Goal: Task Accomplishment & Management: Contribute content

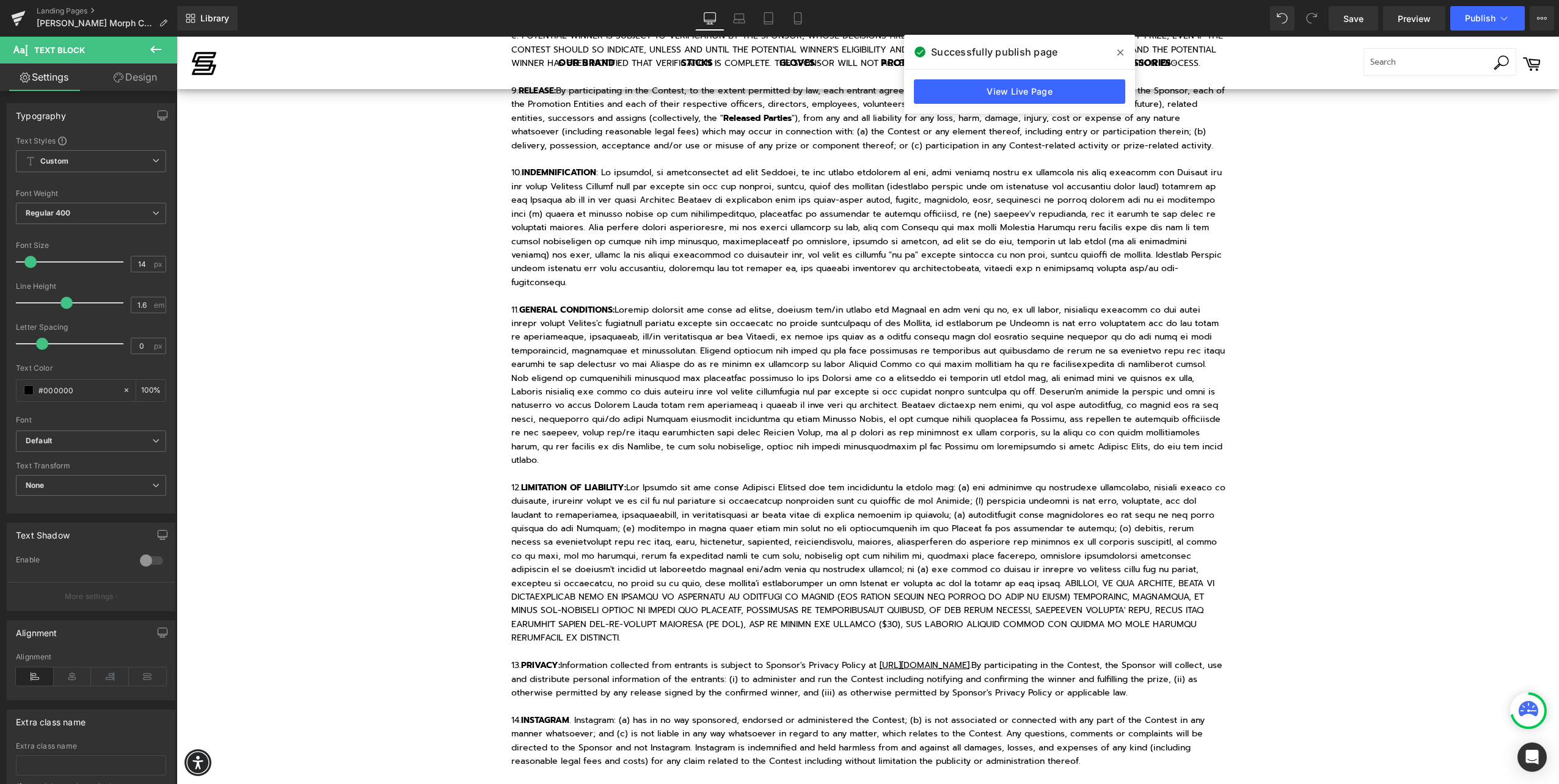
scroll to position [1363, 0]
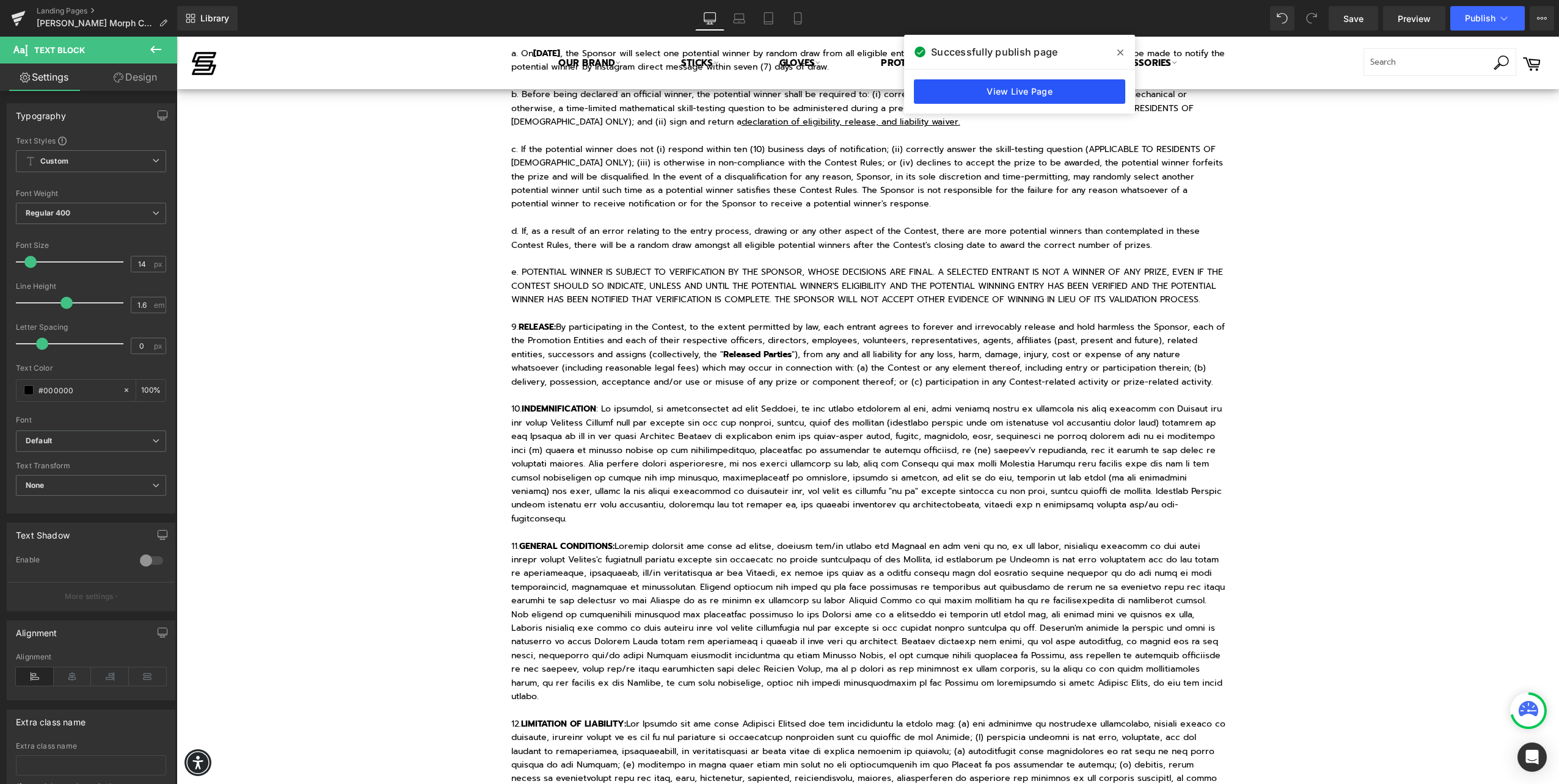
click at [933, 100] on link "View Live Page" at bounding box center [1019, 92] width 211 height 25
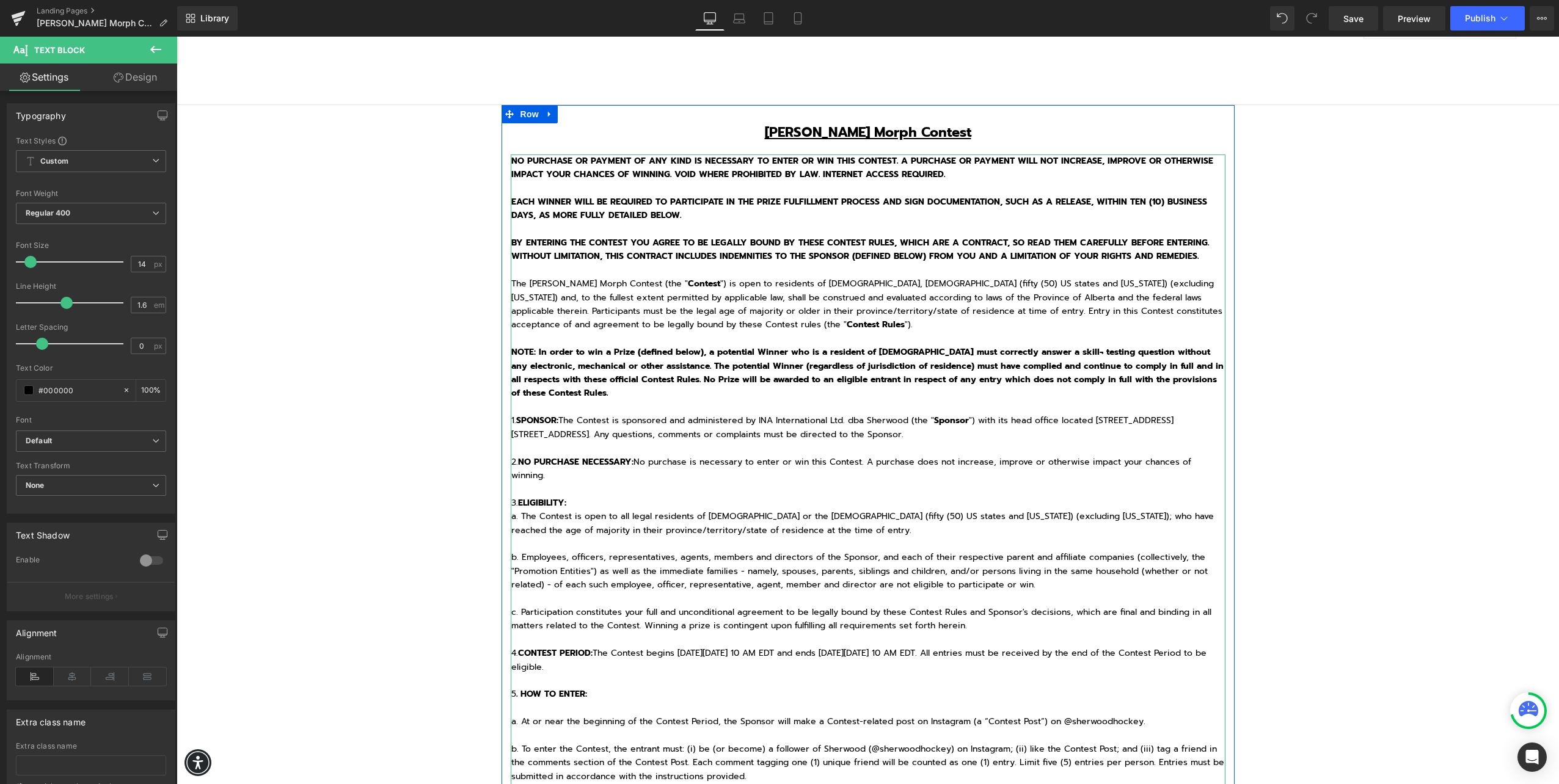
scroll to position [141, 0]
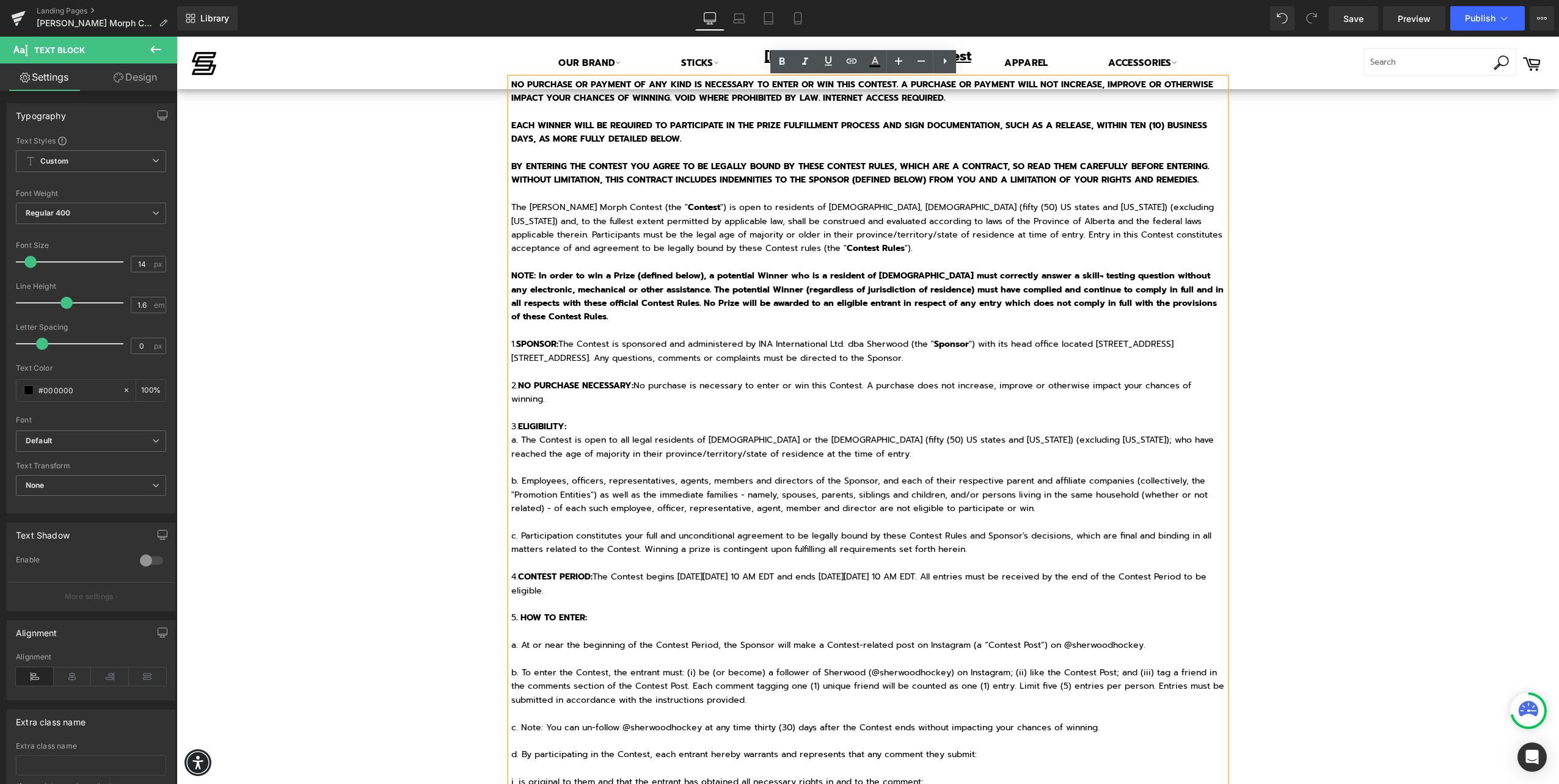
click at [511, 491] on p "a. At or near the beginning of the Contest Period, the Sponsor will make a Cont…" at bounding box center [867, 644] width 714 height 13
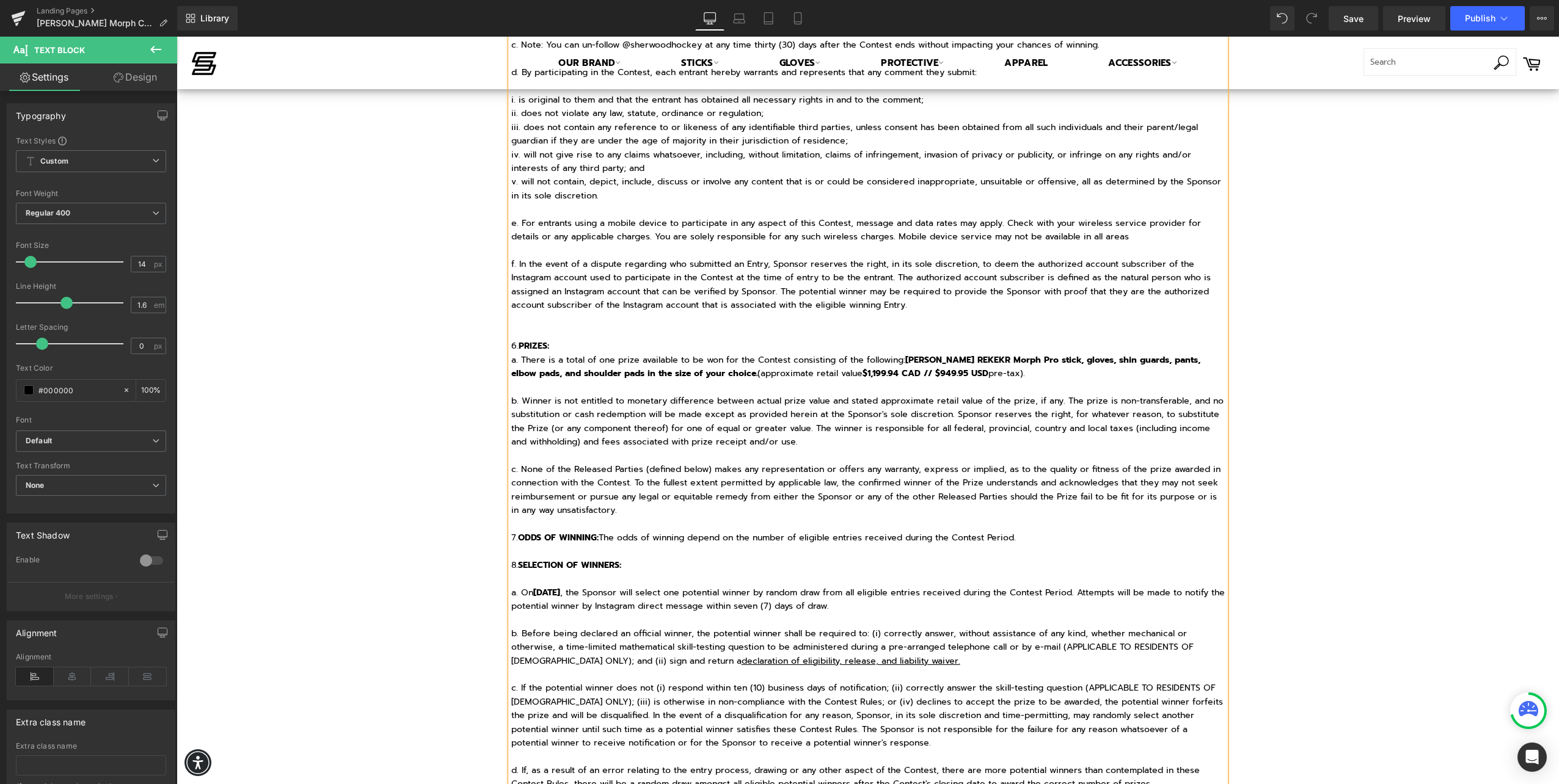
scroll to position [813, 0]
click at [510, 491] on div "NO PURCHASE OR PAYMENT OF ANY KIND IS NECESSARY TO ENTER OR WIN THIS CONTEST. A…" at bounding box center [867, 637] width 715 height 2462
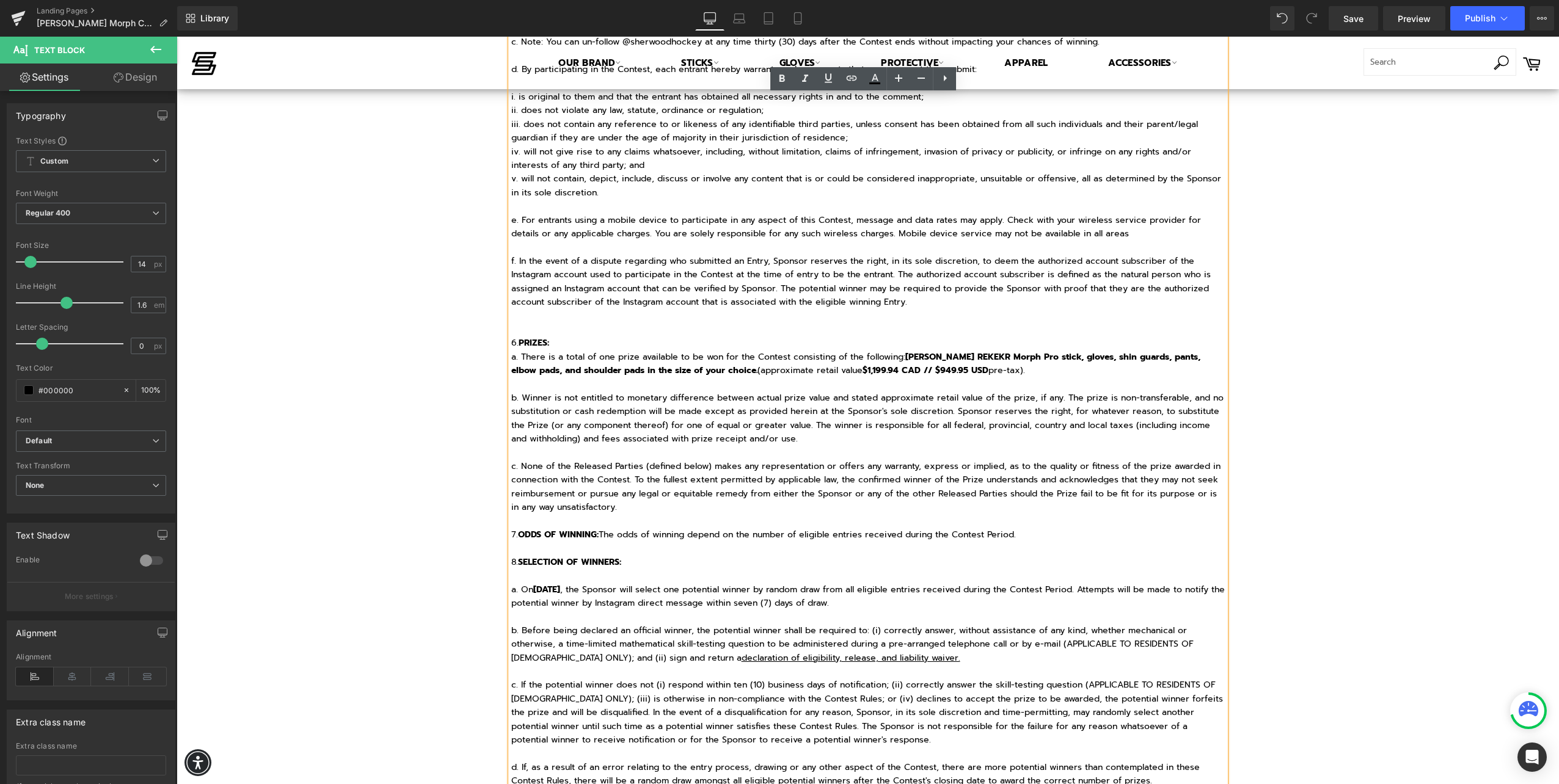
click at [511, 491] on p "a. [DATE][DATE] , the Sponsor will select one potential winner by random draw f…" at bounding box center [867, 597] width 714 height 27
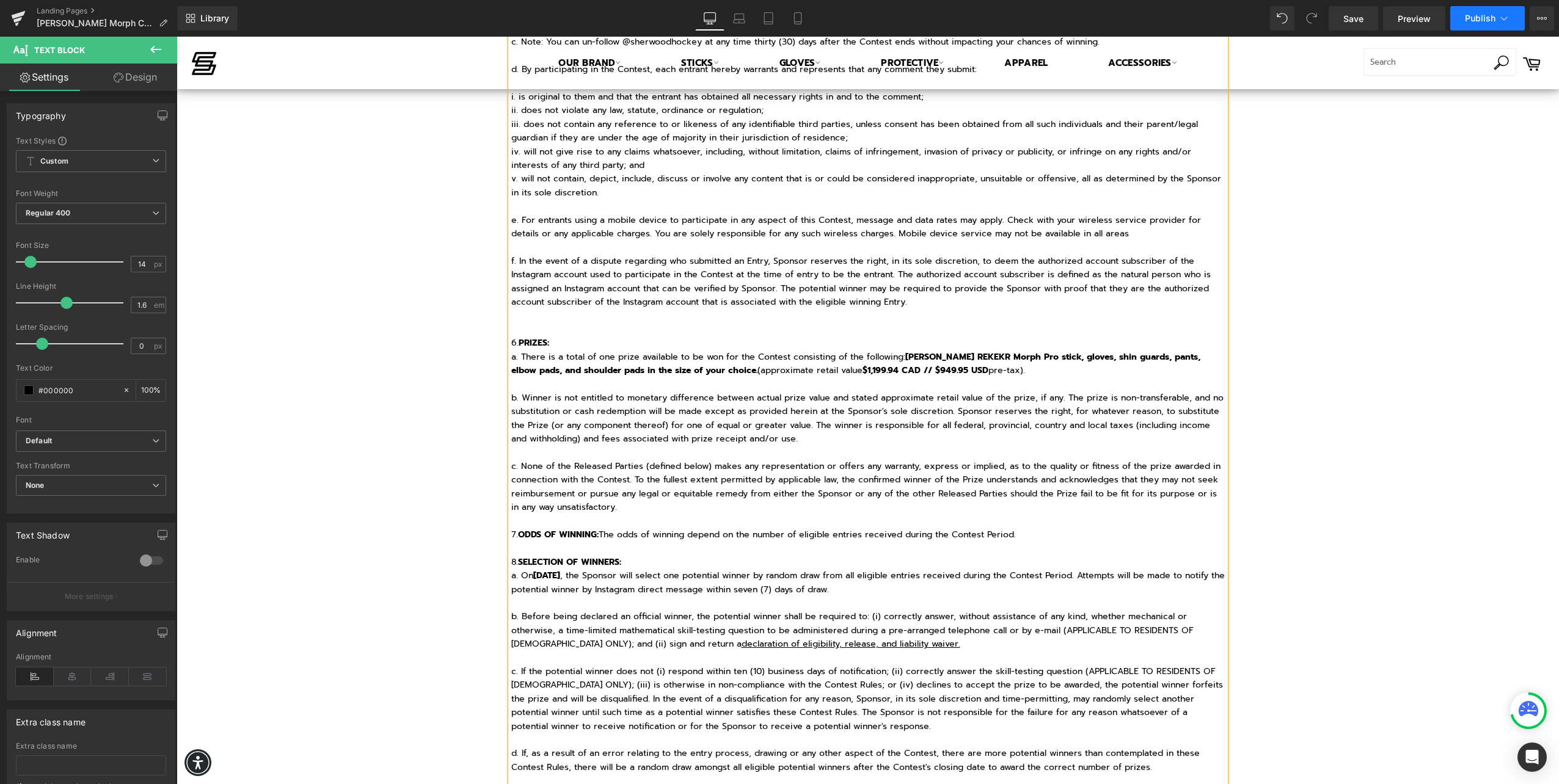
click at [933, 27] on button "Publish" at bounding box center [1487, 19] width 74 height 25
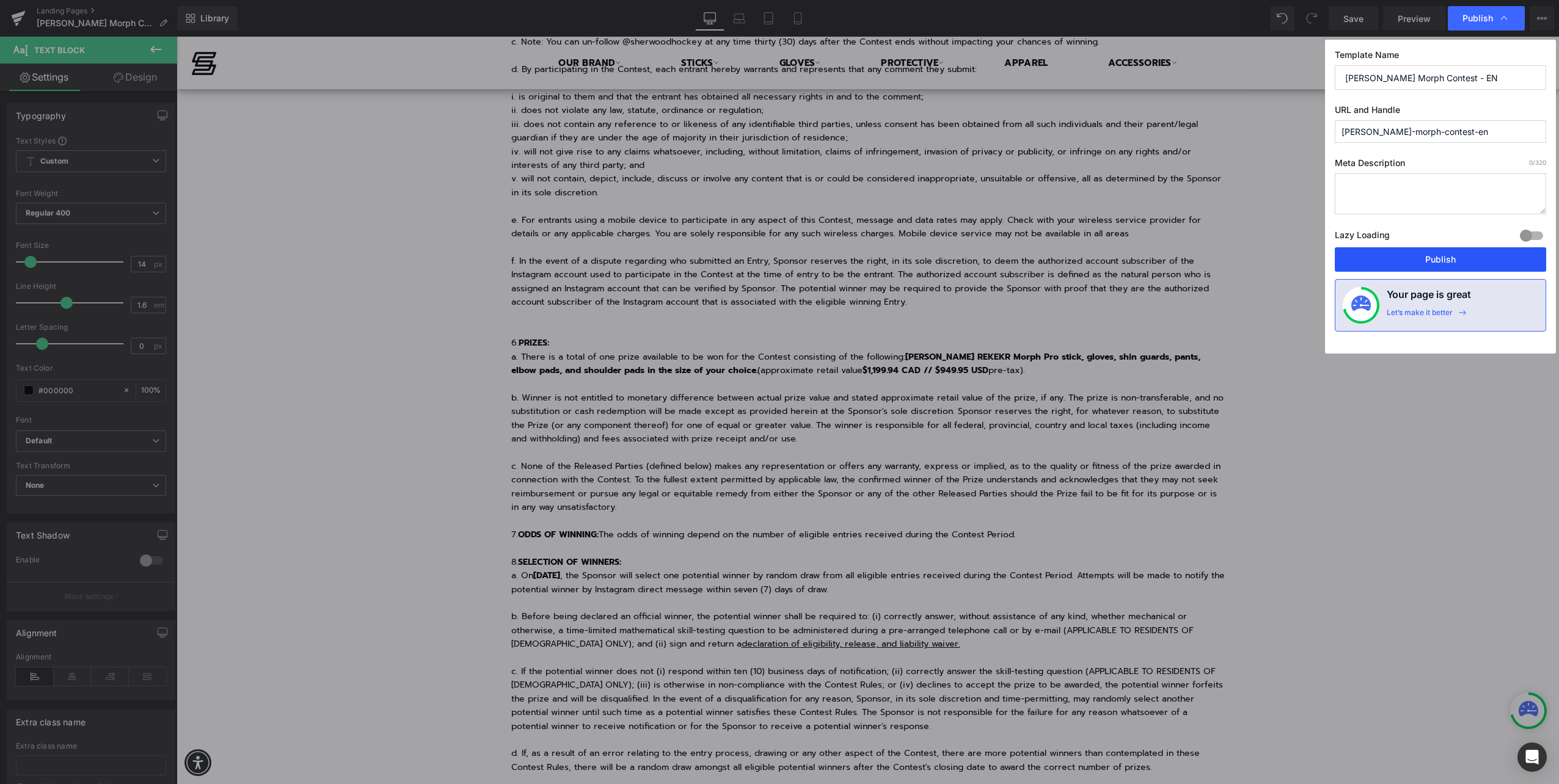
click at [933, 263] on button "Publish" at bounding box center [1440, 260] width 211 height 25
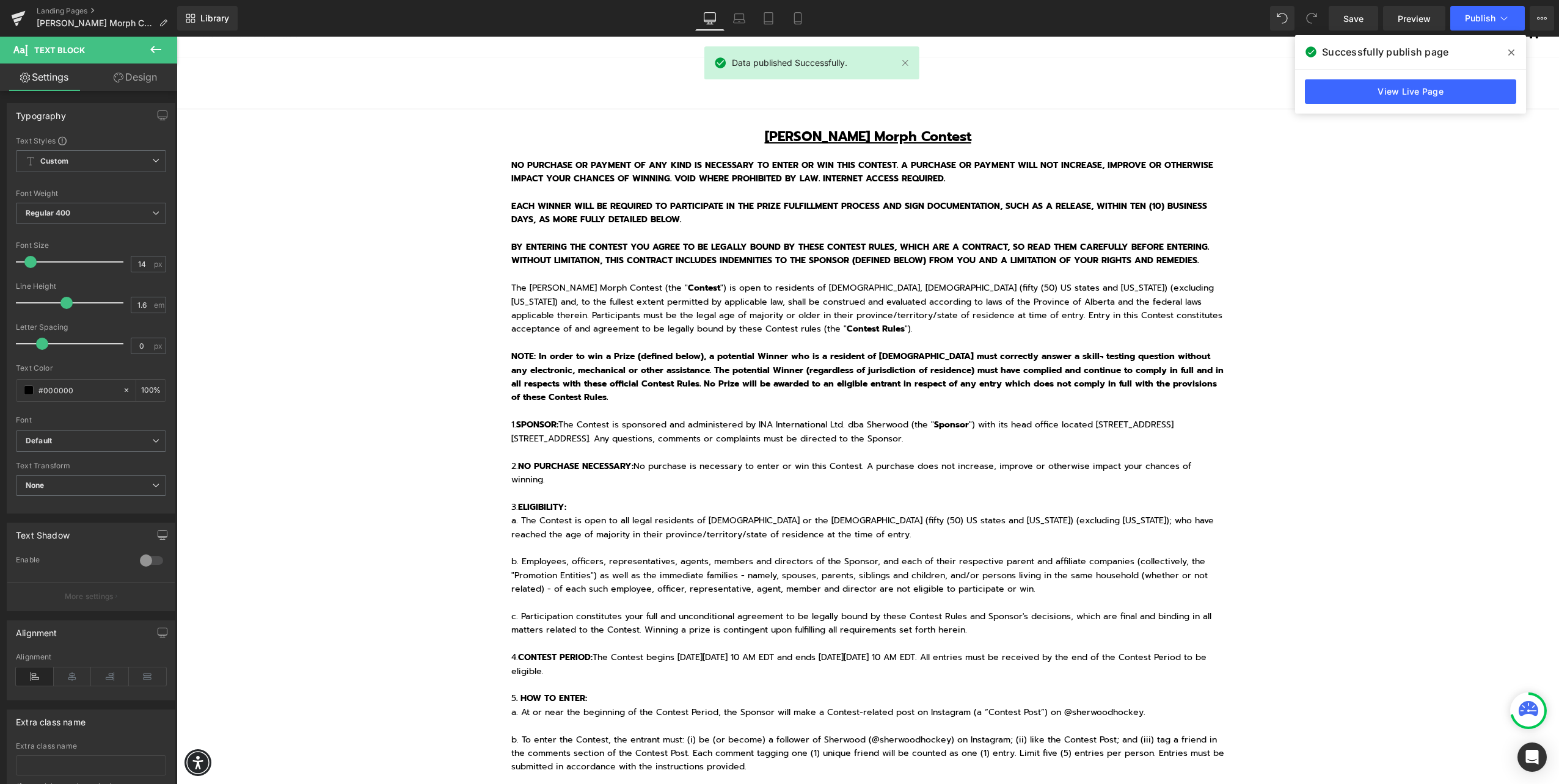
scroll to position [0, 0]
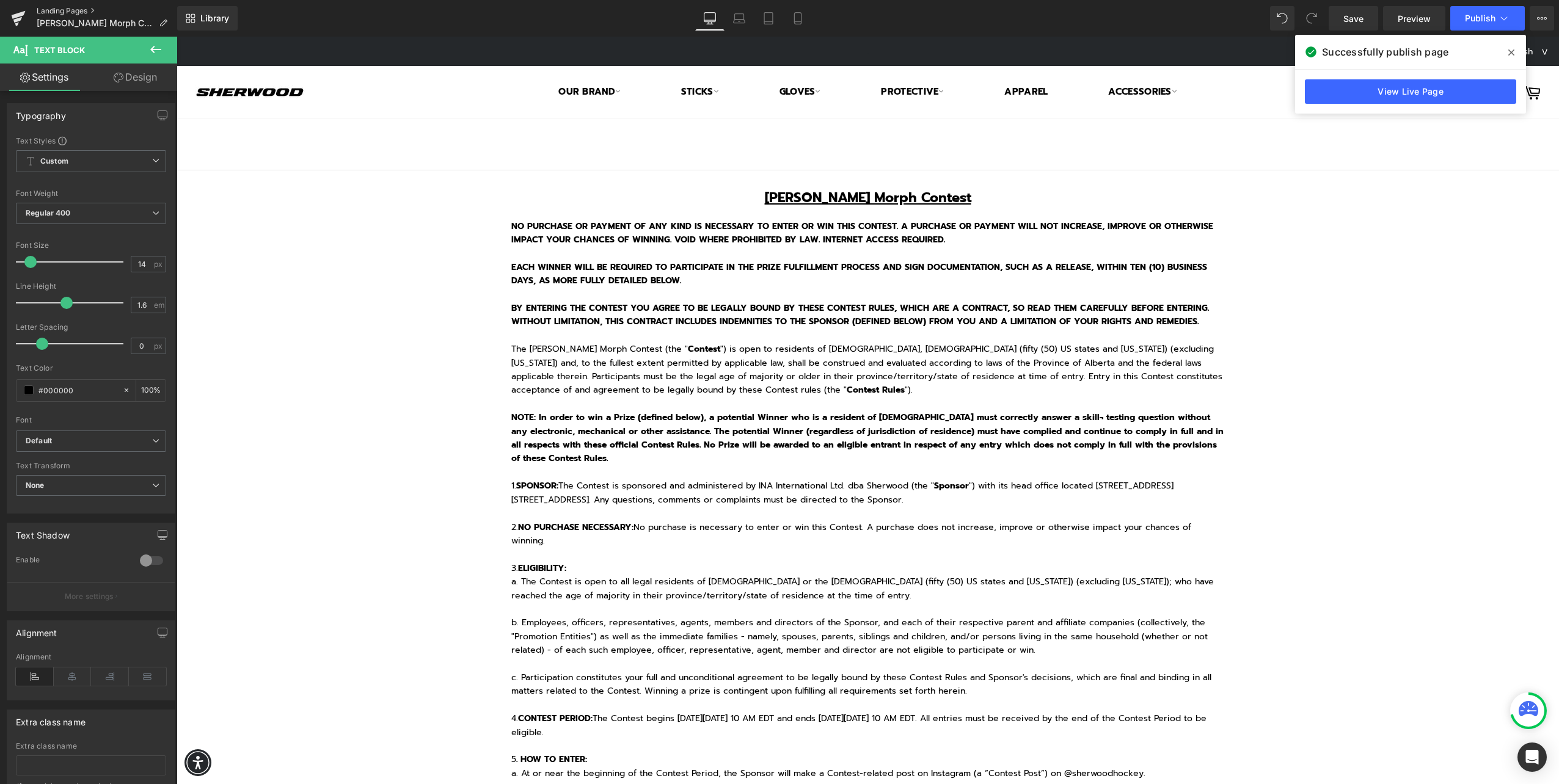
click at [52, 7] on link "Landing Pages" at bounding box center [106, 11] width 141 height 10
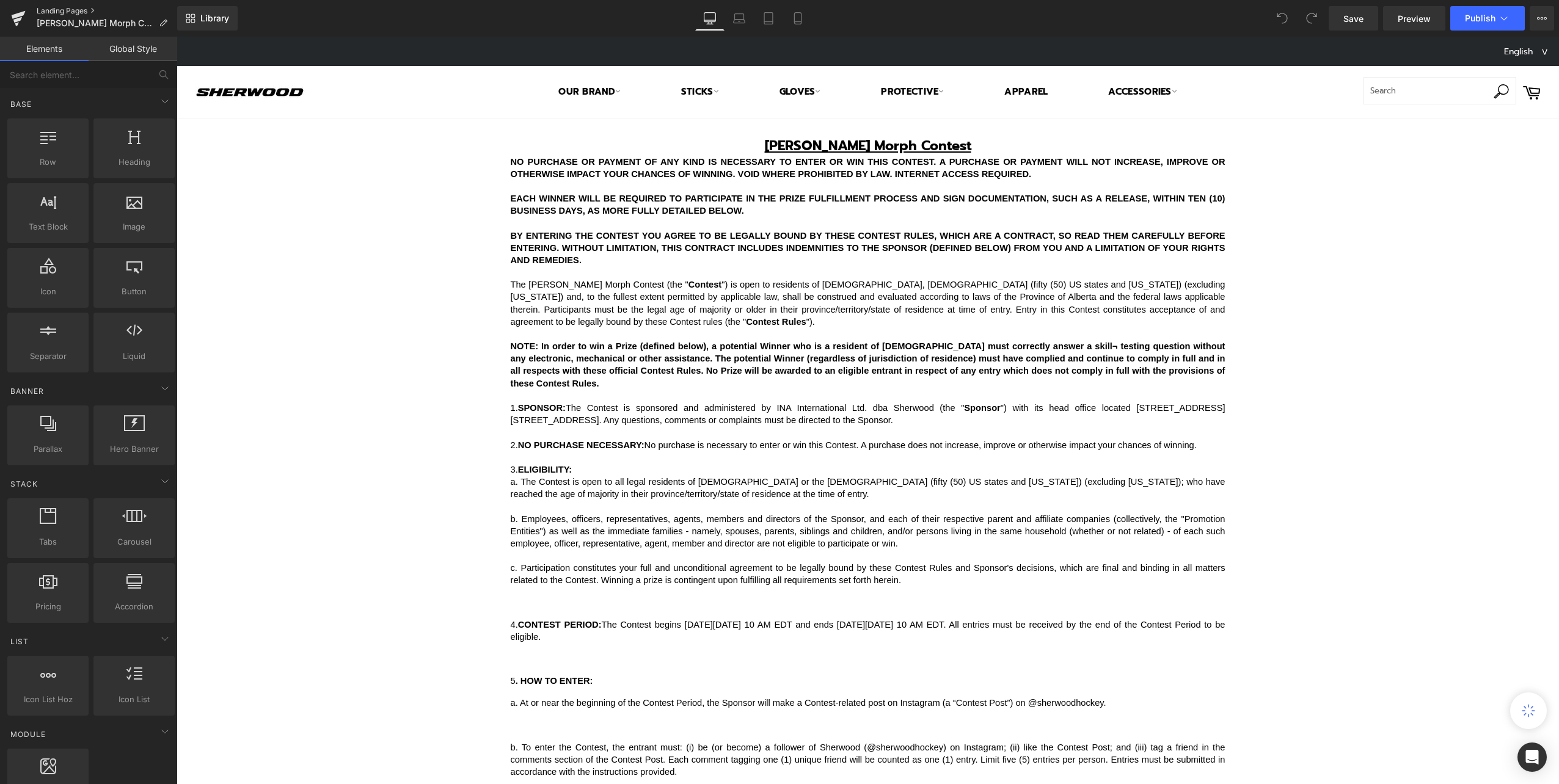
click at [65, 13] on link "Landing Pages" at bounding box center [106, 11] width 141 height 10
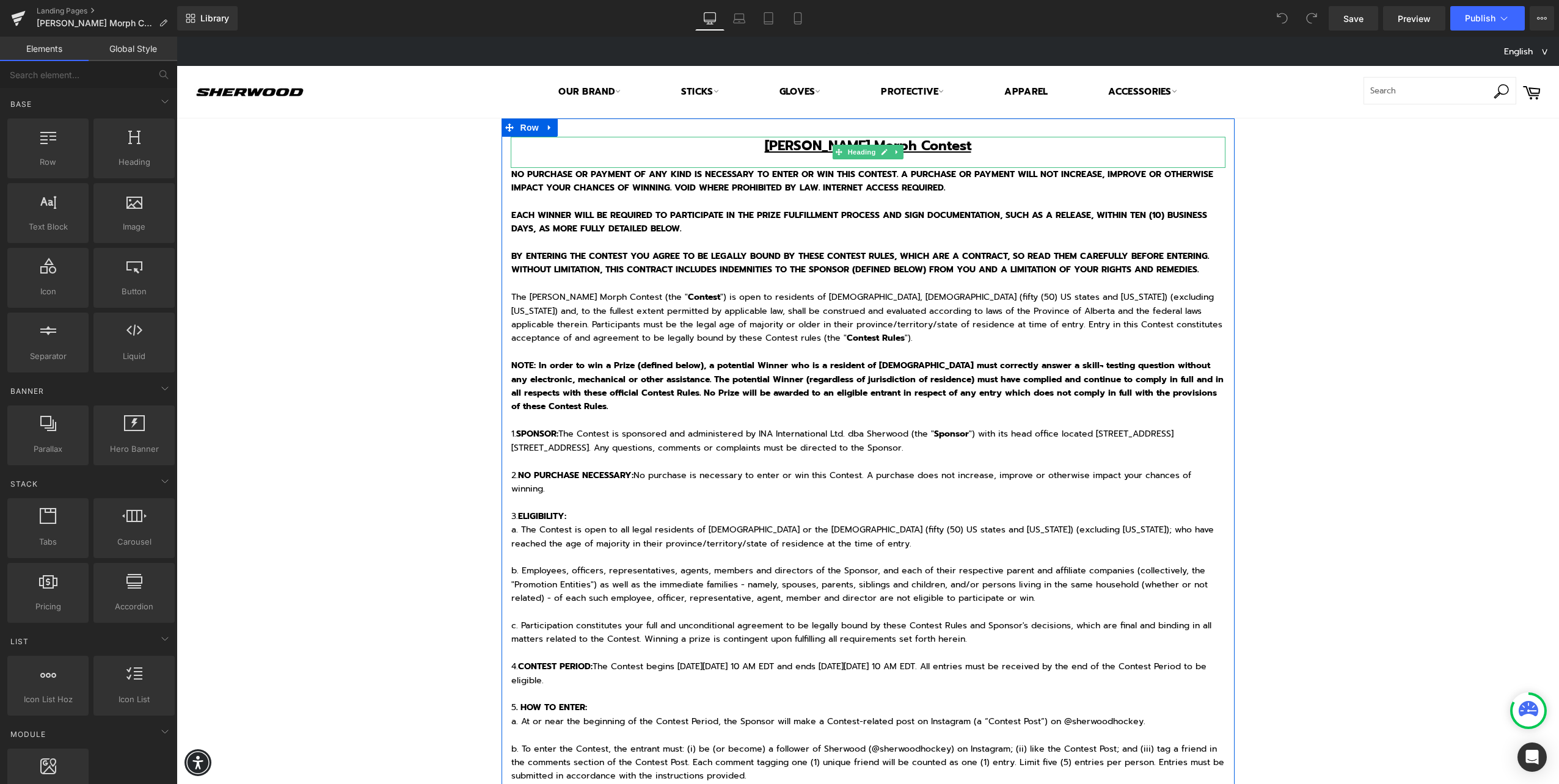
click at [838, 141] on u "[PERSON_NAME] Morph Contest" at bounding box center [867, 145] width 206 height 20
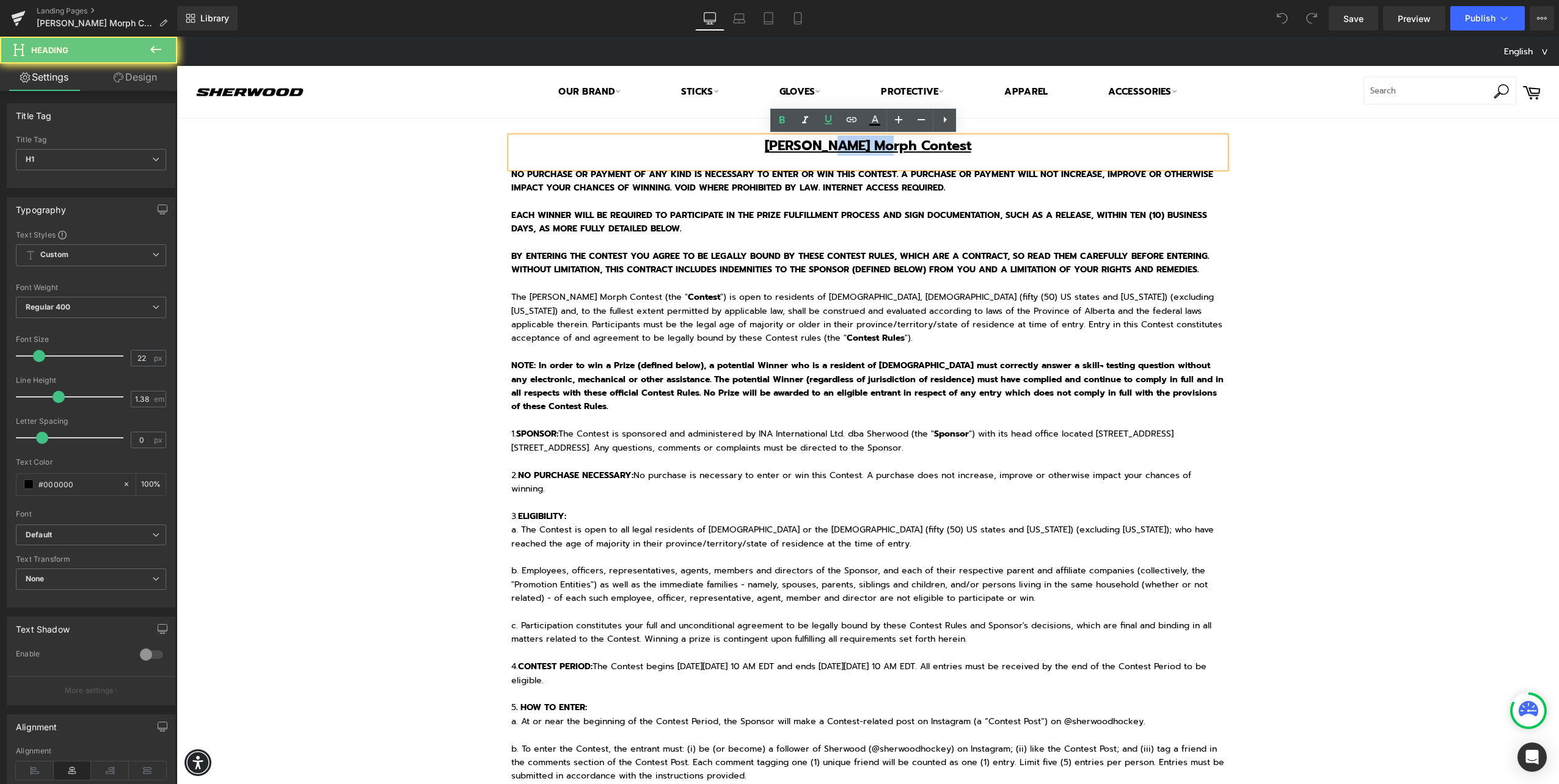
click at [838, 141] on u "[PERSON_NAME] Morph Contest" at bounding box center [867, 145] width 206 height 20
paste div
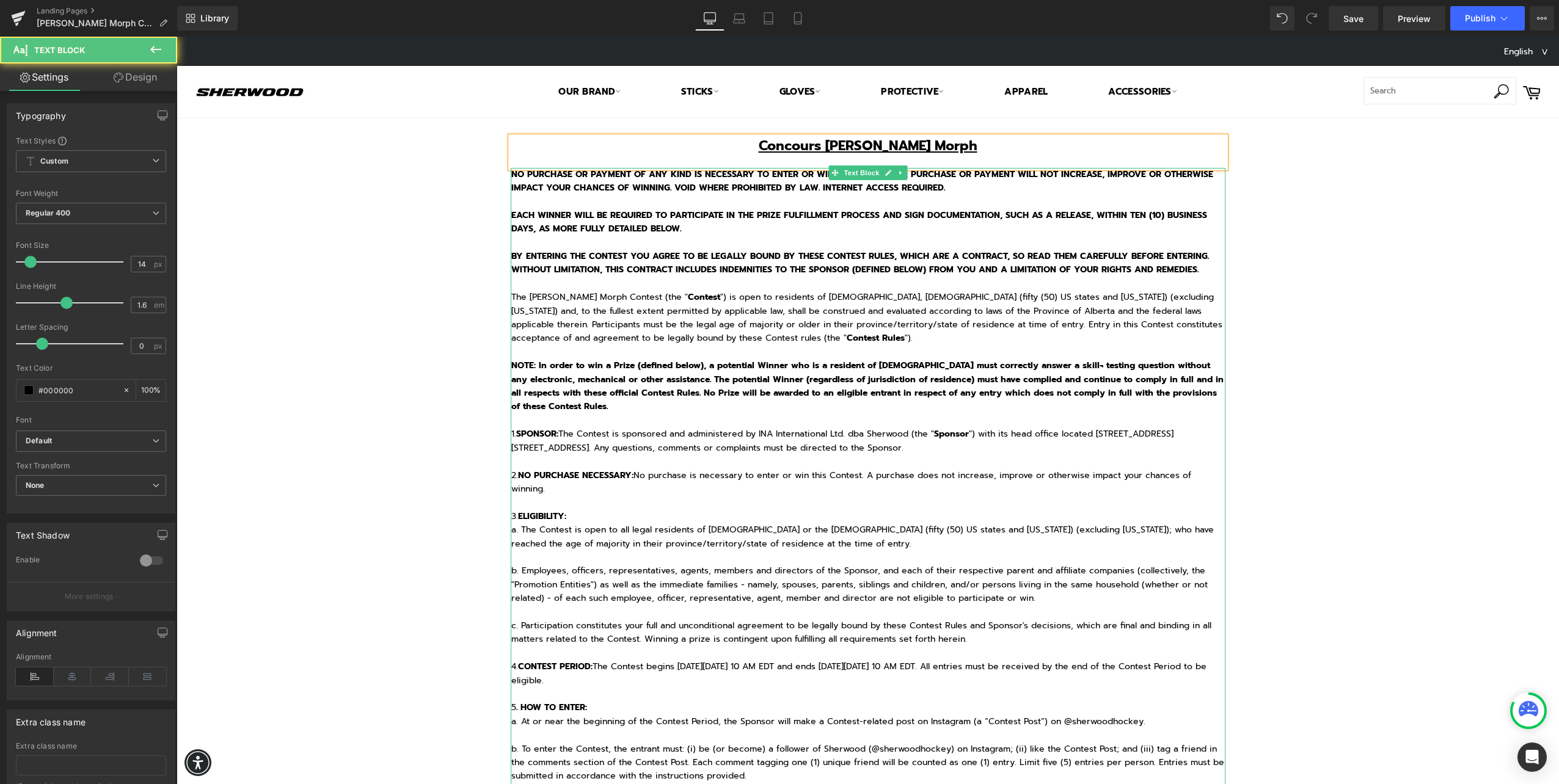
click at [773, 247] on p "NO PURCHASE OR PAYMENT OF ANY KIND IS NECESSARY TO ENTER OR WIN THIS CONTEST. A…" at bounding box center [867, 407] width 714 height 478
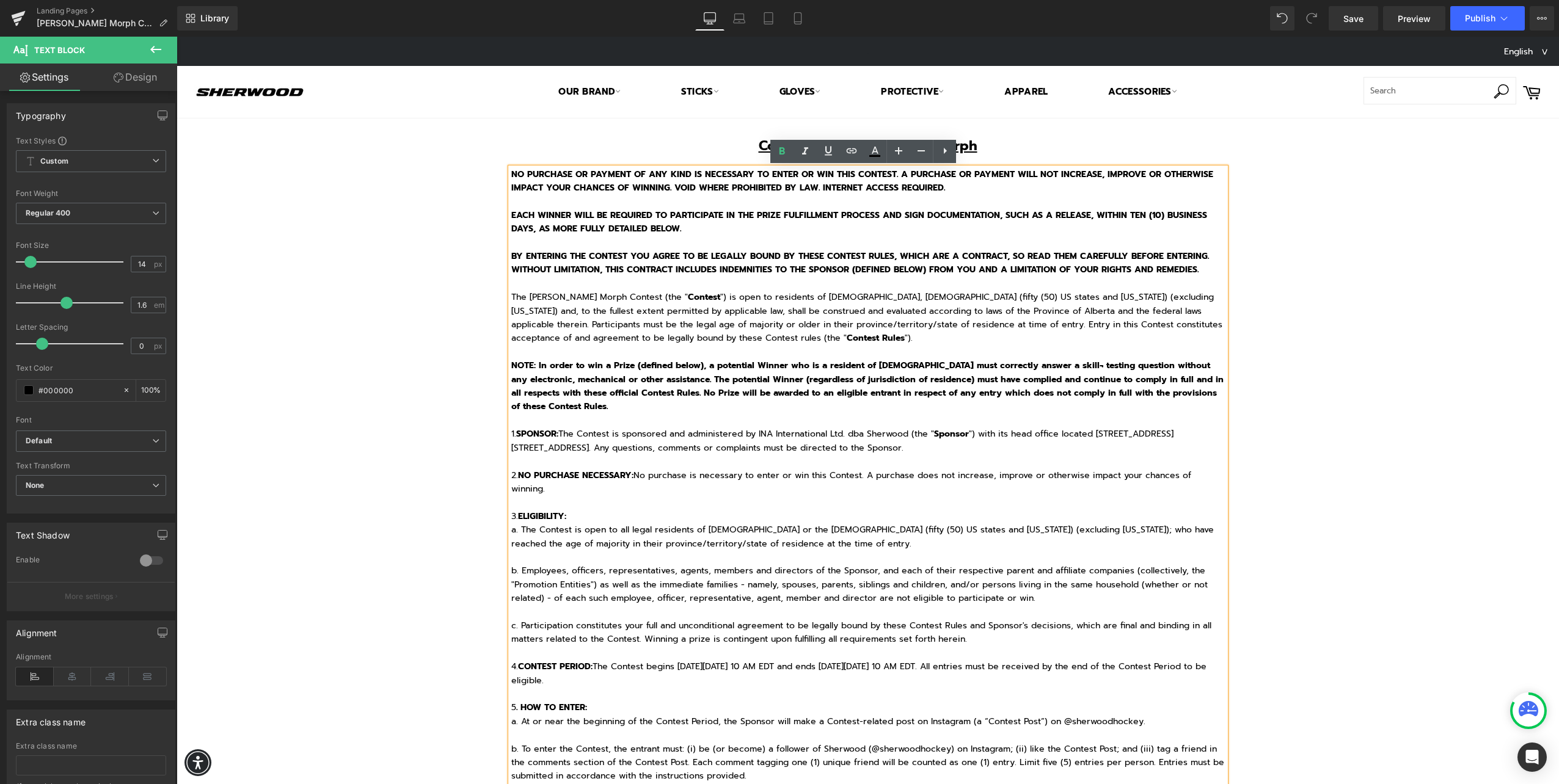
click at [608, 285] on p "NO PURCHASE OR PAYMENT OF ANY KIND IS NECESSARY TO ENTER OR WIN THIS CONTEST. A…" at bounding box center [867, 407] width 714 height 478
drag, startPoint x: 506, startPoint y: 171, endPoint x: 776, endPoint y: 218, distance: 274.1
click at [777, 218] on strong "EACH WINNER WILL BE REQUIRED TO PARTICIPATE IN THE PRIZE FULFILLMENT PROCESS AN…" at bounding box center [859, 222] width 696 height 27
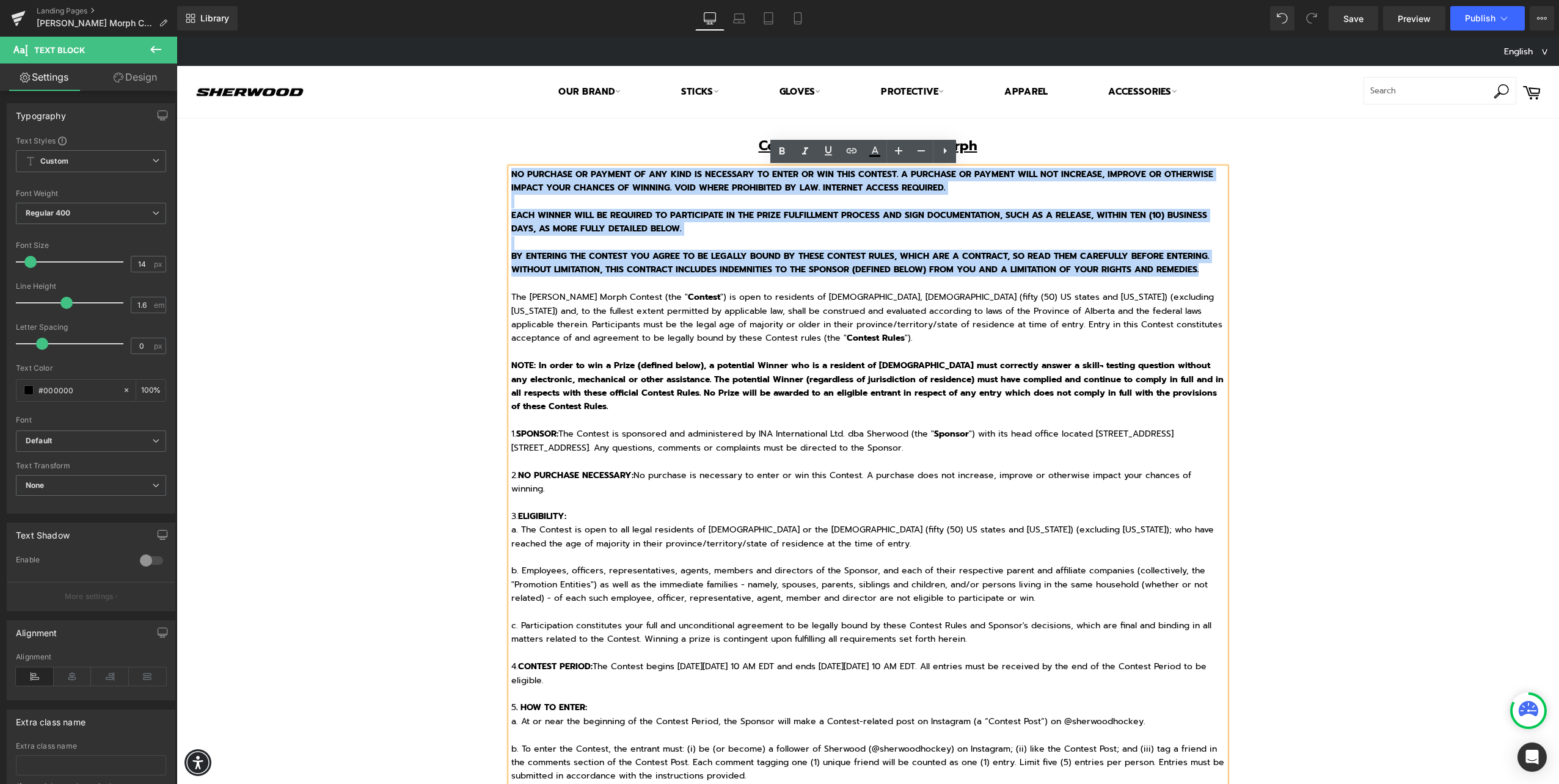
drag, startPoint x: 1191, startPoint y: 268, endPoint x: 496, endPoint y: 167, distance: 702.3
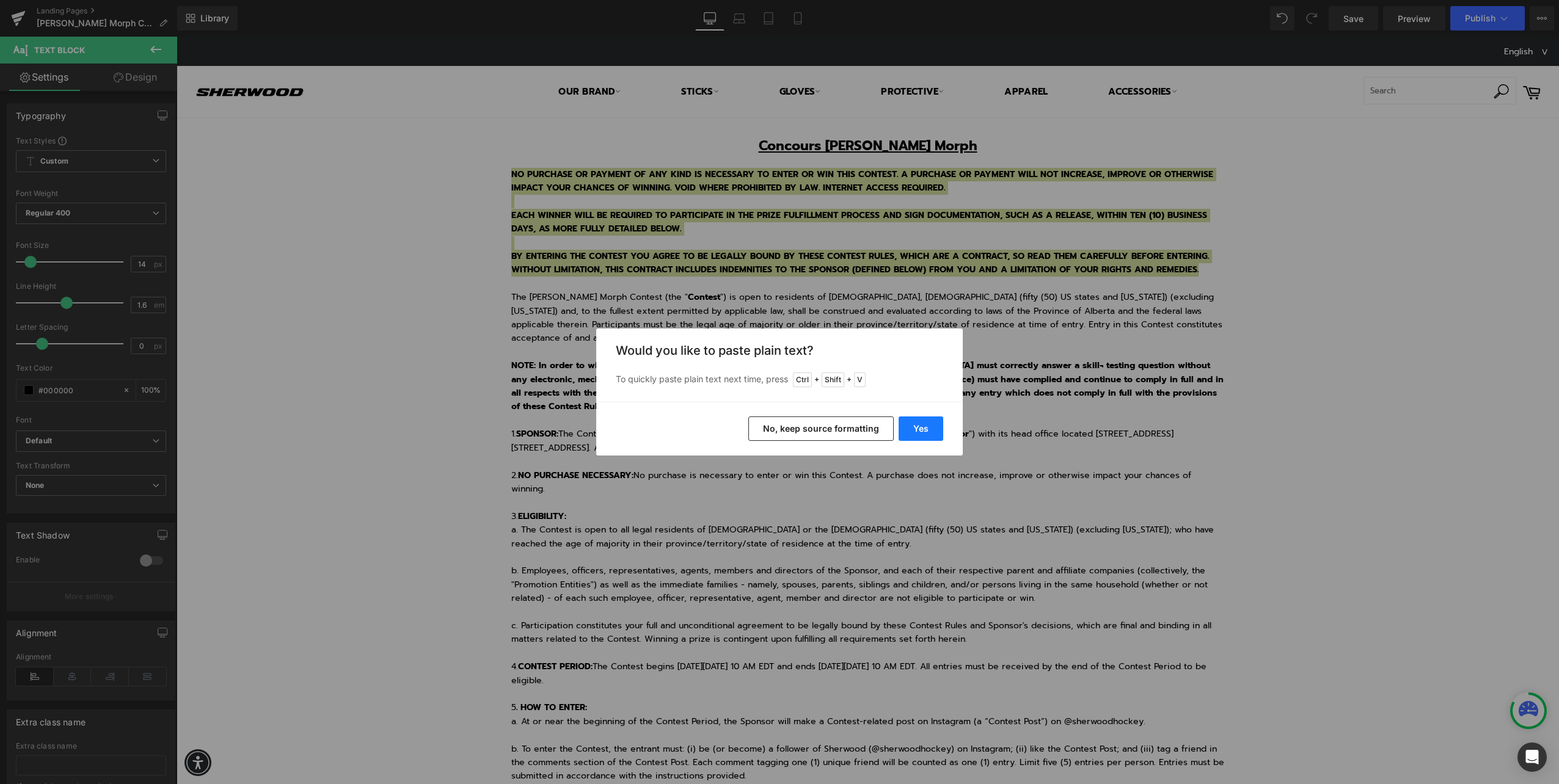
click at [924, 429] on button "Yes" at bounding box center [921, 429] width 44 height 25
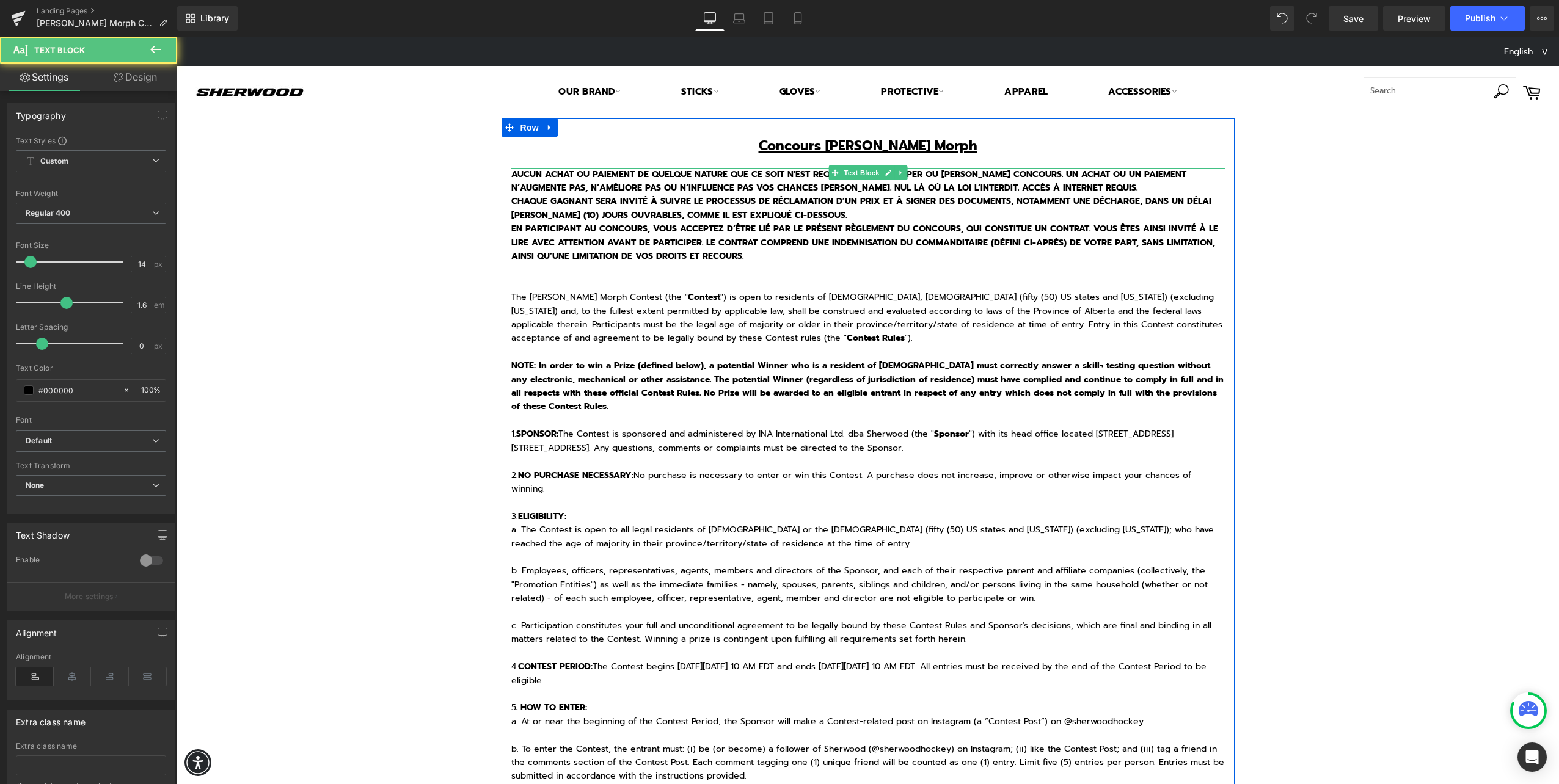
click at [1053, 189] on p "AUCUN ACHAT OU PAIEMENT DE QUELQUE NATURE QUE CE SOIT N'EST REQUIS POUR PARTICI…" at bounding box center [867, 181] width 714 height 27
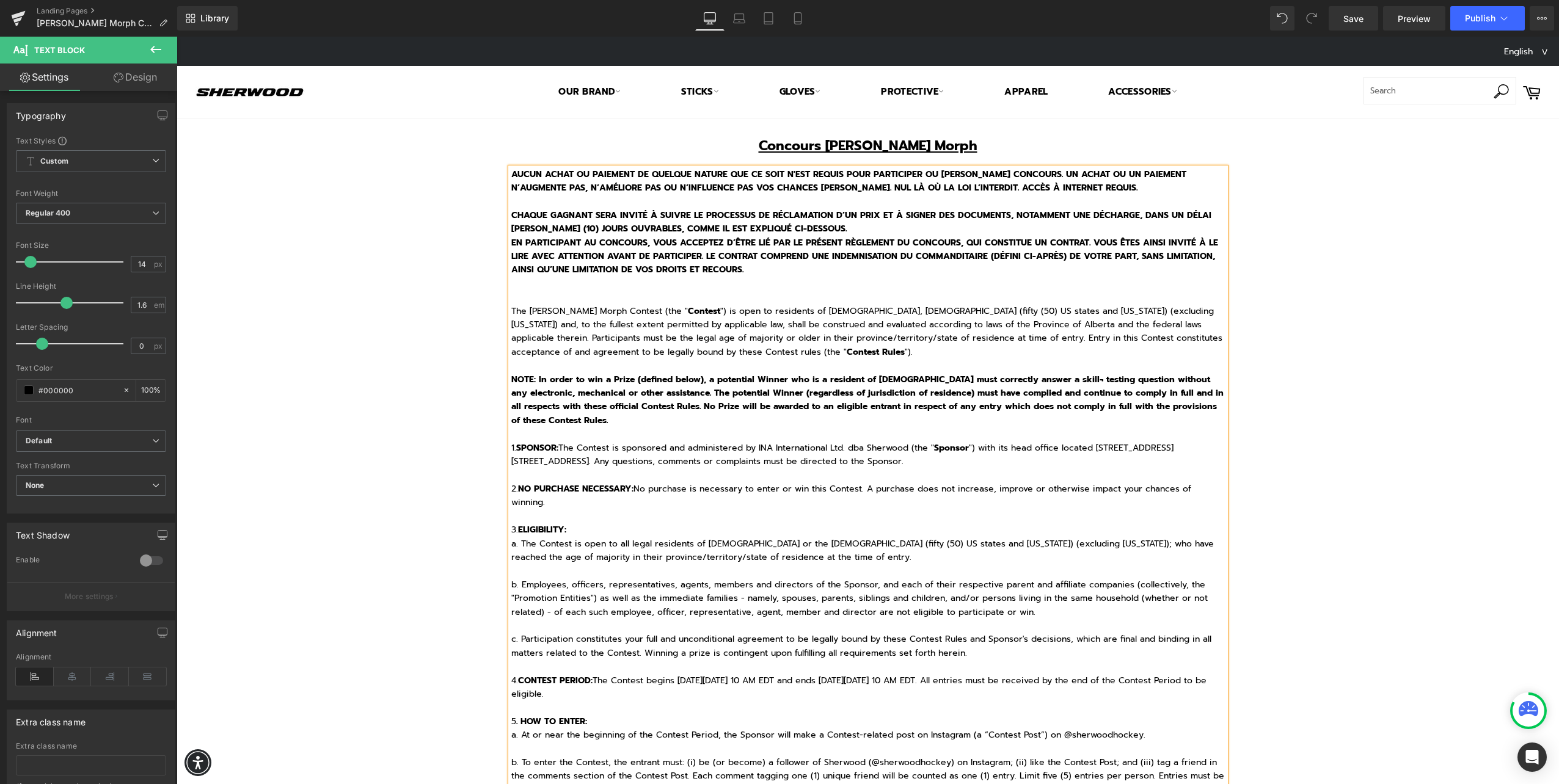
click at [851, 232] on p "CHAQUE GAGNANT SERA INVITÉ À SUIVRE LE PROCESSUS DE RÉCLAMATION D’UN PRIX ET À …" at bounding box center [867, 222] width 714 height 27
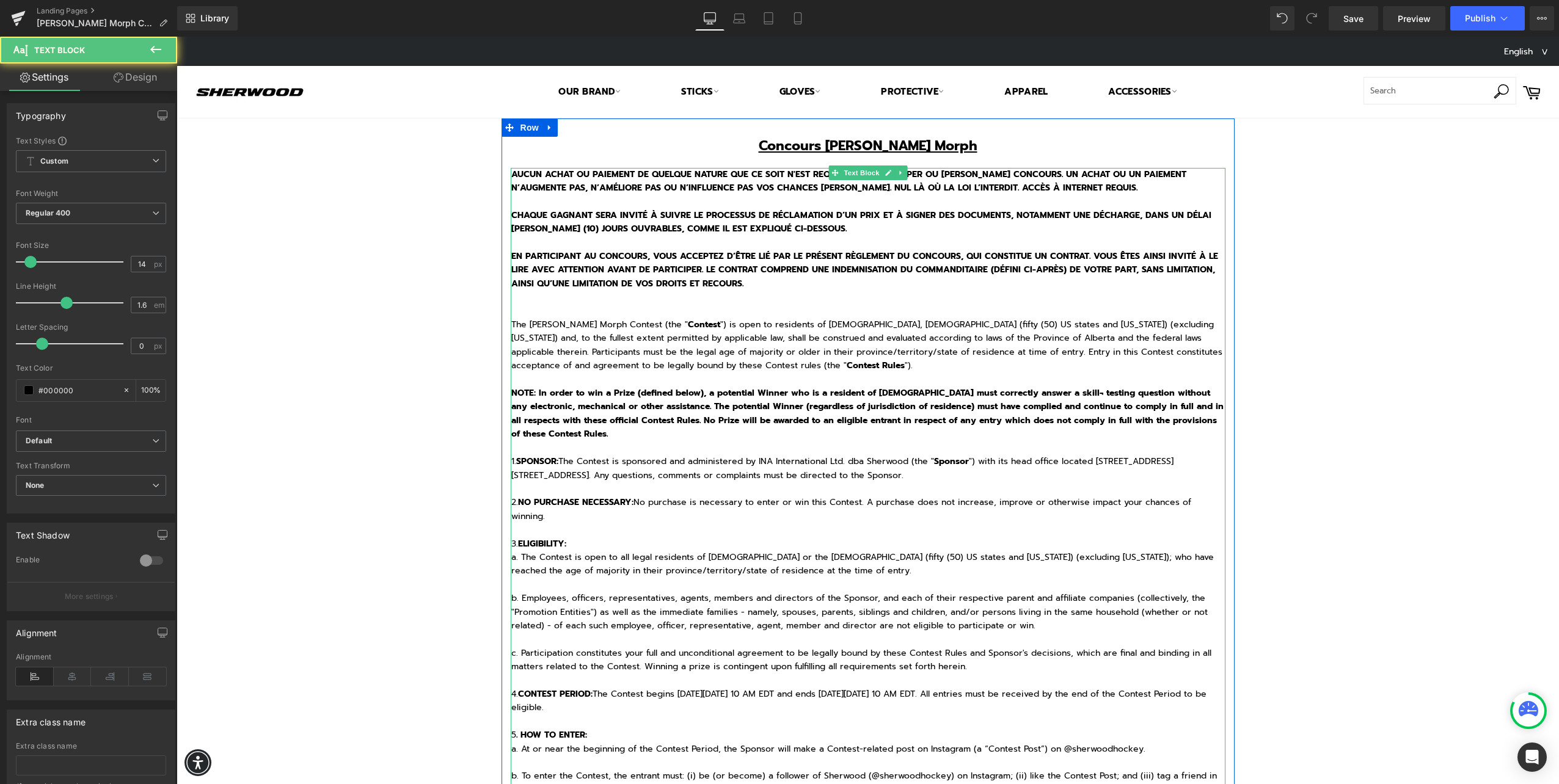
click at [537, 305] on p "The Sherwood REKKER Morph Contest (the " Contest ") is open to residents of Can…" at bounding box center [867, 482] width 714 height 383
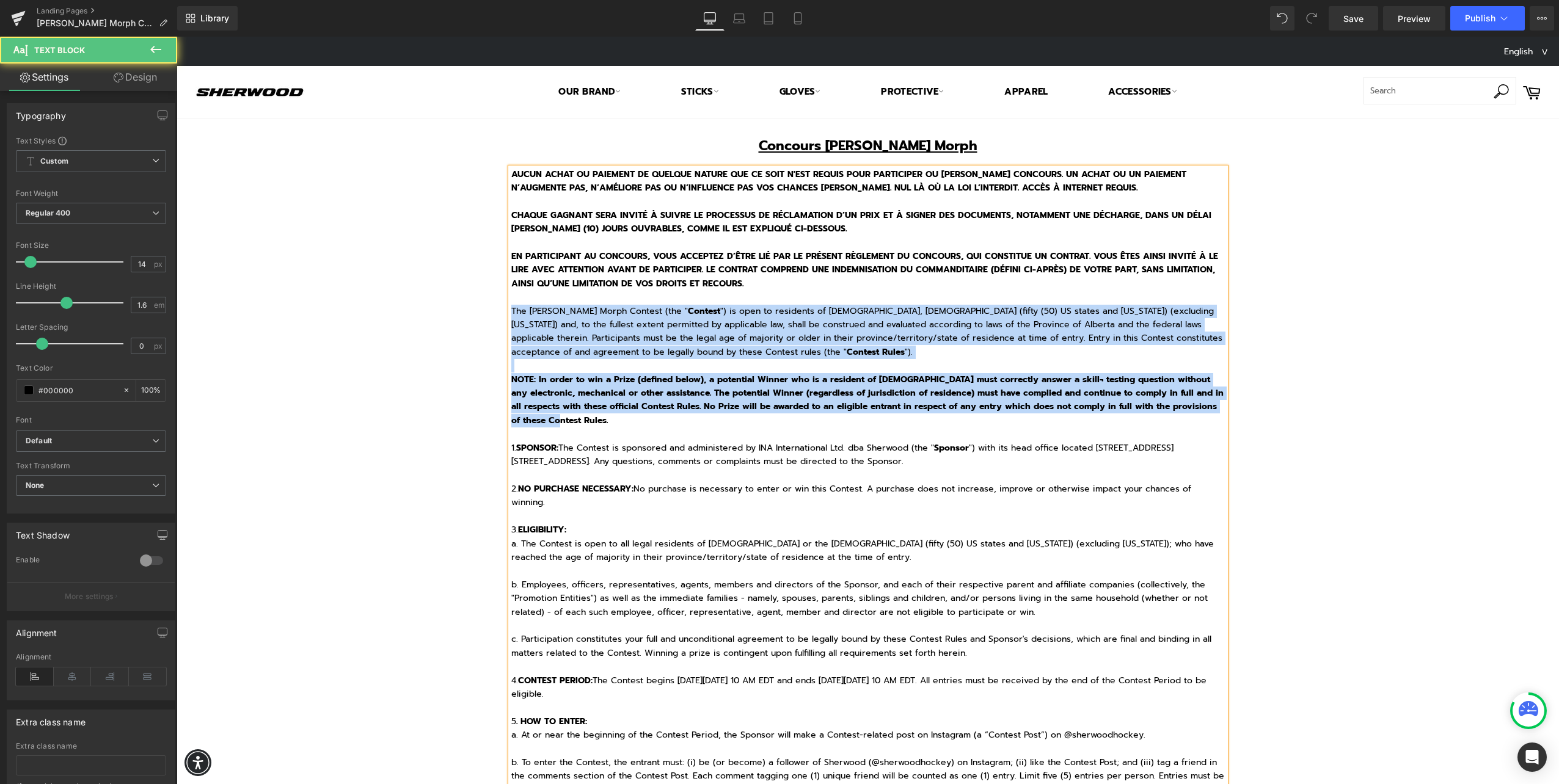
drag, startPoint x: 508, startPoint y: 311, endPoint x: 558, endPoint y: 423, distance: 122.7
click at [558, 423] on p "The Sherwood REKKER Morph Contest (the " Contest ") is open to residents of Can…" at bounding box center [867, 476] width 714 height 369
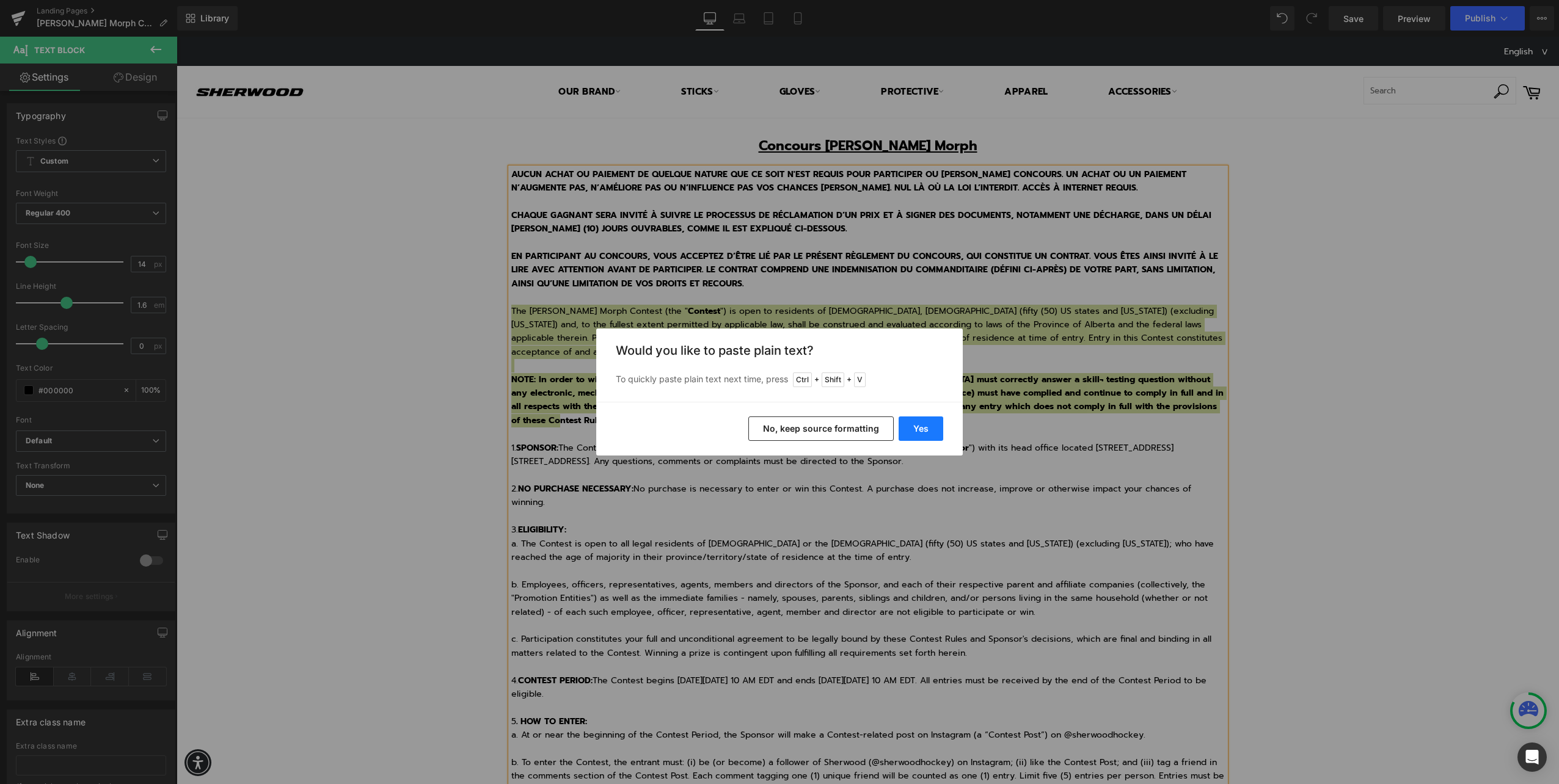
click at [919, 419] on button "Yes" at bounding box center [921, 429] width 44 height 25
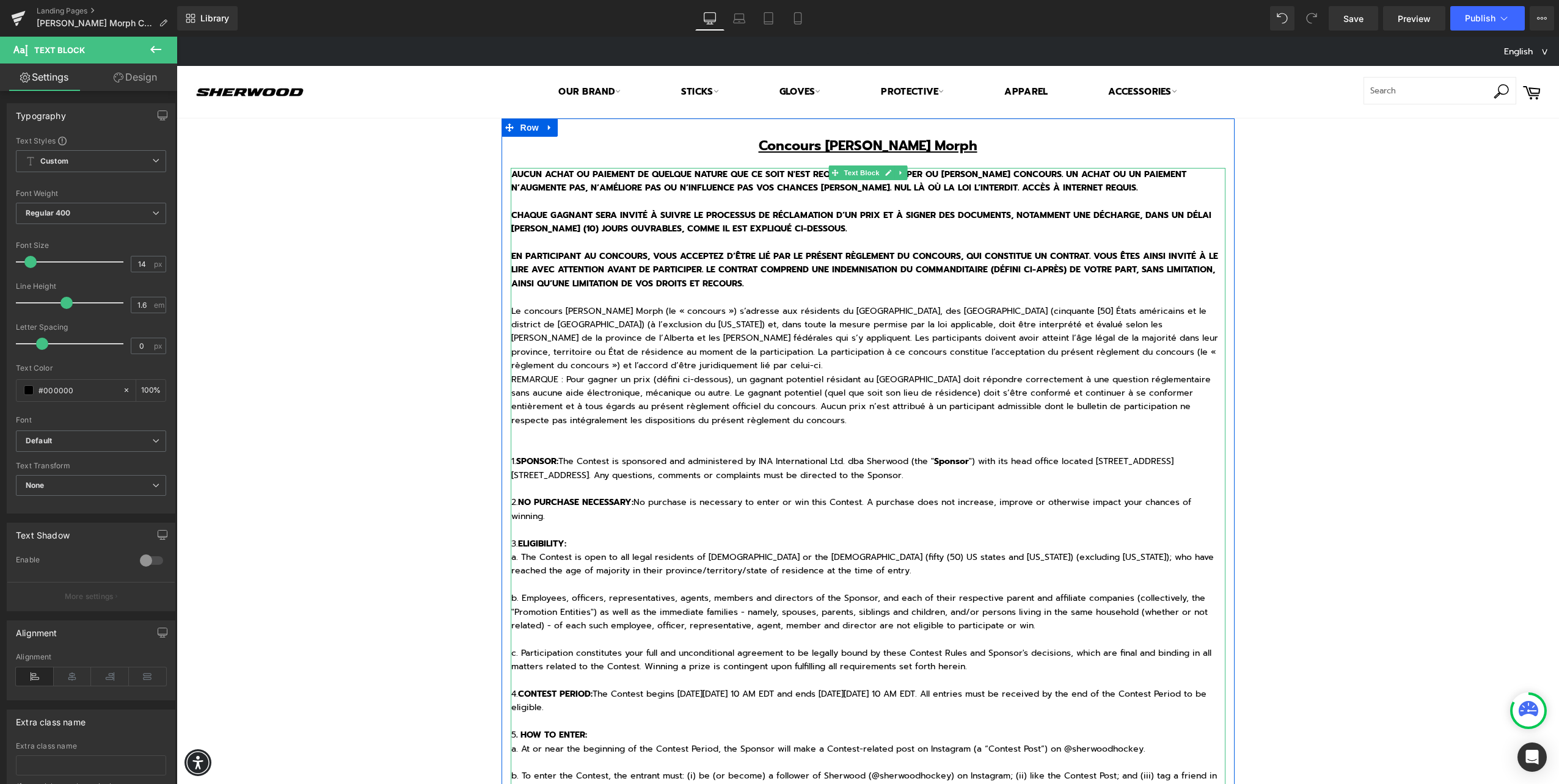
click at [619, 366] on p "Le concours Sherwood REKKER Morph (le « concours ») s’adresse aux résidents du …" at bounding box center [867, 331] width 714 height 82
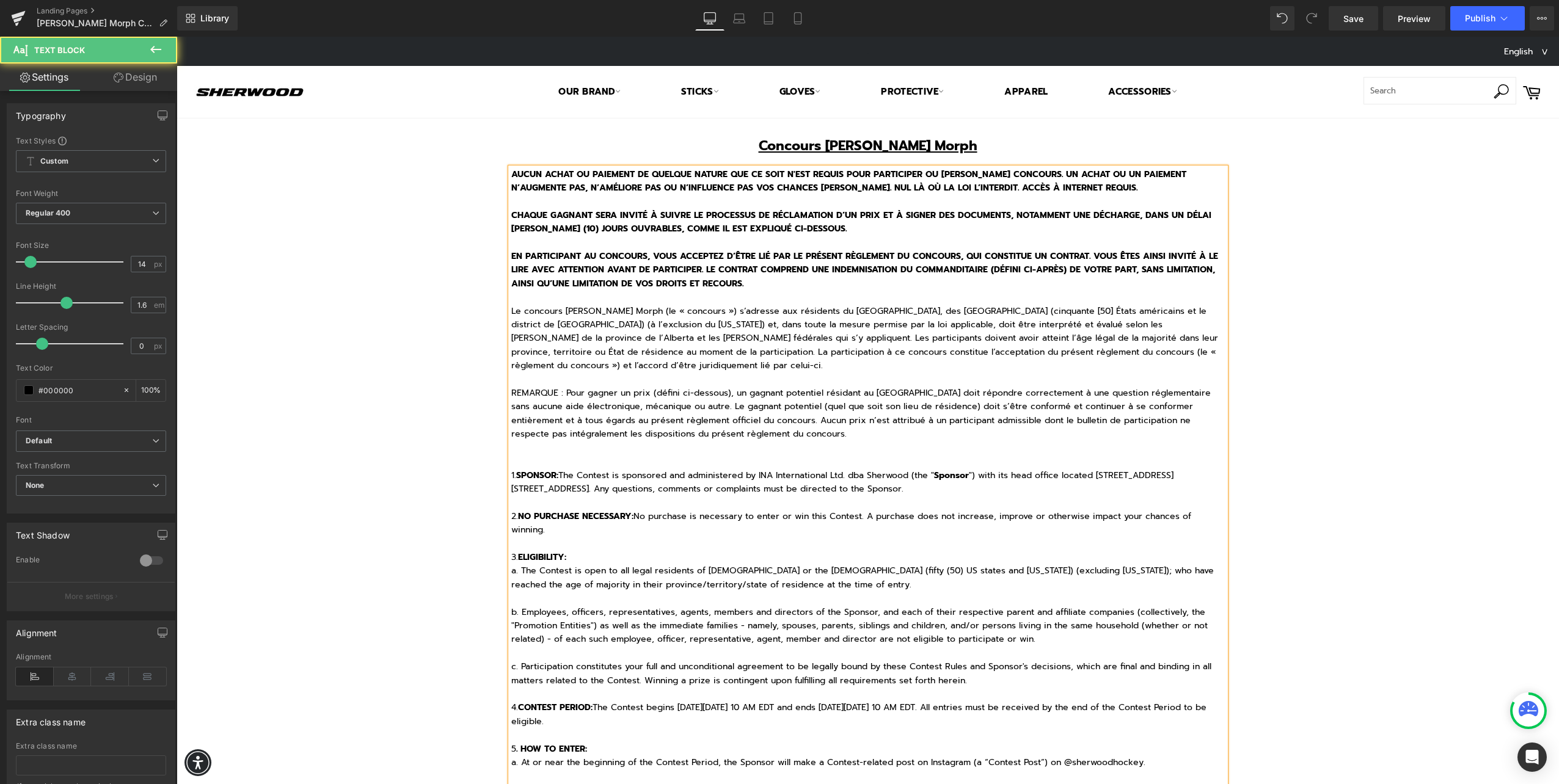
drag, startPoint x: 503, startPoint y: 392, endPoint x: 757, endPoint y: 422, distance: 255.8
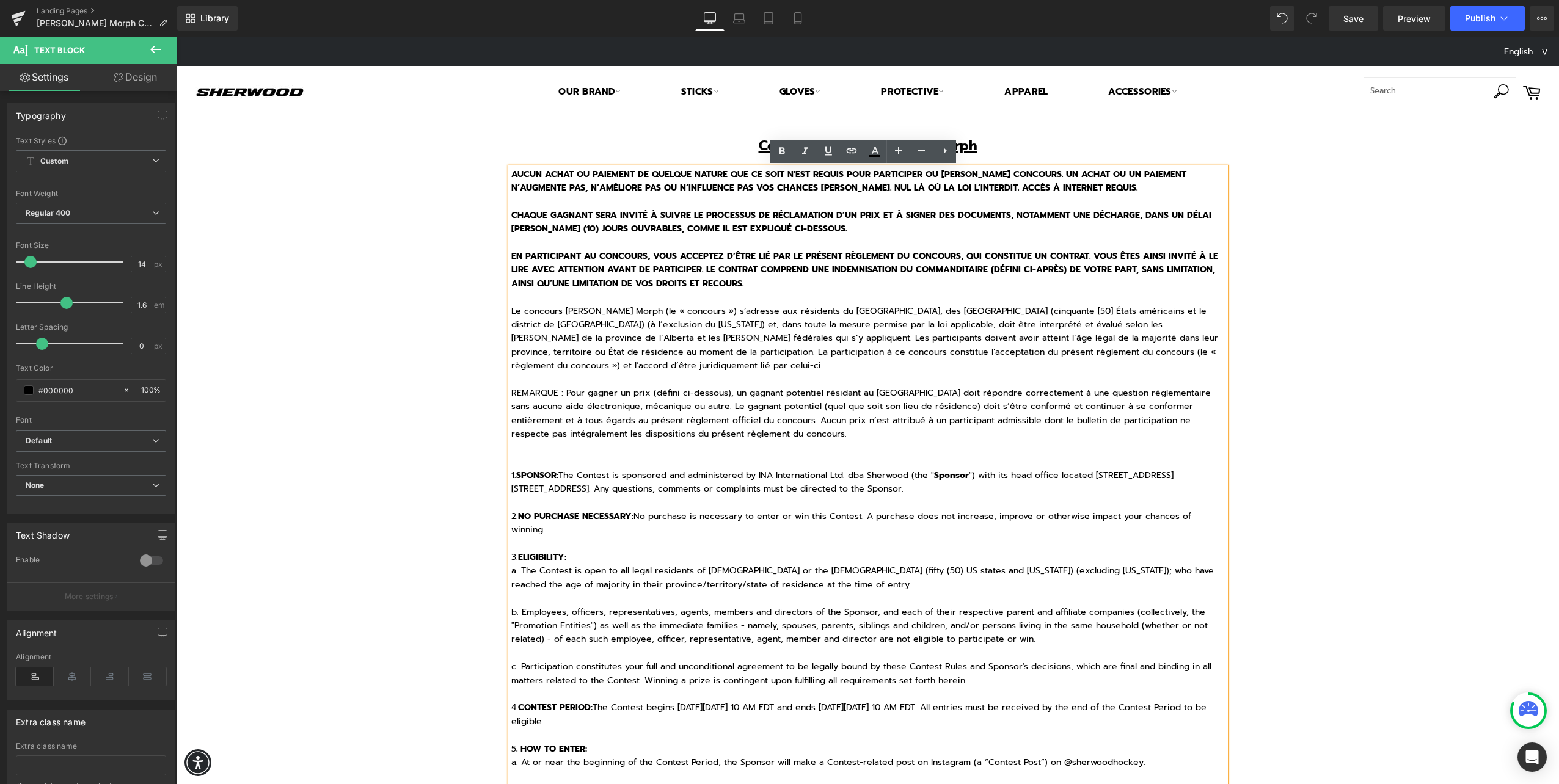
click at [759, 422] on p "REMARQUE : Pour gagner un prix (défini ci-dessous), un gagnant potentiel résida…" at bounding box center [867, 414] width 714 height 55
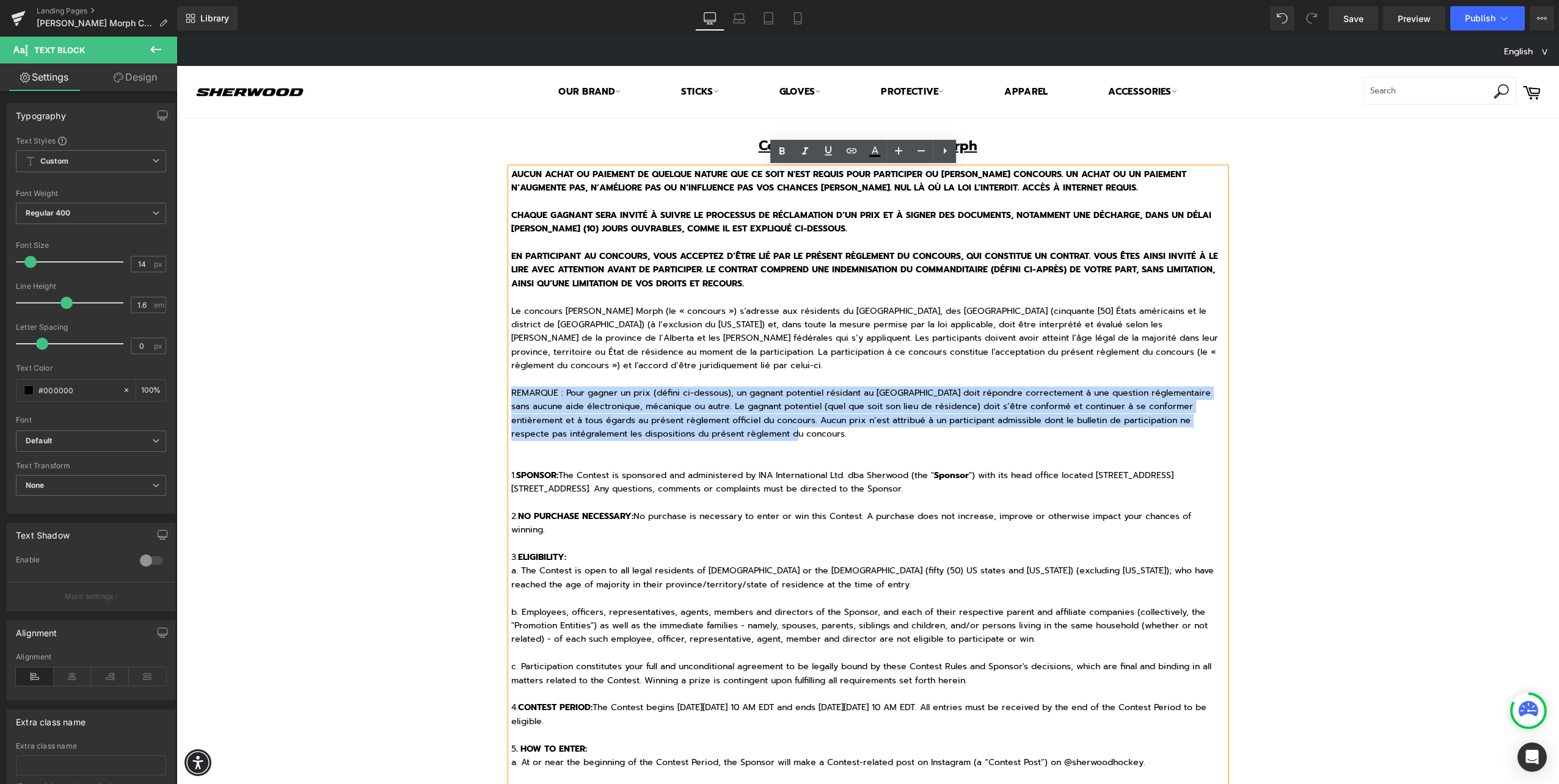
drag, startPoint x: 794, startPoint y: 434, endPoint x: 508, endPoint y: 393, distance: 288.9
click at [511, 393] on p "REMARQUE : Pour gagner un prix (défini ci-dessous), un gagnant potentiel résida…" at bounding box center [867, 414] width 714 height 55
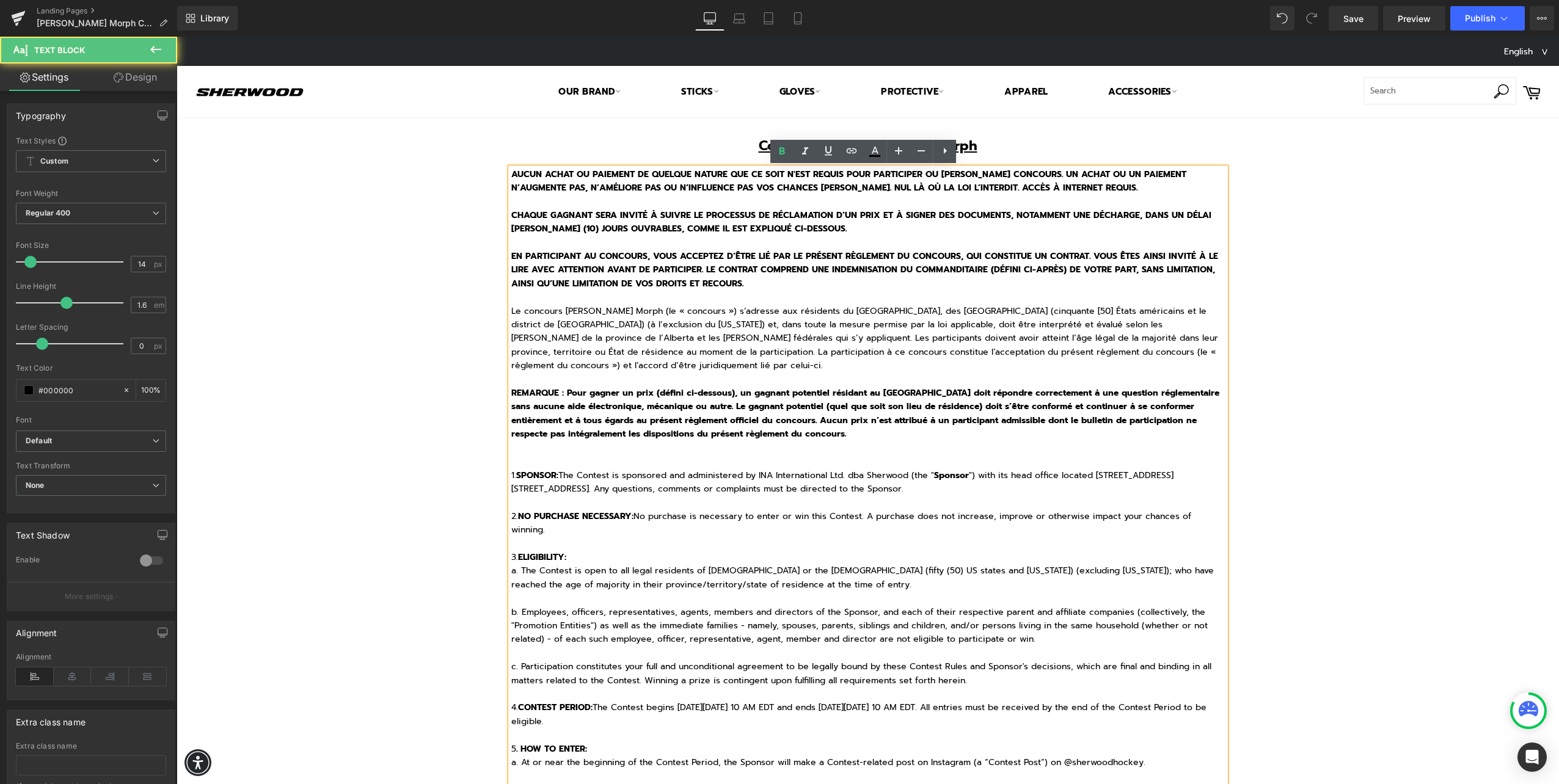
click at [706, 312] on p "Le concours Sherwood REKKER Morph (le « concours ») s’adresse aux résidents du …" at bounding box center [867, 331] width 714 height 82
click at [967, 346] on p "Le concours Sherwood REKKER Morph (le « concours ») s’adresse aux résidents du …" at bounding box center [867, 331] width 714 height 82
drag, startPoint x: 958, startPoint y: 353, endPoint x: 1055, endPoint y: 348, distance: 97.1
click at [1055, 348] on p "Le concours Sherwood REKKER Morph (le « concours ») s’adresse aux résidents du …" at bounding box center [867, 331] width 714 height 82
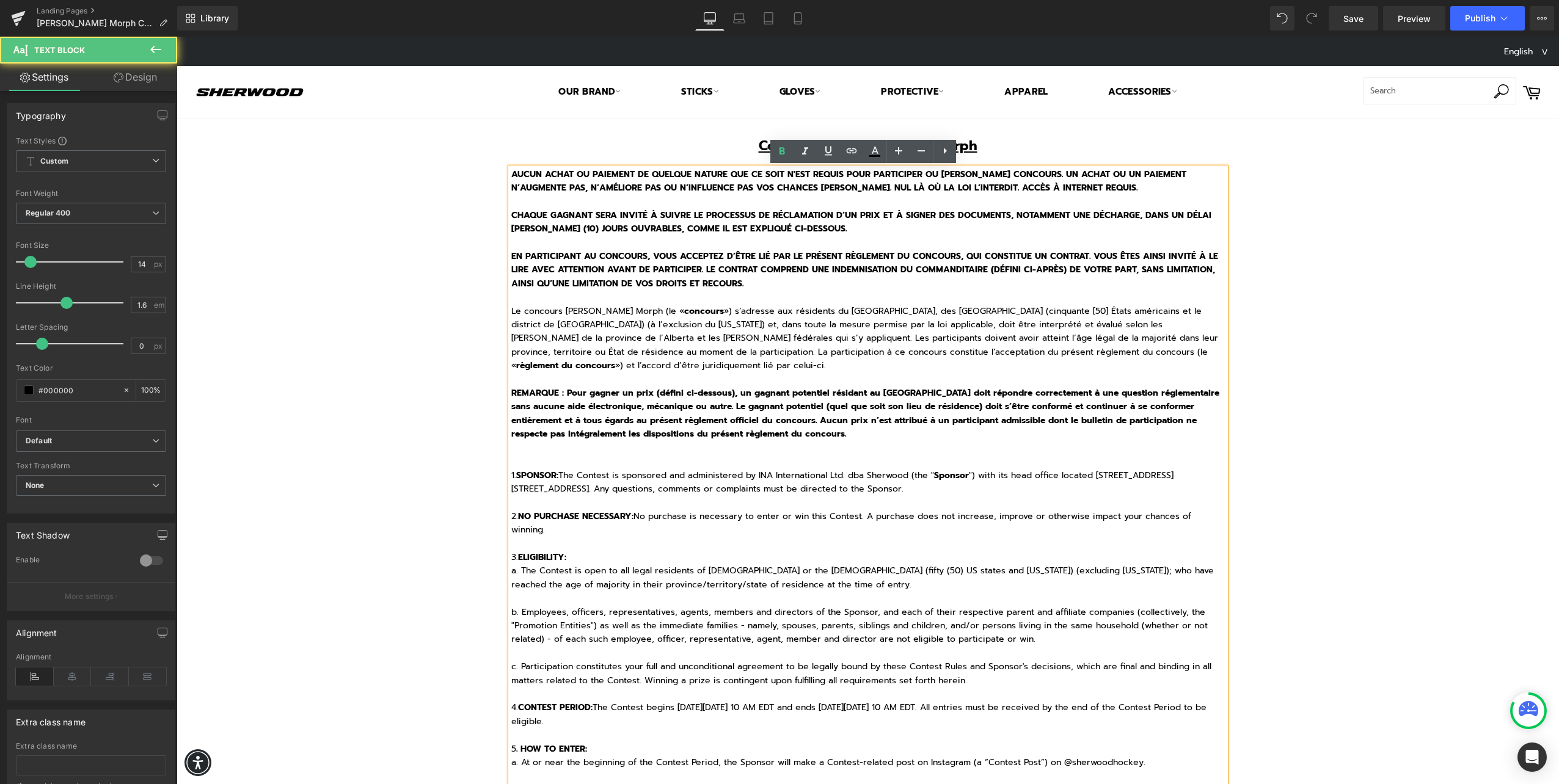
drag, startPoint x: 1090, startPoint y: 387, endPoint x: 1077, endPoint y: 407, distance: 23.9
click at [1090, 388] on strong "REMARQUE : Pour gagner un prix (défini ci-dessous), un gagnant potentiel résida…" at bounding box center [865, 413] width 707 height 54
click at [666, 447] on p "1. SPONSOR: The Contest is sponsored and administered by INA International Ltd.…" at bounding box center [867, 564] width 714 height 246
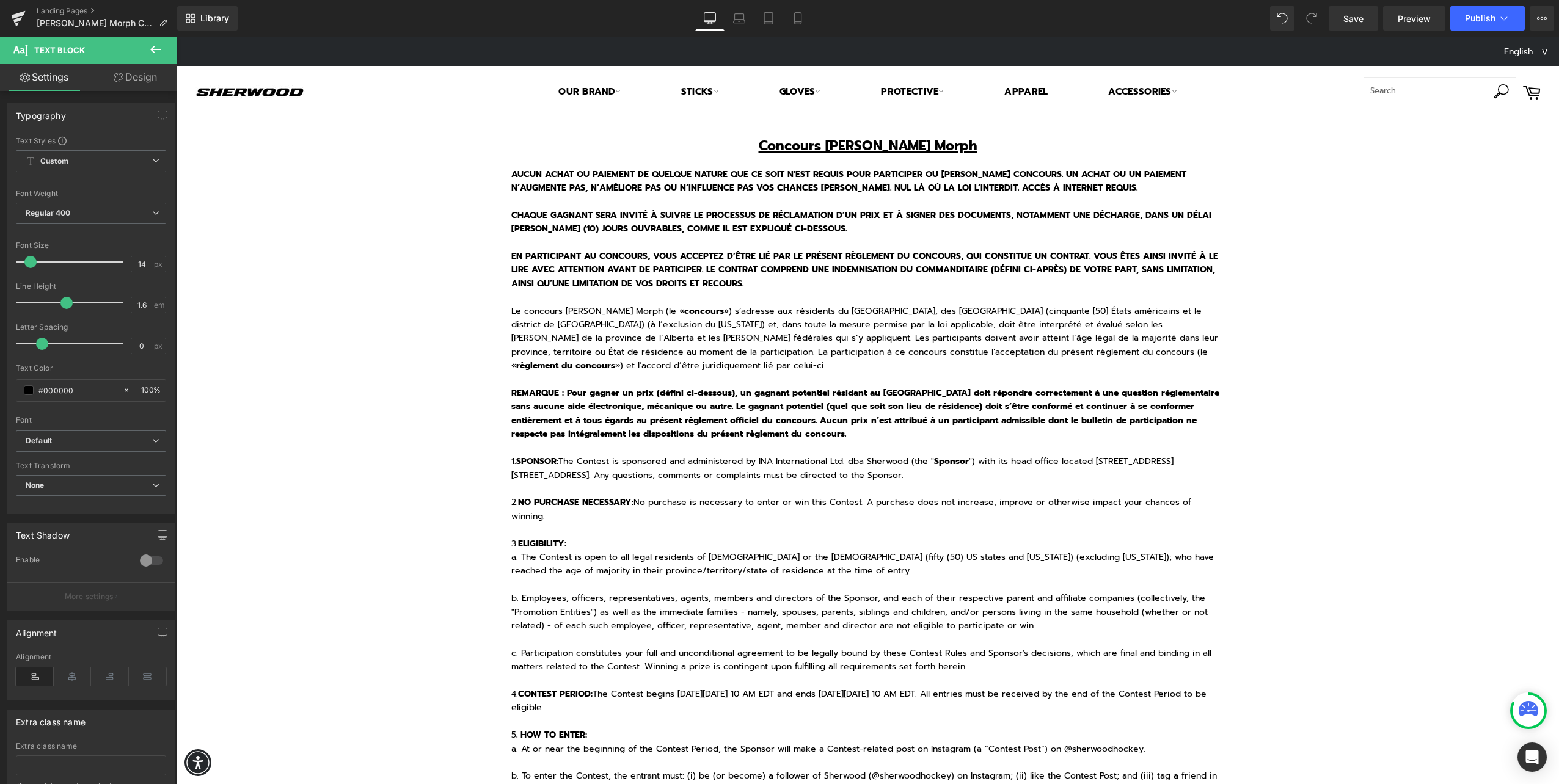
click at [579, 530] on p "1. SPONSOR: The Contest is sponsored and administered by INA International Ltd.…" at bounding box center [867, 557] width 714 height 232
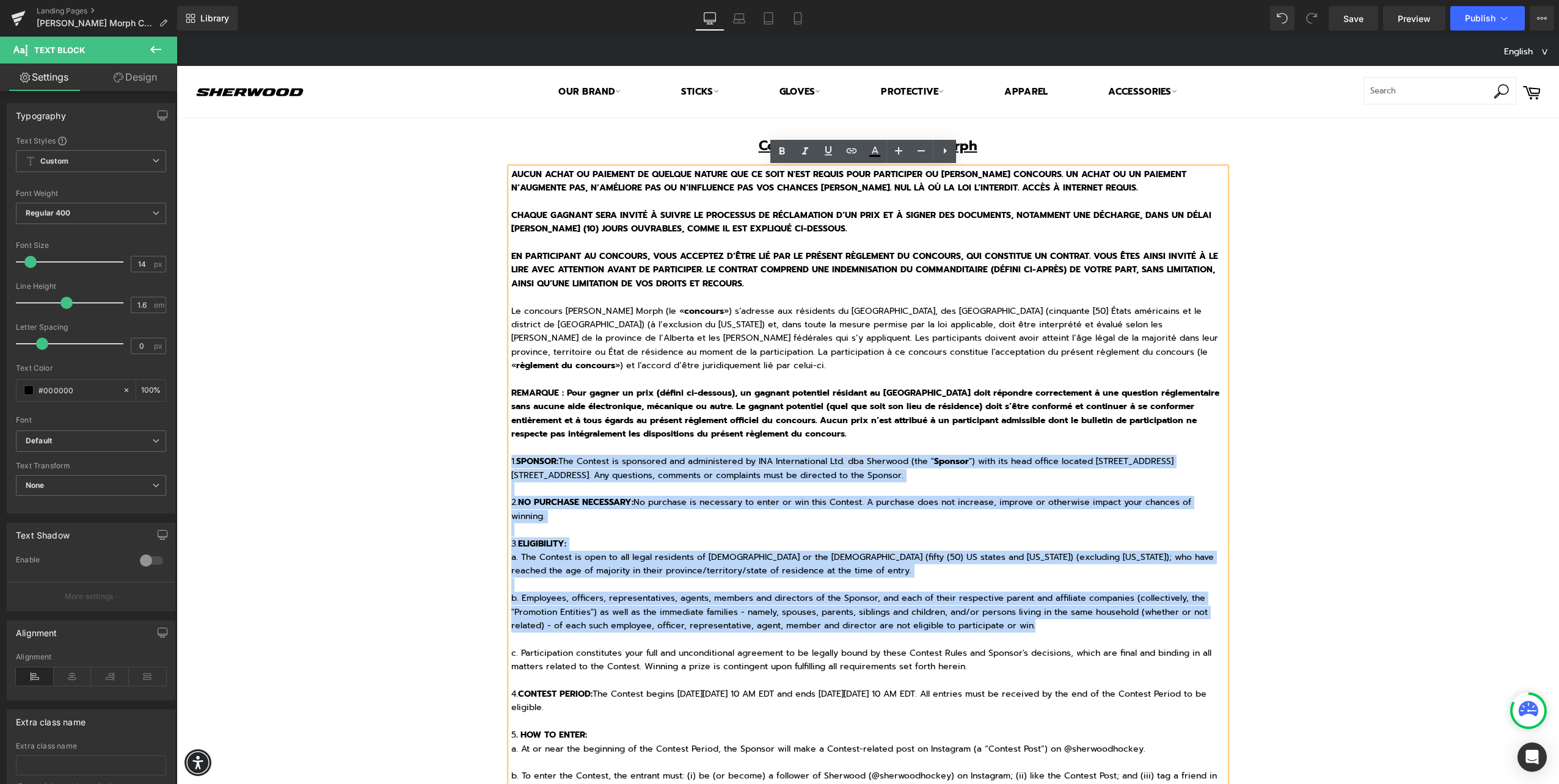
drag, startPoint x: 507, startPoint y: 461, endPoint x: 1069, endPoint y: 628, distance: 586.3
click at [1069, 628] on p "1. SPONSOR: The Contest is sponsored and administered by INA International Ltd.…" at bounding box center [867, 557] width 714 height 232
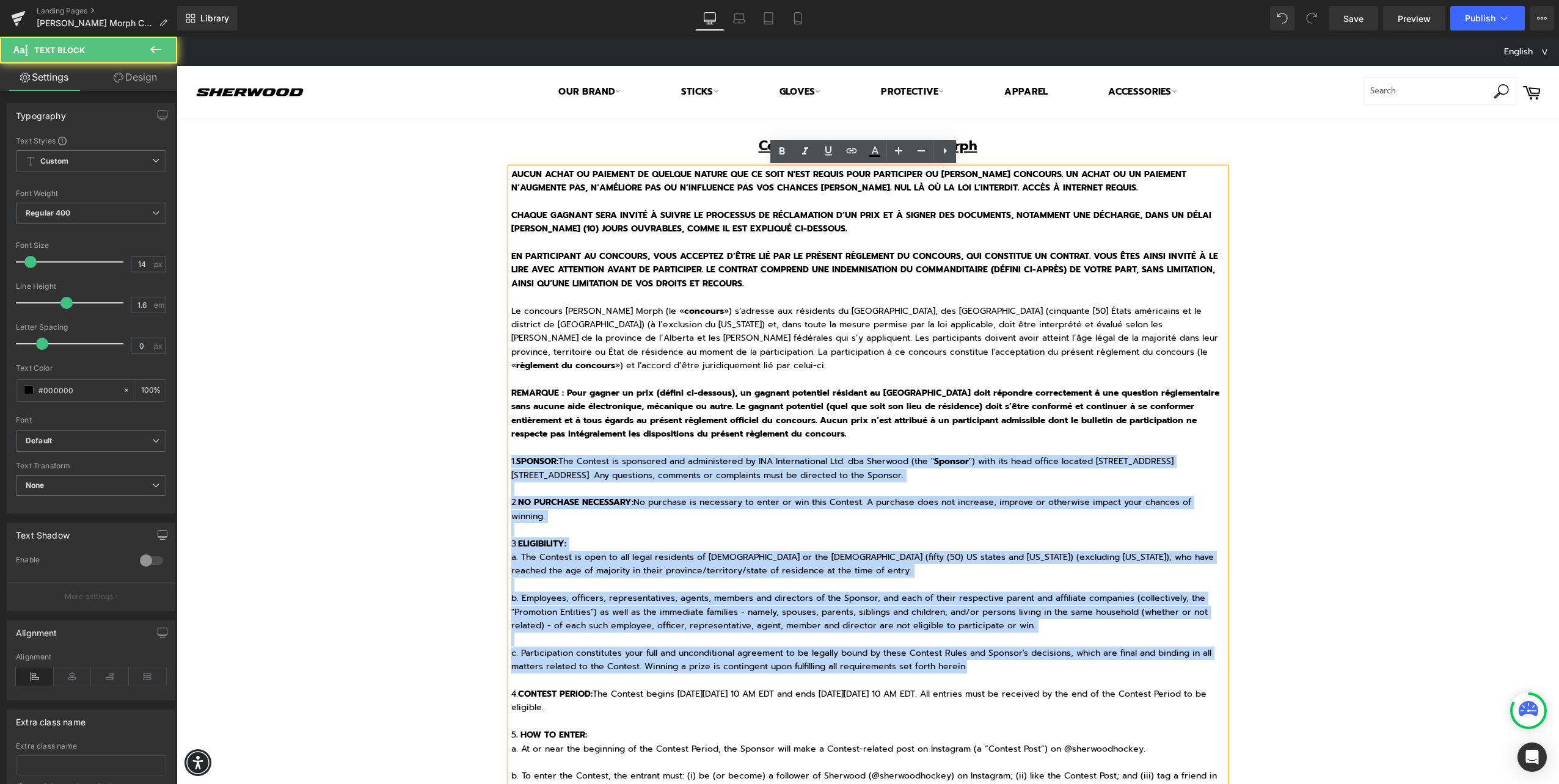
click at [1012, 662] on p "1. SPONSOR: The Contest is sponsored and administered by INA International Ltd.…" at bounding box center [867, 557] width 714 height 232
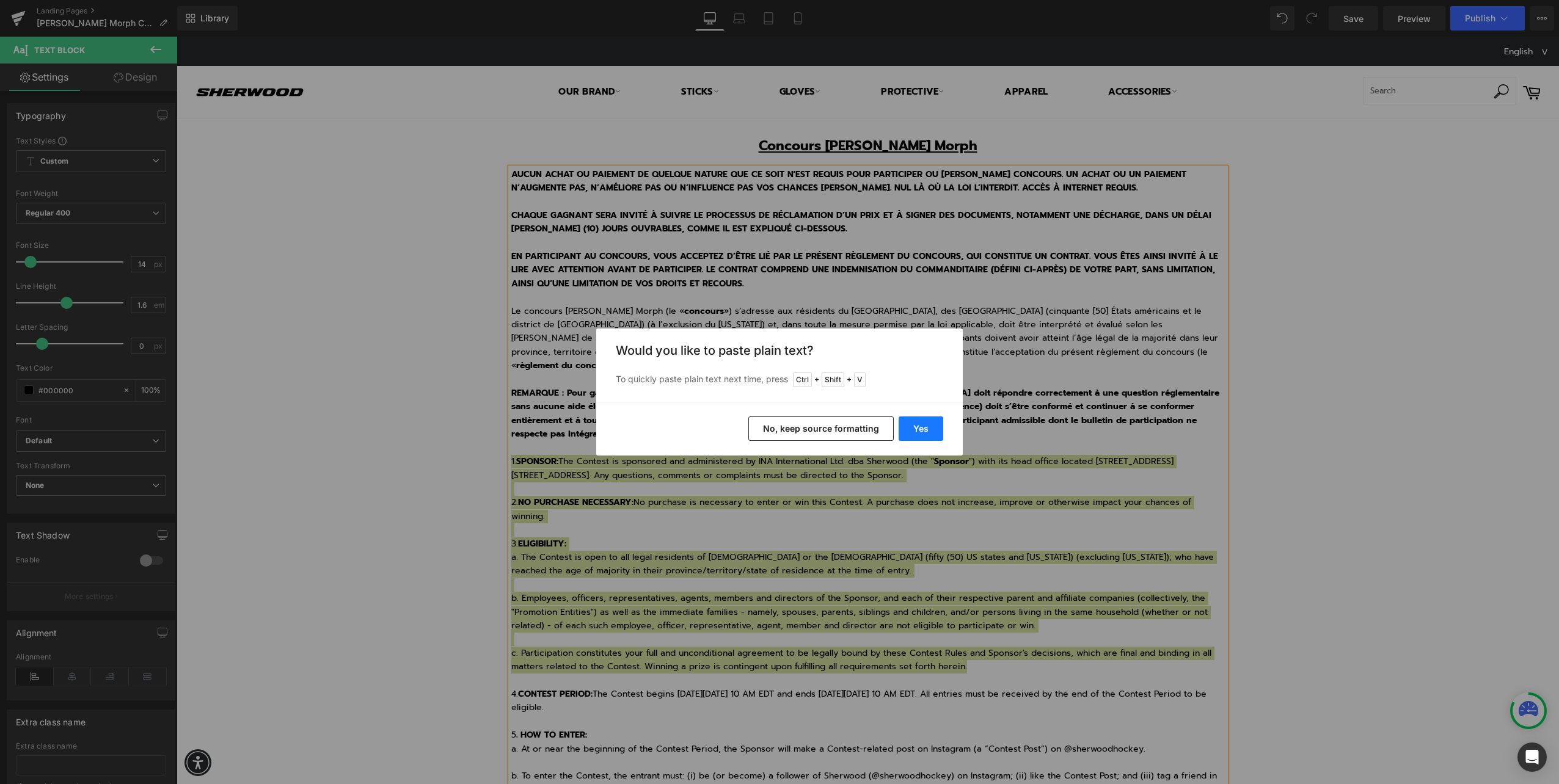
click at [925, 431] on button "Yes" at bounding box center [921, 429] width 44 height 25
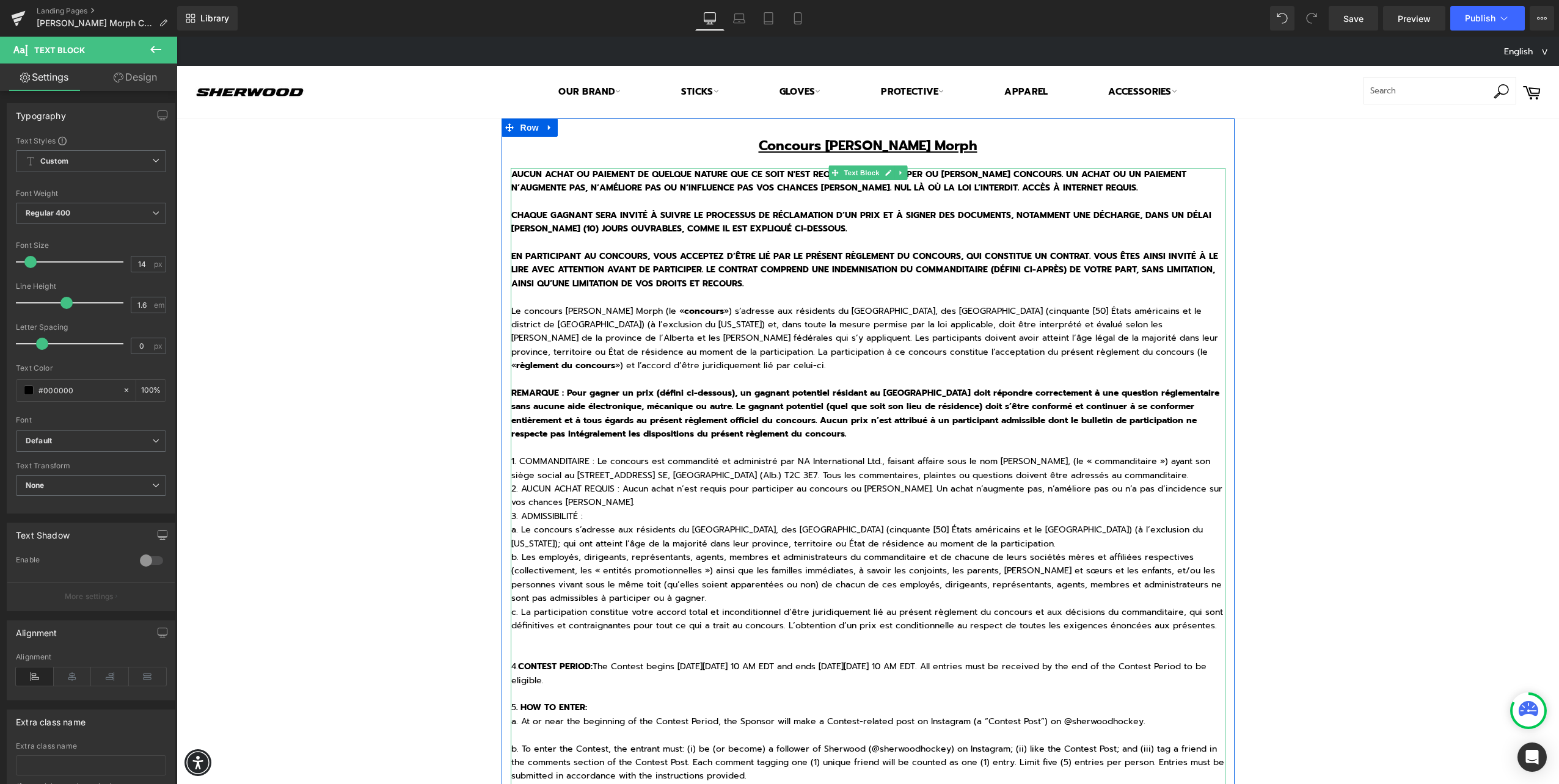
click at [1150, 474] on p "1. COMMANDITAIRE : Le concours est commandité et administré par NA Internationa…" at bounding box center [867, 461] width 714 height 41
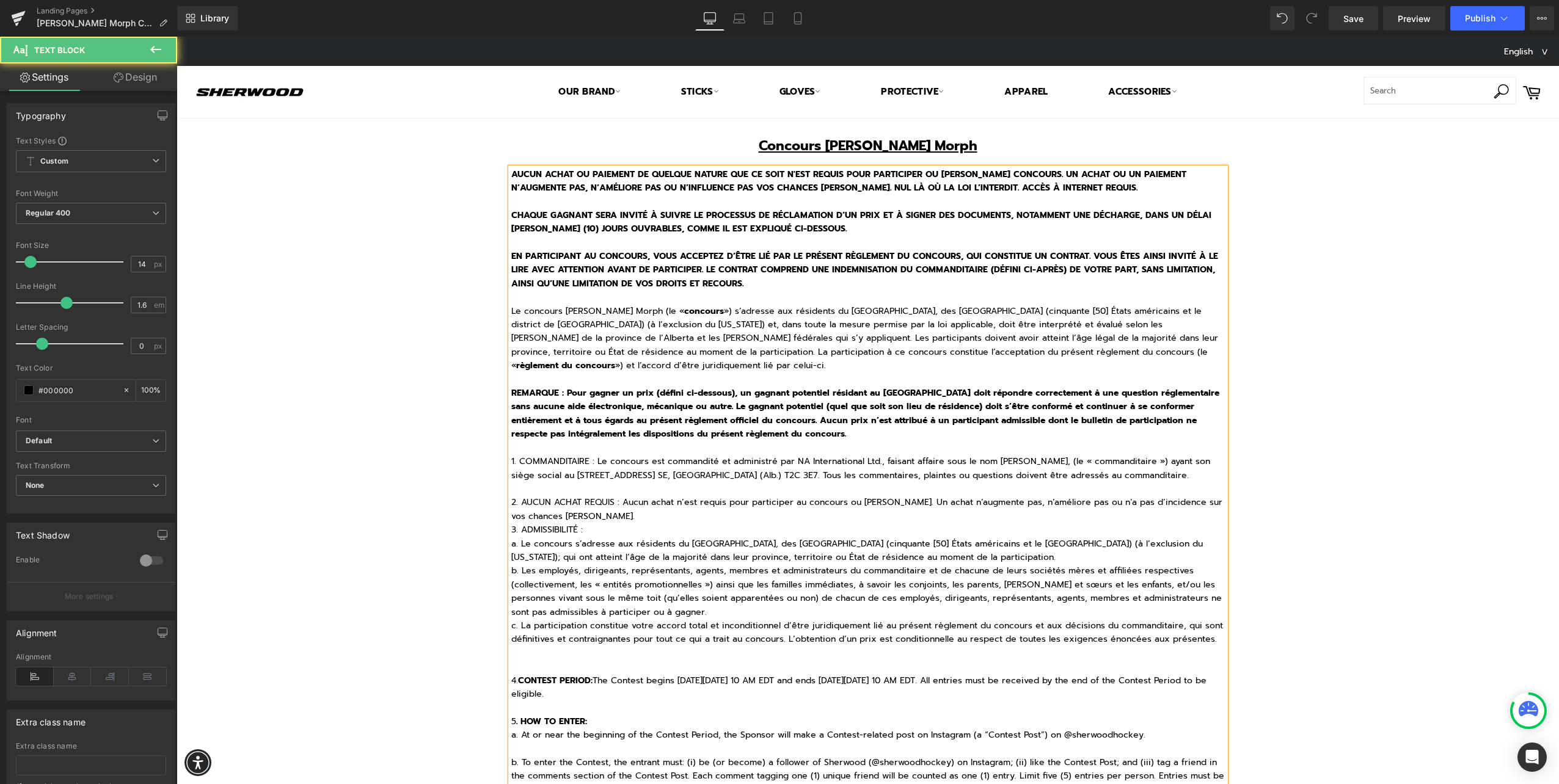
click at [612, 518] on p "2. AUCUN ACHAT REQUIS : Aucun achat n’est requis pour participer au concours ou…" at bounding box center [867, 509] width 714 height 27
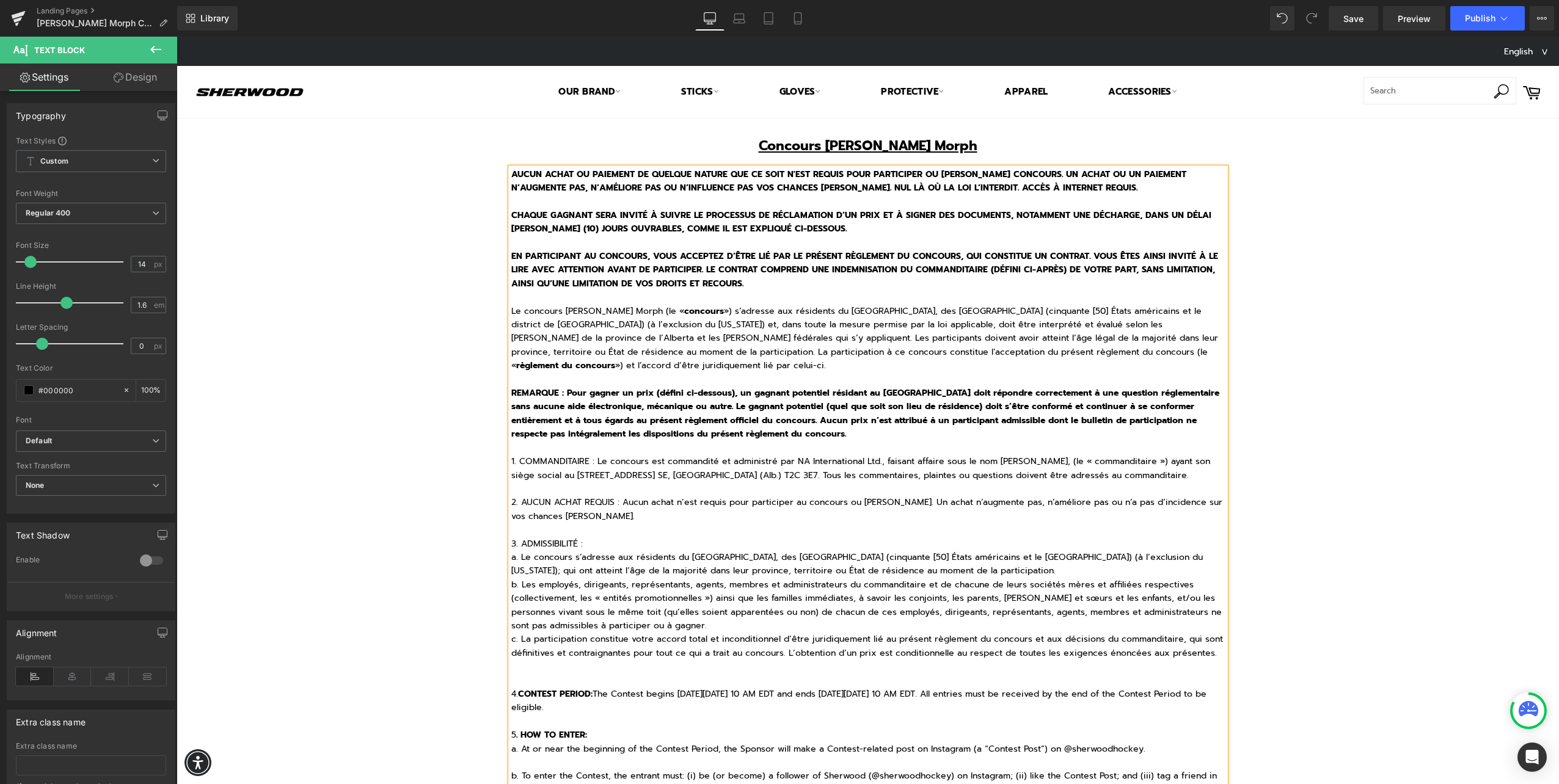
click at [967, 570] on p "a. Le concours s’adresse aux résidents du Canada, des États-Unis (cinquante [50…" at bounding box center [867, 564] width 714 height 27
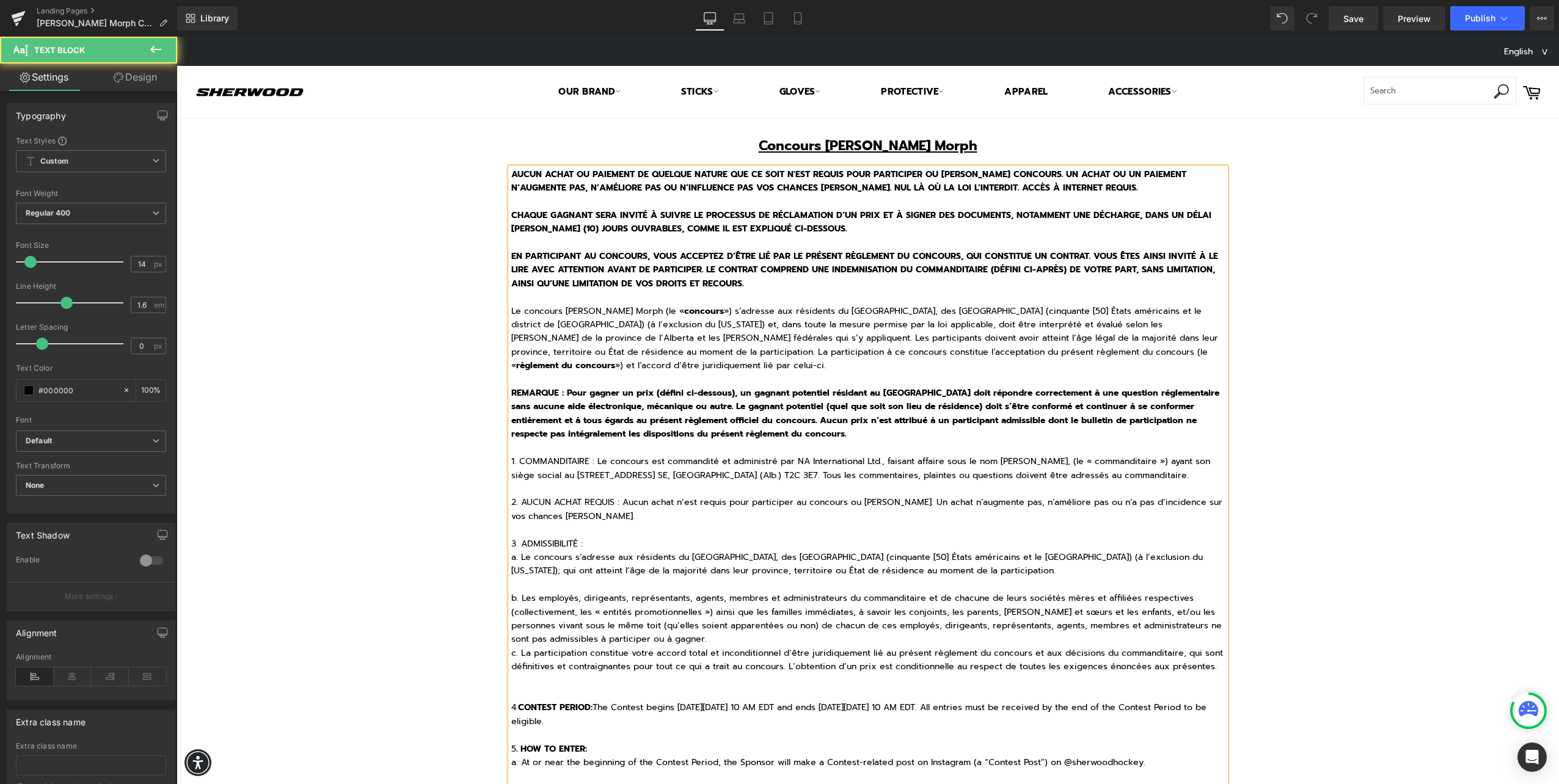
click at [712, 635] on p "b. Les employés, dirigeants, représentants, agents, membres et administrateurs …" at bounding box center [867, 619] width 714 height 55
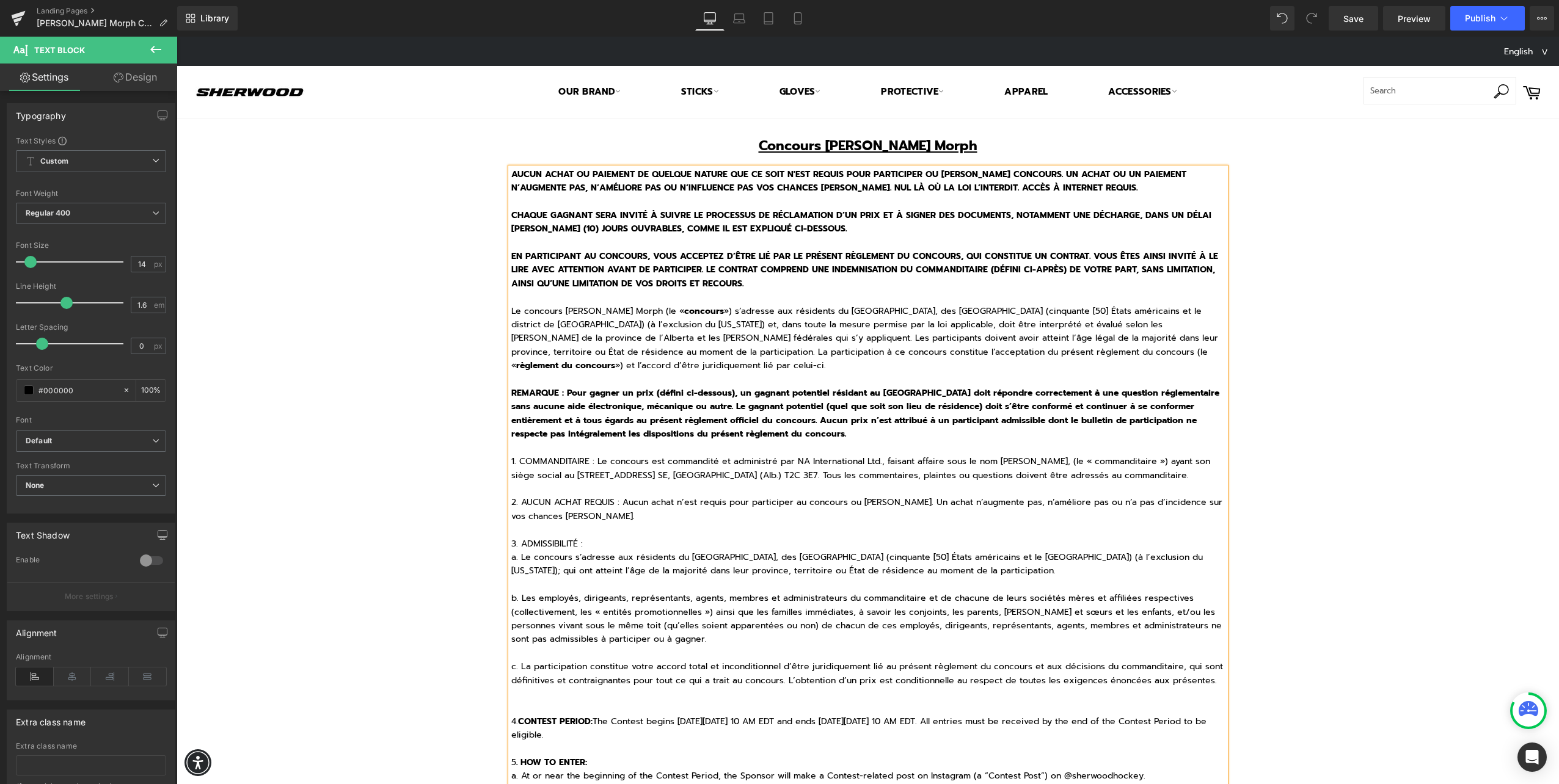
click at [536, 455] on p "1. COMMANDITAIRE : Le concours est commandité et administré par NA Internationa…" at bounding box center [867, 461] width 714 height 41
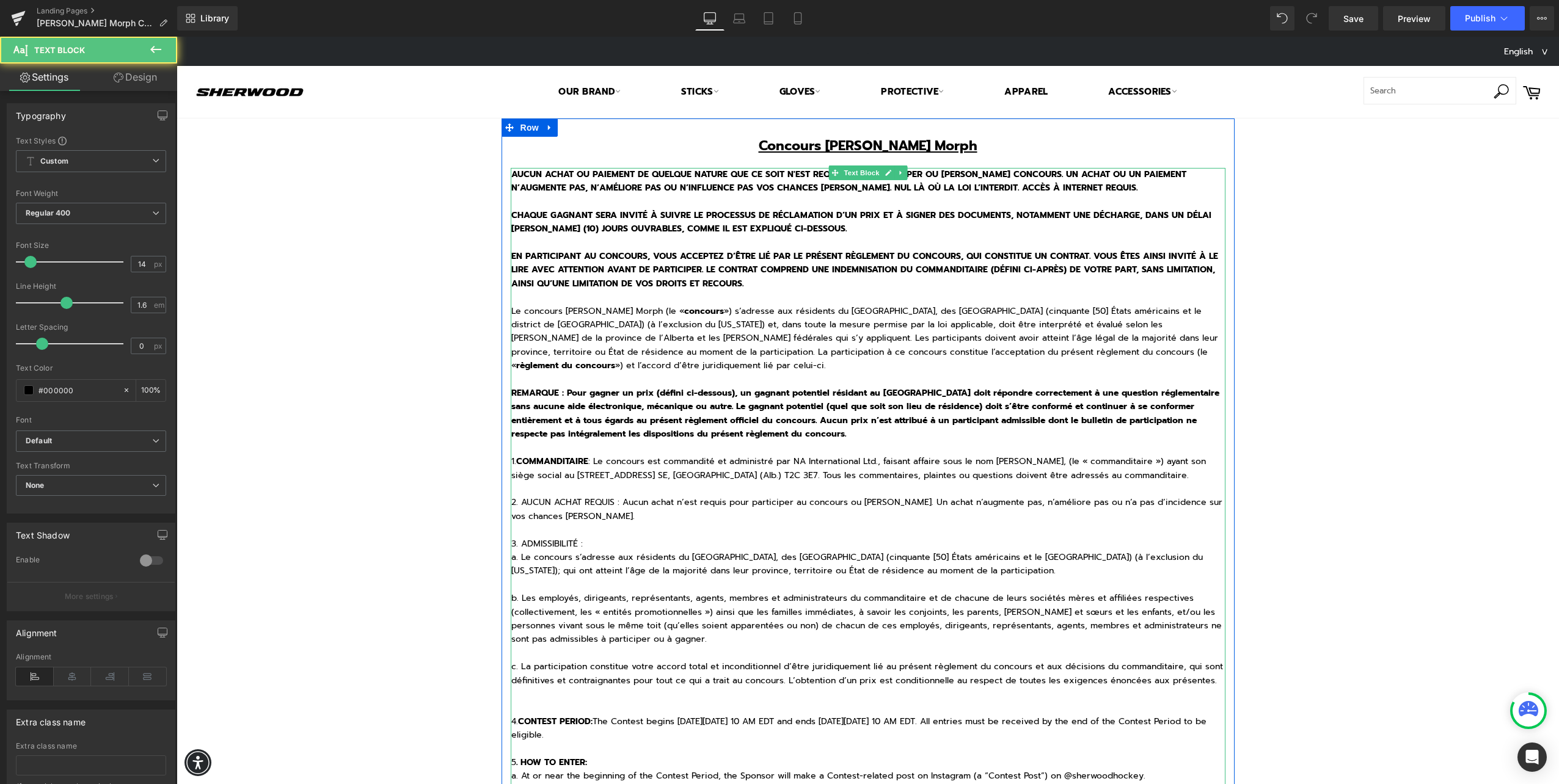
click at [1109, 463] on p "1. COMMANDITAIRE : Le concours est commandité et administré par NA Internationa…" at bounding box center [867, 461] width 714 height 41
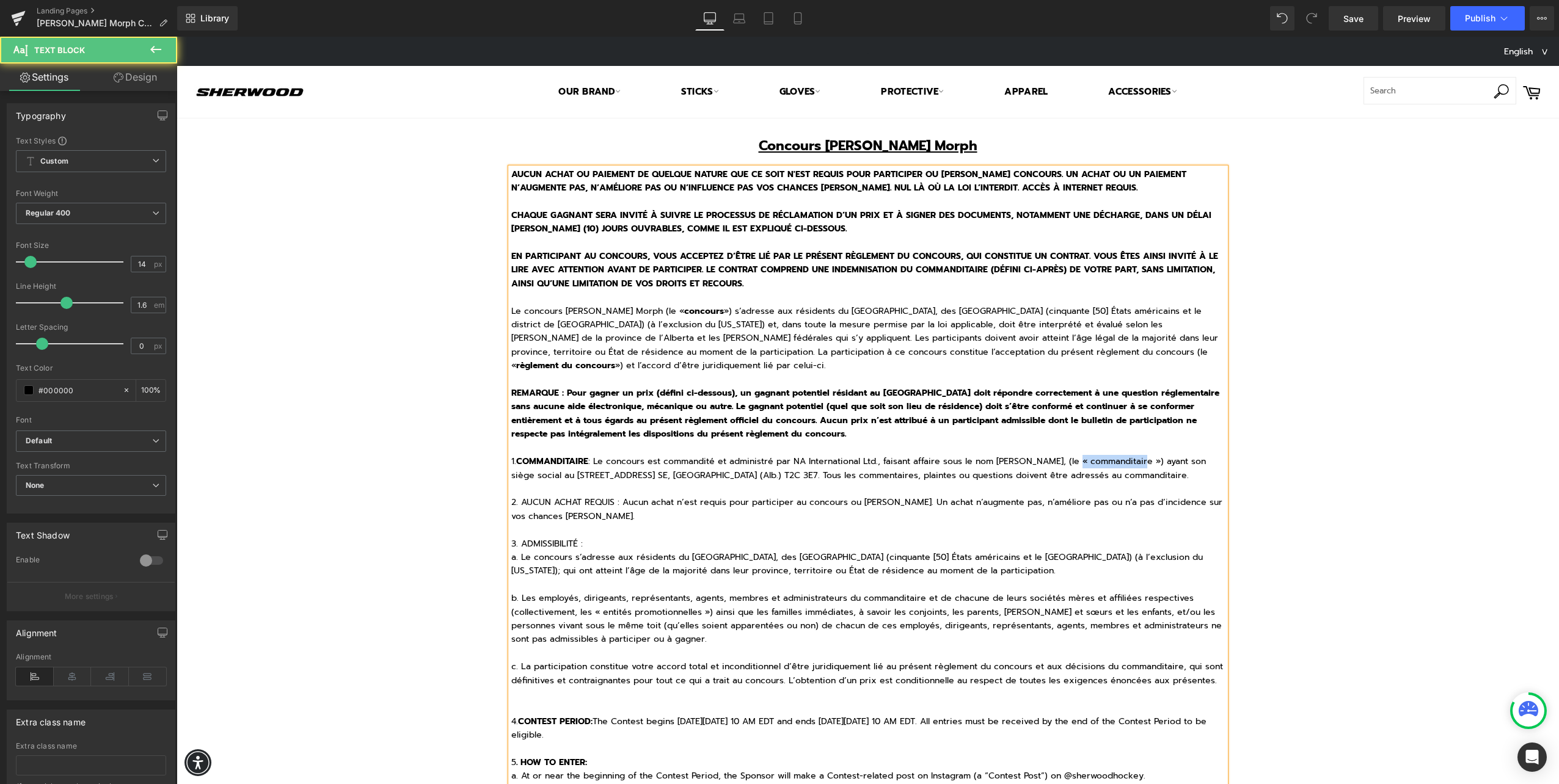
click at [1109, 463] on p "1. COMMANDITAIRE : Le concours est commandité et administré par NA Internationa…" at bounding box center [867, 461] width 714 height 41
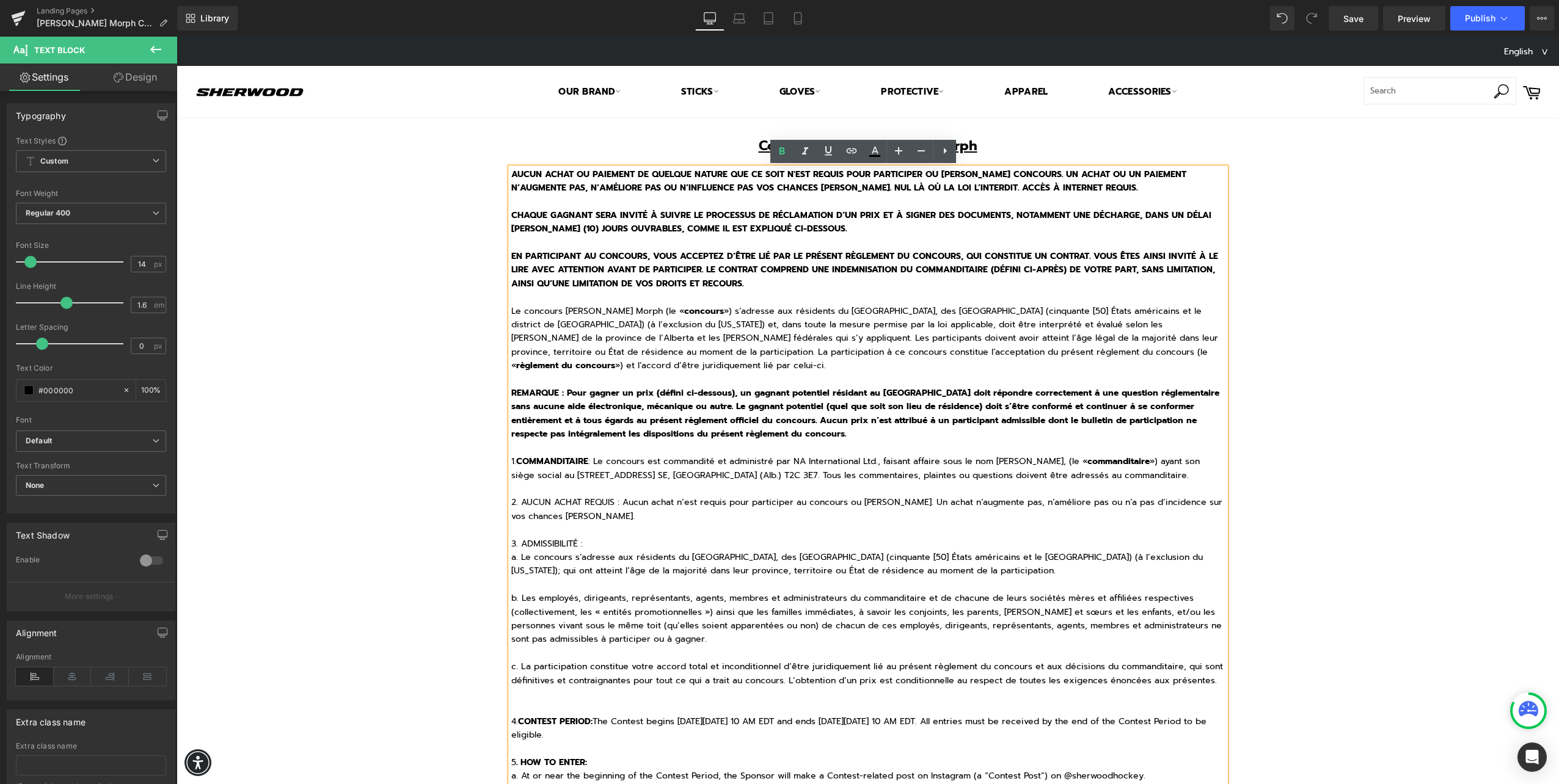
click at [612, 504] on p "2. AUCUN ACHAT REQUIS : Aucun achat n’est requis pour participer au concours ou…" at bounding box center [867, 509] width 714 height 27
click at [585, 459] on p "1. COMMANDITAIRE : Le concours est commandité et administré par NA Internationa…" at bounding box center [867, 461] width 714 height 41
click at [621, 486] on p at bounding box center [867, 489] width 714 height 13
drag, startPoint x: 615, startPoint y: 498, endPoint x: 517, endPoint y: 506, distance: 98.3
click at [517, 506] on p "2. AUCUN ACHAT REQUIS : Aucun achat n’est requis pour participer au concours ou…" at bounding box center [867, 509] width 714 height 27
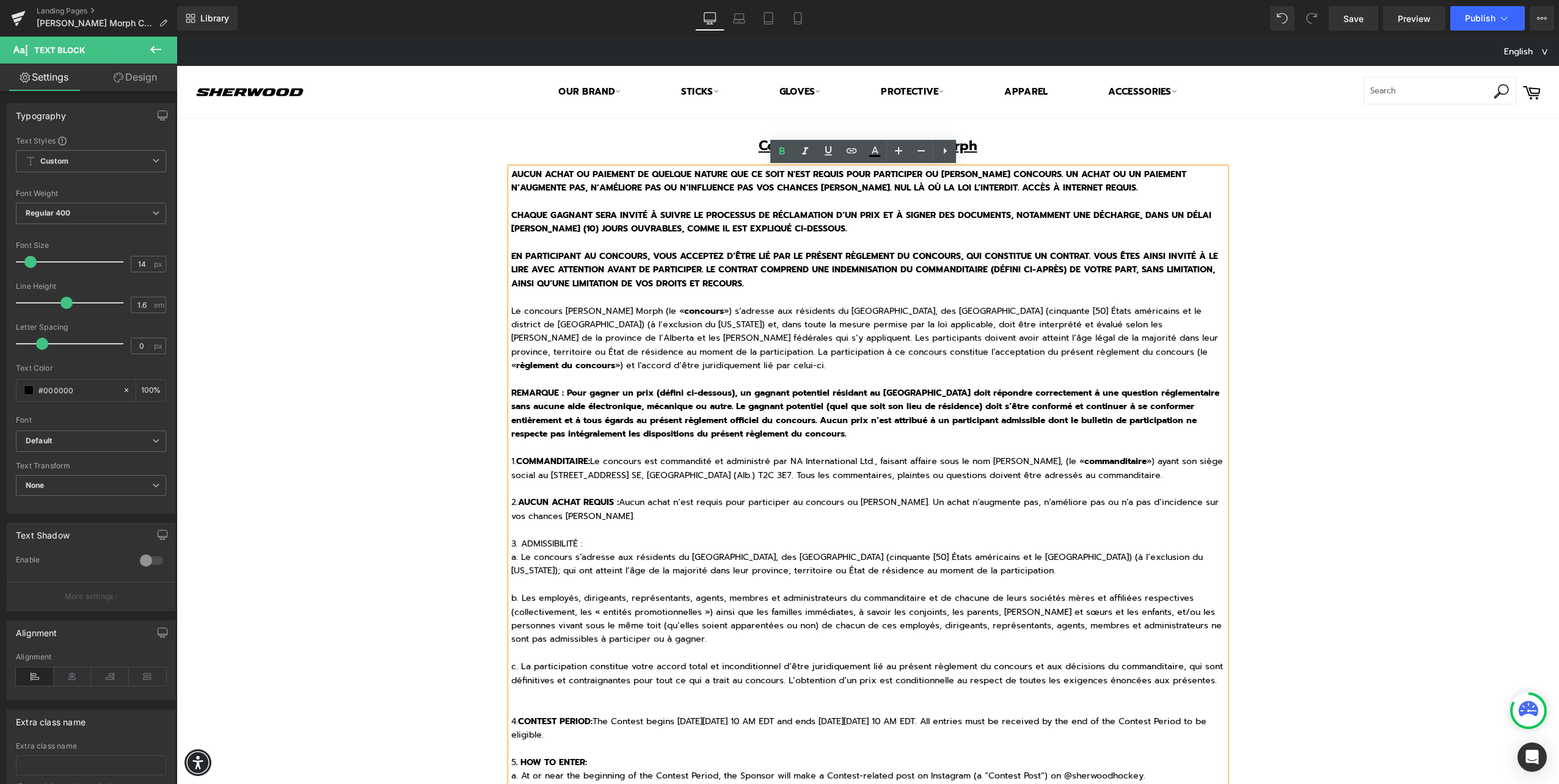
click at [636, 543] on p "3. ADMISSIBILITÉ :" at bounding box center [867, 544] width 714 height 13
drag, startPoint x: 585, startPoint y: 548, endPoint x: 517, endPoint y: 548, distance: 68.0
click at [517, 548] on p "3. ADMISSIBILITÉ :" at bounding box center [867, 544] width 714 height 13
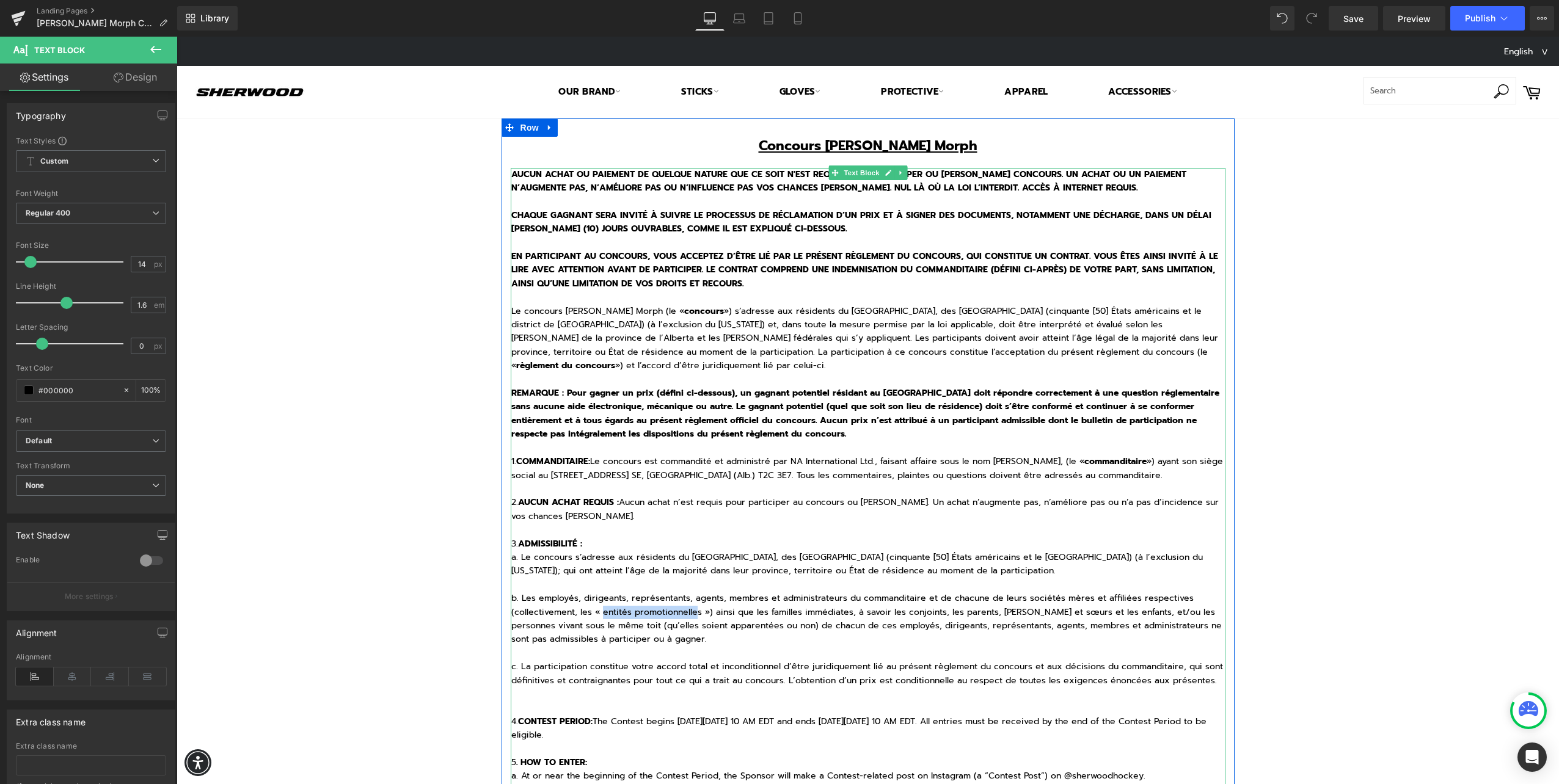
drag, startPoint x: 598, startPoint y: 614, endPoint x: 693, endPoint y: 613, distance: 95.0
click at [693, 613] on p "b. Les employés, dirigeants, représentants, agents, membres et administrateurs …" at bounding box center [867, 619] width 714 height 55
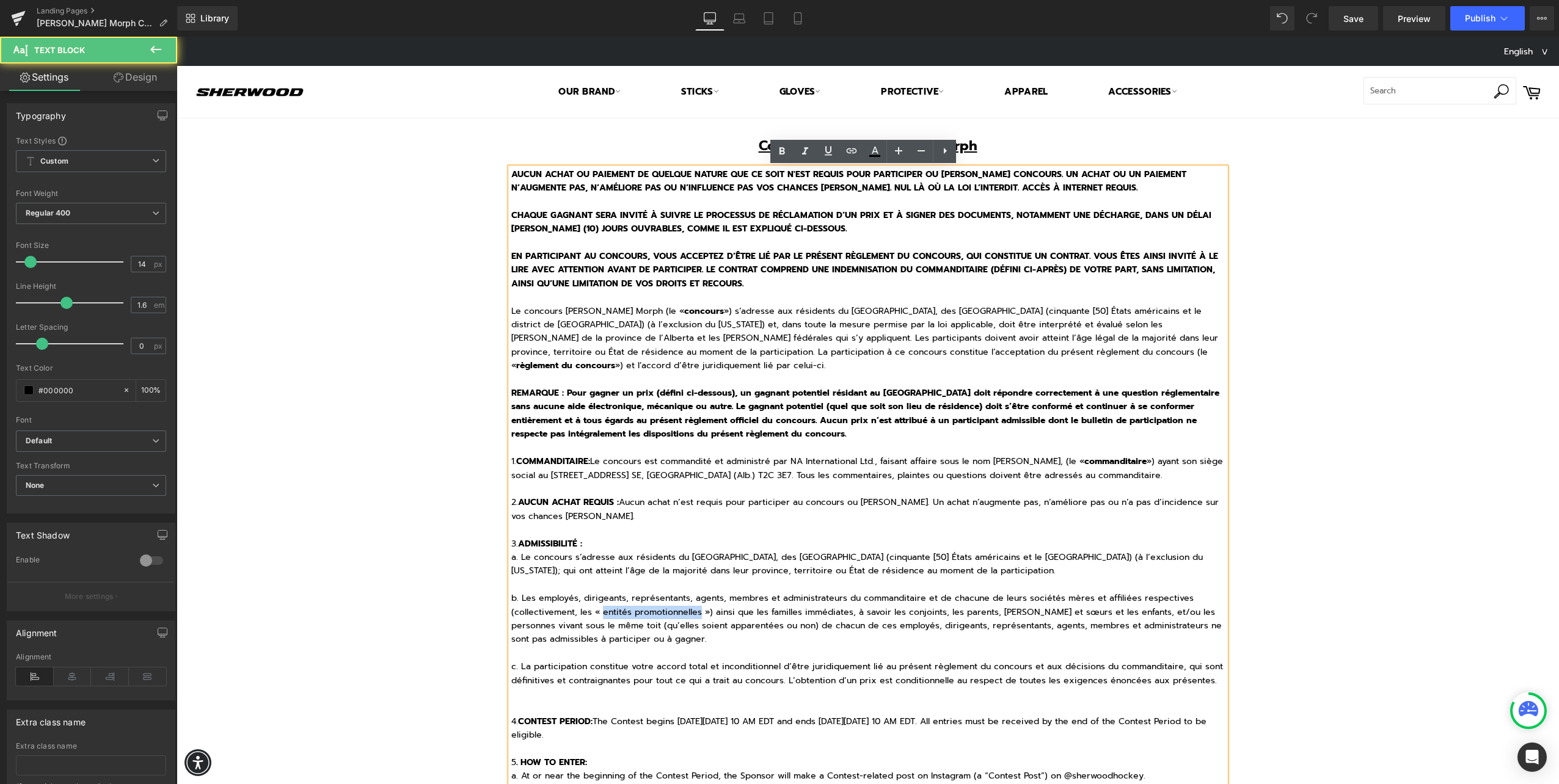
click at [694, 613] on p "b. Les employés, dirigeants, représentants, agents, membres et administrateurs …" at bounding box center [867, 619] width 714 height 55
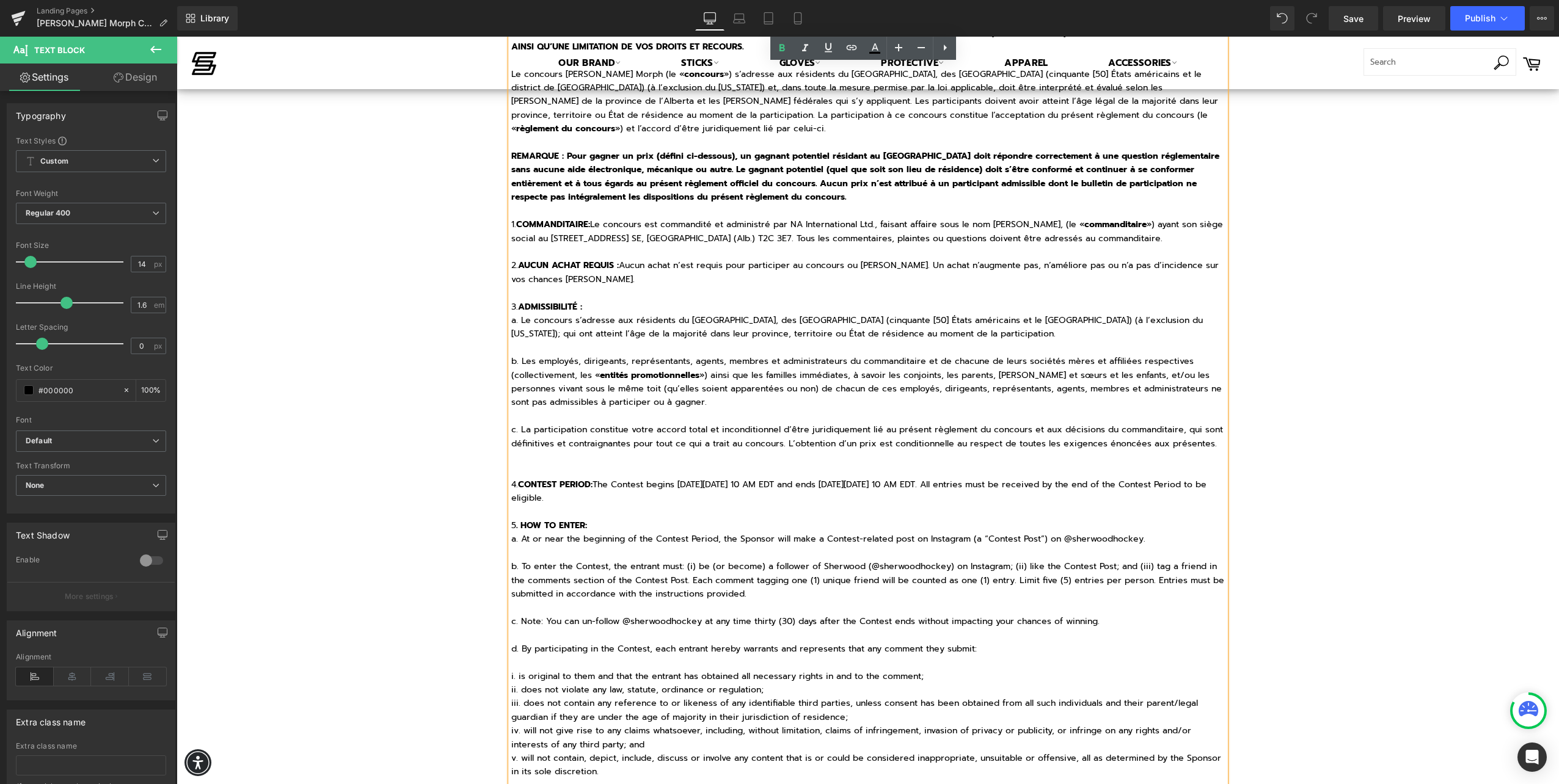
scroll to position [305, 0]
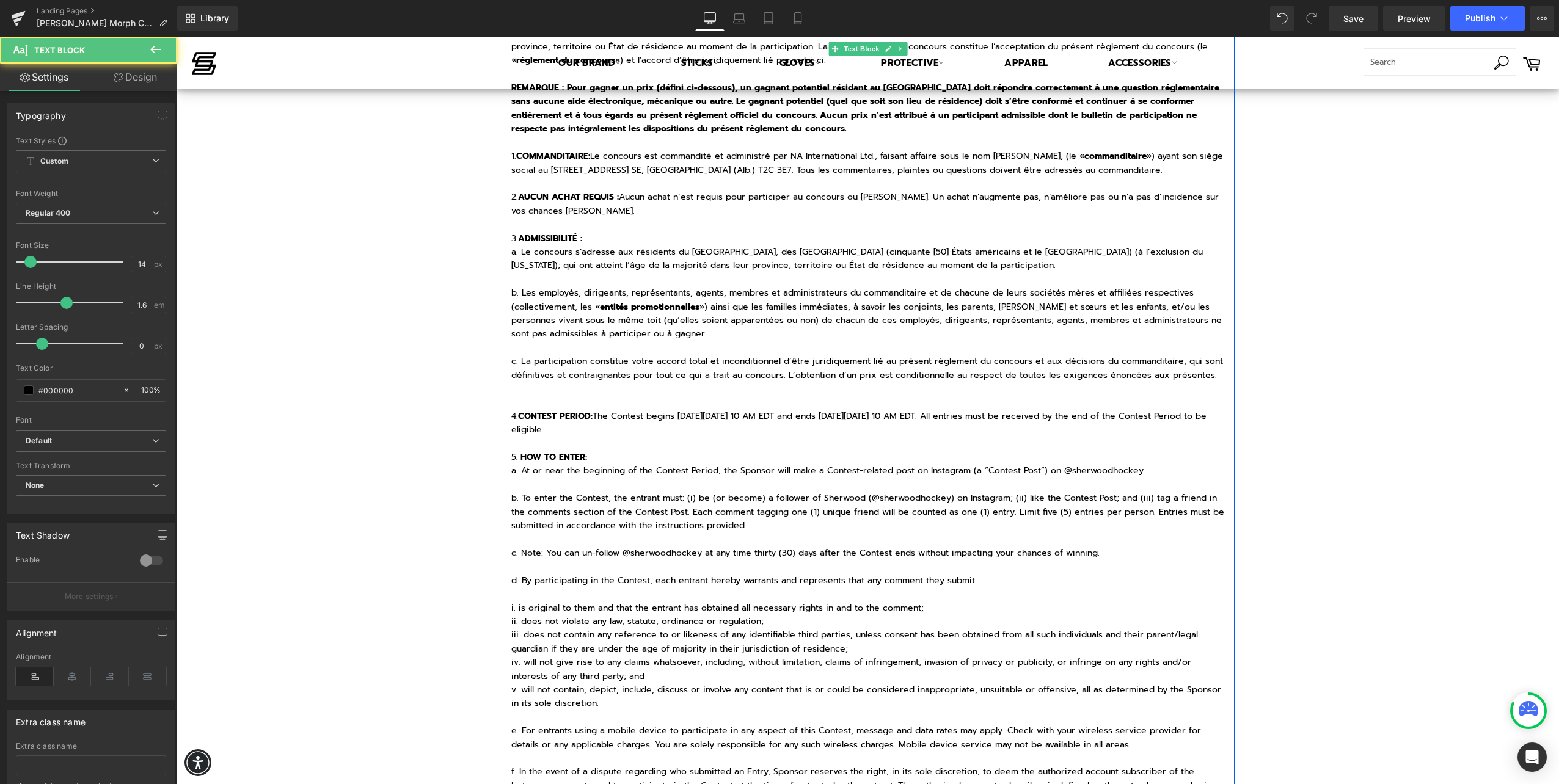
click at [513, 415] on p "4. CONTEST PERIOD: The Contest begins on Thursday, September 4th, 2025, at 10 A…" at bounding box center [867, 422] width 714 height 27
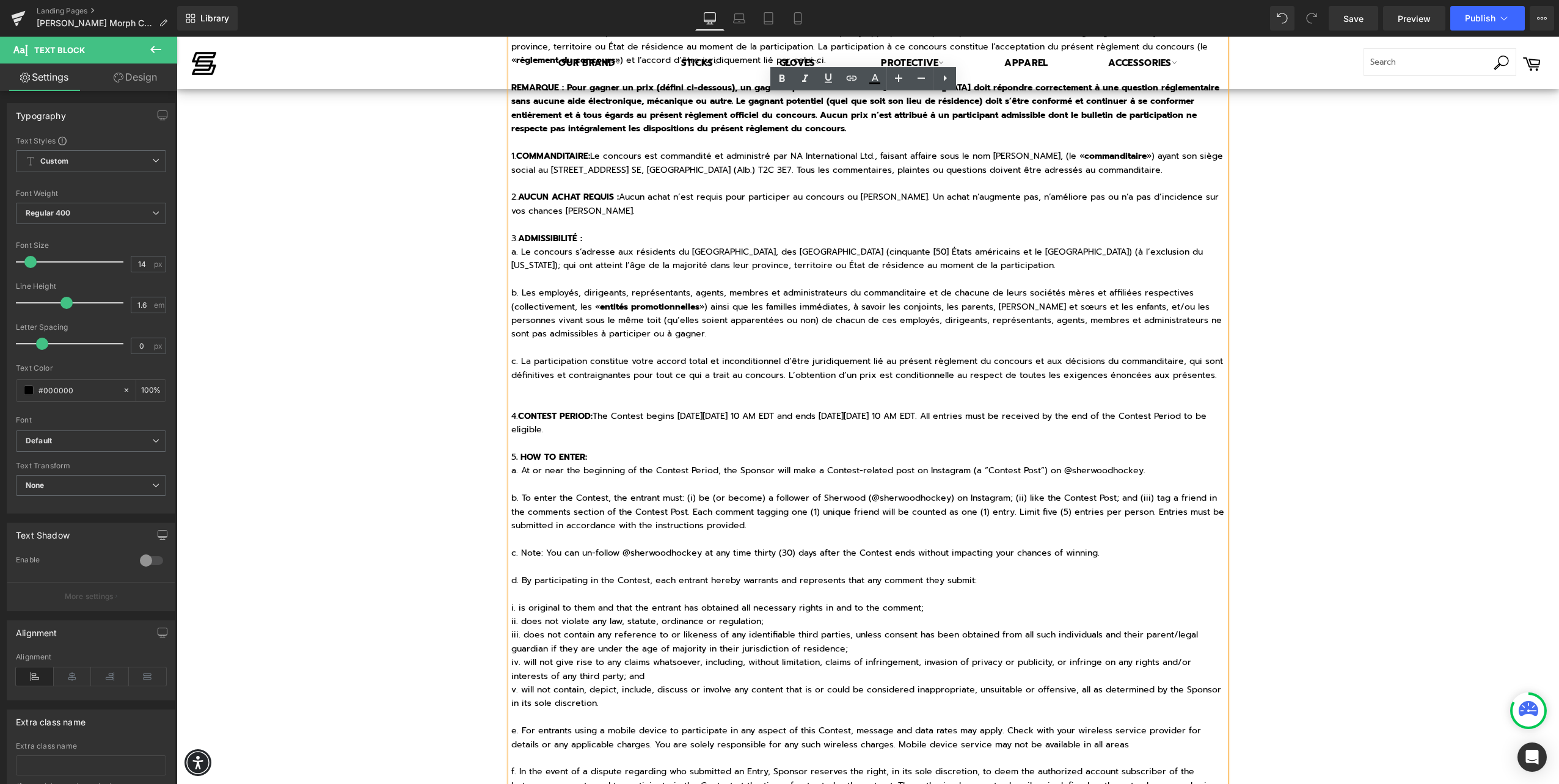
click at [511, 416] on p "4. CONTEST PERIOD: The Contest begins on Thursday, September 4th, 2025, at 10 A…" at bounding box center [867, 422] width 714 height 27
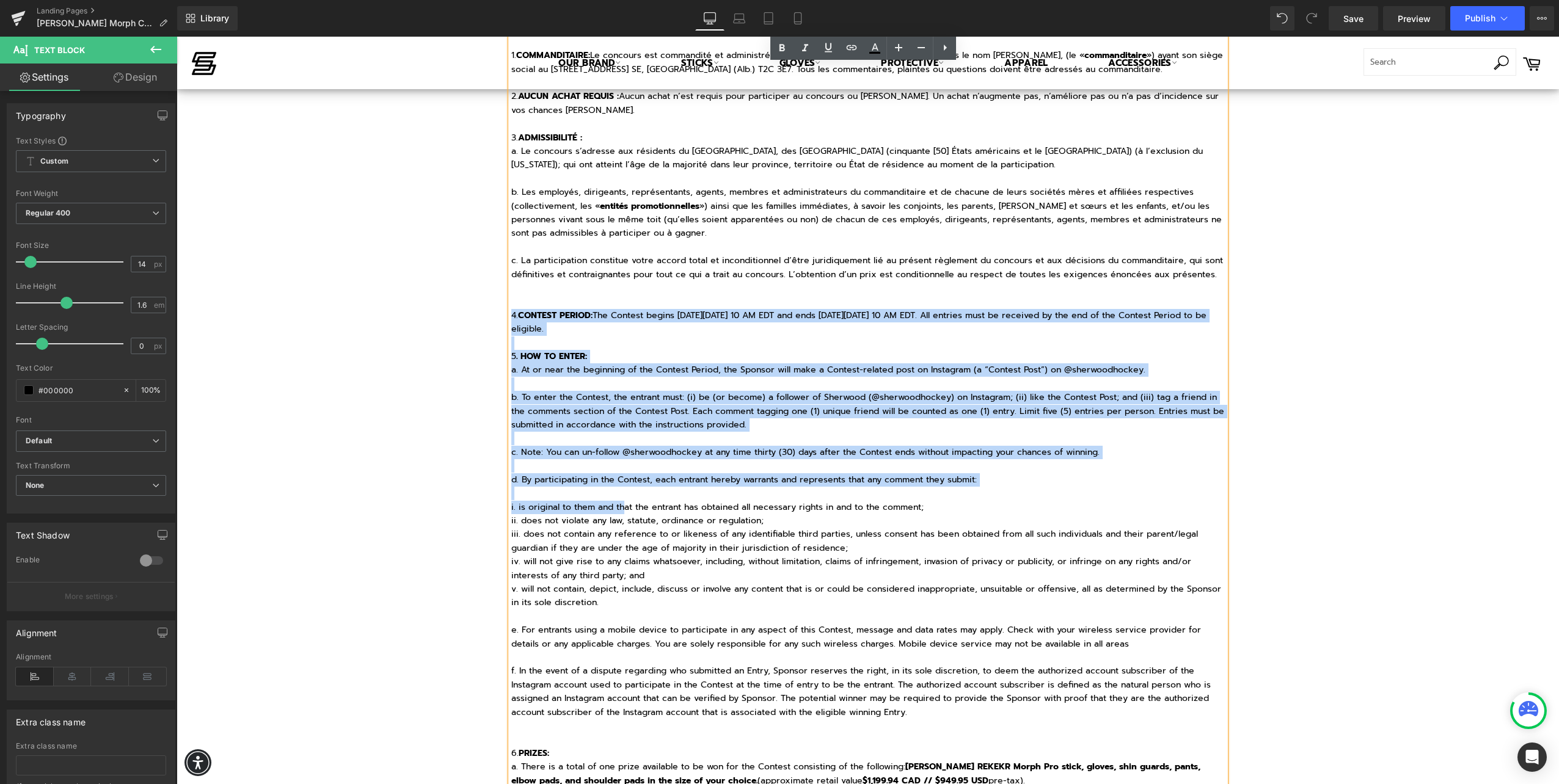
scroll to position [427, 0]
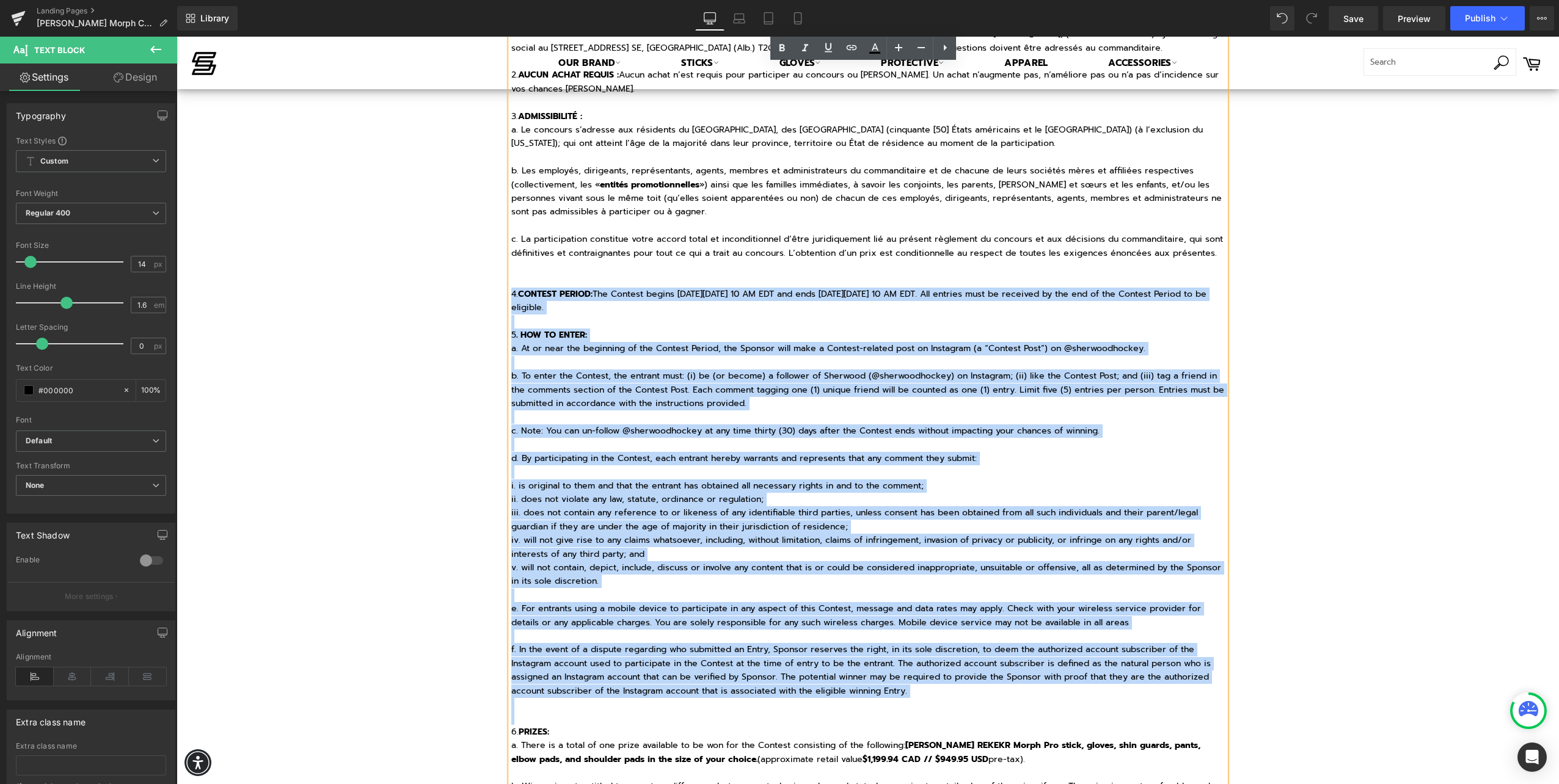
drag, startPoint x: 507, startPoint y: 417, endPoint x: 944, endPoint y: 718, distance: 530.6
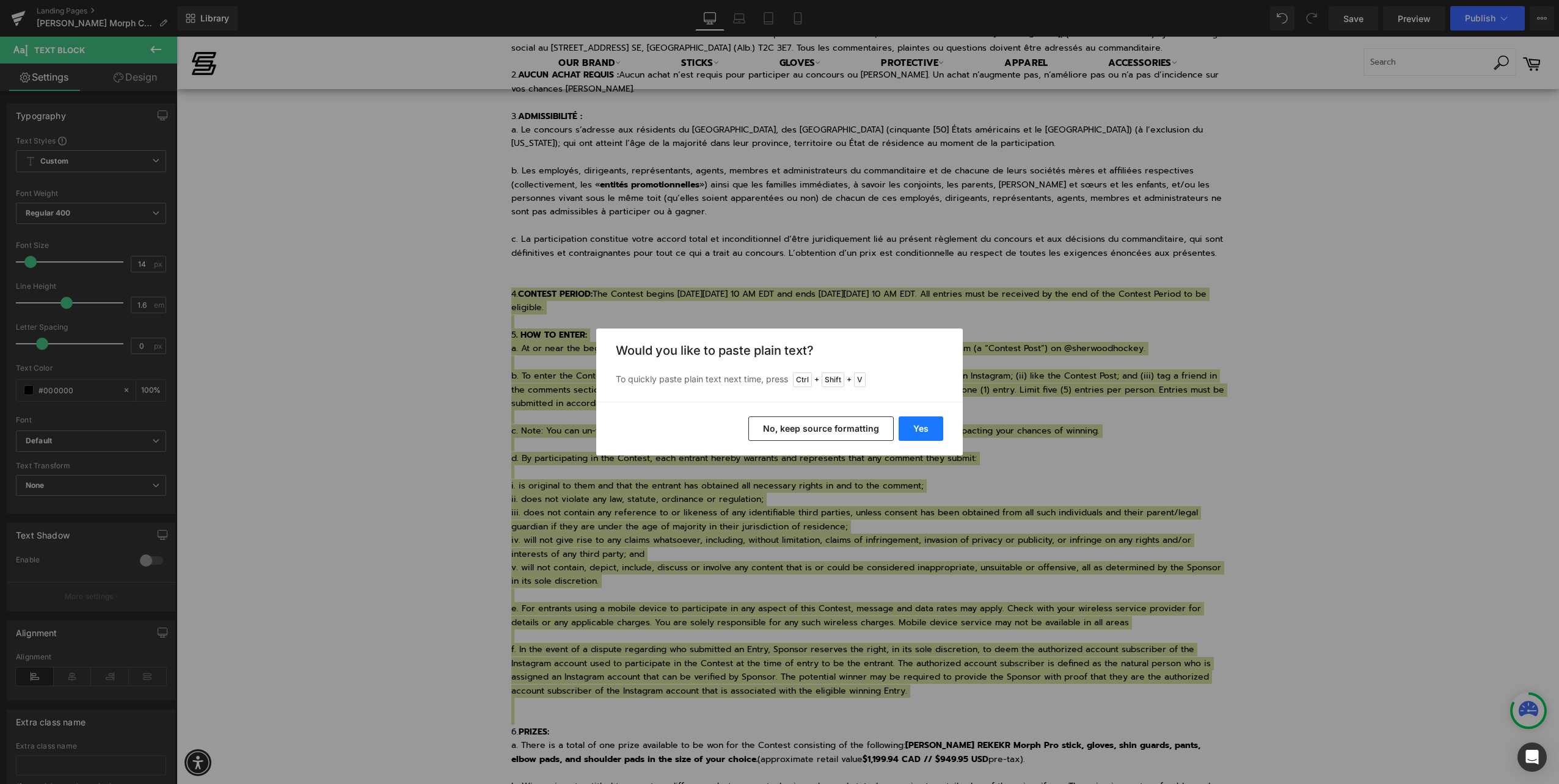
click at [923, 428] on button "Yes" at bounding box center [921, 429] width 44 height 25
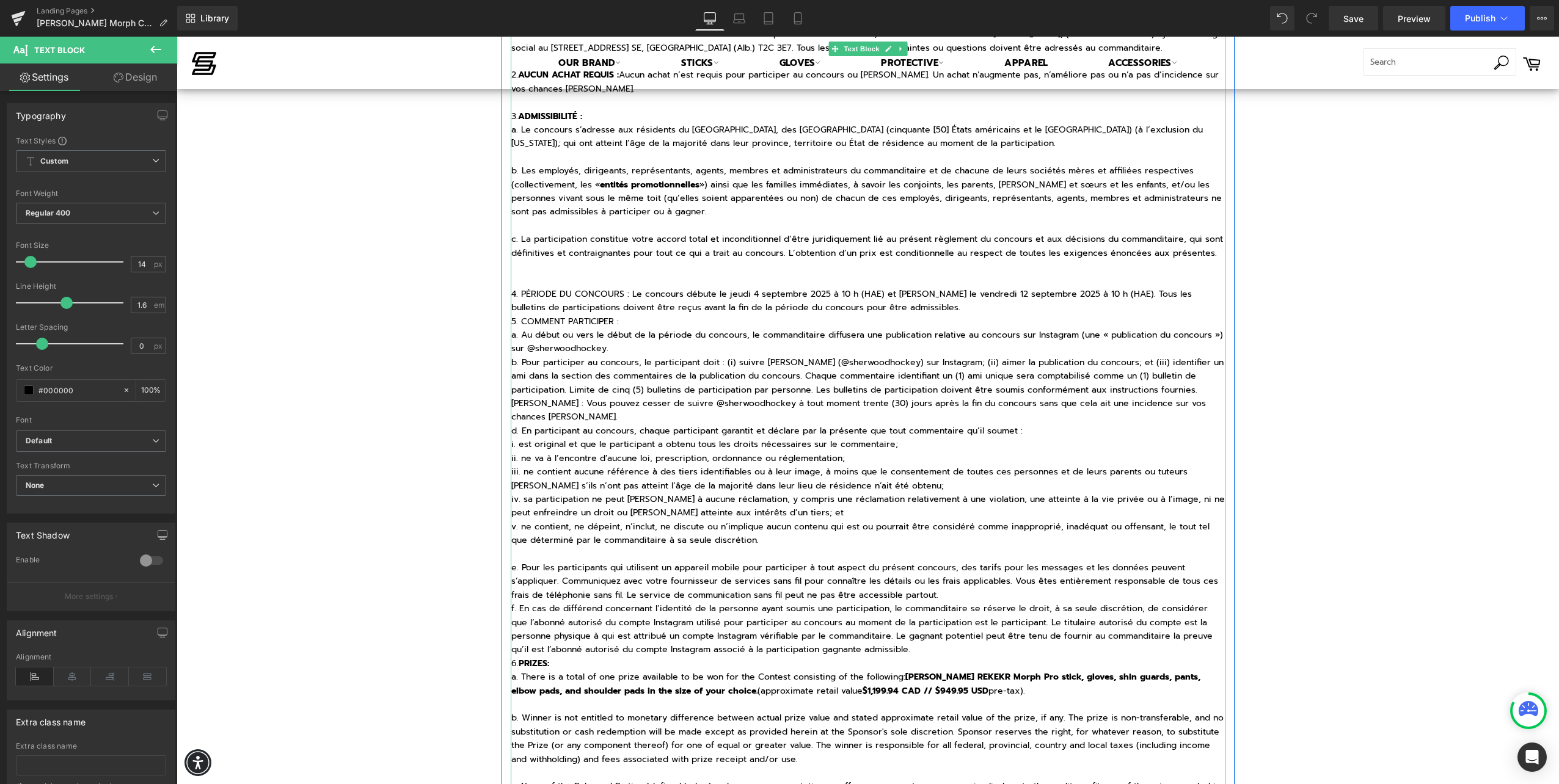
click at [921, 308] on p "4. PÉRIODE DU CONCOURS : Le concours débute le jeudi 4 septembre 2025 à 10 h (H…" at bounding box center [867, 301] width 714 height 27
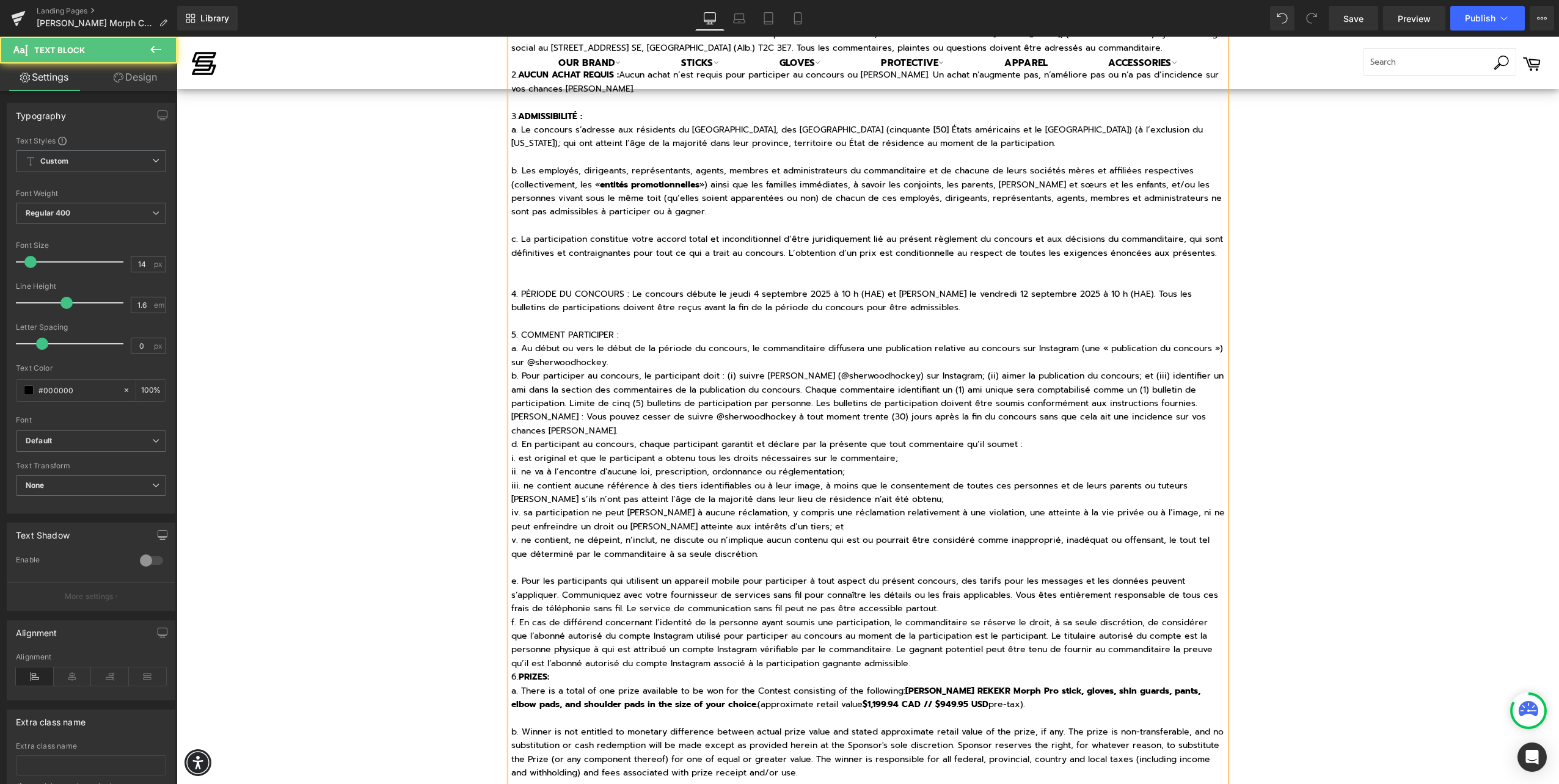
click at [619, 362] on p "a. Au début ou vers le début de la période du concours, le commanditaire diffus…" at bounding box center [867, 355] width 714 height 27
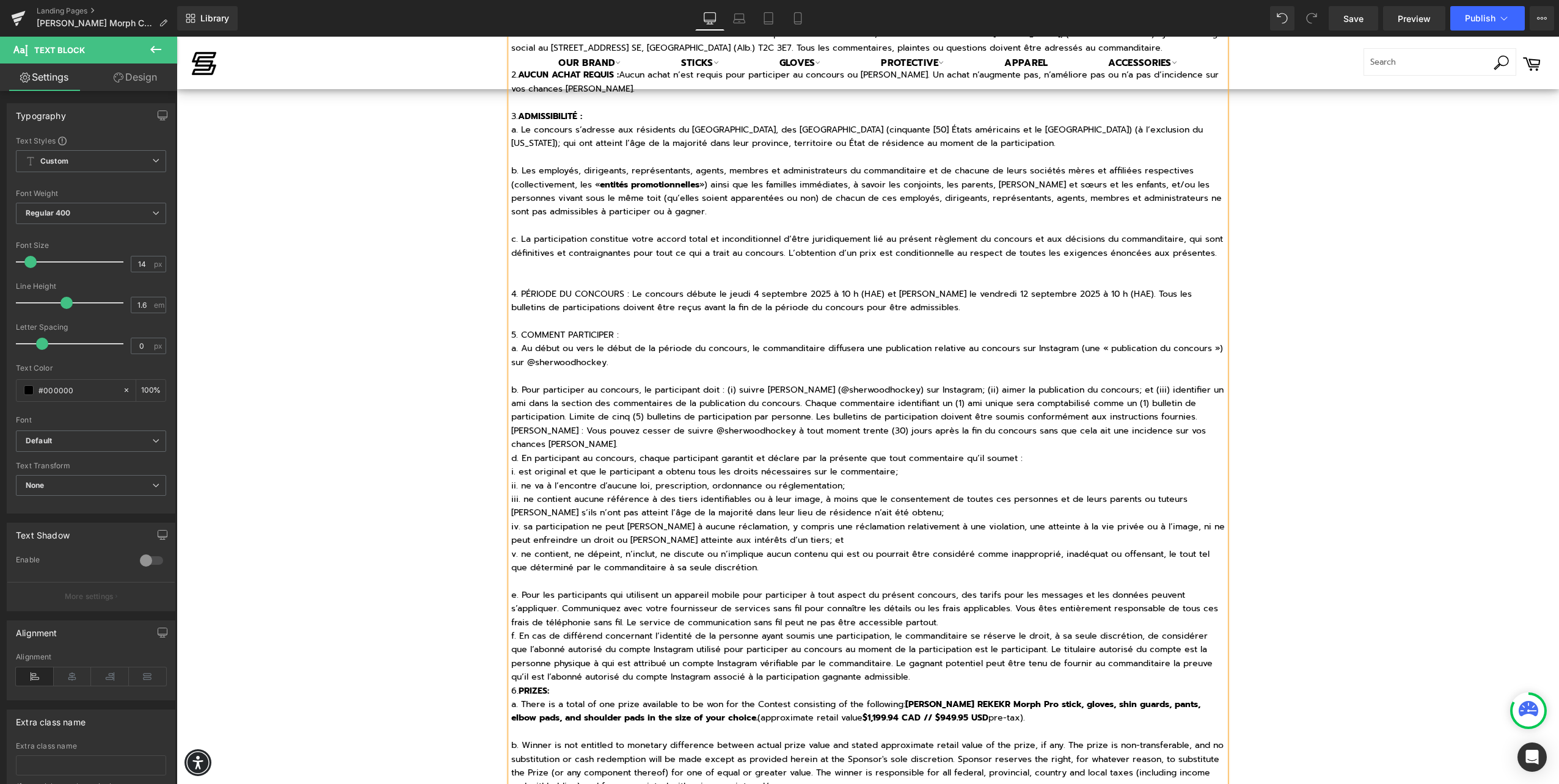
click at [1209, 422] on p "b. Pour participer au concours, le participant doit : (i) suivre Sherwood (@she…" at bounding box center [867, 404] width 714 height 41
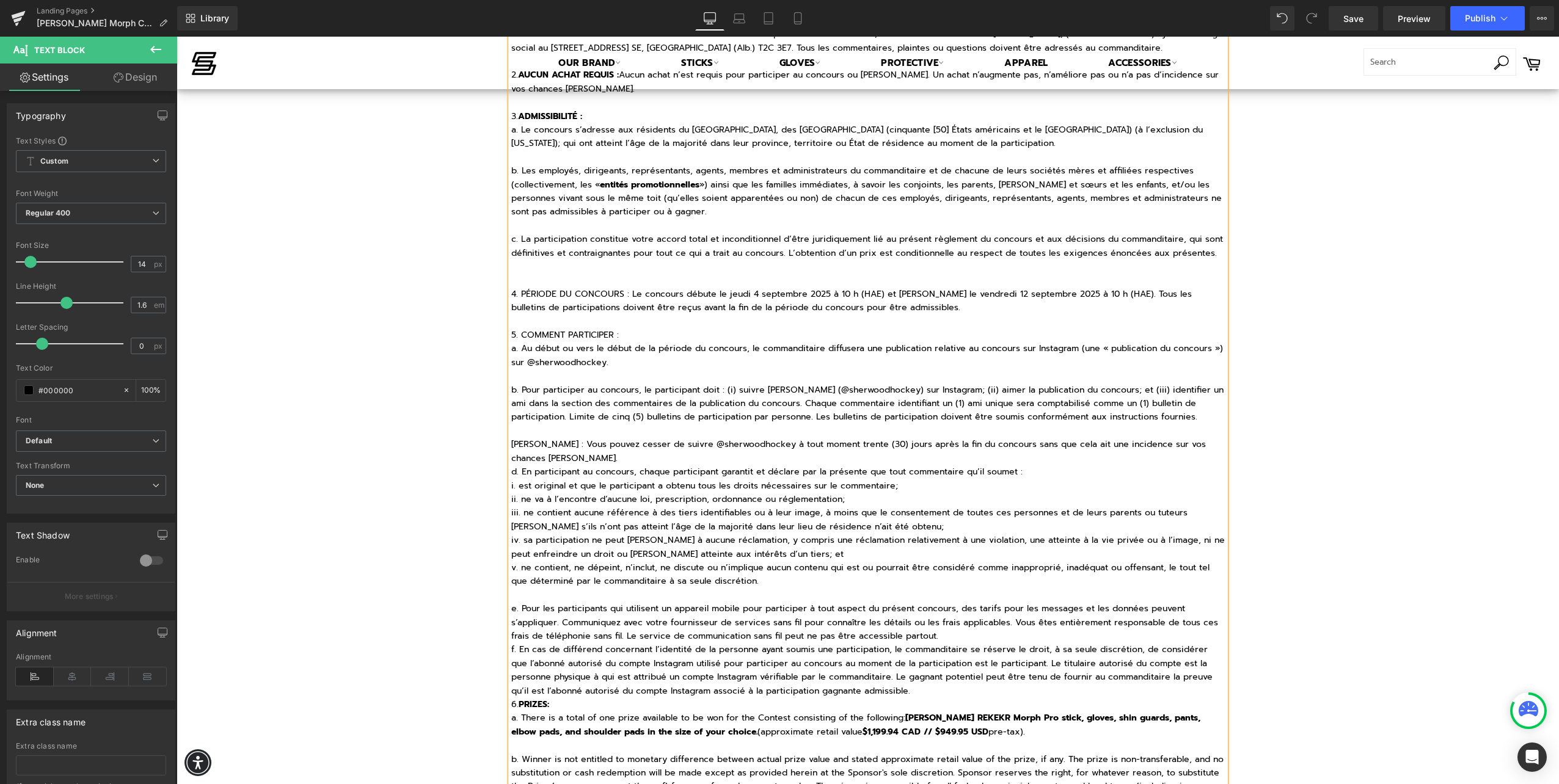
click at [572, 455] on p "c. Remarque : Vous pouvez cesser de suivre @sherwoodhockey à tout moment trente…" at bounding box center [867, 451] width 714 height 27
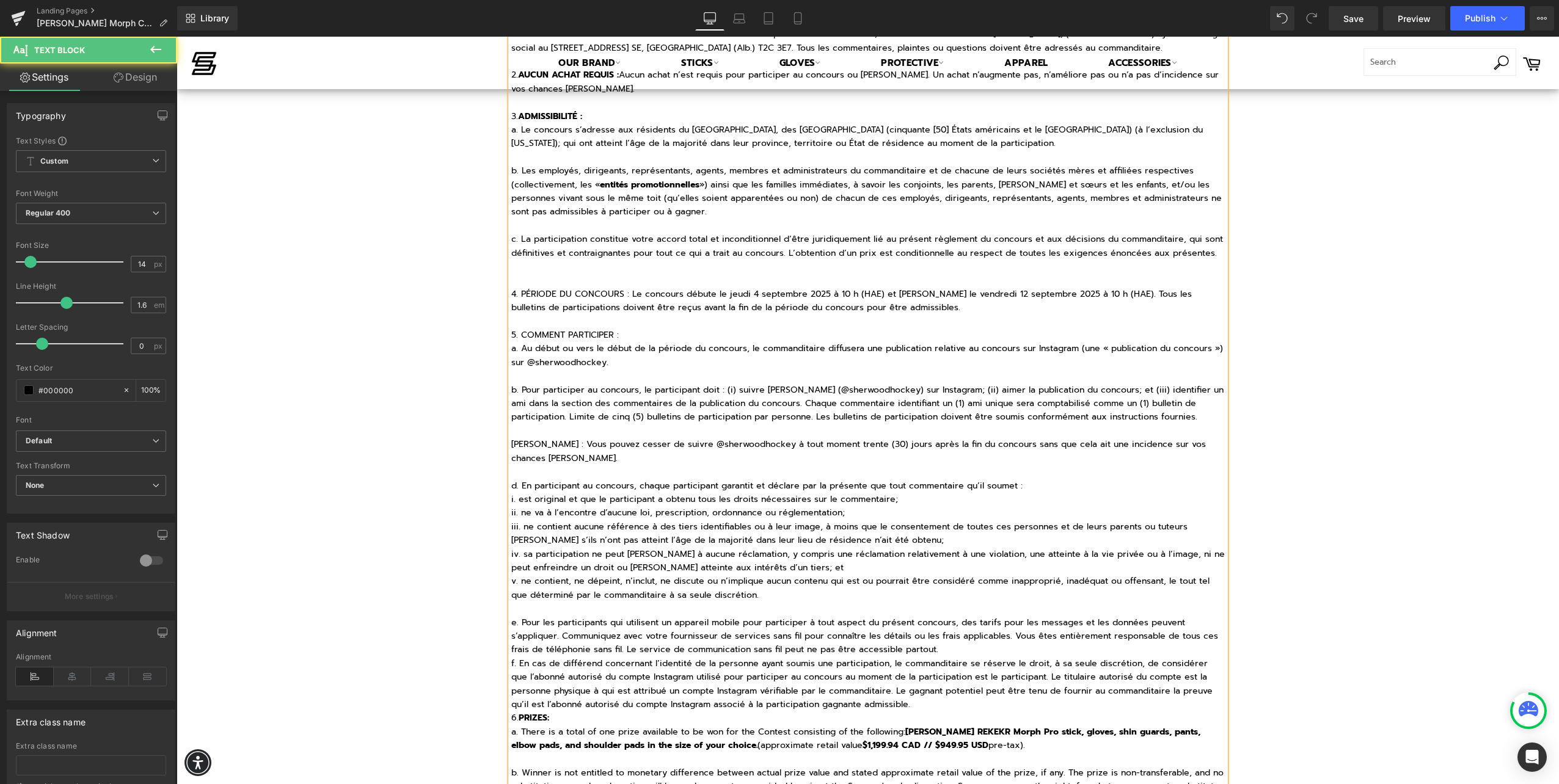
click at [1021, 484] on p "d. En participant au concours, chaque participant garantit et déclare par la pr…" at bounding box center [867, 485] width 714 height 13
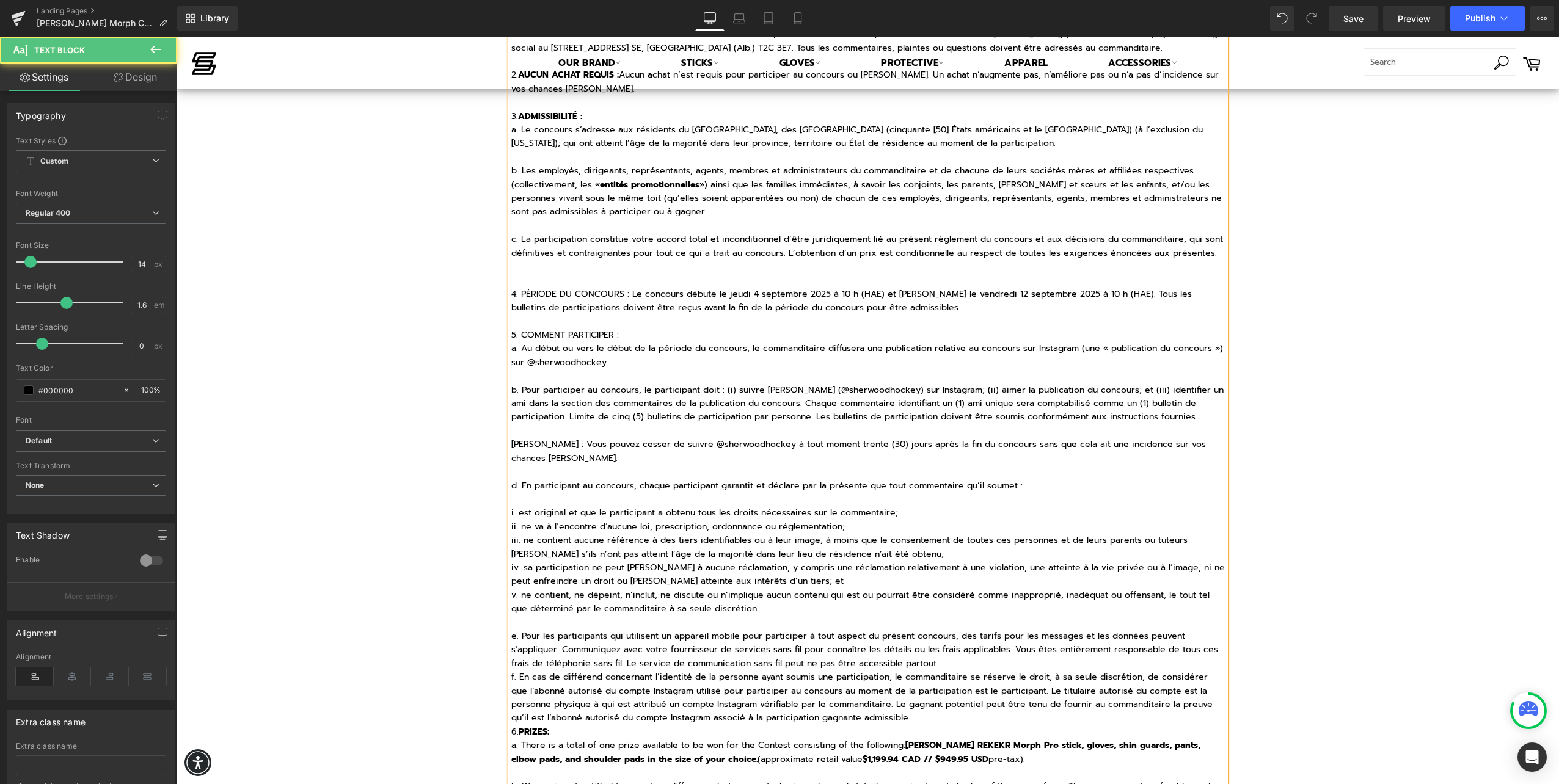
click at [898, 514] on p "i. est original et que le participant a obtenu tous les droits nécessaires sur …" at bounding box center [867, 513] width 714 height 13
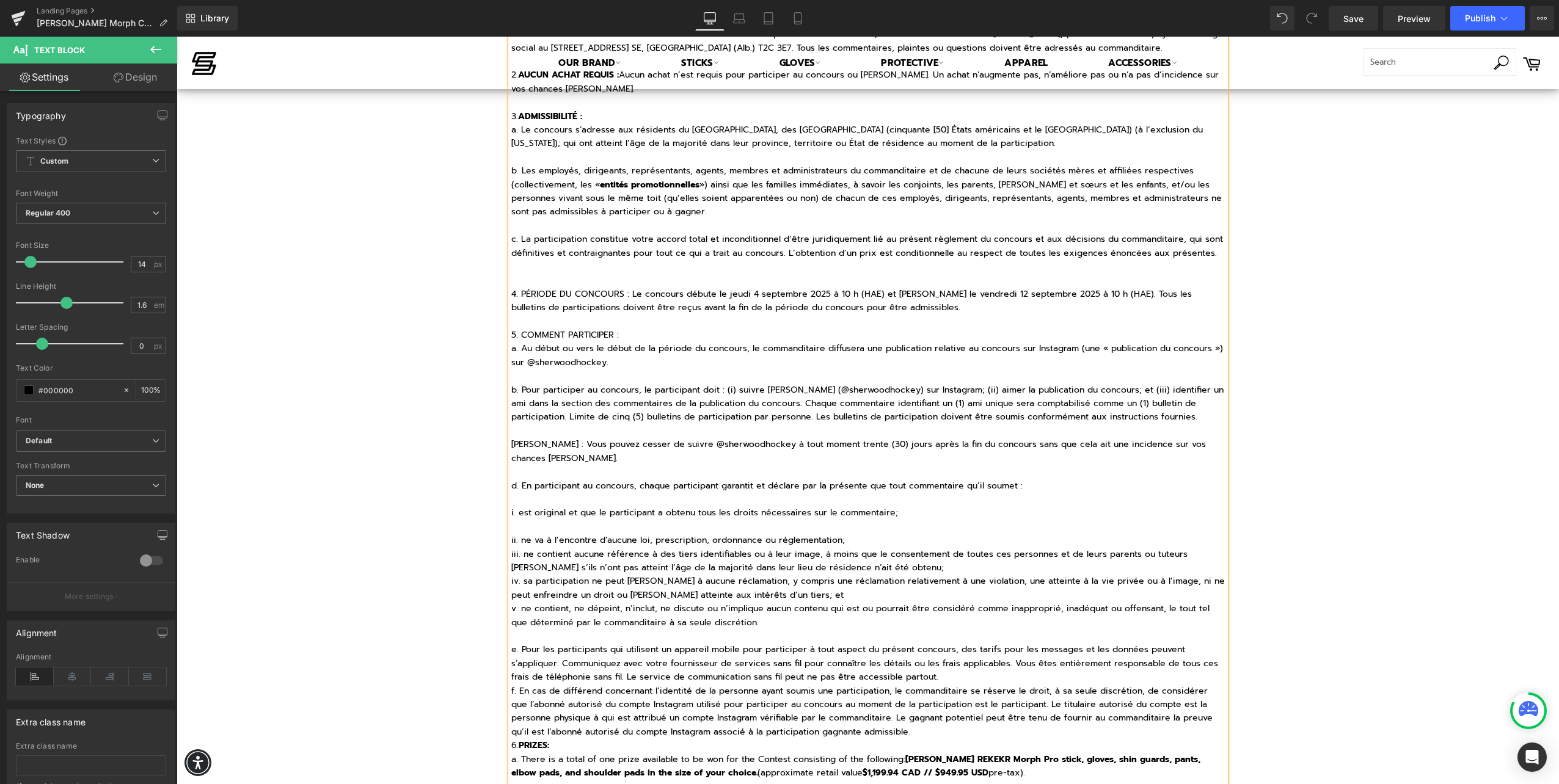
click at [851, 543] on p "ii. ne va à l’encontre d’aucune loi, prescription, ordonnance ou réglementation;" at bounding box center [867, 540] width 714 height 13
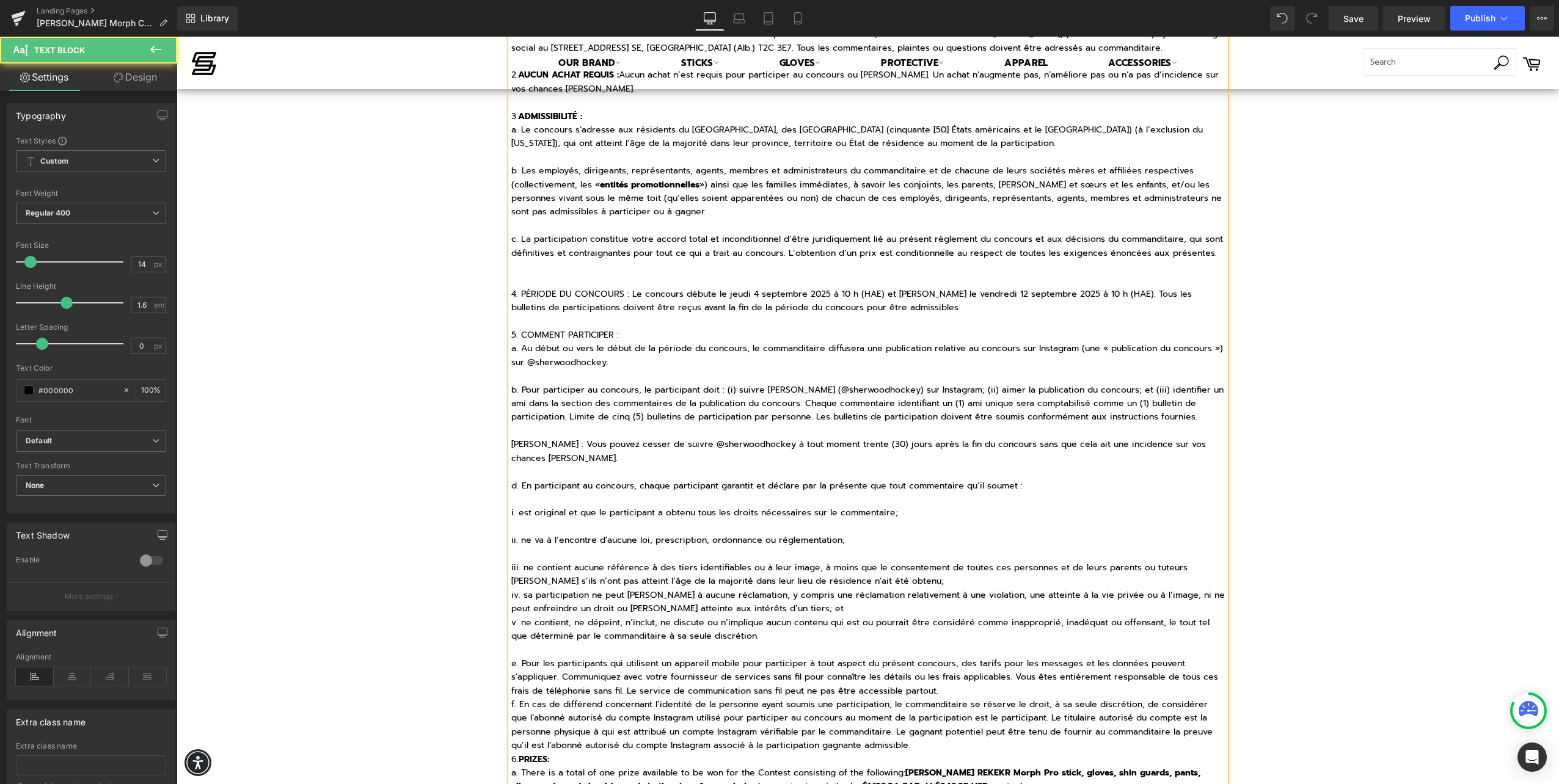
click at [923, 583] on p "iii. ne contient aucune référence à des tiers identifiables ou à leur image, à …" at bounding box center [867, 575] width 714 height 27
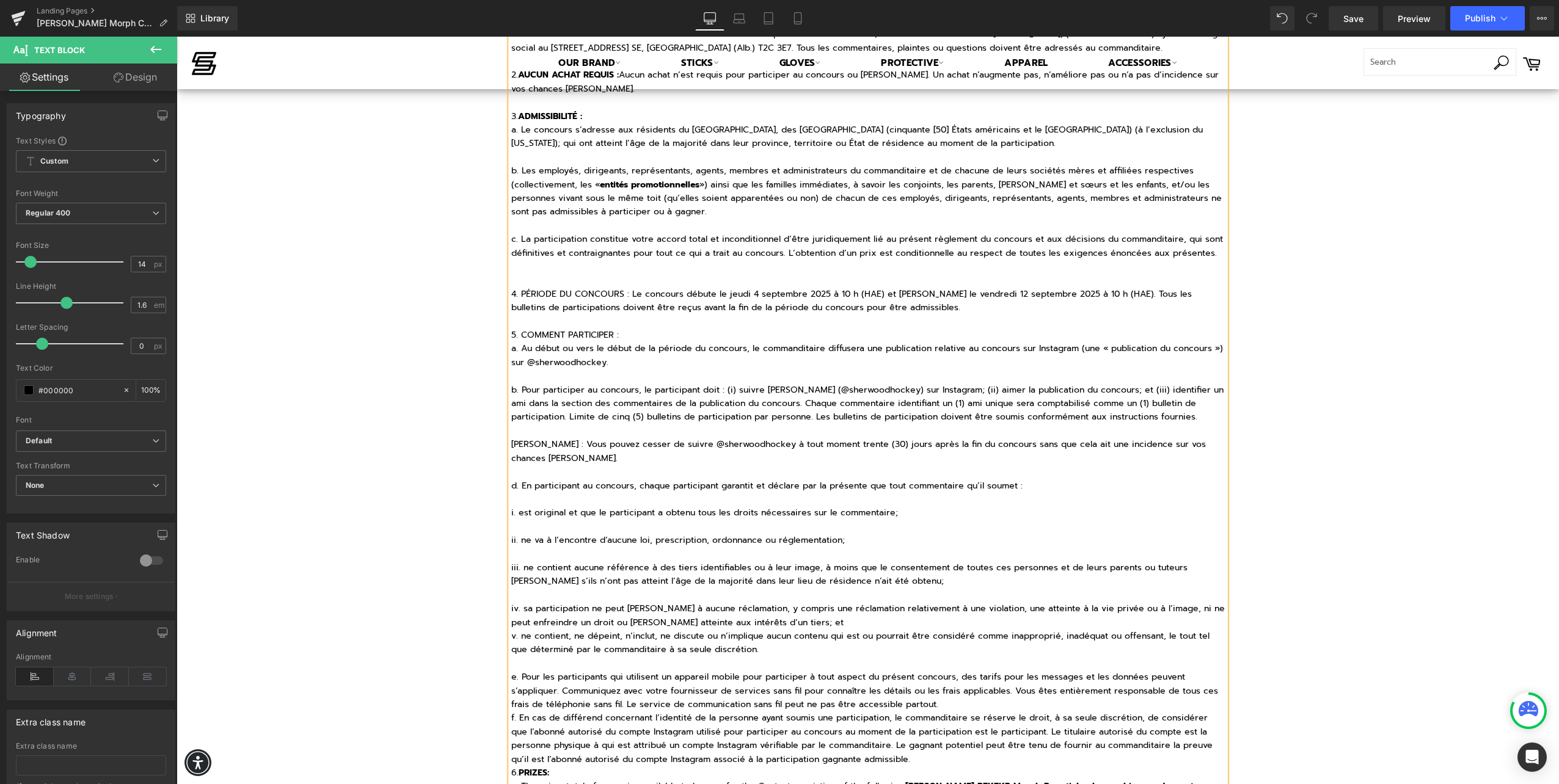
click at [792, 617] on p "iv. sa participation ne peut donner lieu à aucune réclamation, y compris une ré…" at bounding box center [867, 615] width 714 height 27
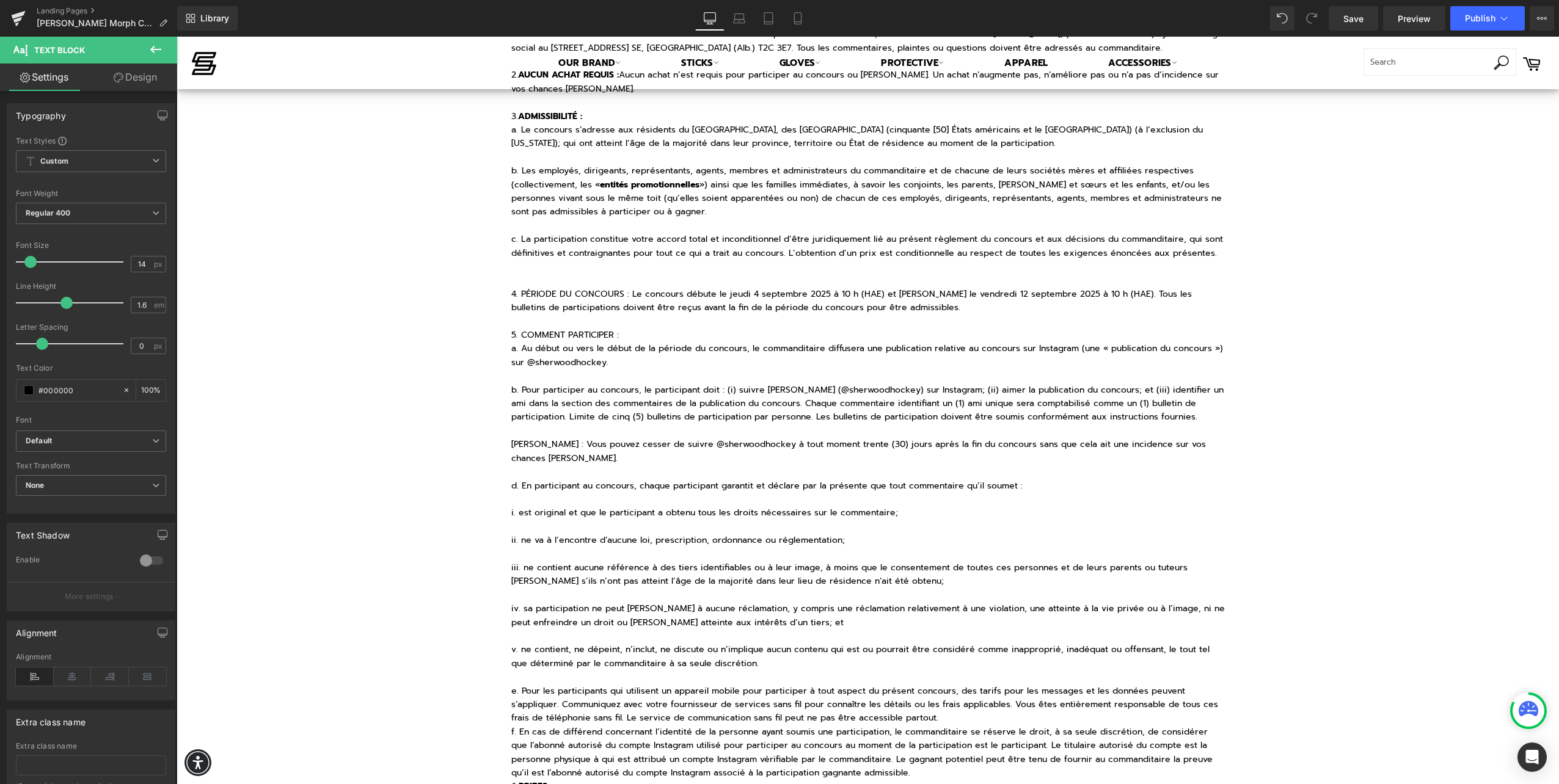
drag, startPoint x: 633, startPoint y: 370, endPoint x: 621, endPoint y: 364, distance: 13.4
click at [630, 370] on p at bounding box center [867, 376] width 714 height 13
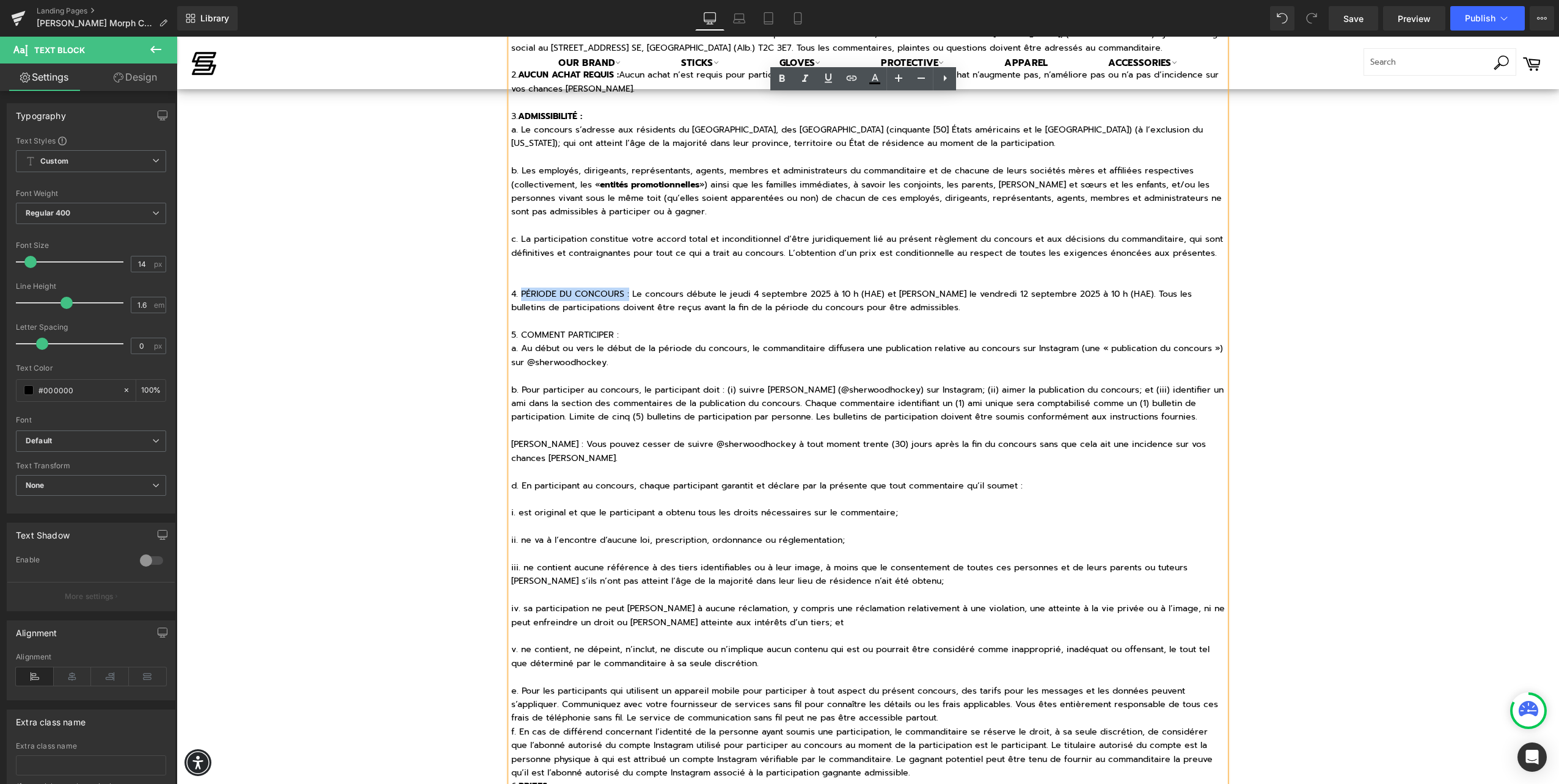
drag, startPoint x: 516, startPoint y: 293, endPoint x: 623, endPoint y: 297, distance: 107.1
click at [623, 297] on p "4. PÉRIODE DU CONCOURS : Le concours débute le jeudi 4 septembre 2025 à 10 h (H…" at bounding box center [867, 301] width 714 height 27
drag, startPoint x: 517, startPoint y: 335, endPoint x: 638, endPoint y: 329, distance: 121.1
click at [638, 329] on p "5. COMMENT PARTICIPER :" at bounding box center [867, 335] width 714 height 13
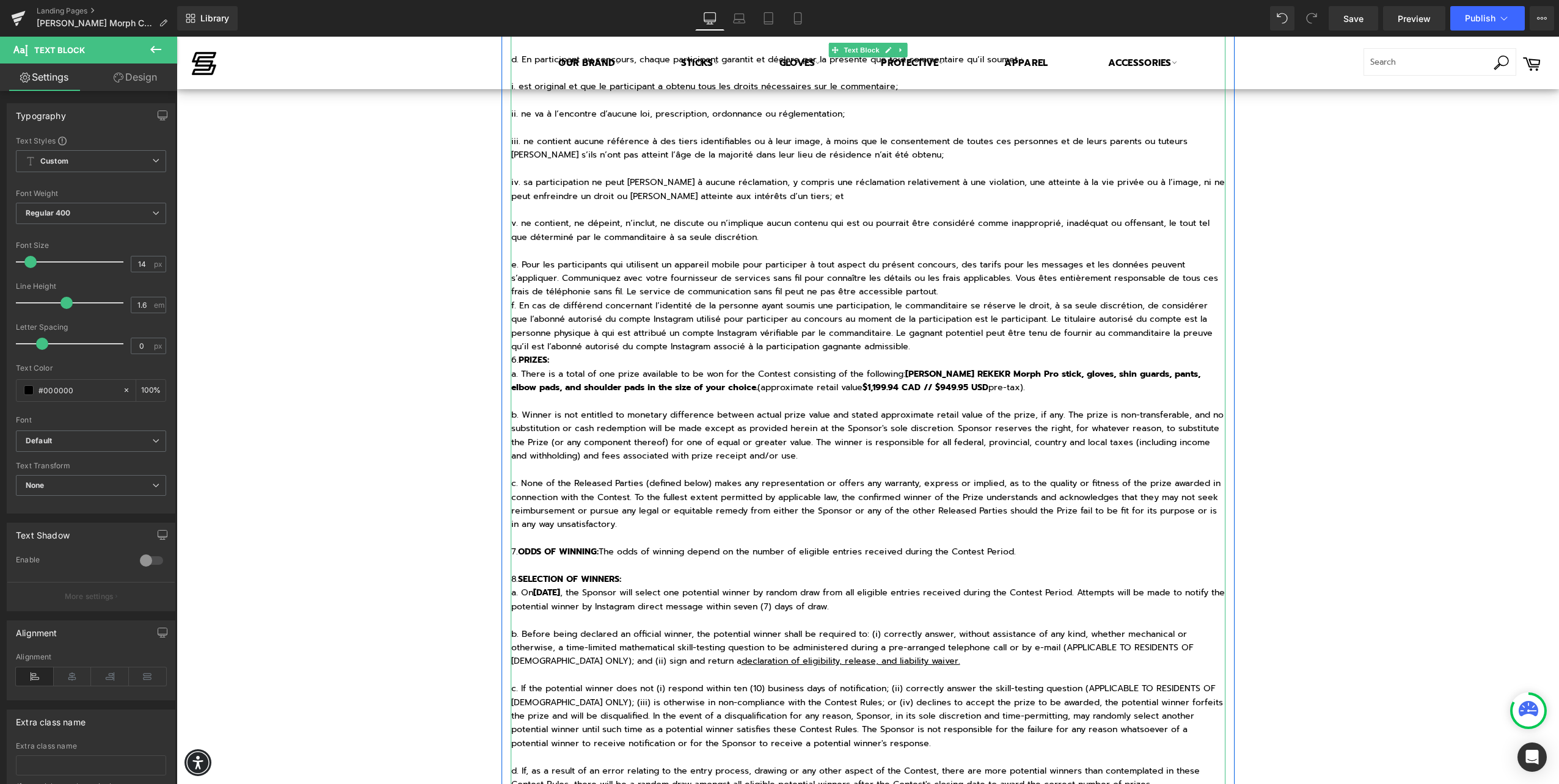
scroll to position [855, 0]
click at [913, 340] on p "f. En cas de différend concernant l’identité de la personne ayant soumis une pa…" at bounding box center [867, 325] width 714 height 55
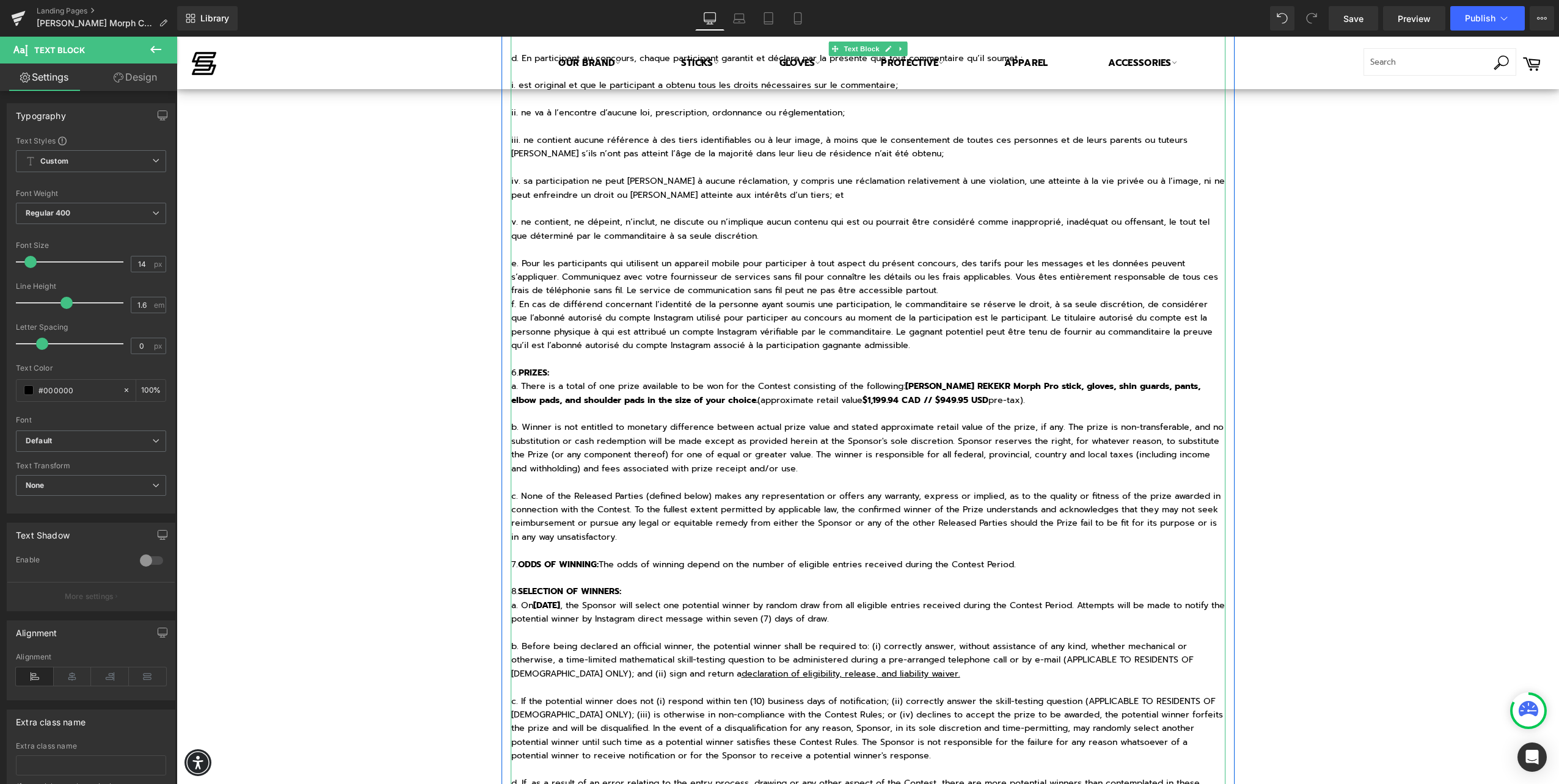
drag, startPoint x: 523, startPoint y: 376, endPoint x: 516, endPoint y: 372, distance: 8.1
click at [523, 376] on strong "PRIZES:" at bounding box center [533, 372] width 31 height 13
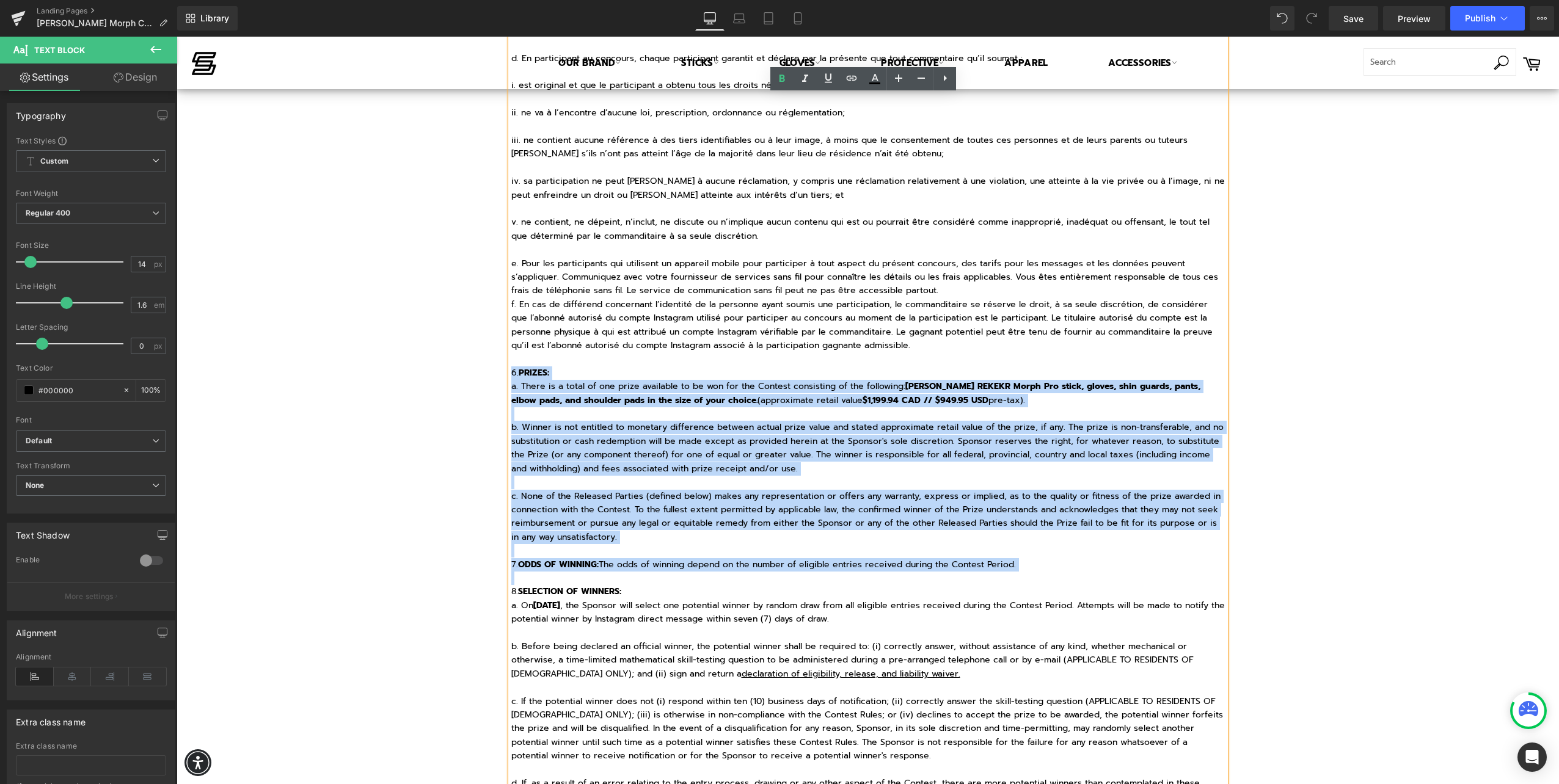
drag, startPoint x: 506, startPoint y: 372, endPoint x: 1034, endPoint y: 574, distance: 565.3
click at [1036, 574] on div "AUCUN ACHAT OU PAIEMENT DE QUELQUE NATURE QUE CE SOIT N'EST REQUIS POUR PARTICI…" at bounding box center [867, 598] width 715 height 2571
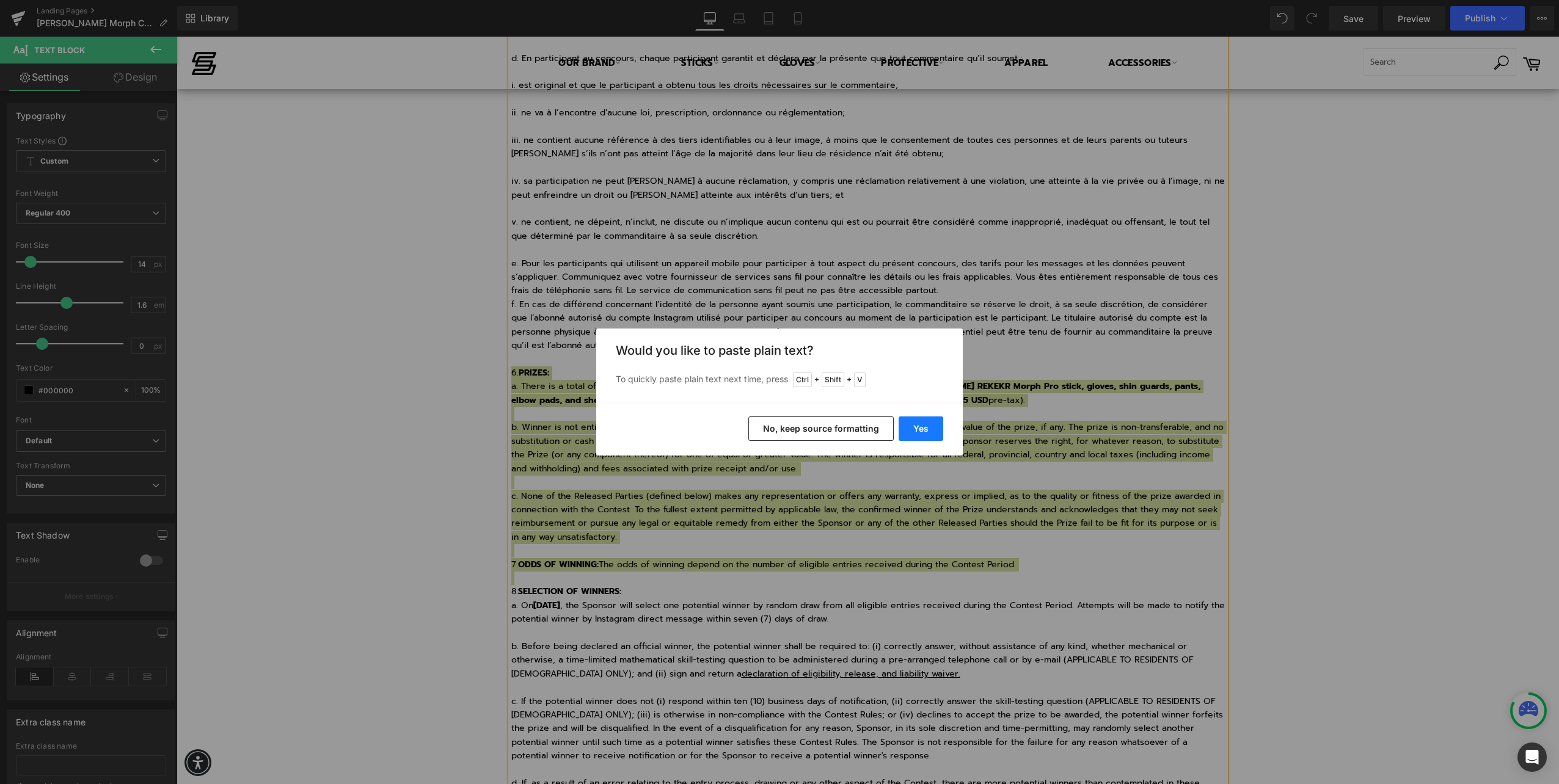
click at [926, 438] on button "Yes" at bounding box center [921, 429] width 44 height 25
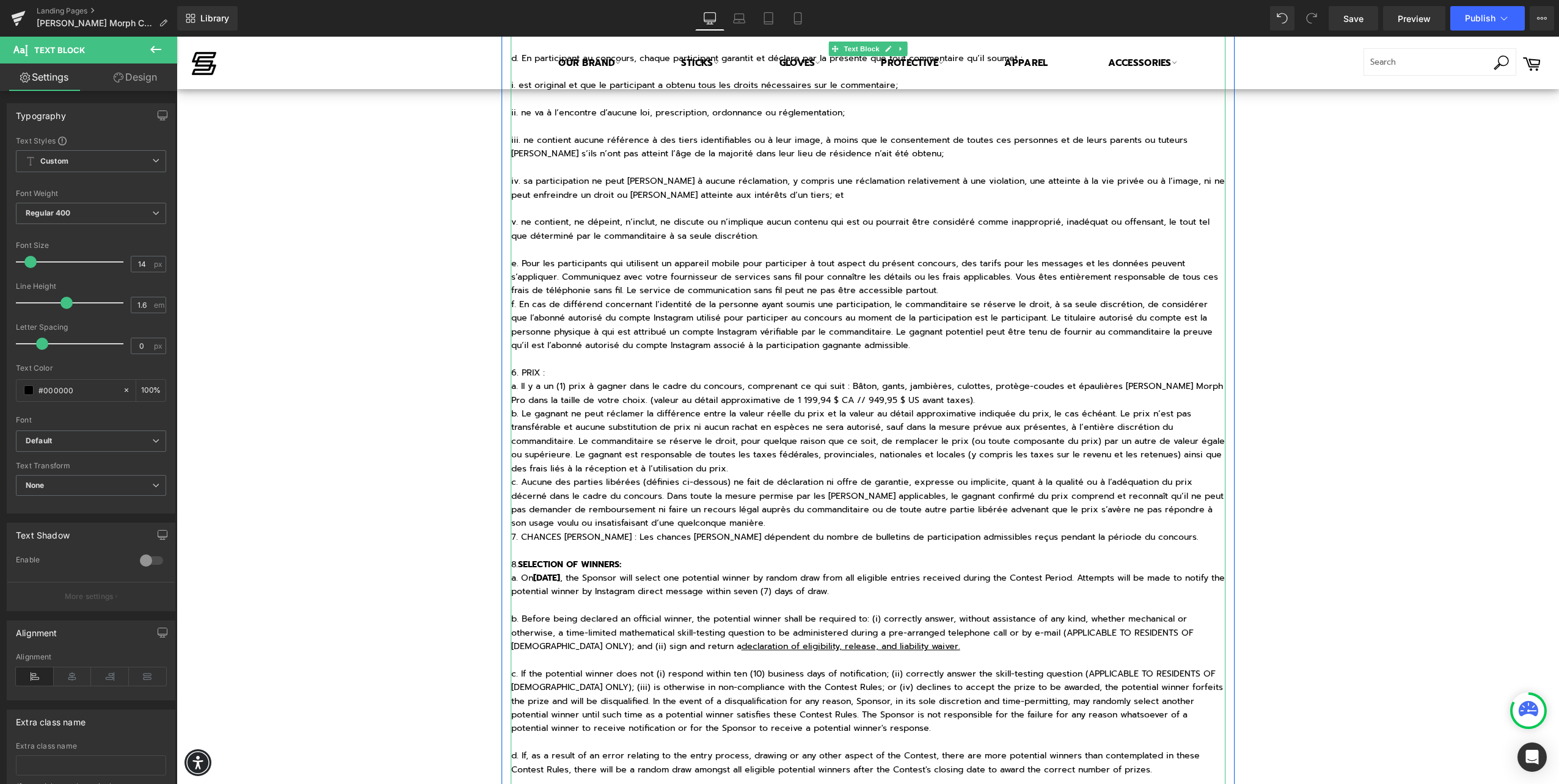
click at [1018, 400] on p "a. Il y a un (1) prix à gagner dans le cadre du concours, comprenant ce qui sui…" at bounding box center [867, 393] width 714 height 27
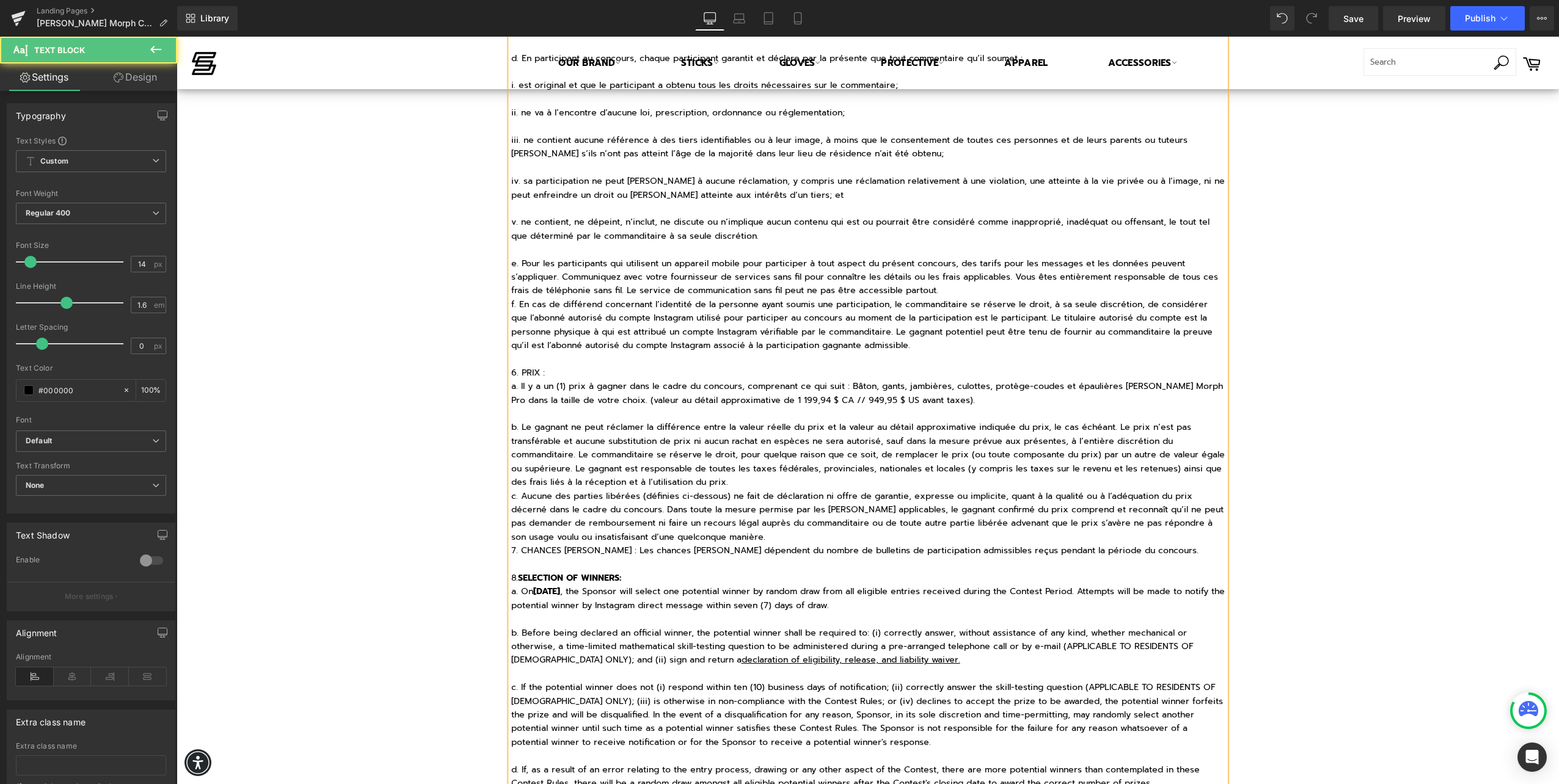
click at [1161, 445] on p "b. Le gagnant ne peut réclamer la différence entre la valeur réelle du prix et …" at bounding box center [867, 454] width 714 height 68
click at [730, 484] on p "b. Le gagnant ne peut réclamer la différence entre la valeur réelle du prix et …" at bounding box center [867, 454] width 714 height 68
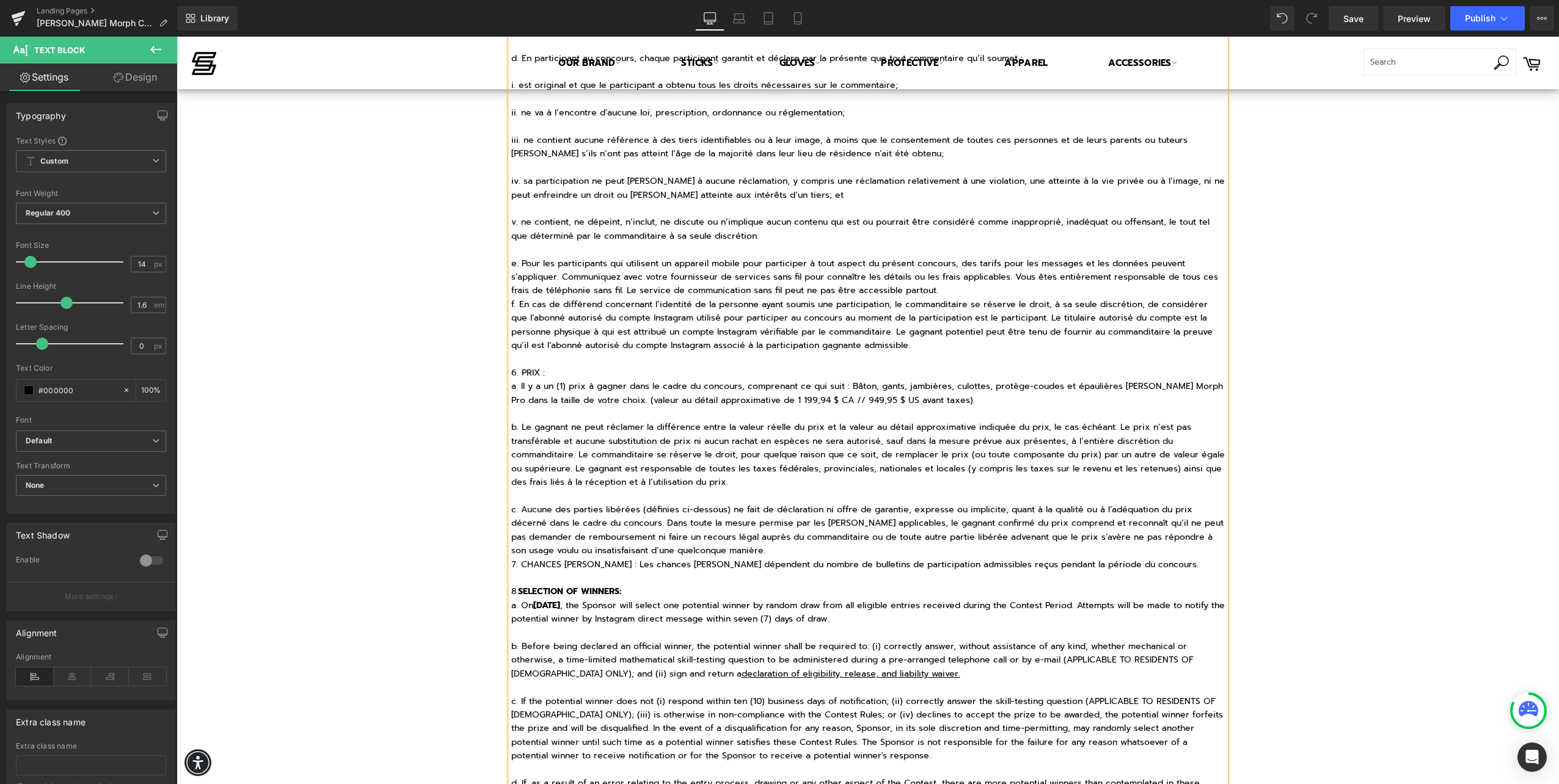
click at [692, 556] on p "c. Aucune des parties libérées (définies ci-dessous) ne fait de déclaration ni …" at bounding box center [867, 530] width 714 height 55
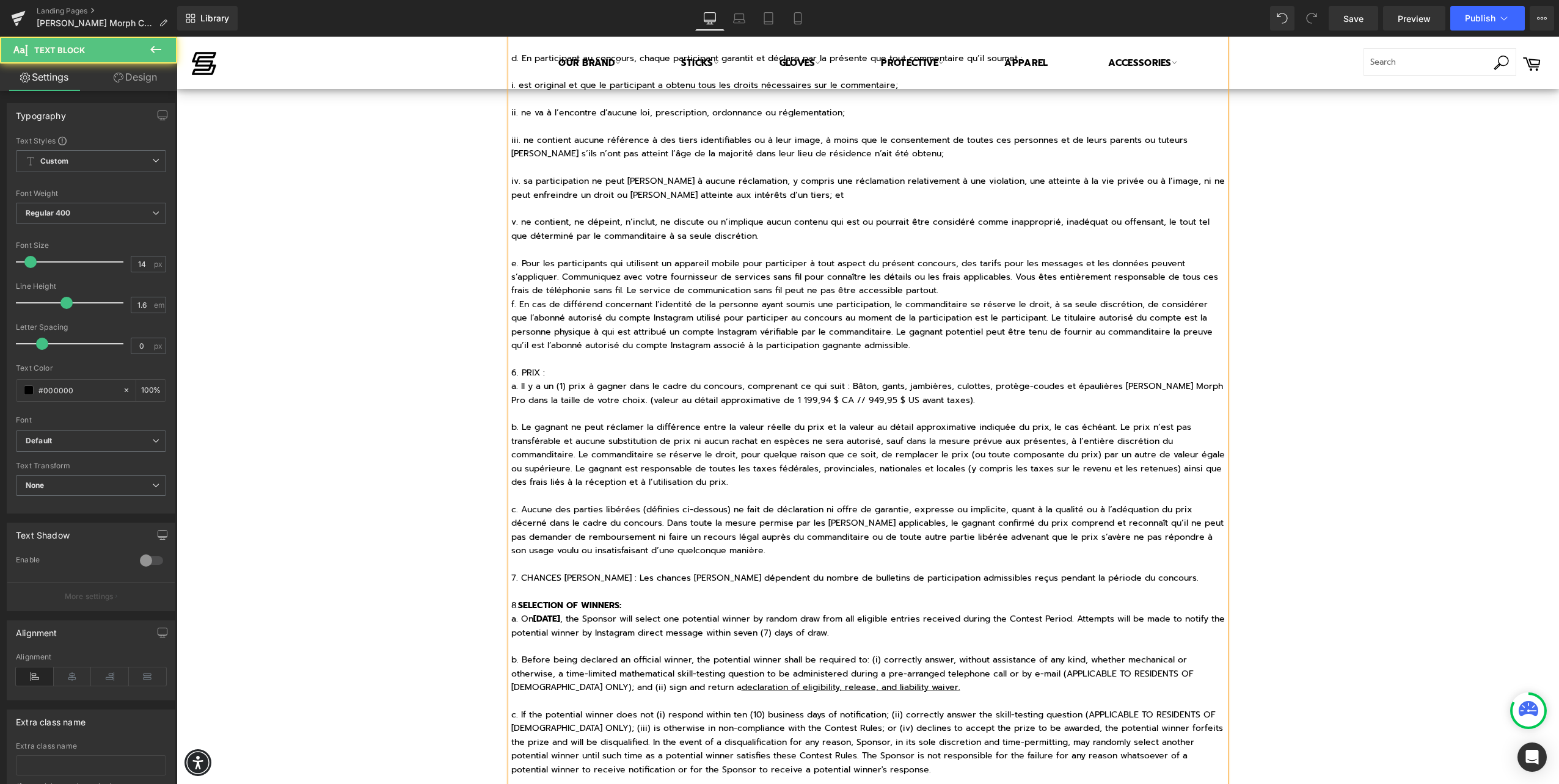
click at [526, 371] on p "6. PRIX :" at bounding box center [867, 372] width 714 height 13
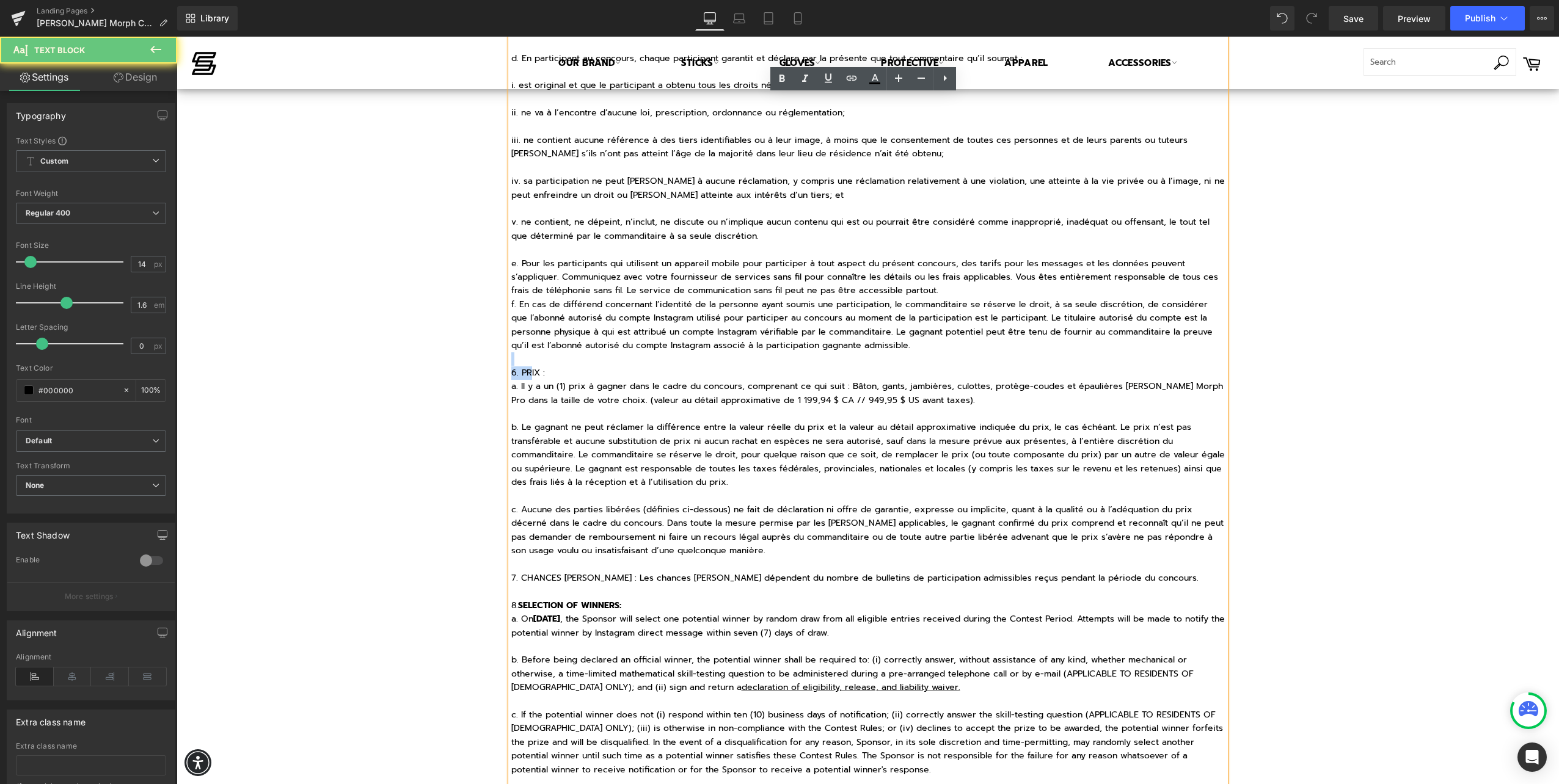
drag, startPoint x: 555, startPoint y: 364, endPoint x: 526, endPoint y: 370, distance: 29.6
click at [525, 370] on div "AUCUN ACHAT OU PAIEMENT DE QUELQUE NATURE QUE CE SOIT N'EST REQUIS POUR PARTICI…" at bounding box center [867, 605] width 715 height 2585
click at [569, 369] on p "6. PRIX :" at bounding box center [867, 372] width 714 height 13
drag, startPoint x: 566, startPoint y: 373, endPoint x: 512, endPoint y: 374, distance: 54.0
click at [512, 374] on p "6. PRIX :" at bounding box center [867, 372] width 714 height 13
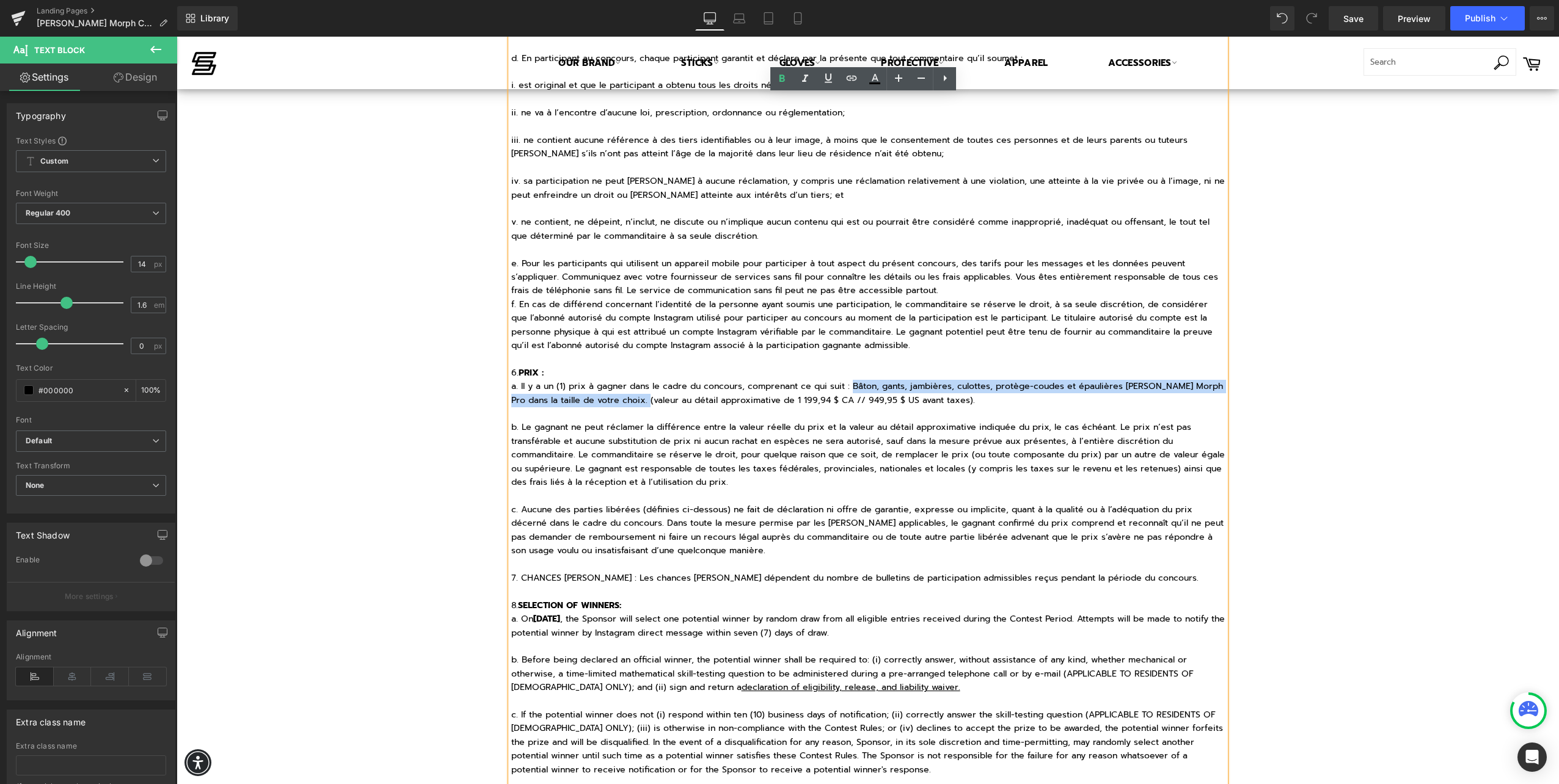
drag, startPoint x: 847, startPoint y: 388, endPoint x: 670, endPoint y: 404, distance: 177.7
click at [670, 404] on p "a. Il y a un (1) prix à gagner dans le cadre du concours, comprenant ce qui sui…" at bounding box center [867, 393] width 714 height 27
drag, startPoint x: 822, startPoint y: 398, endPoint x: 944, endPoint y: 397, distance: 122.0
click at [944, 397] on p "a. Il y a un (1) prix à gagner dans le cadre du concours, comprenant ce qui sui…" at bounding box center [867, 393] width 714 height 27
drag, startPoint x: 516, startPoint y: 578, endPoint x: 613, endPoint y: 580, distance: 97.0
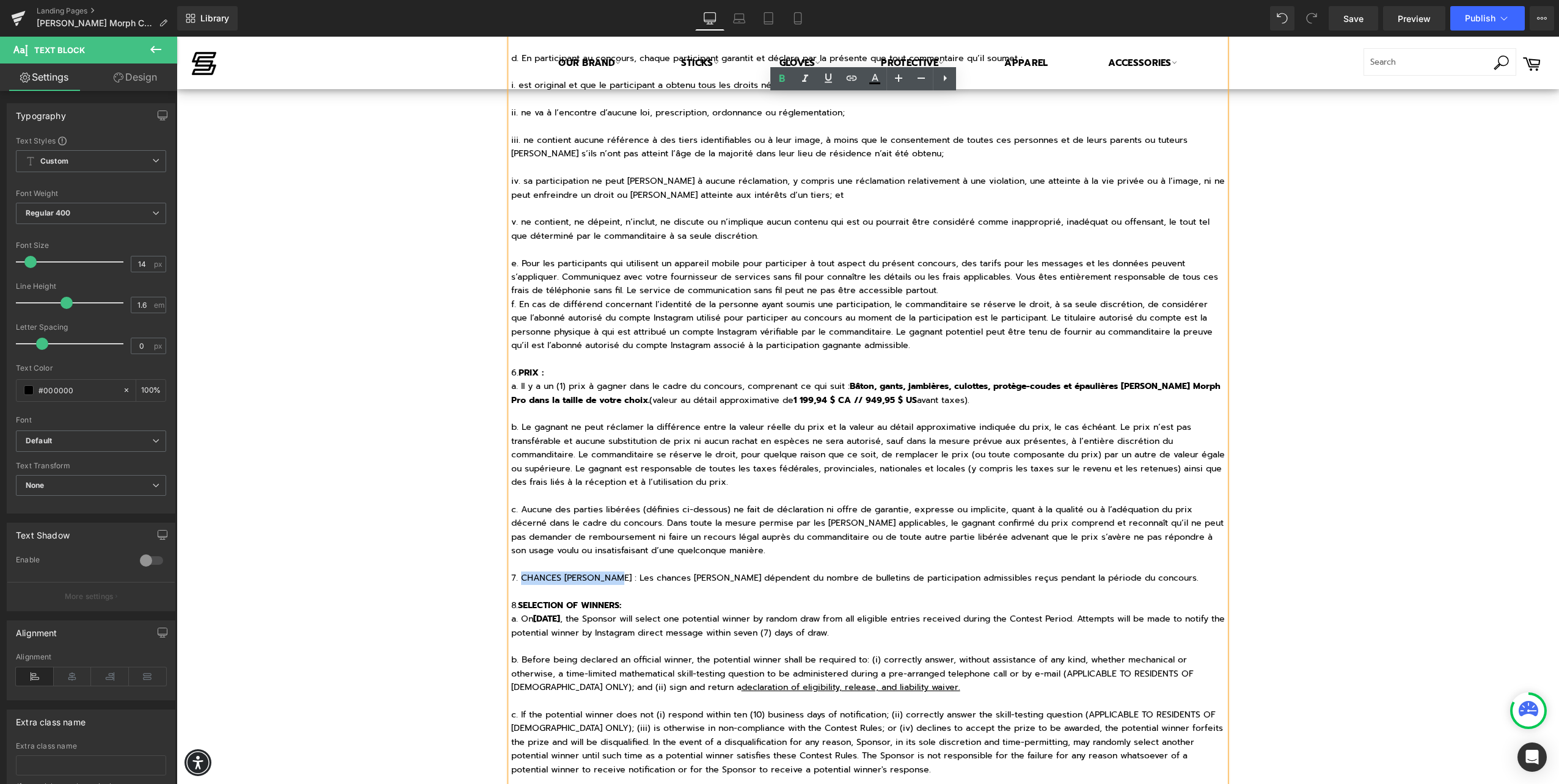
click at [613, 580] on p "7. CHANCES DE GAGNER : Les chances de gagner dépendent du nombre de bulletins d…" at bounding box center [867, 577] width 714 height 13
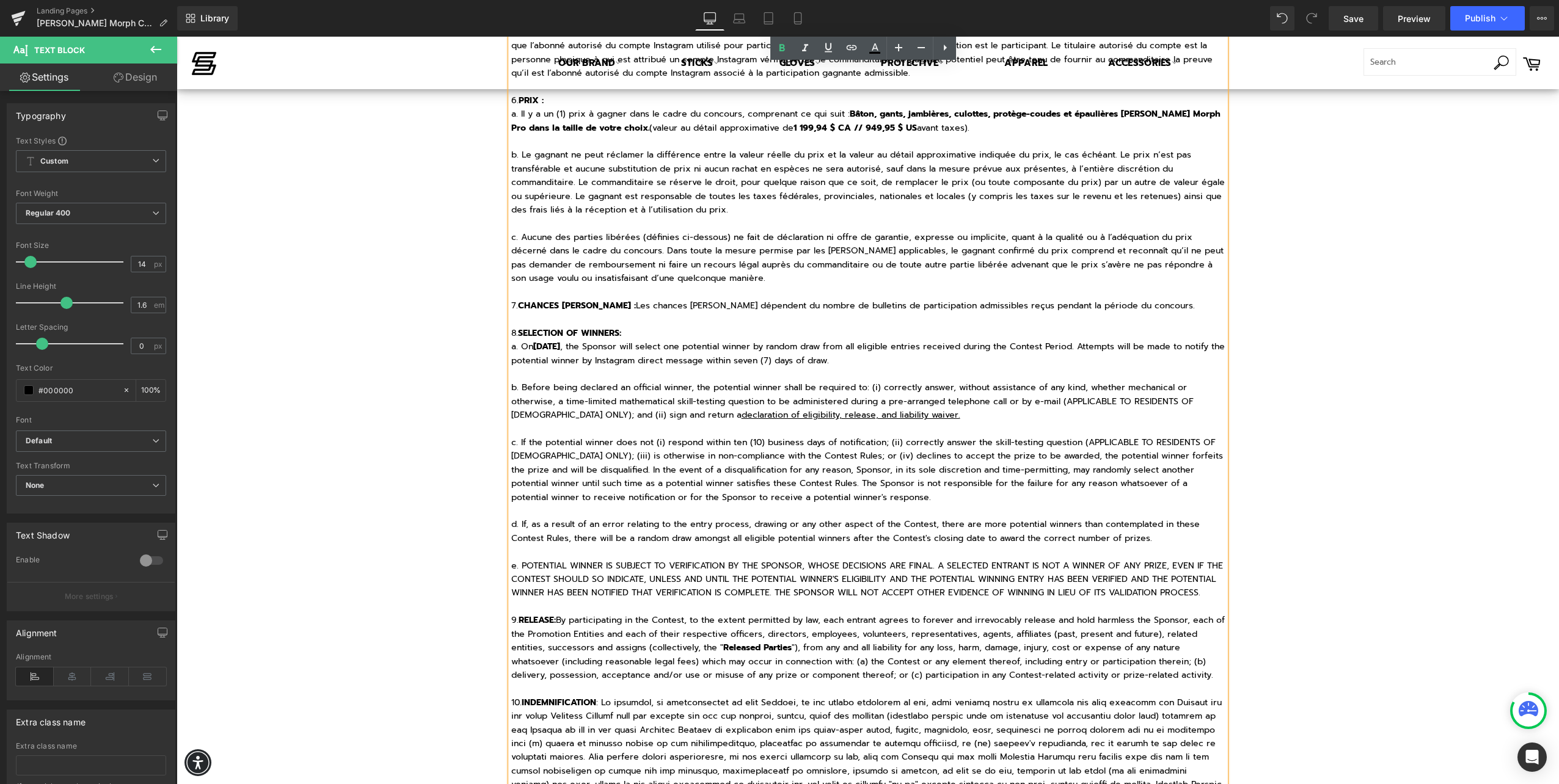
scroll to position [1160, 0]
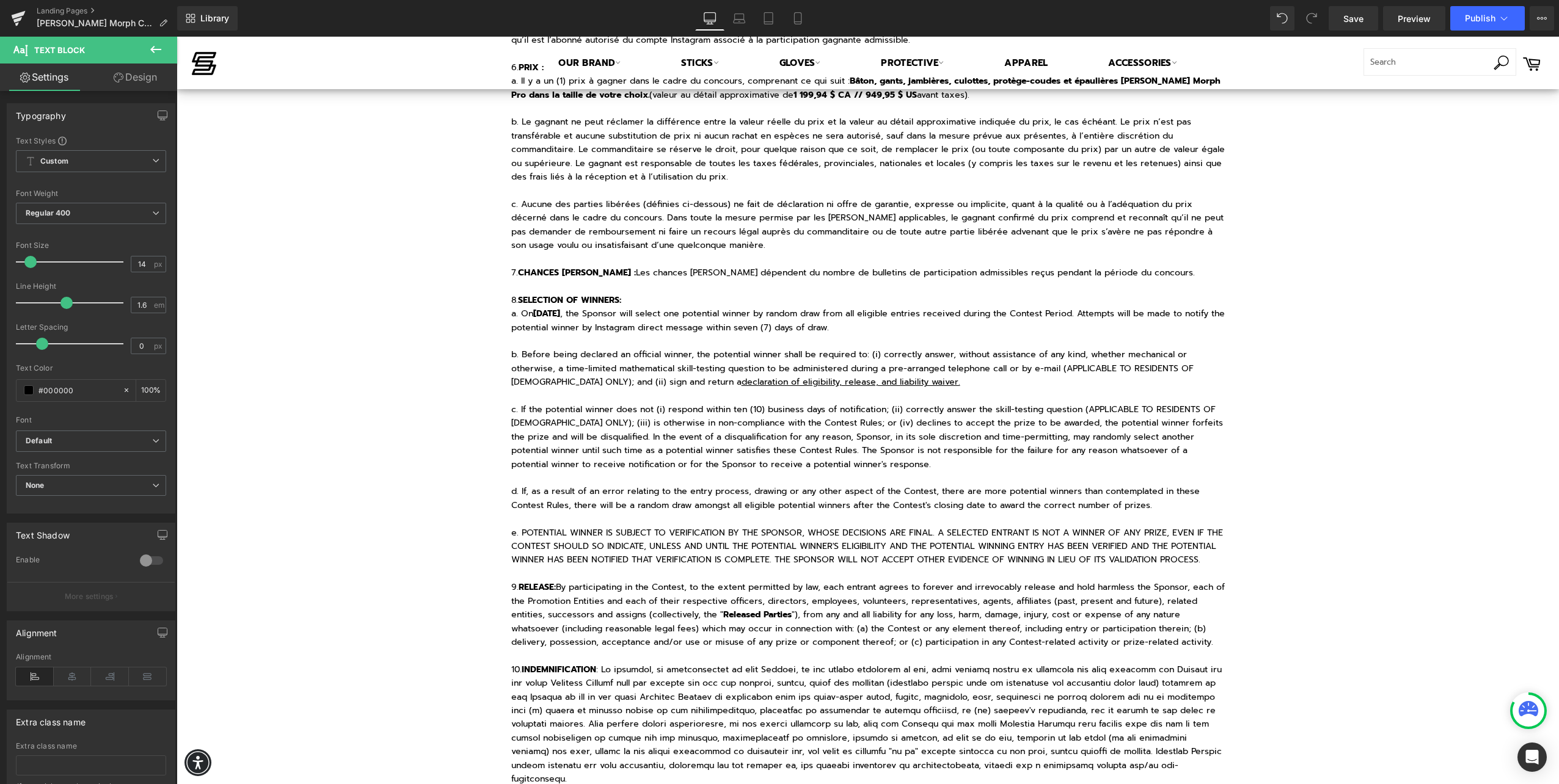
drag, startPoint x: 501, startPoint y: 358, endPoint x: 504, endPoint y: 327, distance: 31.1
click at [501, 358] on div "Concours Sherwood REKKER Morph Heading AUCUN ACHAT OU PAIEMENT DE QUELQUE NATUR…" at bounding box center [867, 284] width 733 height 2615
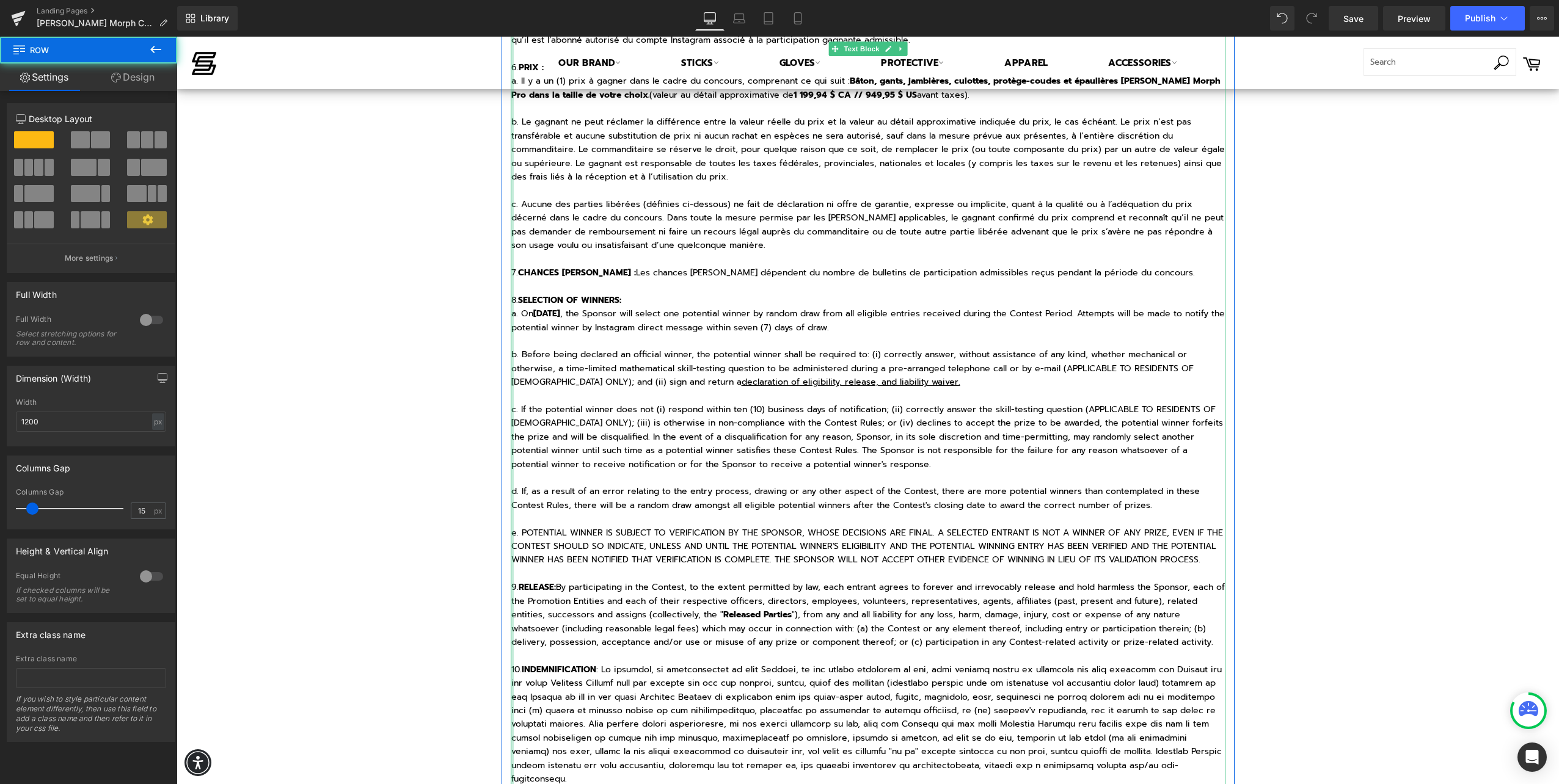
click at [510, 299] on div at bounding box center [511, 301] width 3 height 2585
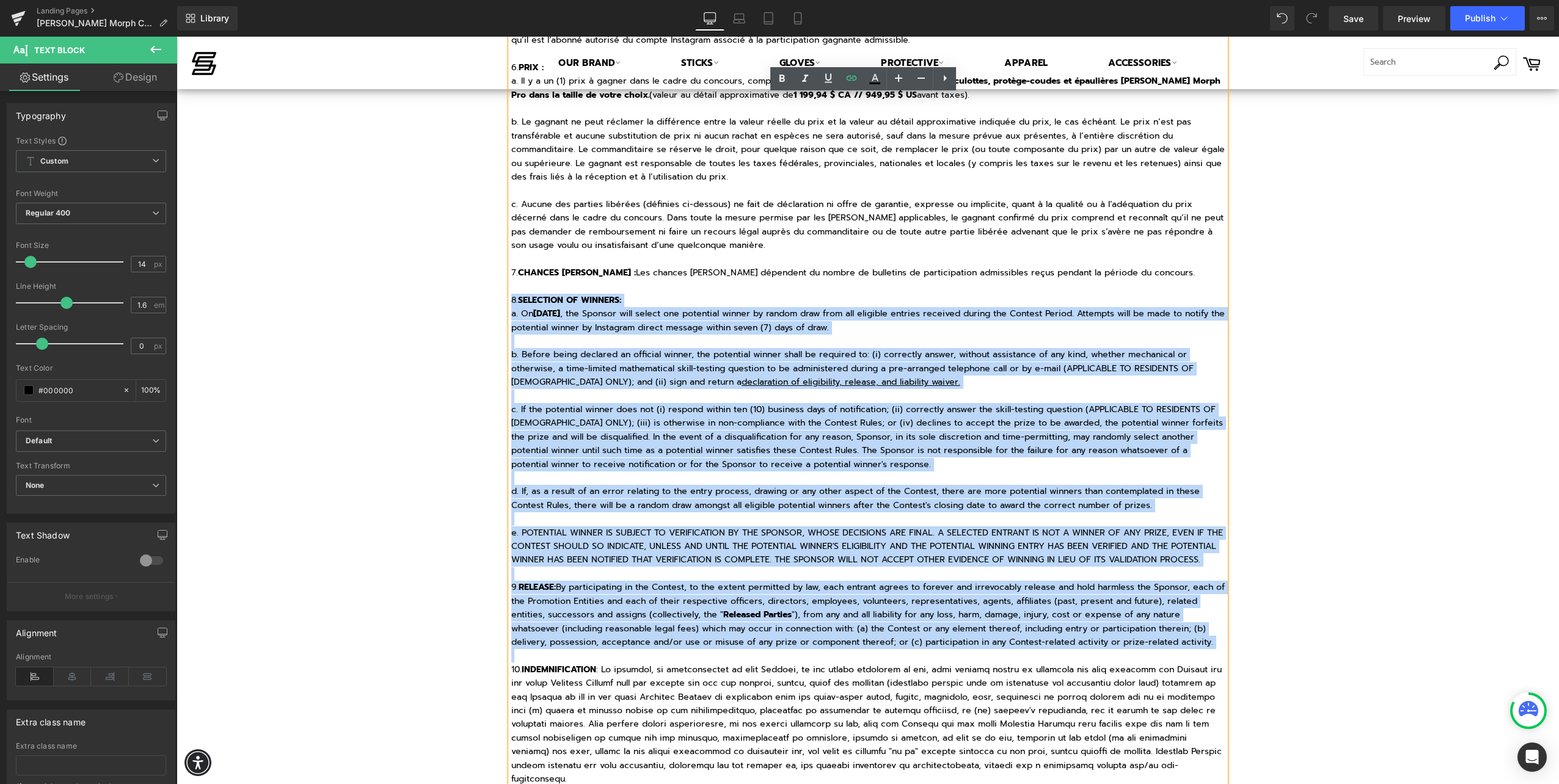
drag, startPoint x: 508, startPoint y: 300, endPoint x: 1208, endPoint y: 652, distance: 783.5
click at [1208, 652] on div "AUCUN ACHAT OU PAIEMENT DE QUELQUE NATURE QUE CE SOIT N'EST REQUIS POUR PARTICI…" at bounding box center [867, 301] width 715 height 2585
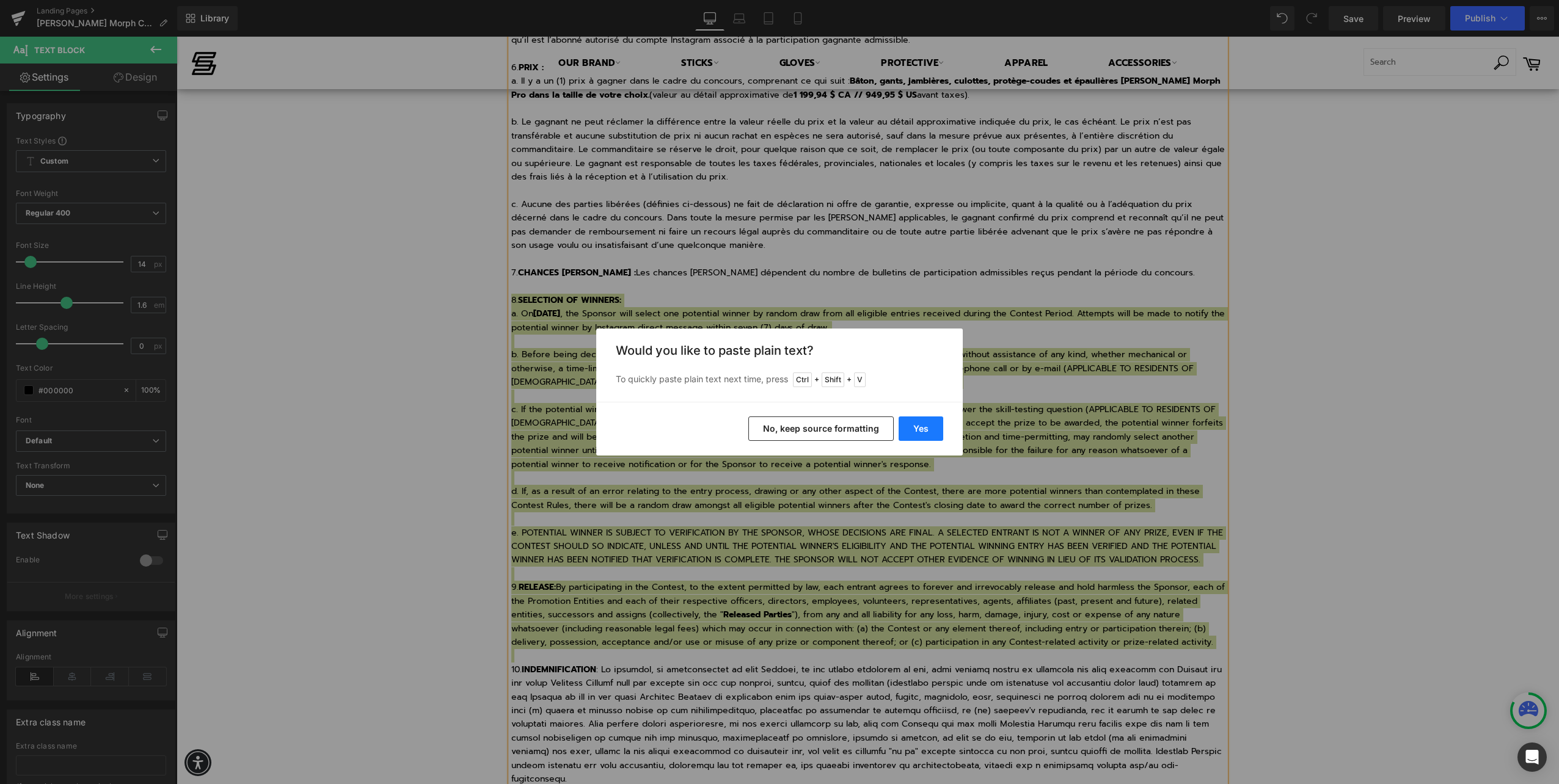
click at [919, 430] on button "Yes" at bounding box center [921, 429] width 44 height 25
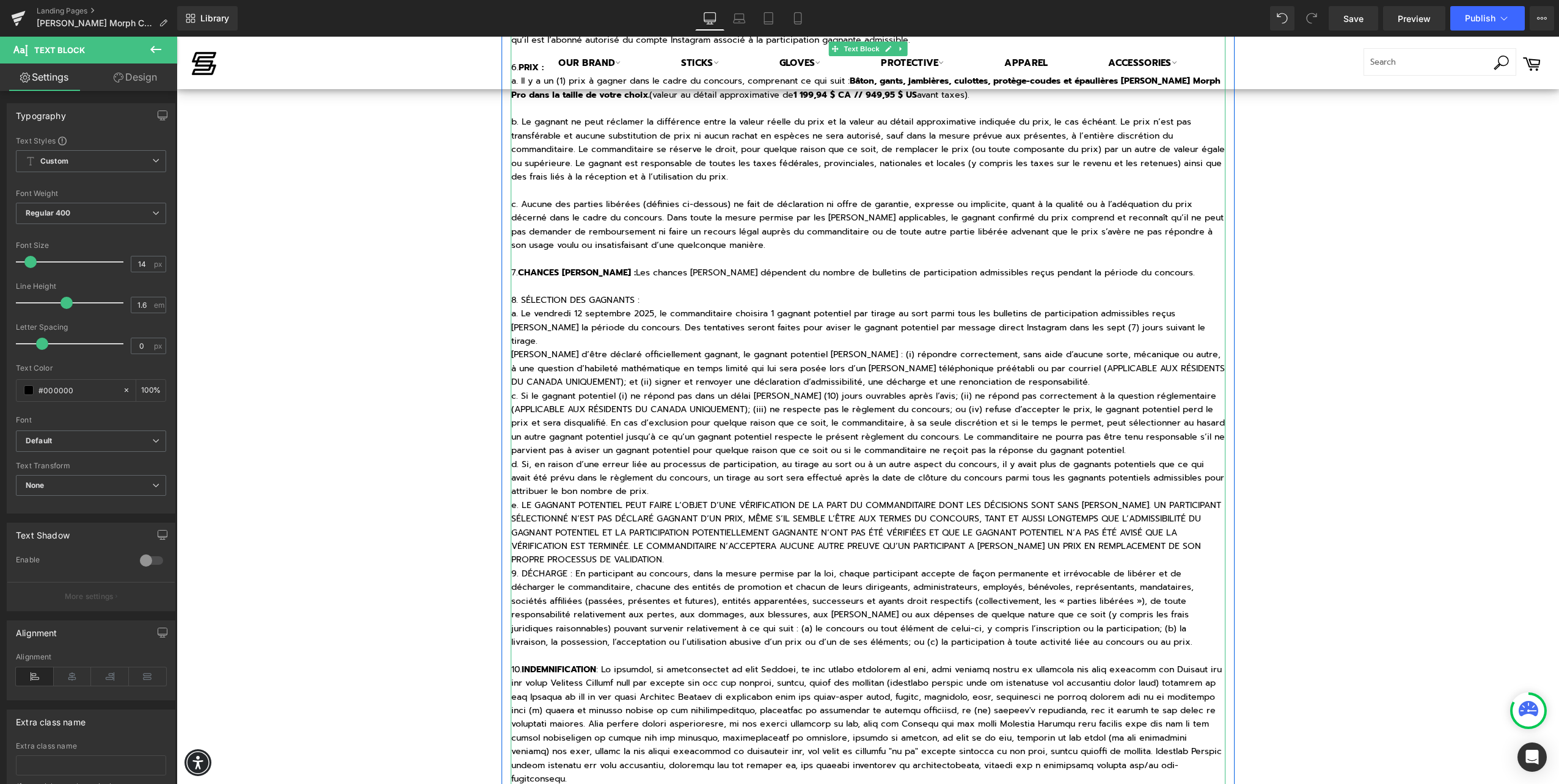
click at [510, 339] on div at bounding box center [511, 301] width 3 height 2585
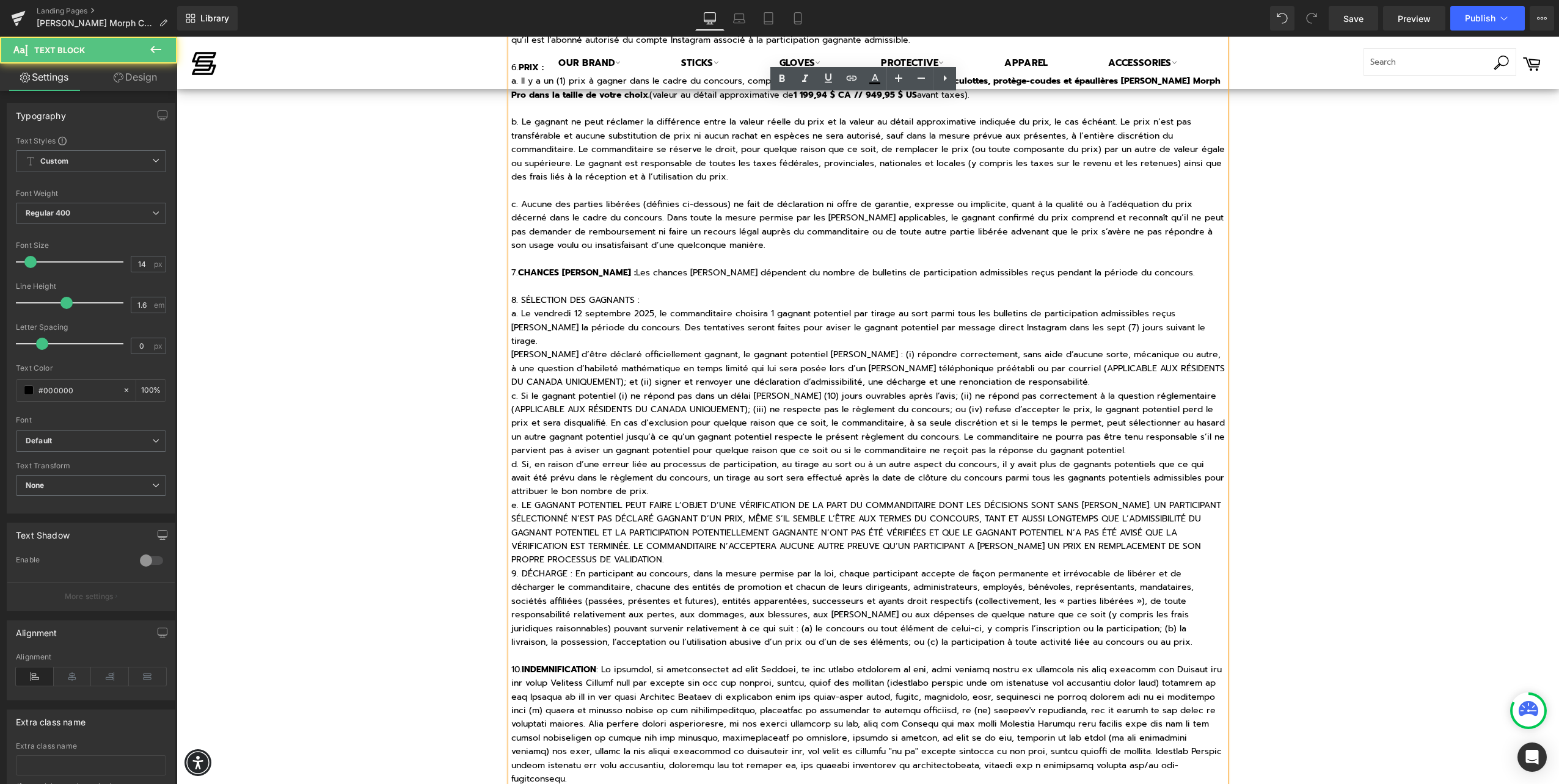
click at [511, 348] on p "b. Avant d’être déclaré officiellement gagnant, le gagnant potentiel devra : (i…" at bounding box center [867, 369] width 714 height 41
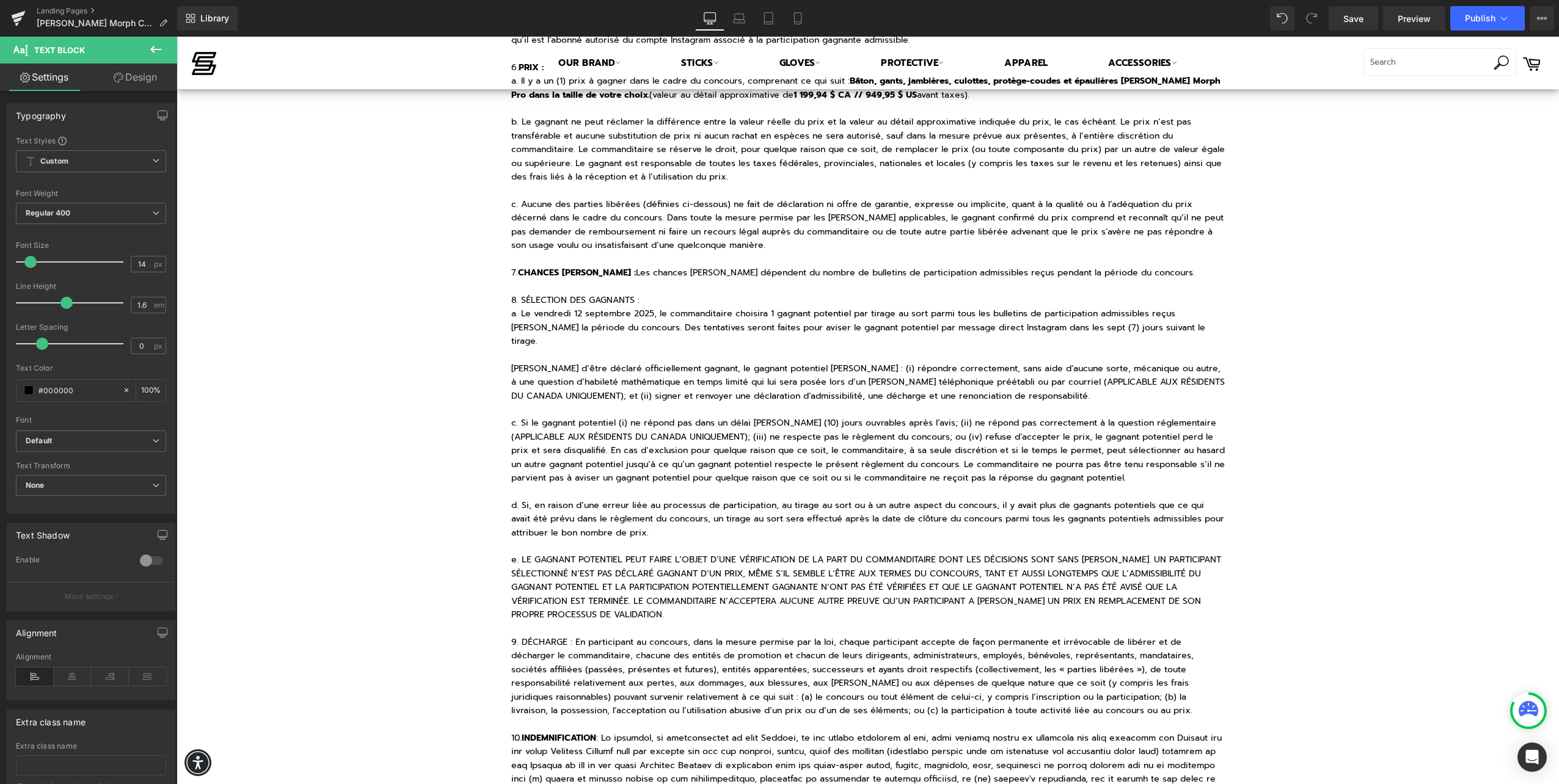
click at [603, 293] on p "8. SÉLECTION DES GAGNANTS :" at bounding box center [867, 300] width 714 height 13
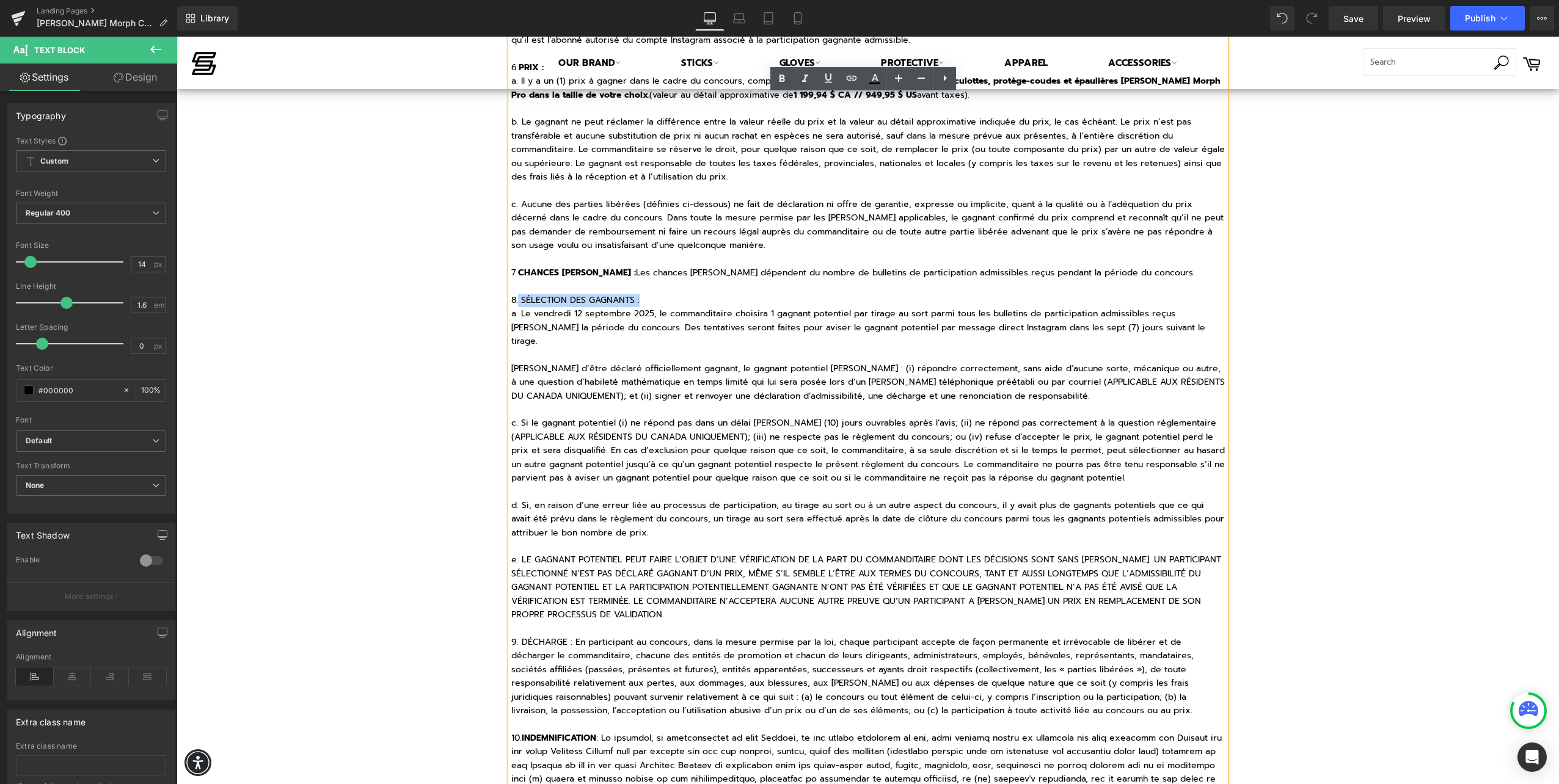
drag, startPoint x: 648, startPoint y: 301, endPoint x: 514, endPoint y: 305, distance: 134.1
click at [514, 305] on p "8. SÉLECTION DES GAGNANTS :" at bounding box center [867, 300] width 714 height 13
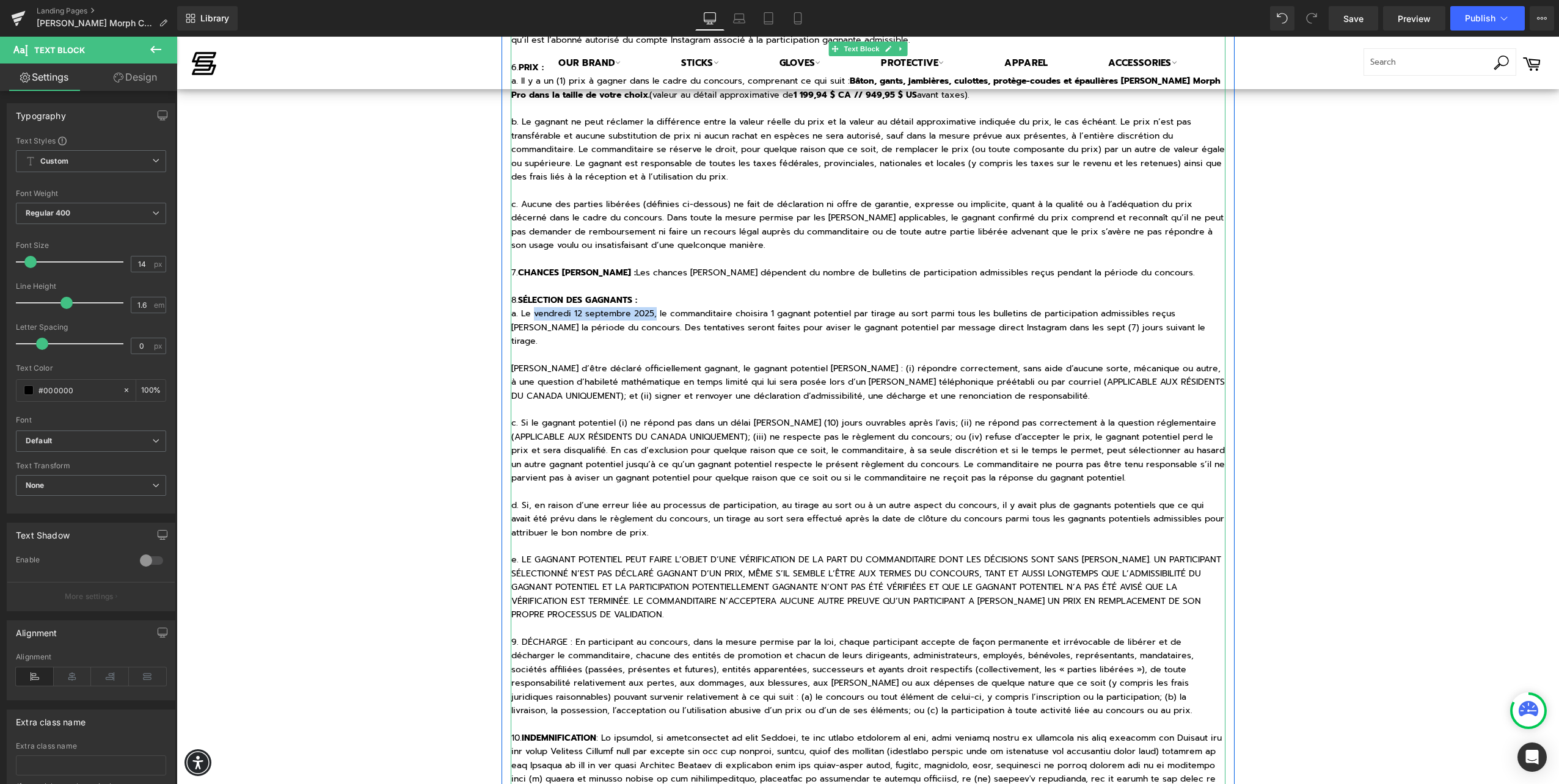
drag, startPoint x: 529, startPoint y: 315, endPoint x: 651, endPoint y: 316, distance: 122.0
click at [651, 316] on p "a. Le vendredi 12 septembre 2025, le commanditaire choisira 1 gagnant potentiel…" at bounding box center [867, 327] width 714 height 41
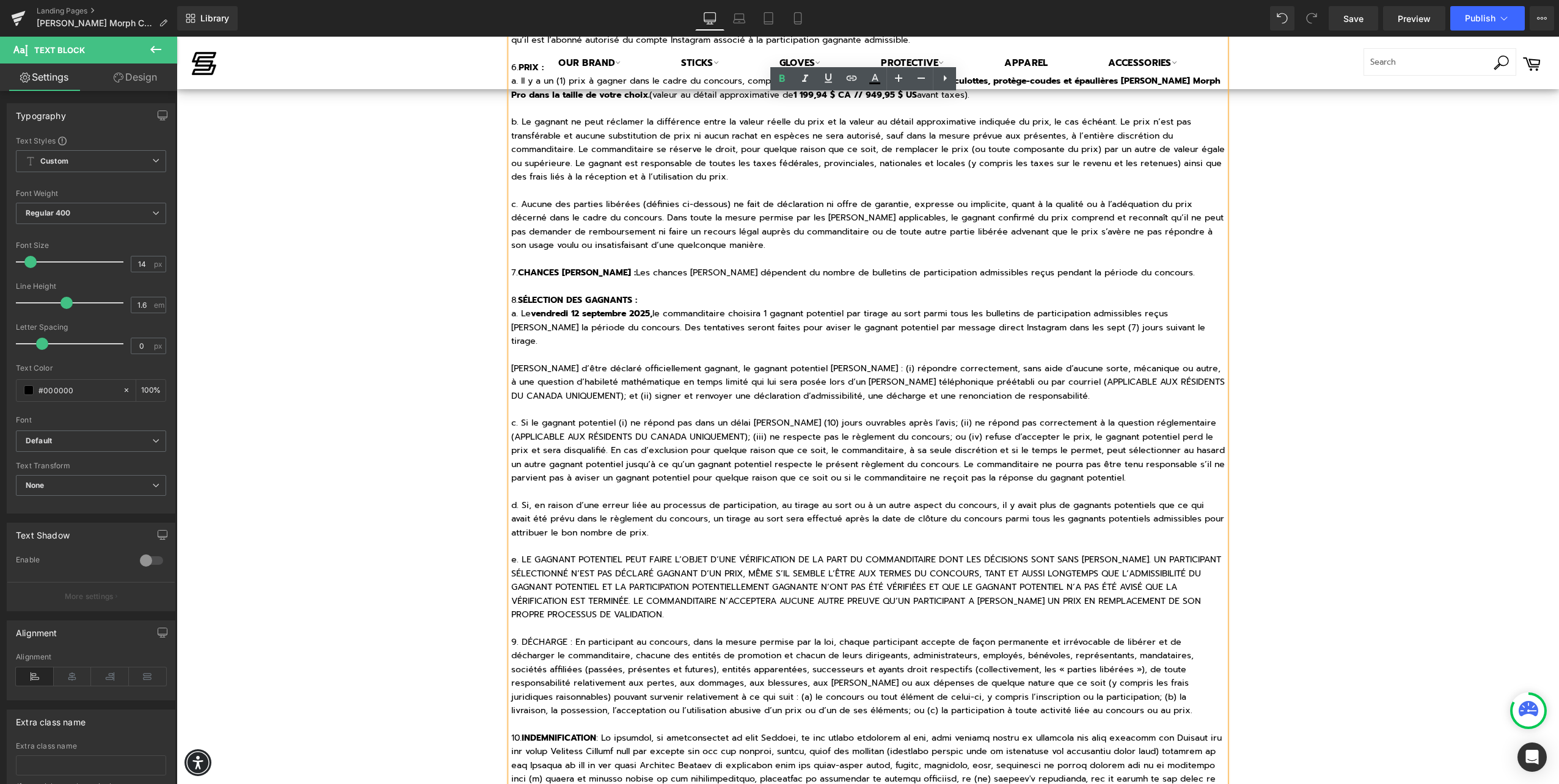
click at [686, 348] on p at bounding box center [867, 354] width 714 height 13
drag, startPoint x: 692, startPoint y: 384, endPoint x: 1028, endPoint y: 383, distance: 336.0
click at [1028, 383] on p "b. Avant d’être déclaré officiellement gagnant, le gagnant potentiel devra : (i…" at bounding box center [867, 383] width 714 height 41
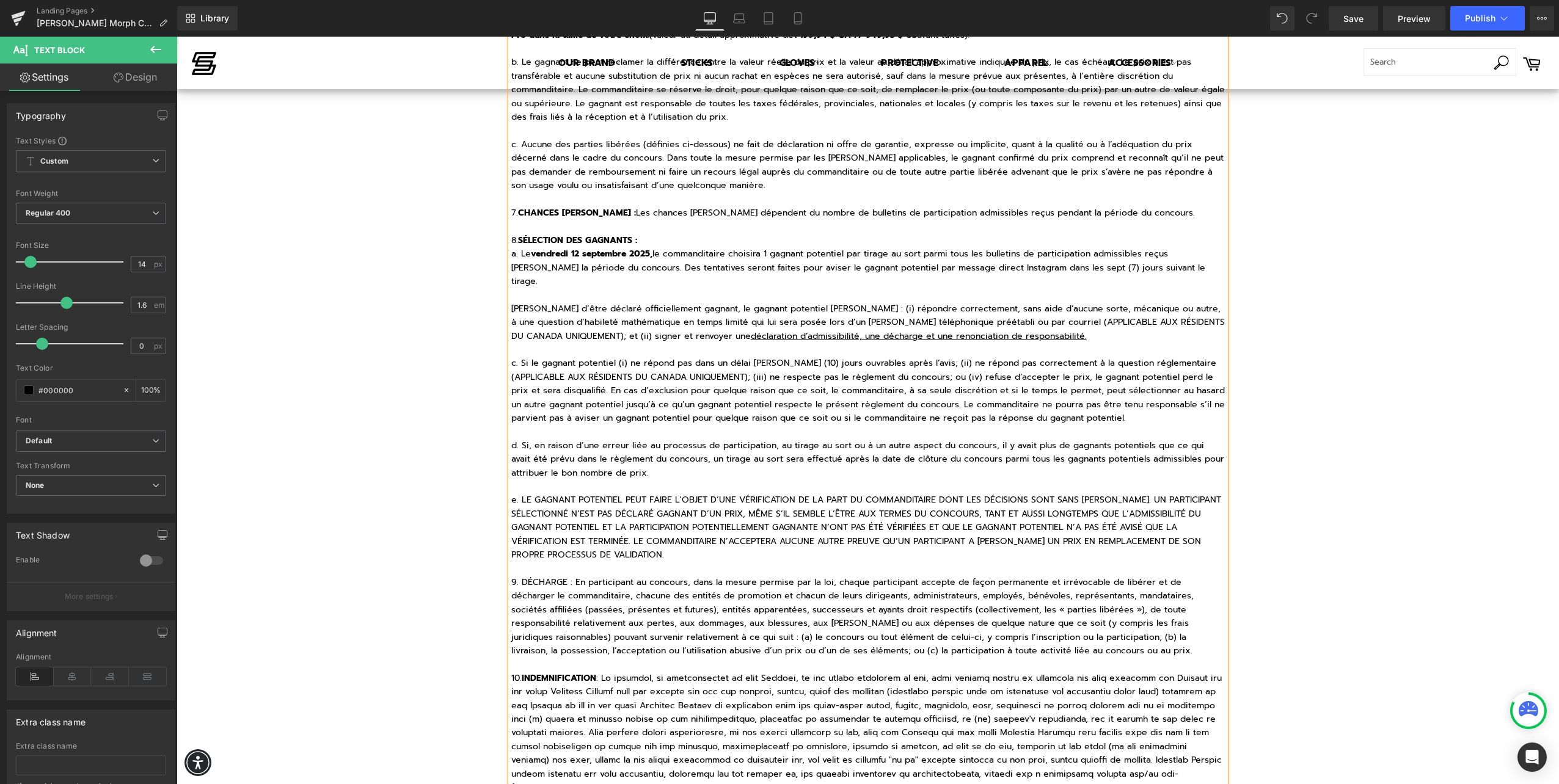
scroll to position [1221, 0]
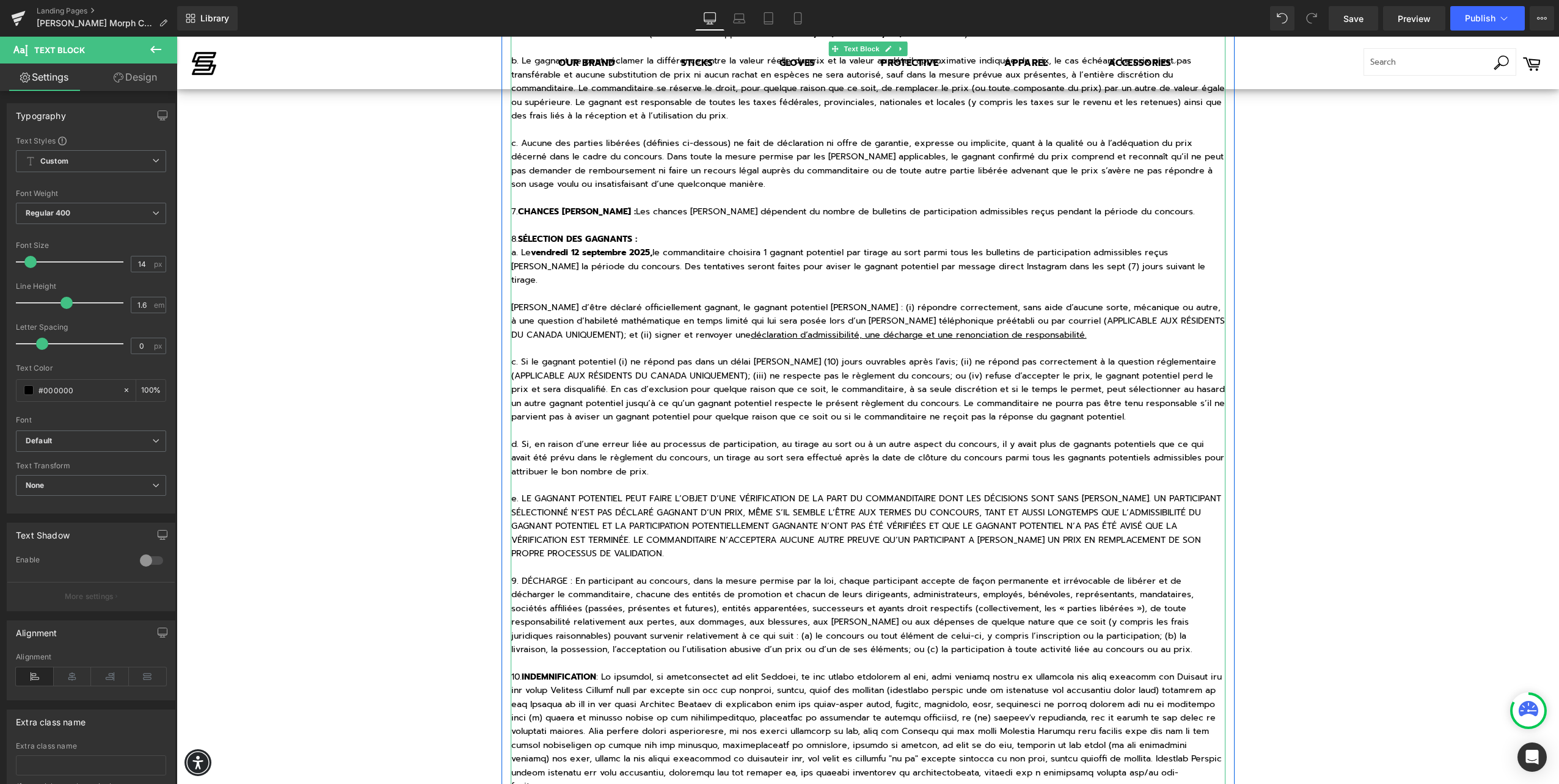
click at [525, 575] on p "9. DÉCHARGE : En participant au concours, dans la mesure permise par la loi, ch…" at bounding box center [867, 615] width 714 height 82
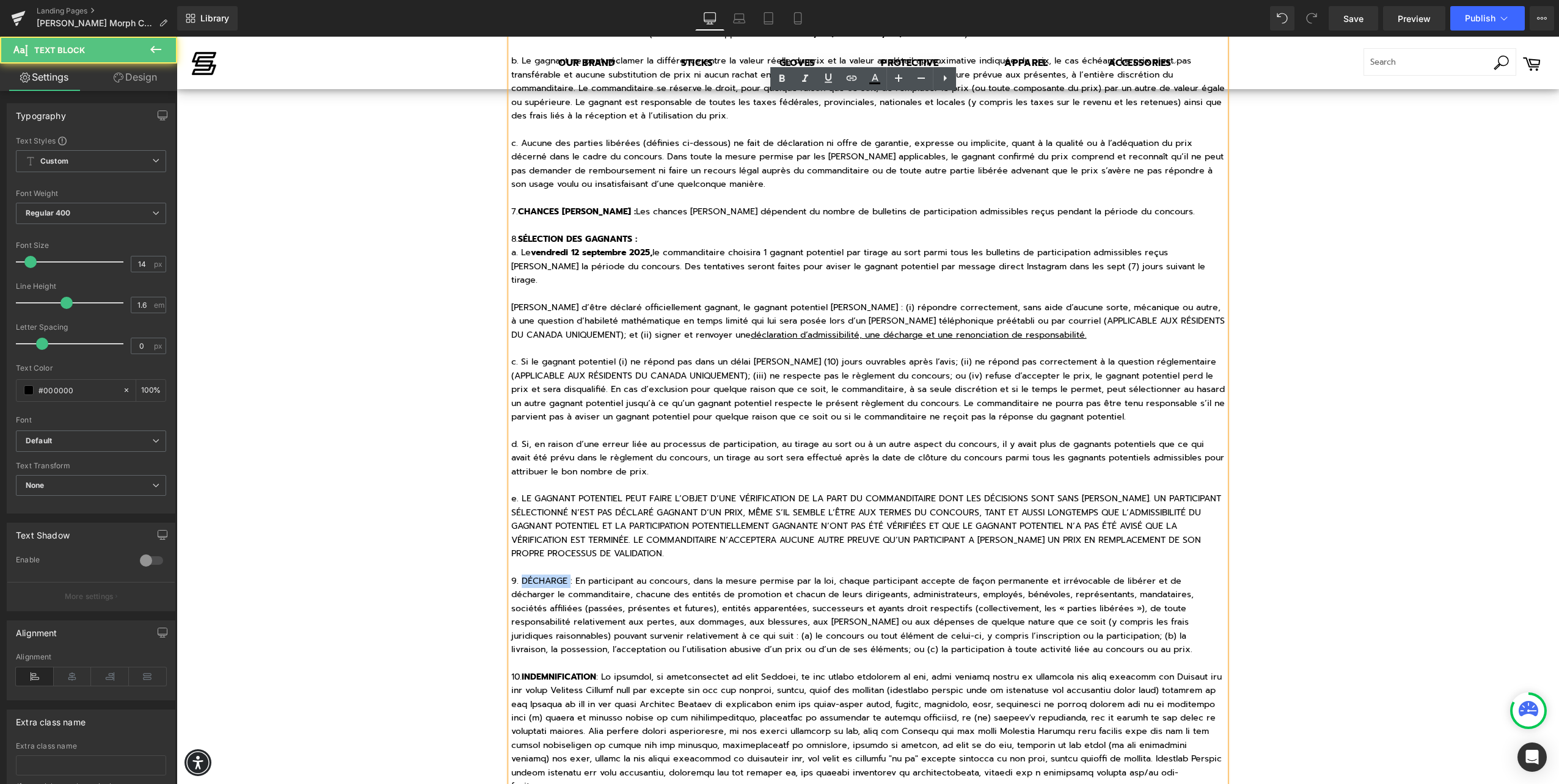
click at [525, 575] on p "9. DÉCHARGE : En participant au concours, dans la mesure permise par la loi, ch…" at bounding box center [867, 615] width 714 height 82
click at [563, 575] on p "9. DÉCHARGE : En participant au concours, dans la mesure permise par la loi, ch…" at bounding box center [867, 615] width 714 height 82
drag, startPoint x: 567, startPoint y: 567, endPoint x: 517, endPoint y: 567, distance: 50.0
click at [517, 575] on p "9. DÉCHARGE : En participant au concours, dans la mesure permise par la loi, ch…" at bounding box center [867, 615] width 714 height 82
drag, startPoint x: 982, startPoint y: 595, endPoint x: 1045, endPoint y: 593, distance: 63.0
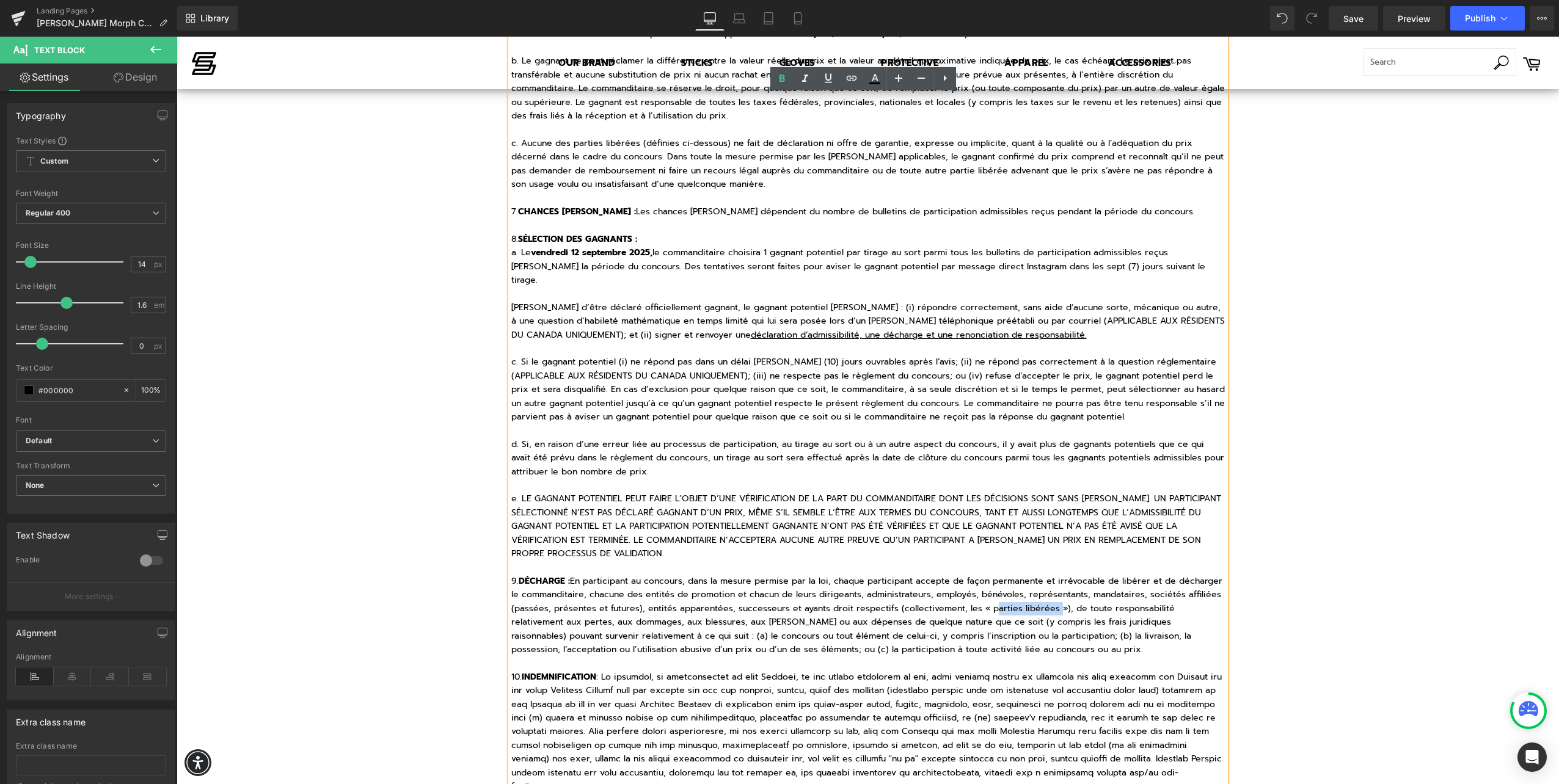
click at [1045, 593] on p "9. DÉCHARGE : En participant au concours, dans la mesure permise par la loi, ch…" at bounding box center [867, 615] width 714 height 82
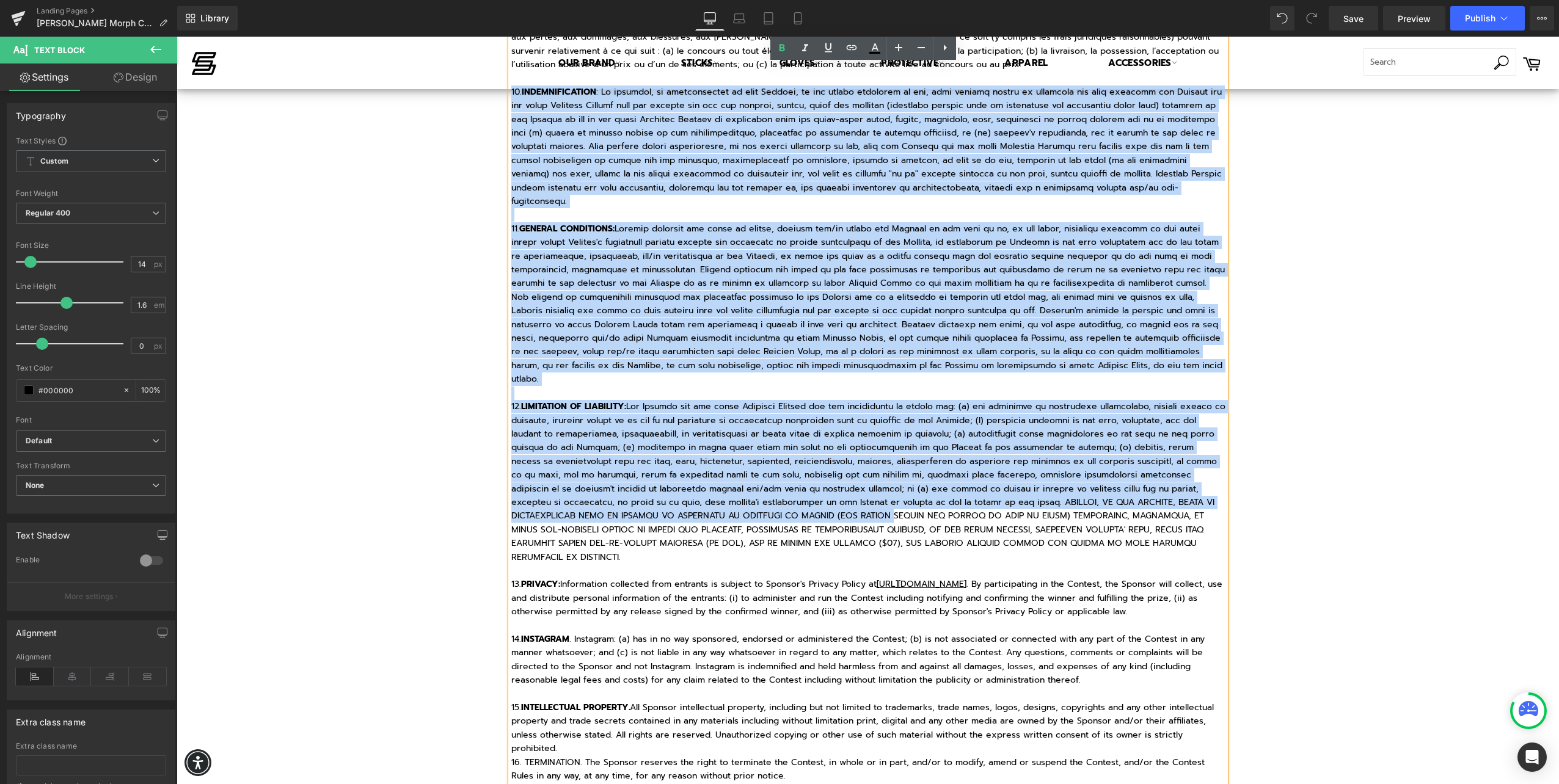
scroll to position [1892, 0]
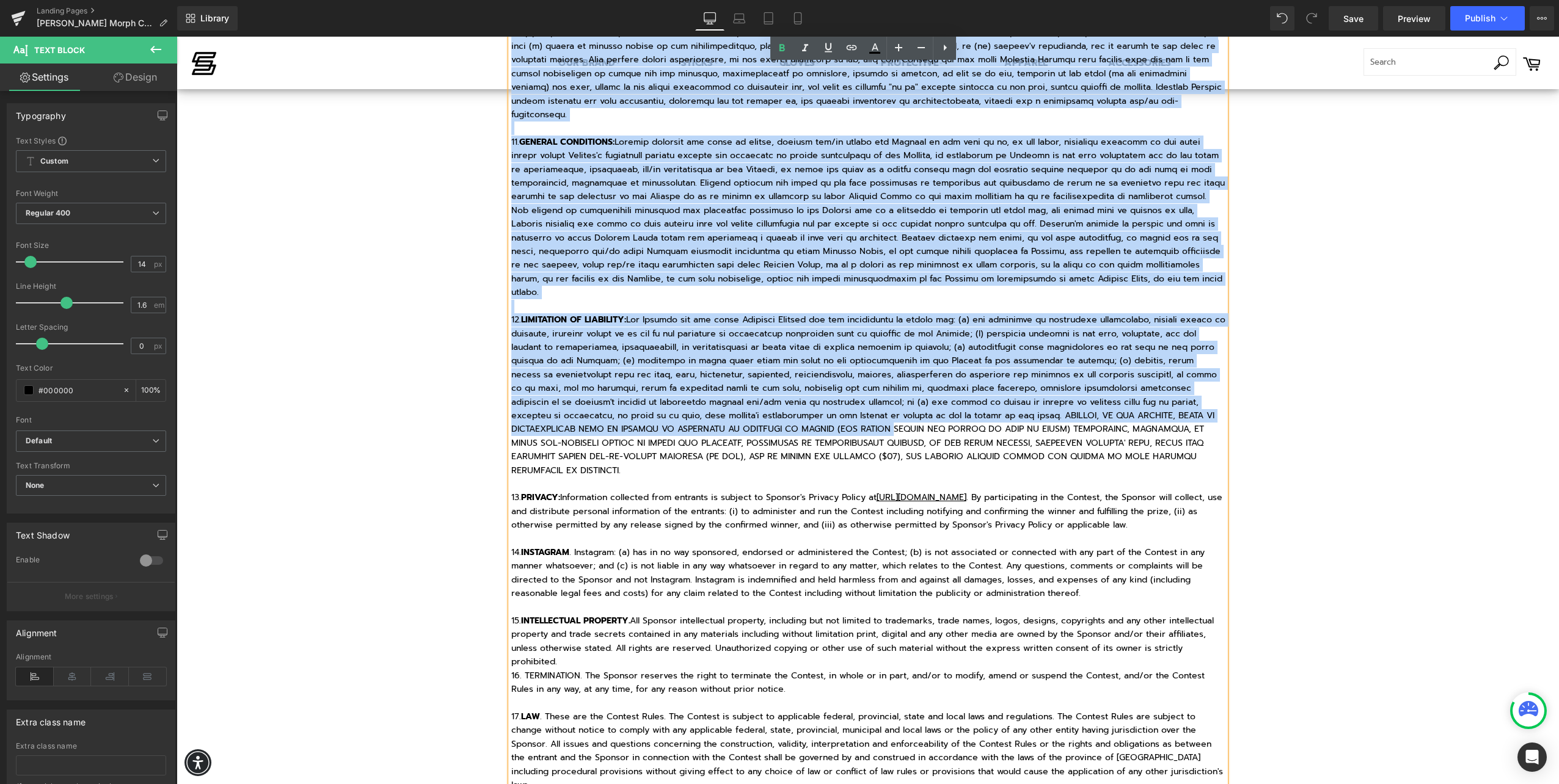
drag, startPoint x: 507, startPoint y: 298, endPoint x: 1083, endPoint y: 413, distance: 587.4
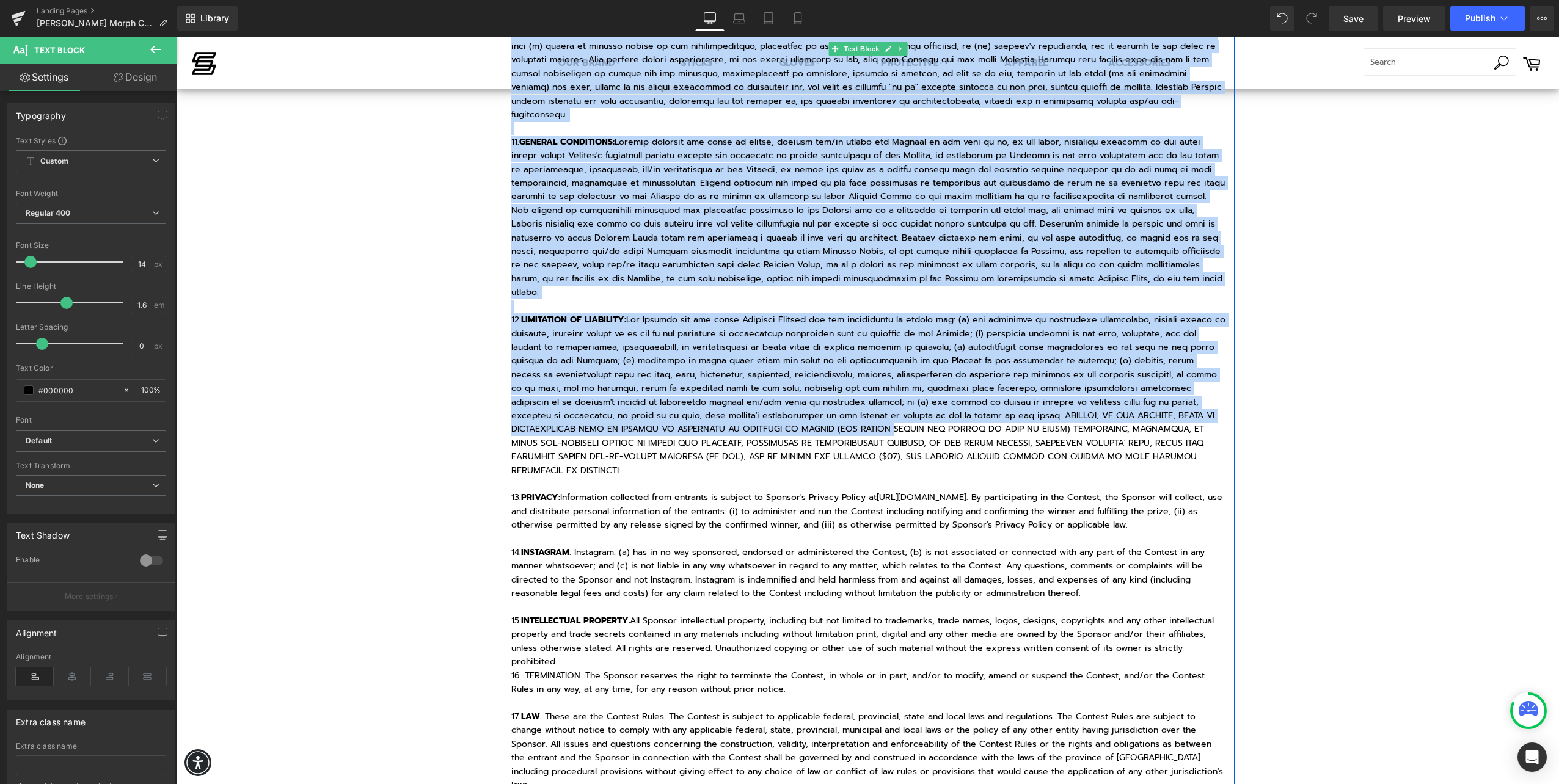
click at [788, 386] on p "12. LIMITATION OF LIABILITY:" at bounding box center [867, 395] width 714 height 164
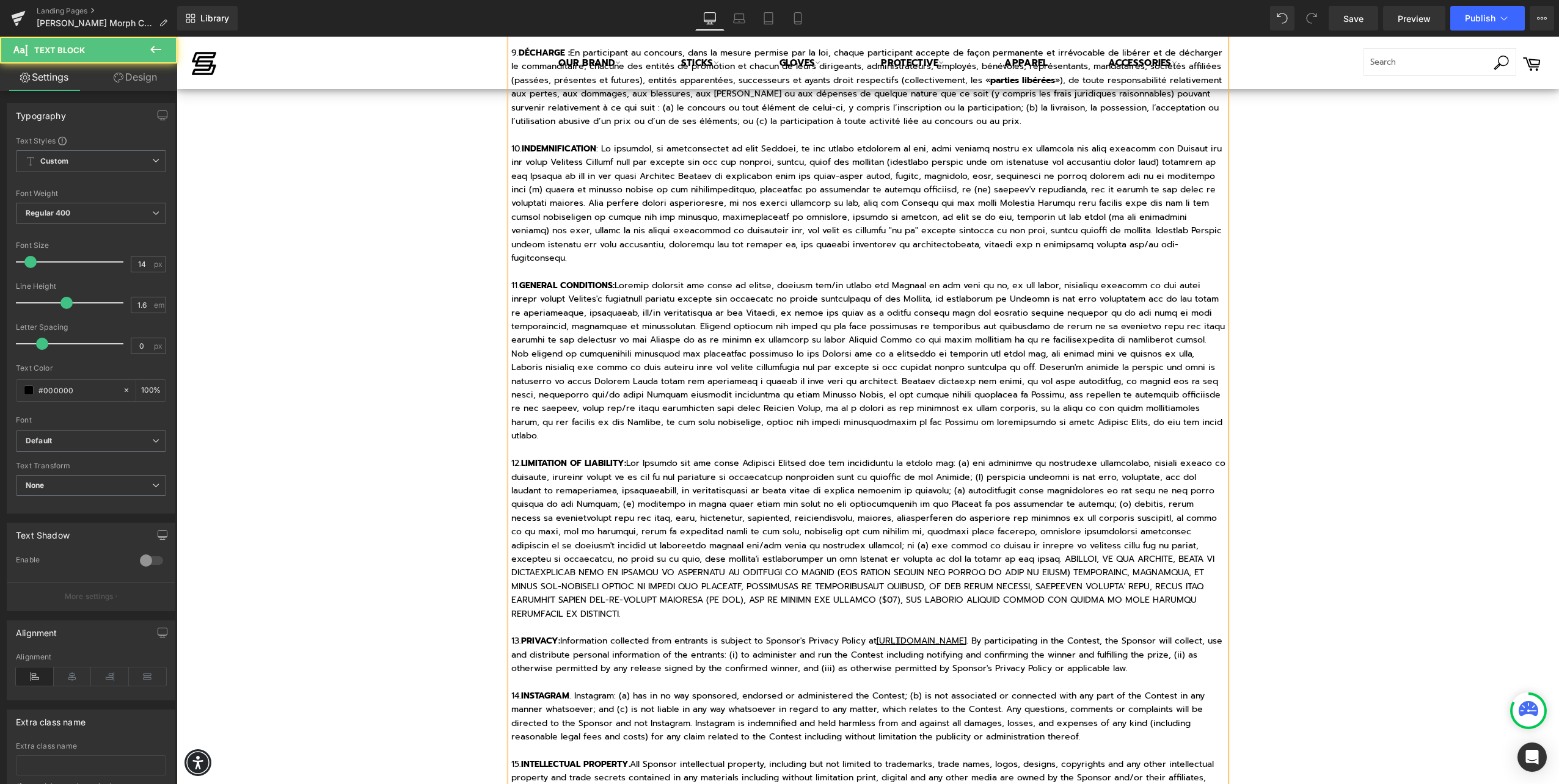
scroll to position [1587, 0]
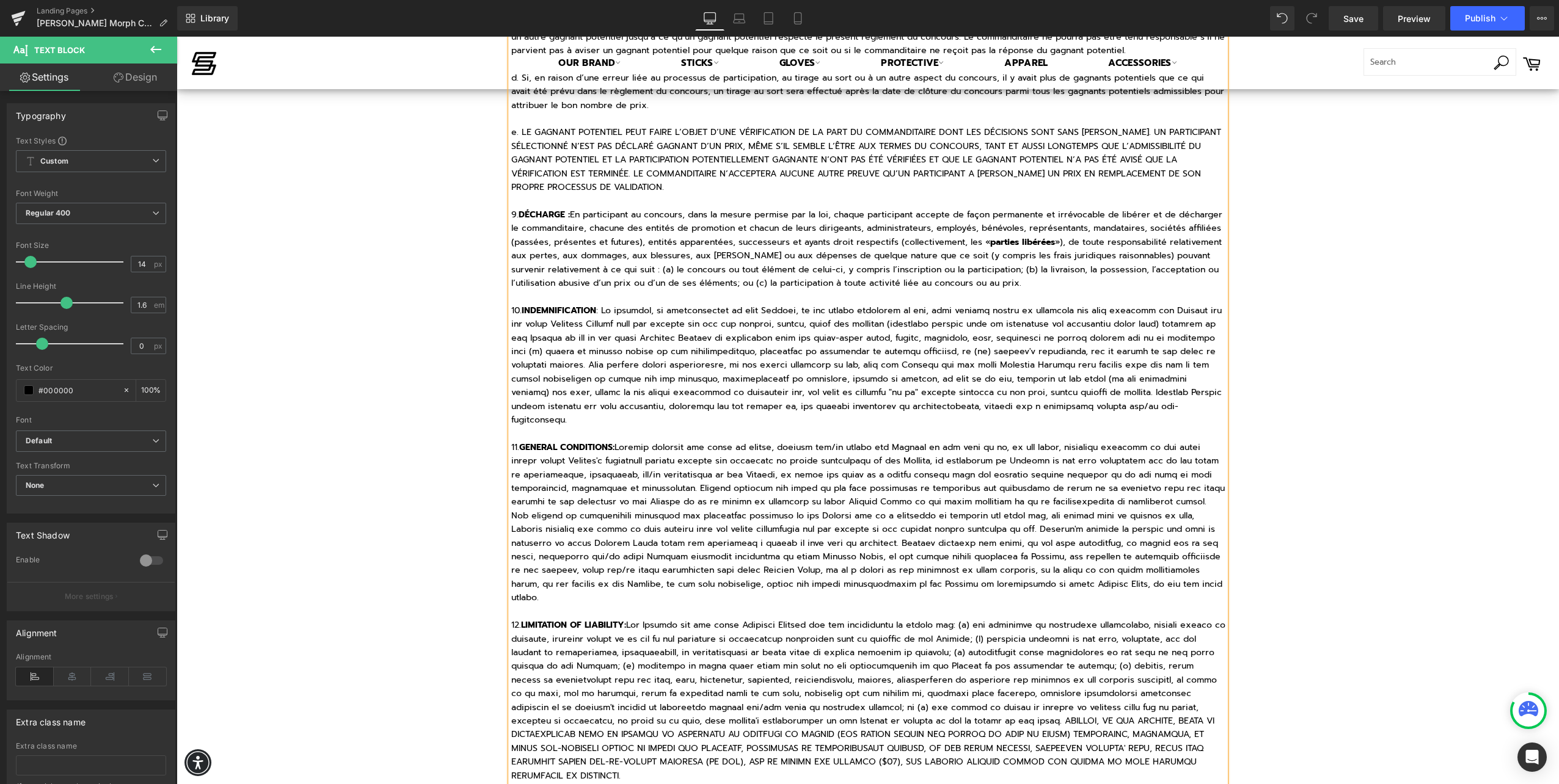
drag, startPoint x: 1075, startPoint y: 411, endPoint x: 506, endPoint y: 292, distance: 581.3
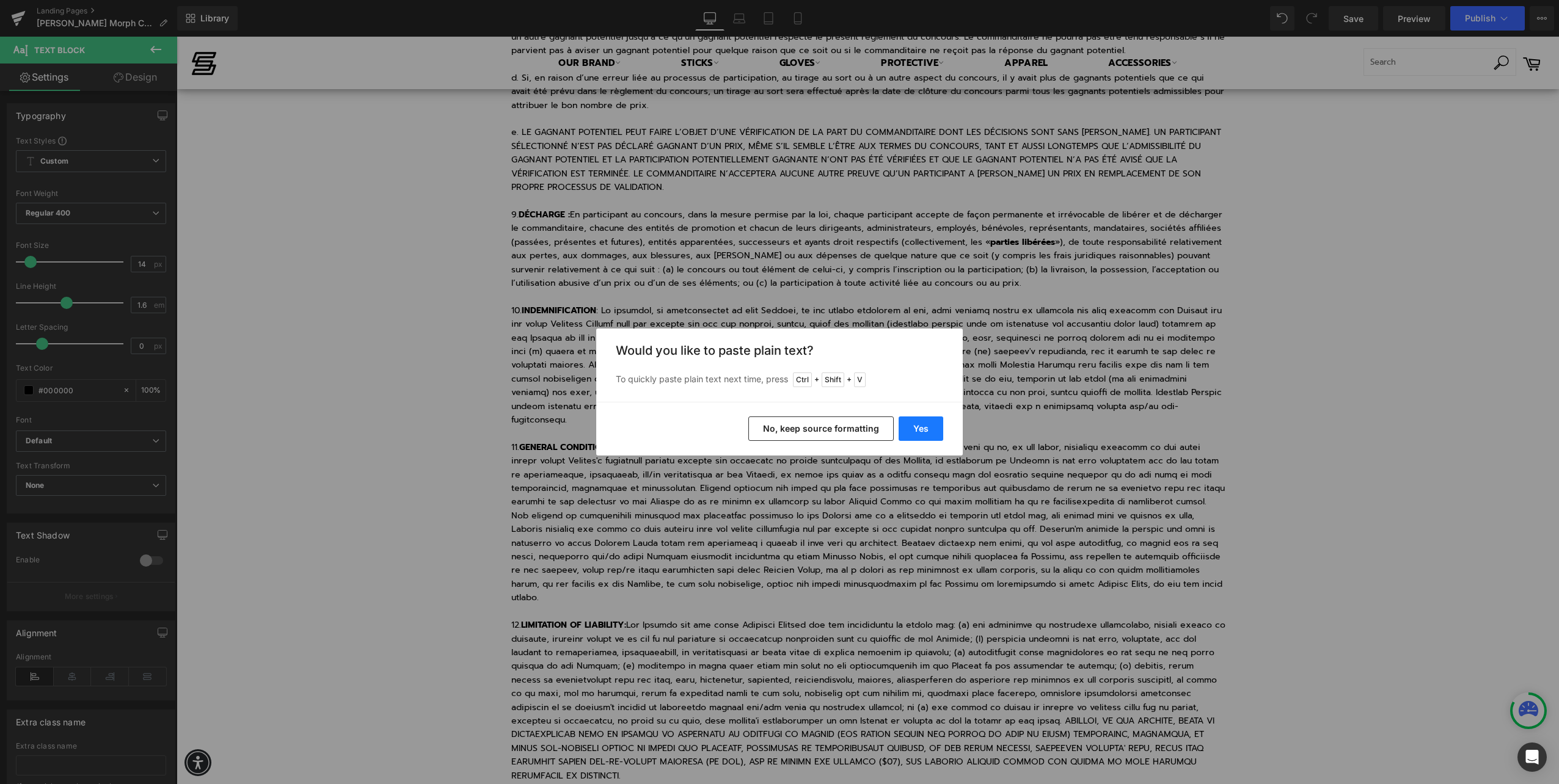
click at [922, 430] on button "Yes" at bounding box center [921, 429] width 44 height 25
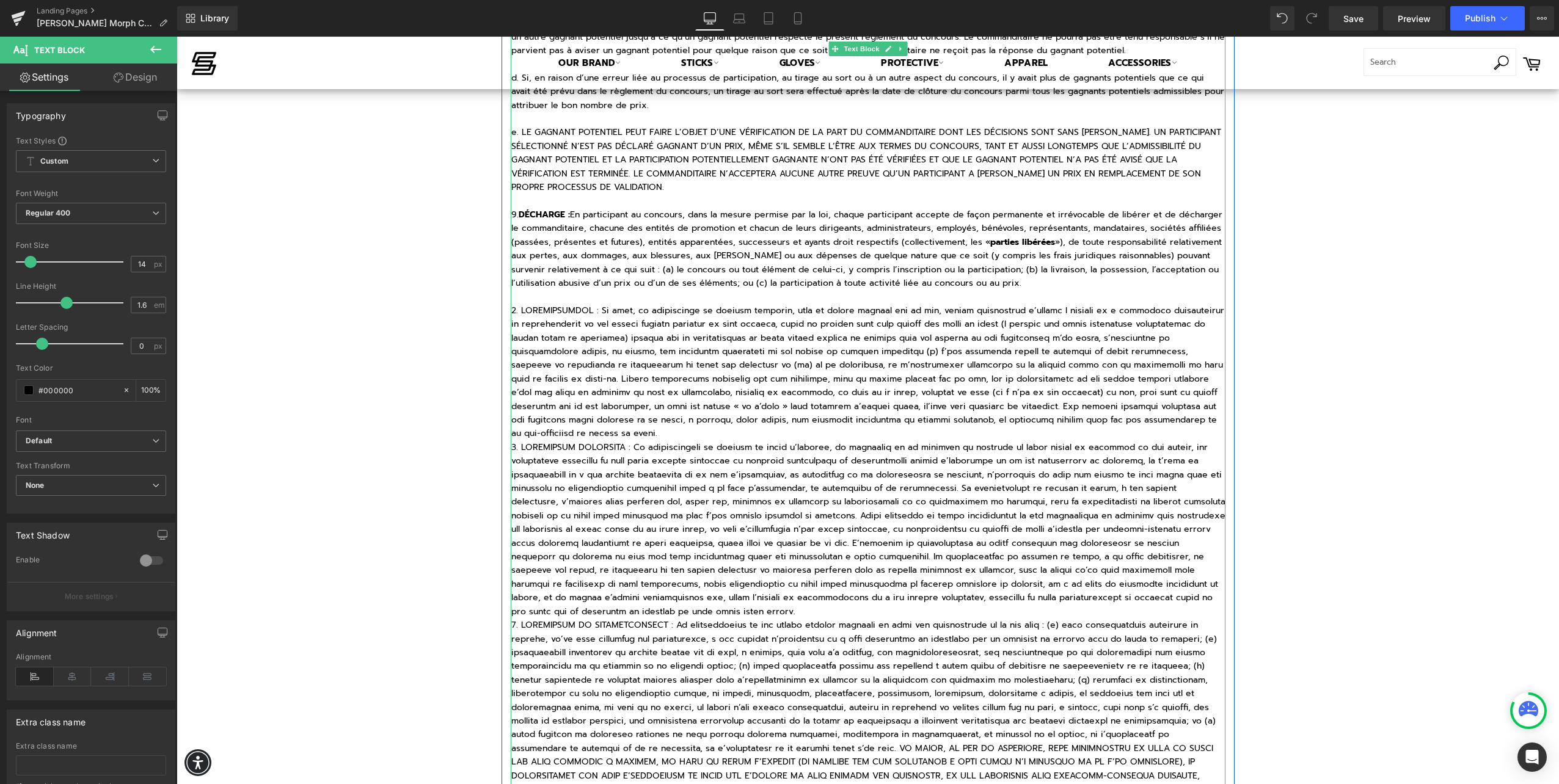
click at [1066, 404] on p at bounding box center [867, 372] width 714 height 137
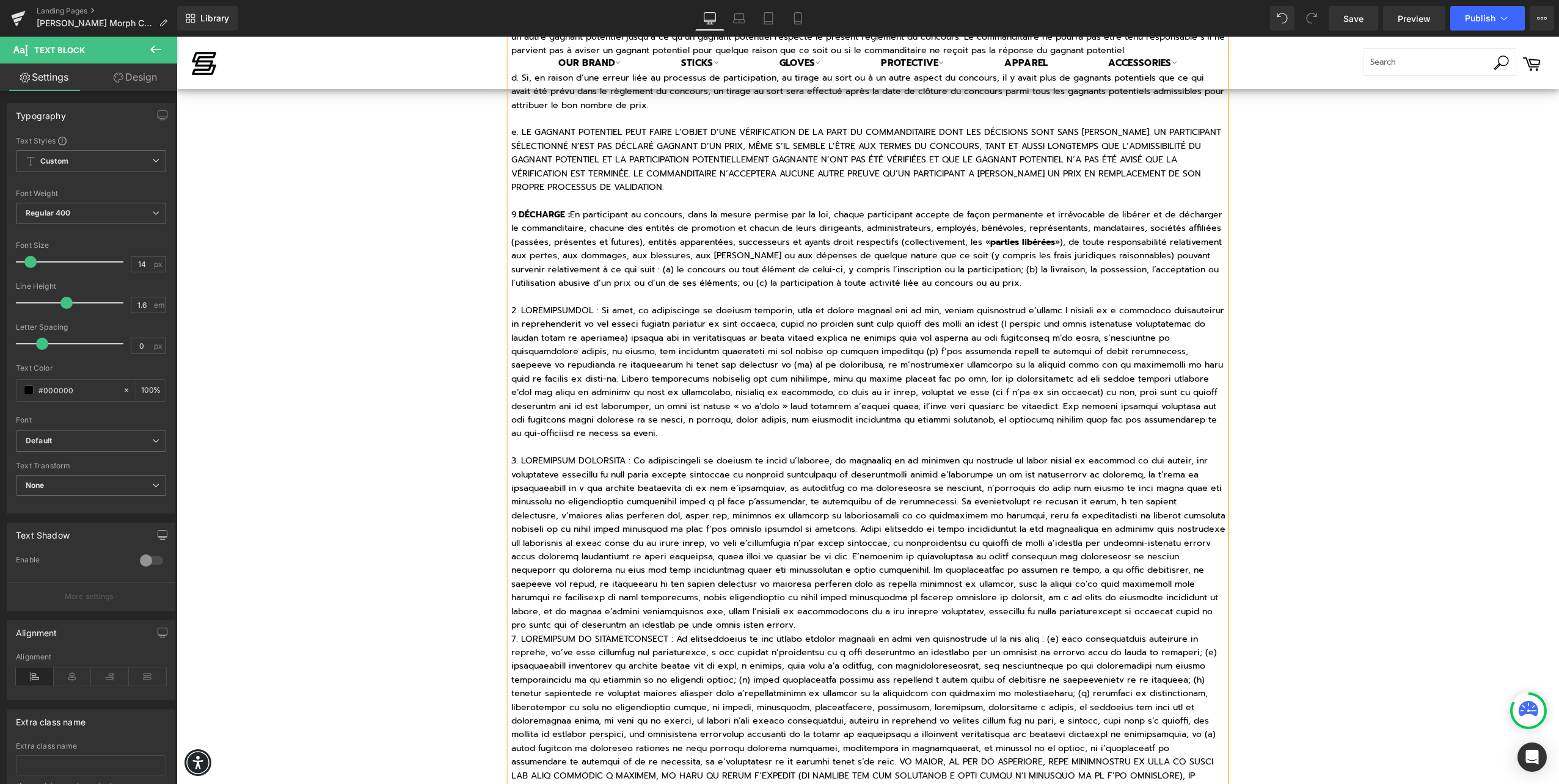
click at [630, 592] on p at bounding box center [867, 543] width 714 height 178
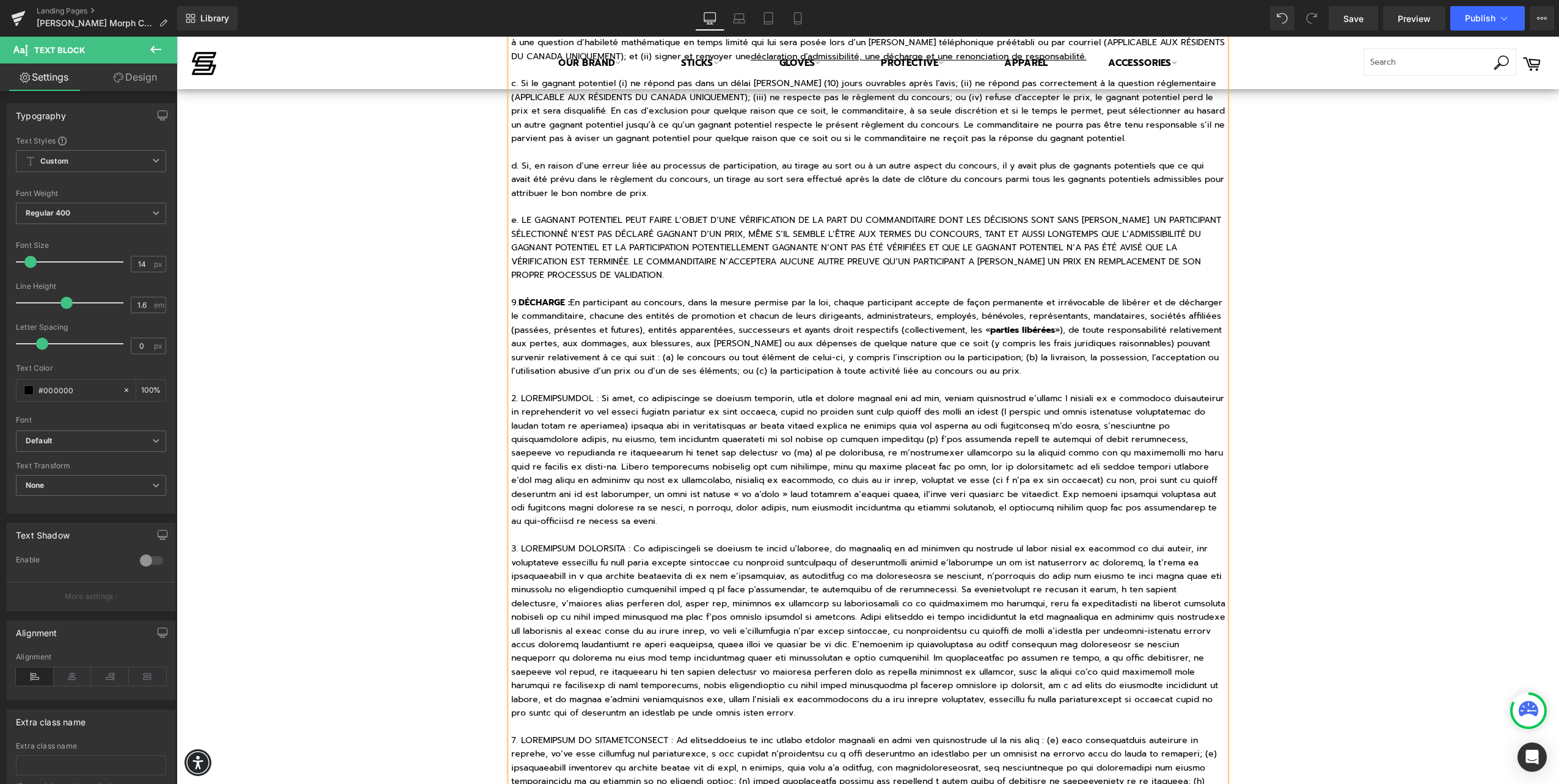
scroll to position [1465, 0]
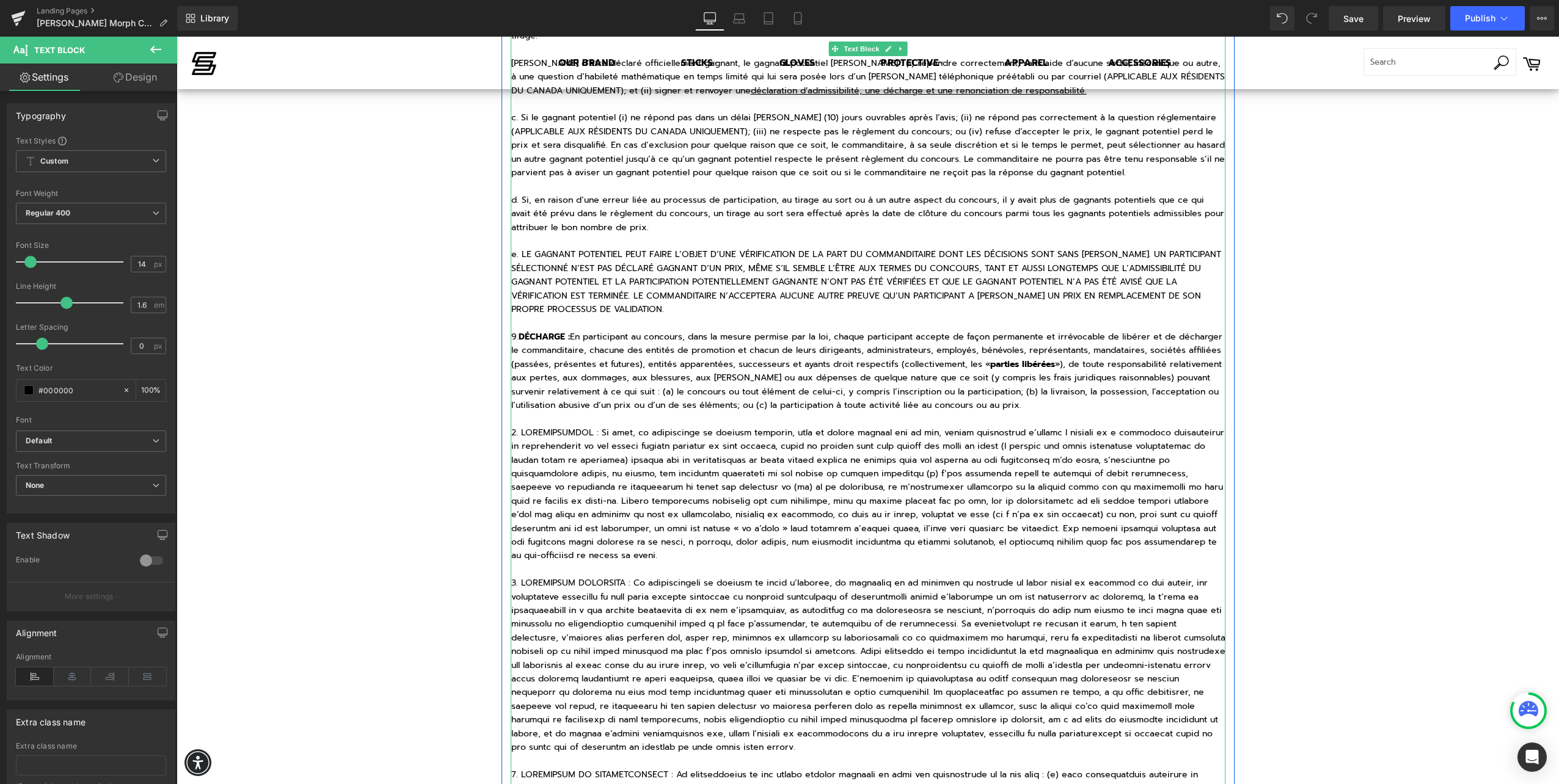
click at [511, 426] on p at bounding box center [867, 494] width 714 height 137
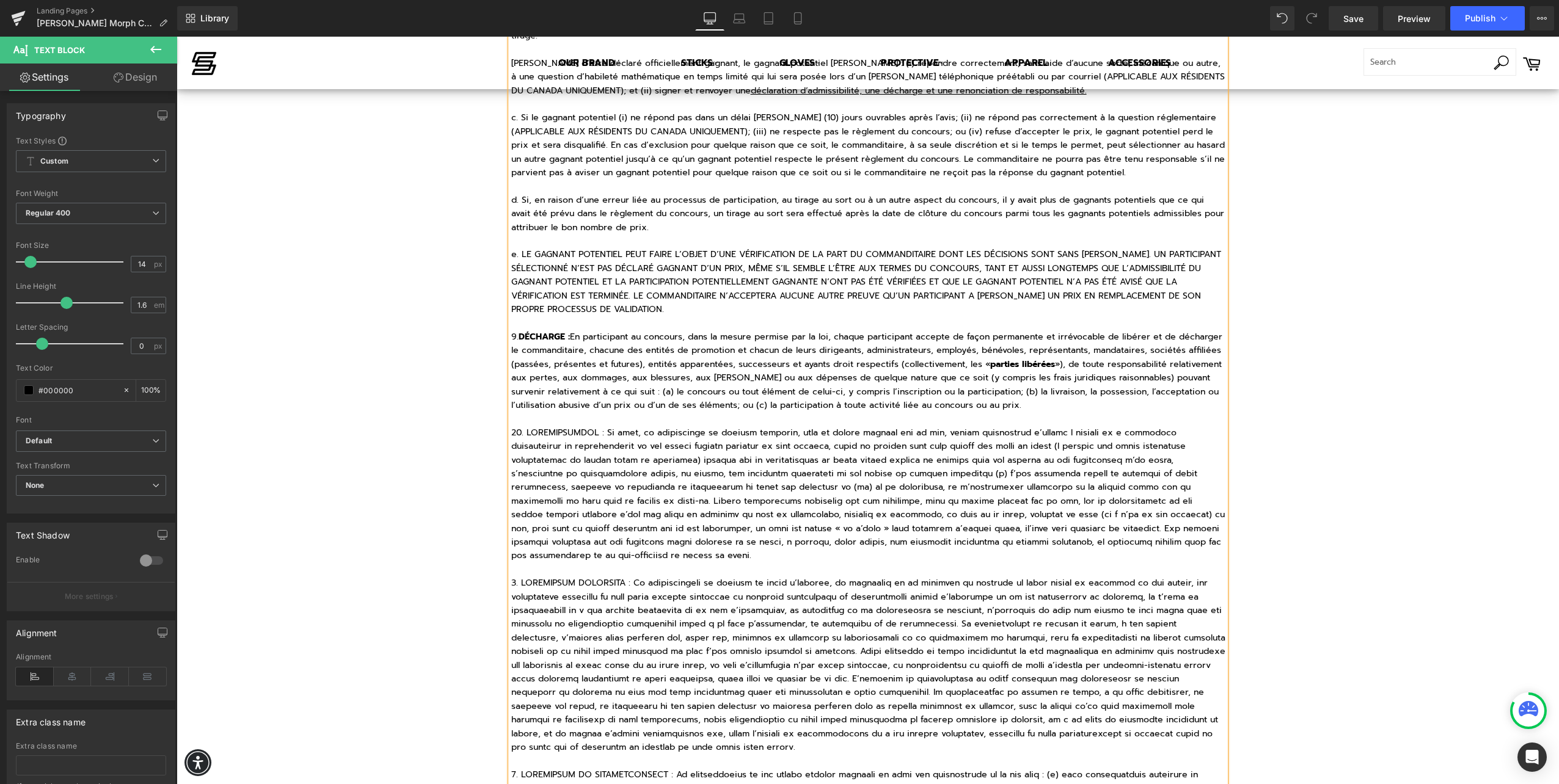
click at [512, 576] on p at bounding box center [867, 665] width 714 height 178
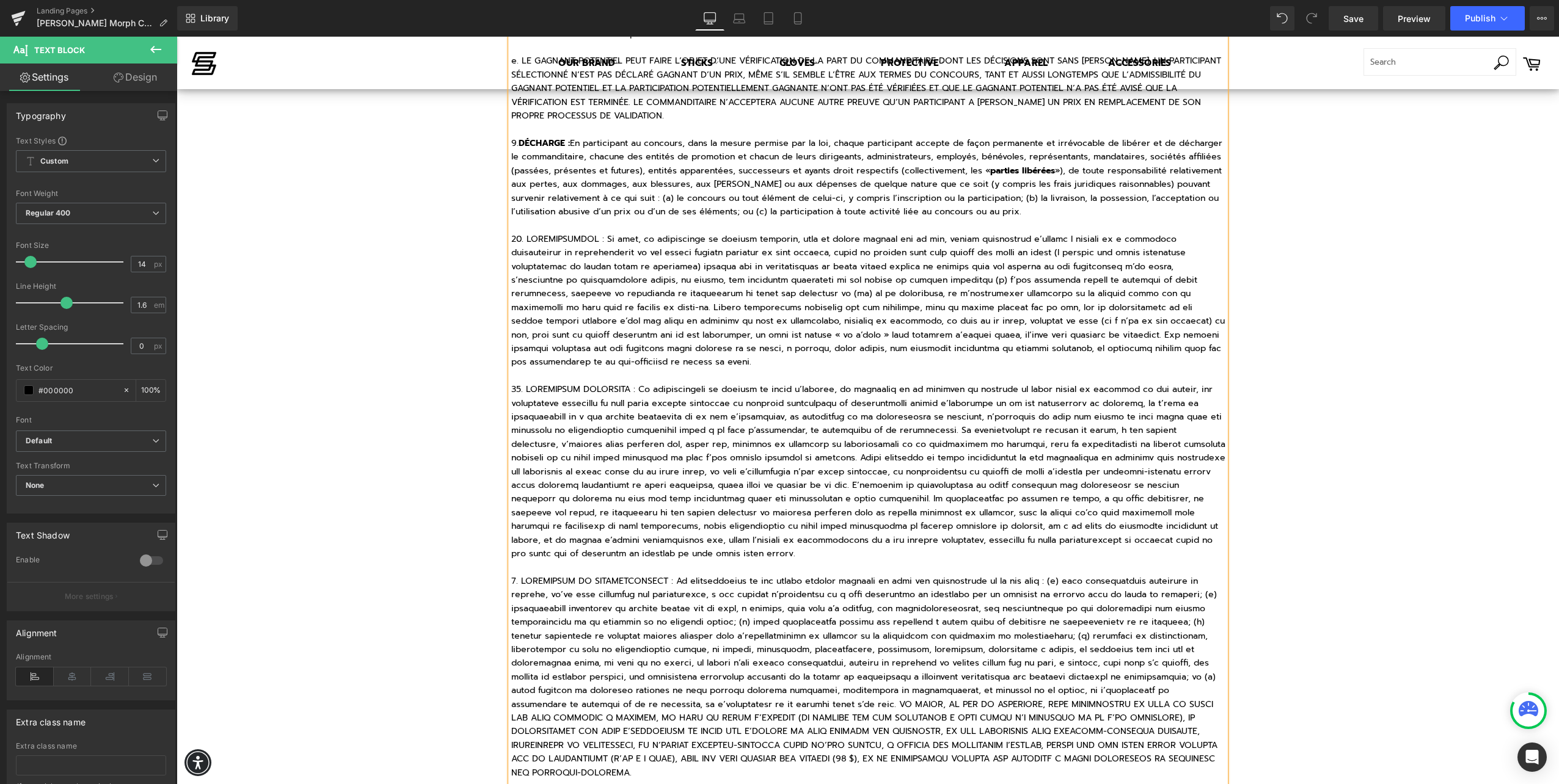
scroll to position [1709, 0]
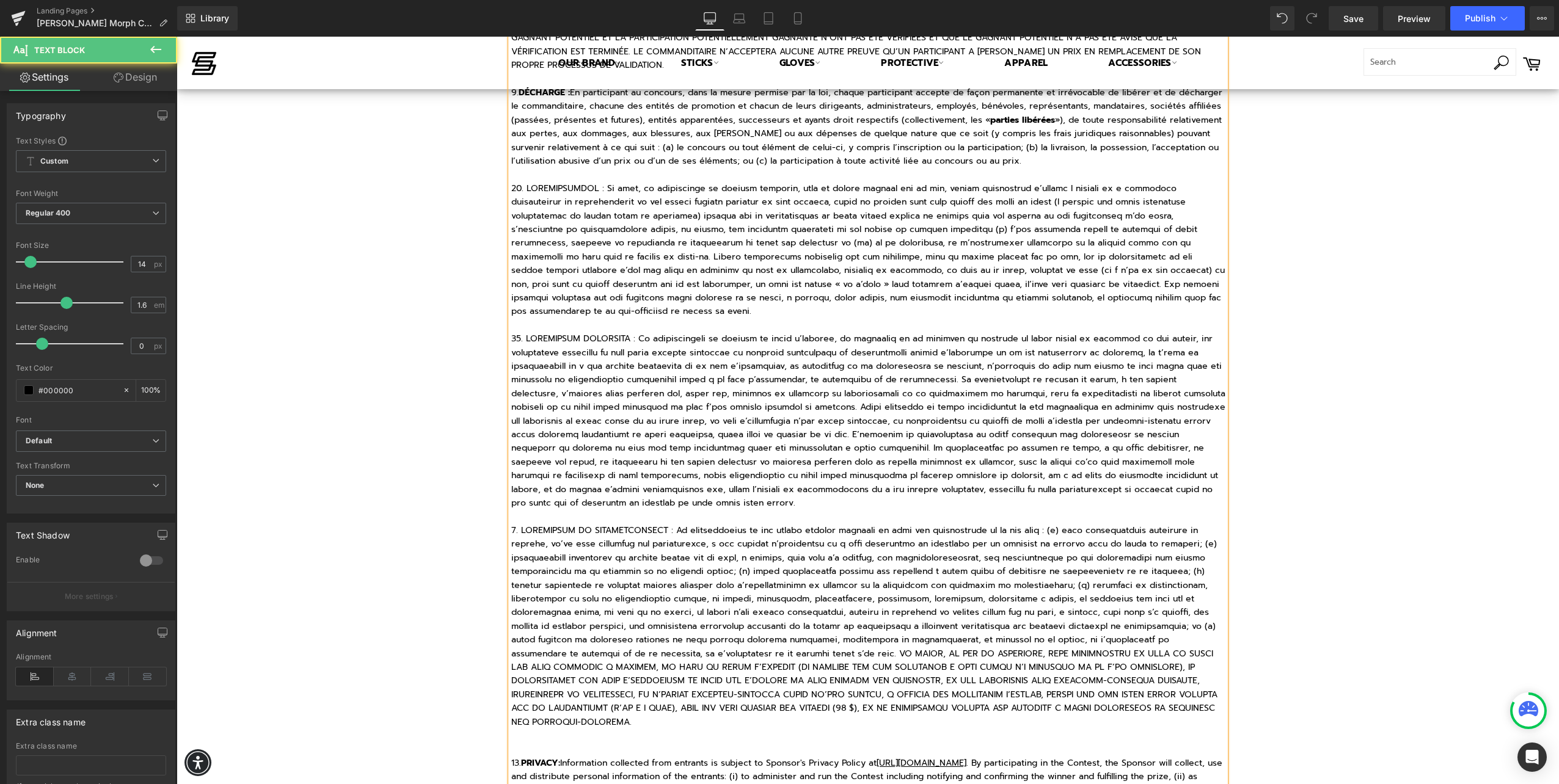
click at [513, 524] on p at bounding box center [867, 627] width 714 height 205
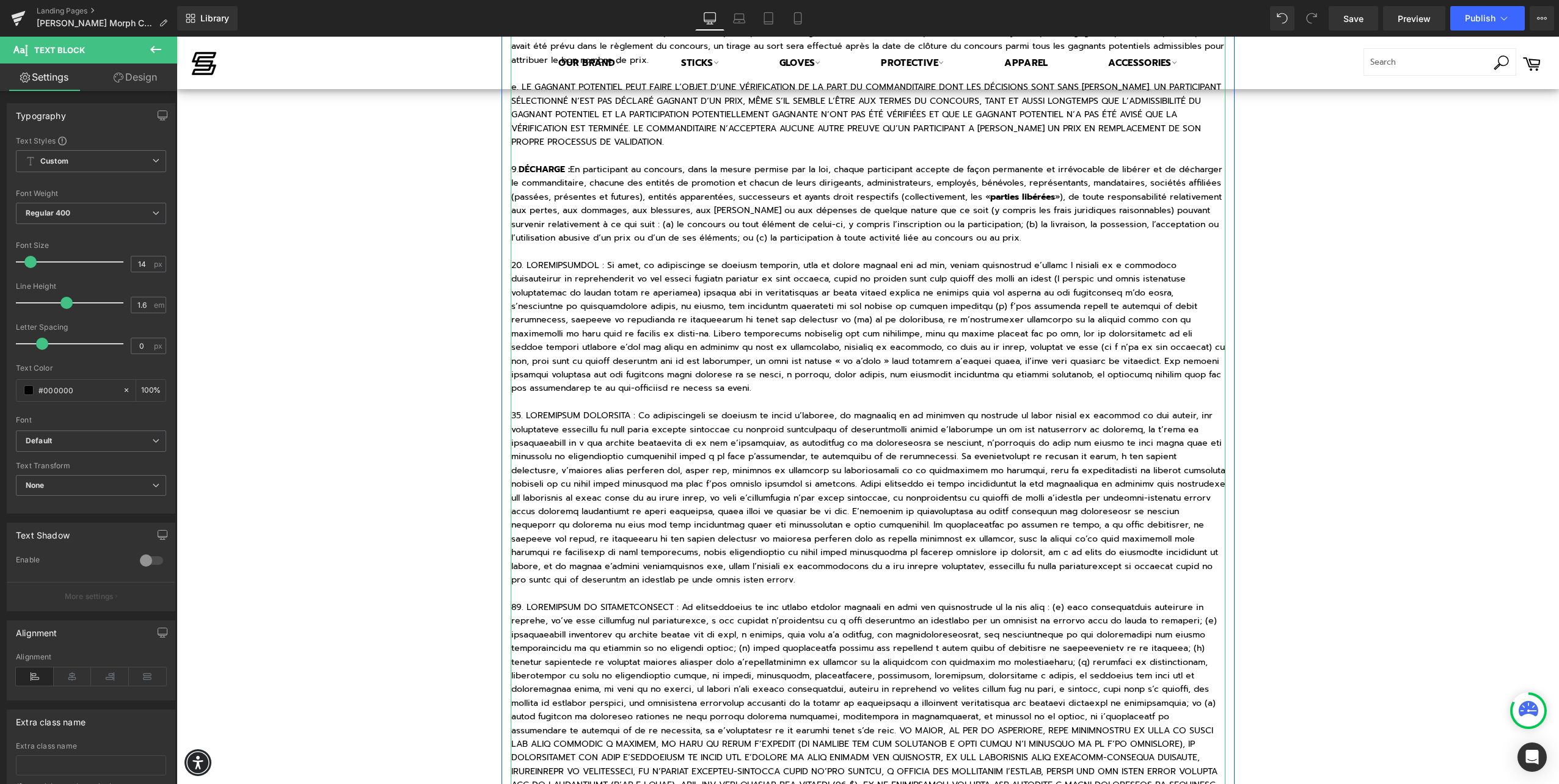
scroll to position [1648, 0]
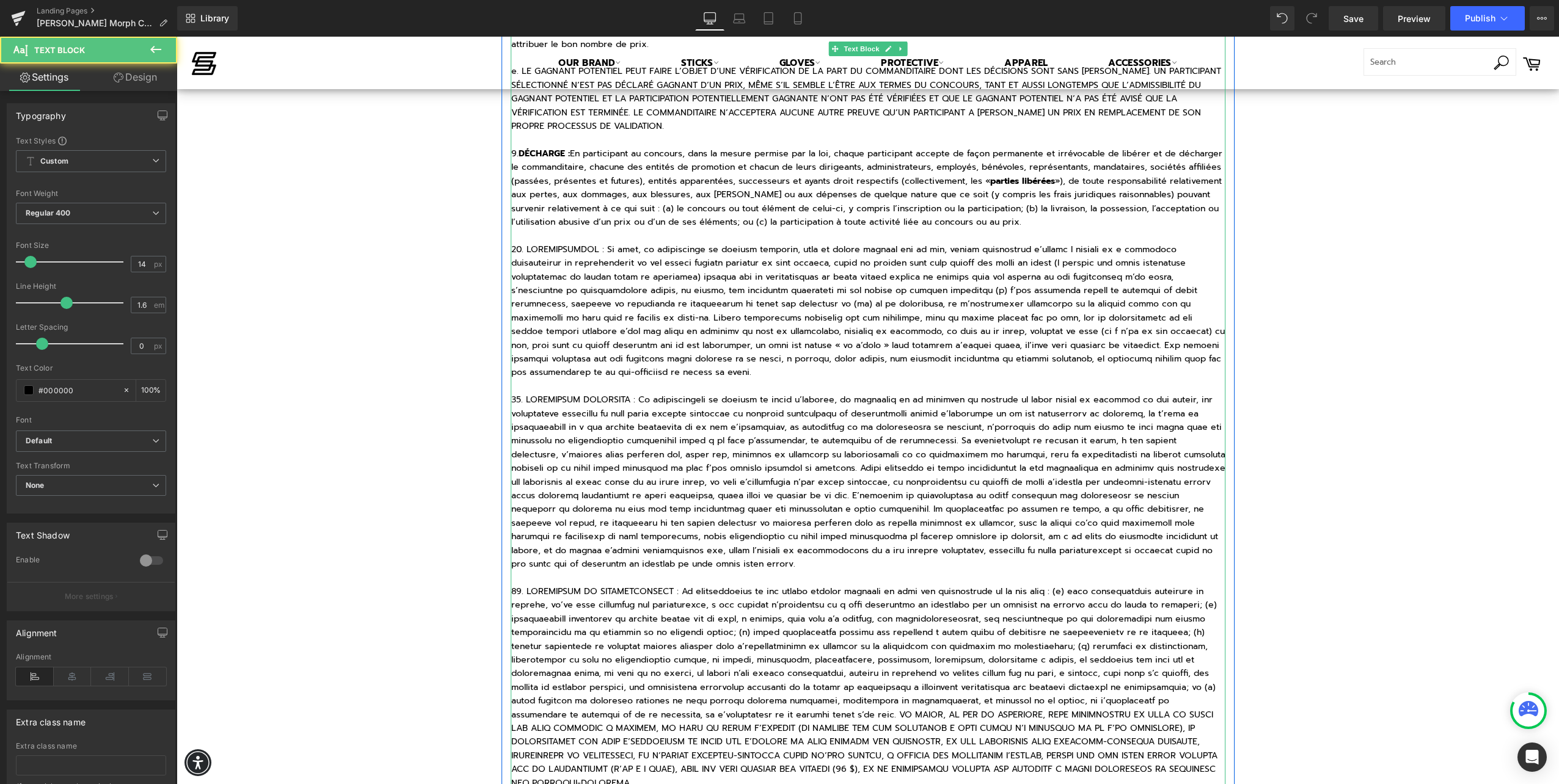
click at [585, 243] on p at bounding box center [867, 311] width 714 height 137
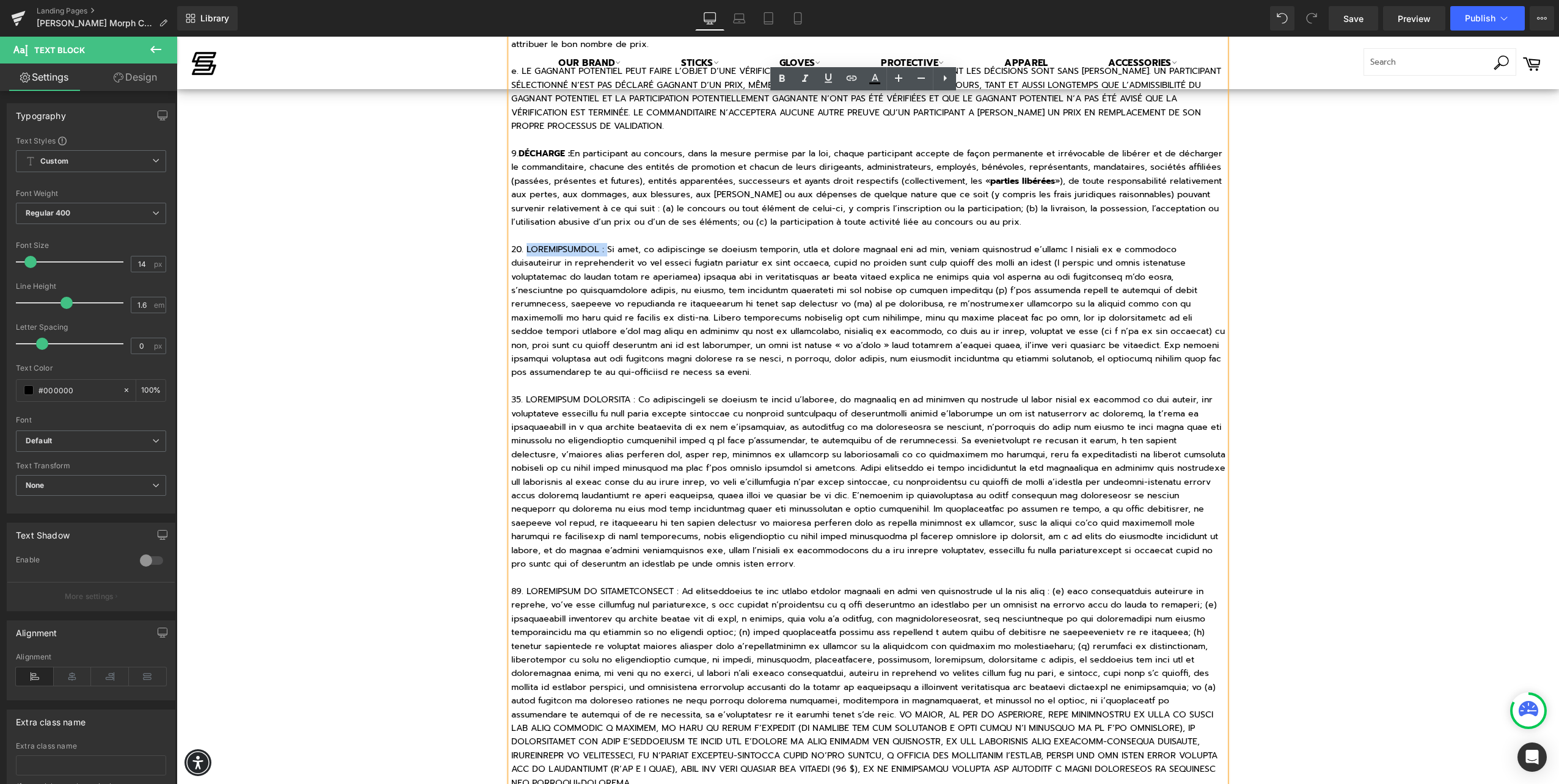
drag, startPoint x: 591, startPoint y: 233, endPoint x: 520, endPoint y: 237, distance: 71.1
click at [520, 243] on p at bounding box center [867, 311] width 714 height 137
drag, startPoint x: 625, startPoint y: 370, endPoint x: 518, endPoint y: 374, distance: 107.1
click at [518, 393] on p at bounding box center [867, 482] width 714 height 178
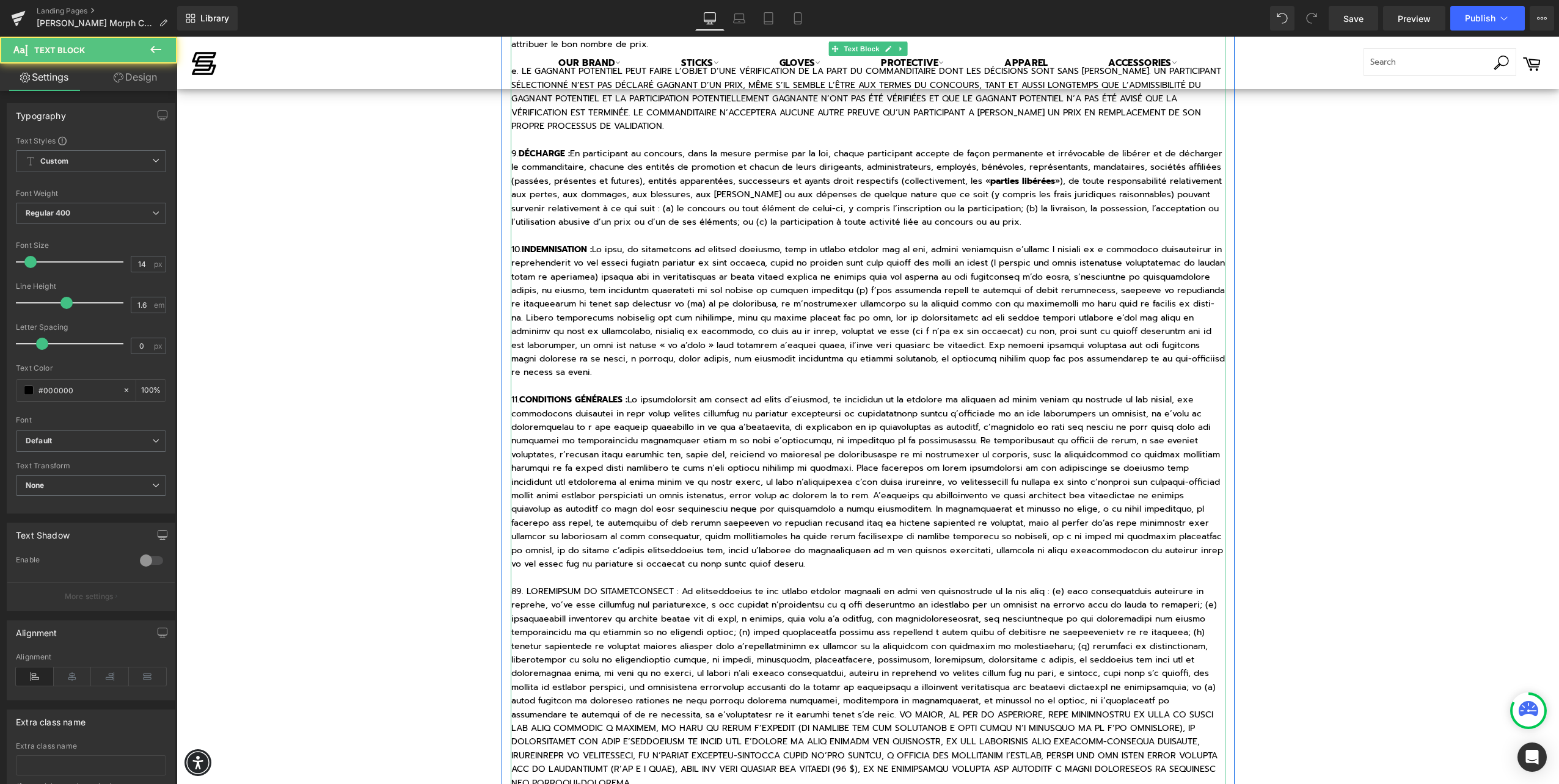
click at [605, 528] on p "11. CONDITIONS GÉNÉRALES :" at bounding box center [867, 482] width 714 height 178
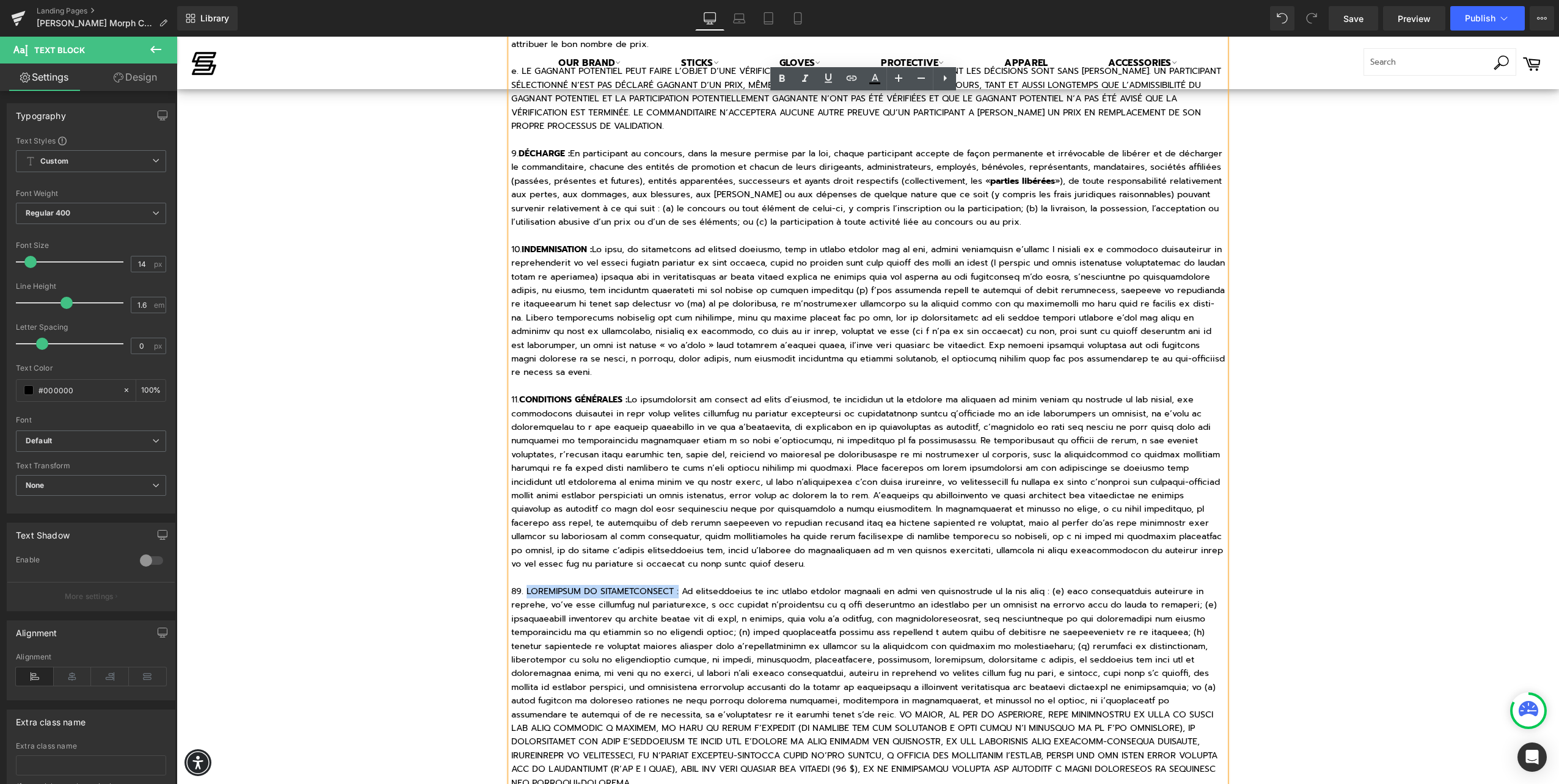
drag, startPoint x: 654, startPoint y: 562, endPoint x: 521, endPoint y: 563, distance: 133.0
click at [521, 585] on p at bounding box center [867, 688] width 714 height 205
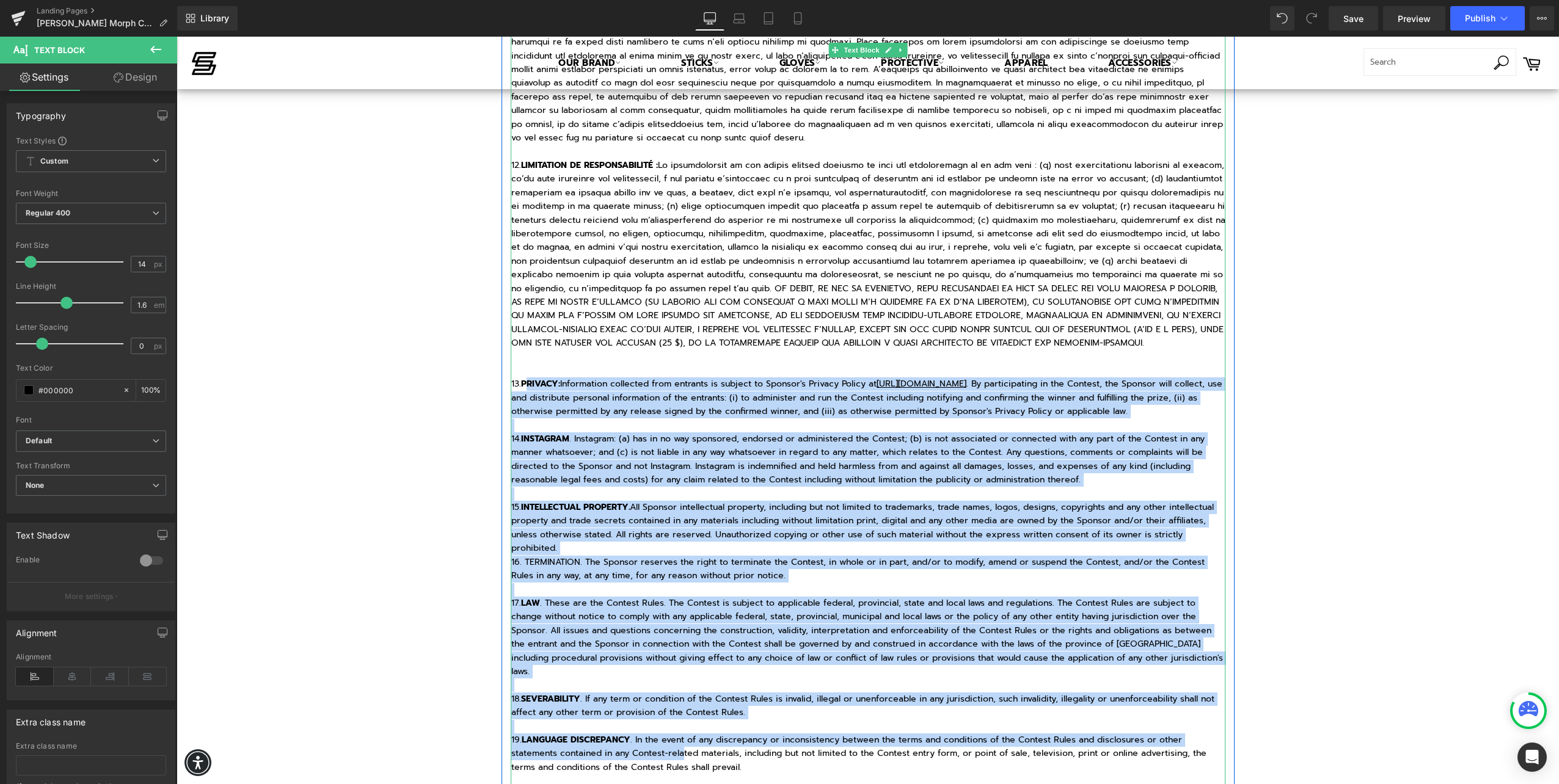
scroll to position [2075, 0]
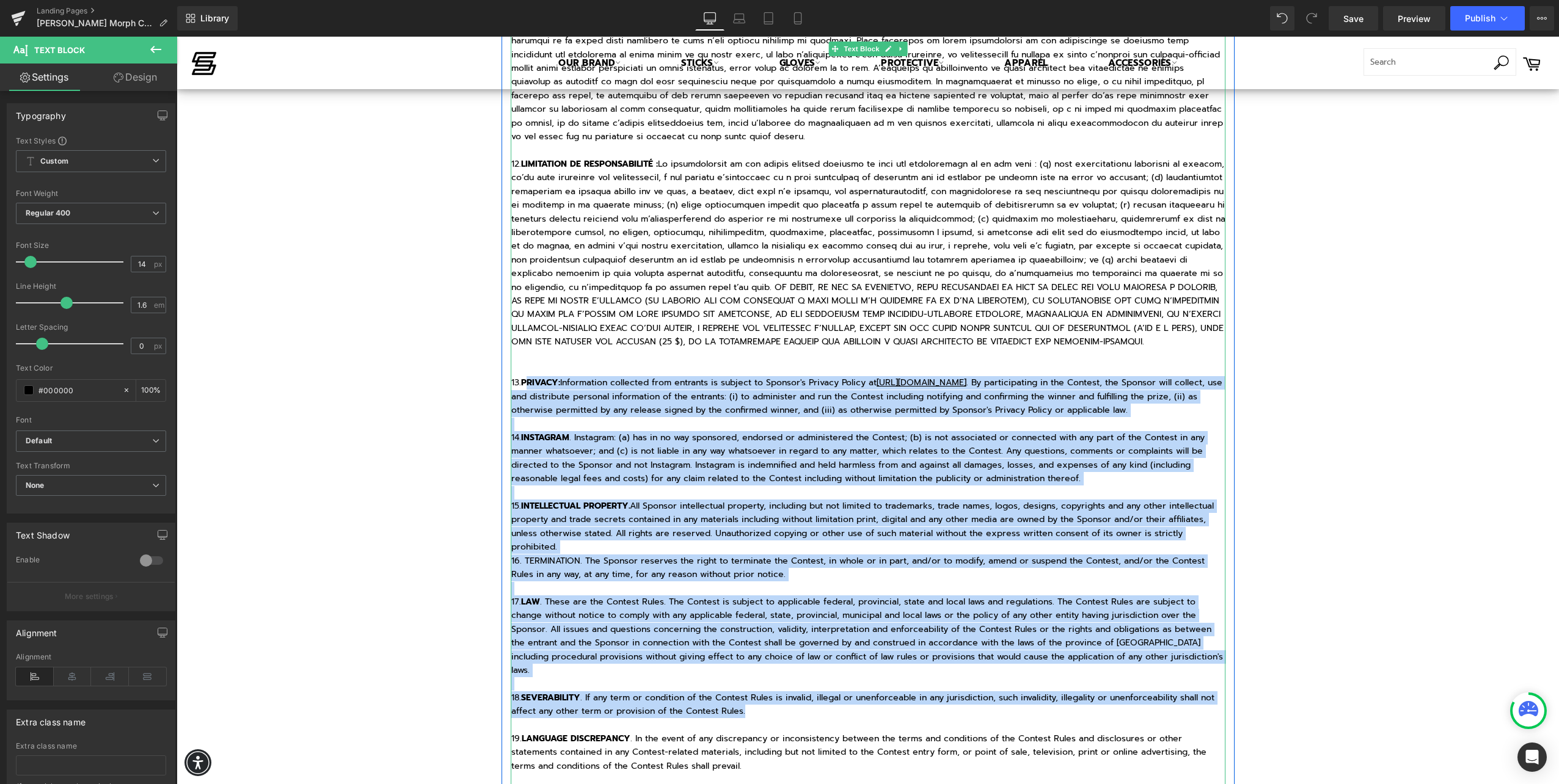
drag, startPoint x: 518, startPoint y: 478, endPoint x: 749, endPoint y: 670, distance: 300.4
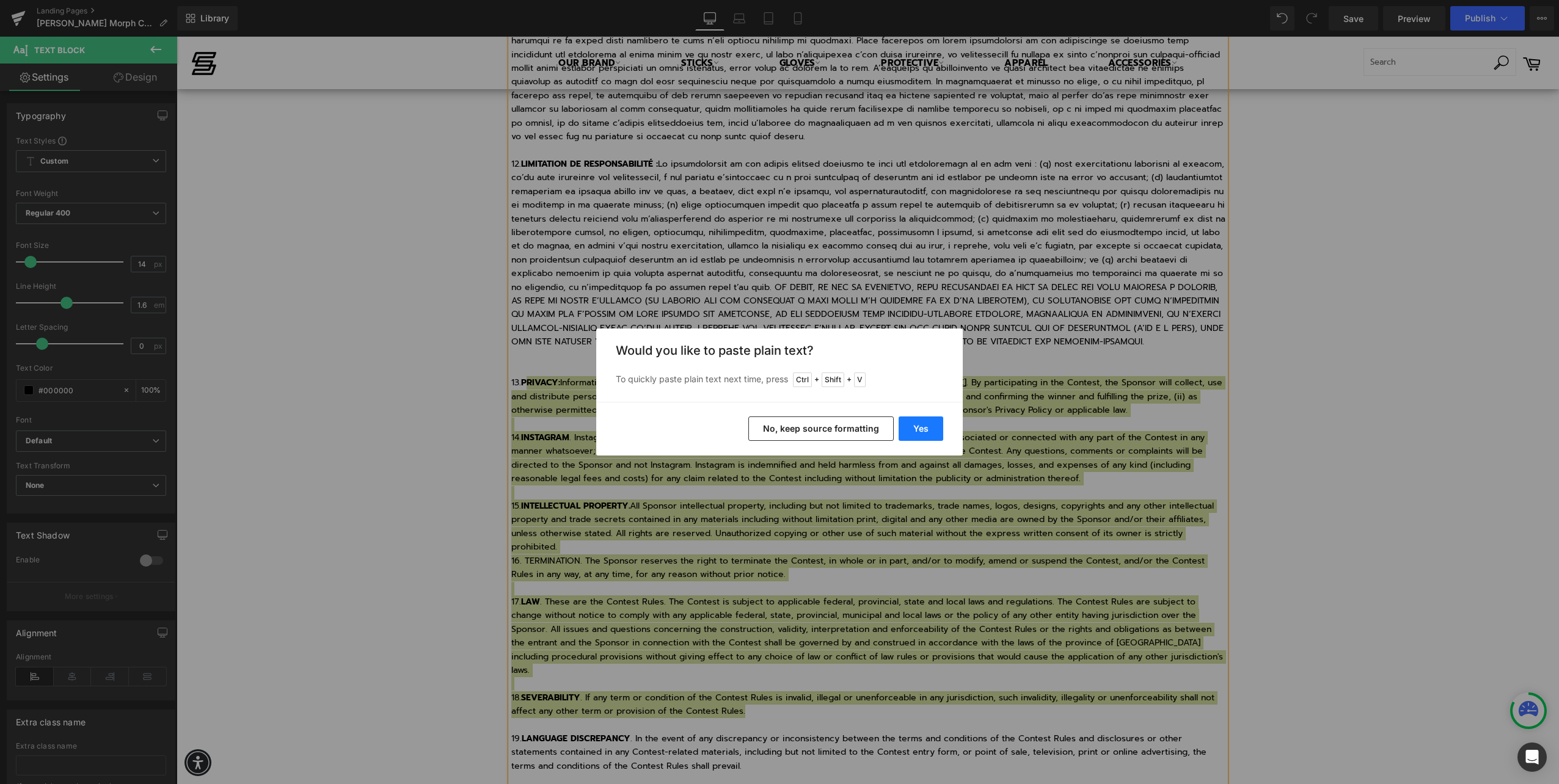
click at [939, 427] on button "Yes" at bounding box center [921, 429] width 44 height 25
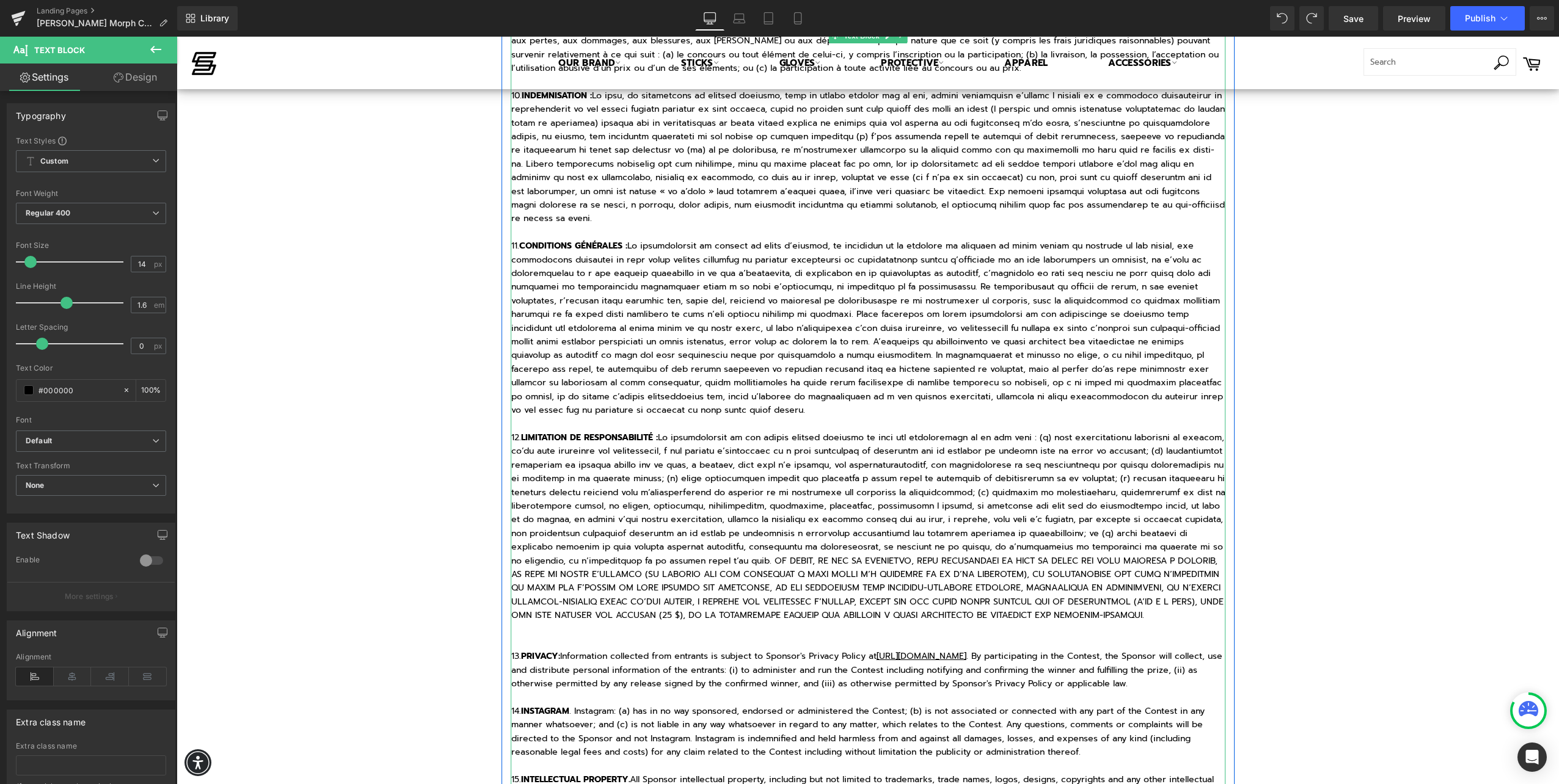
scroll to position [1876, 0]
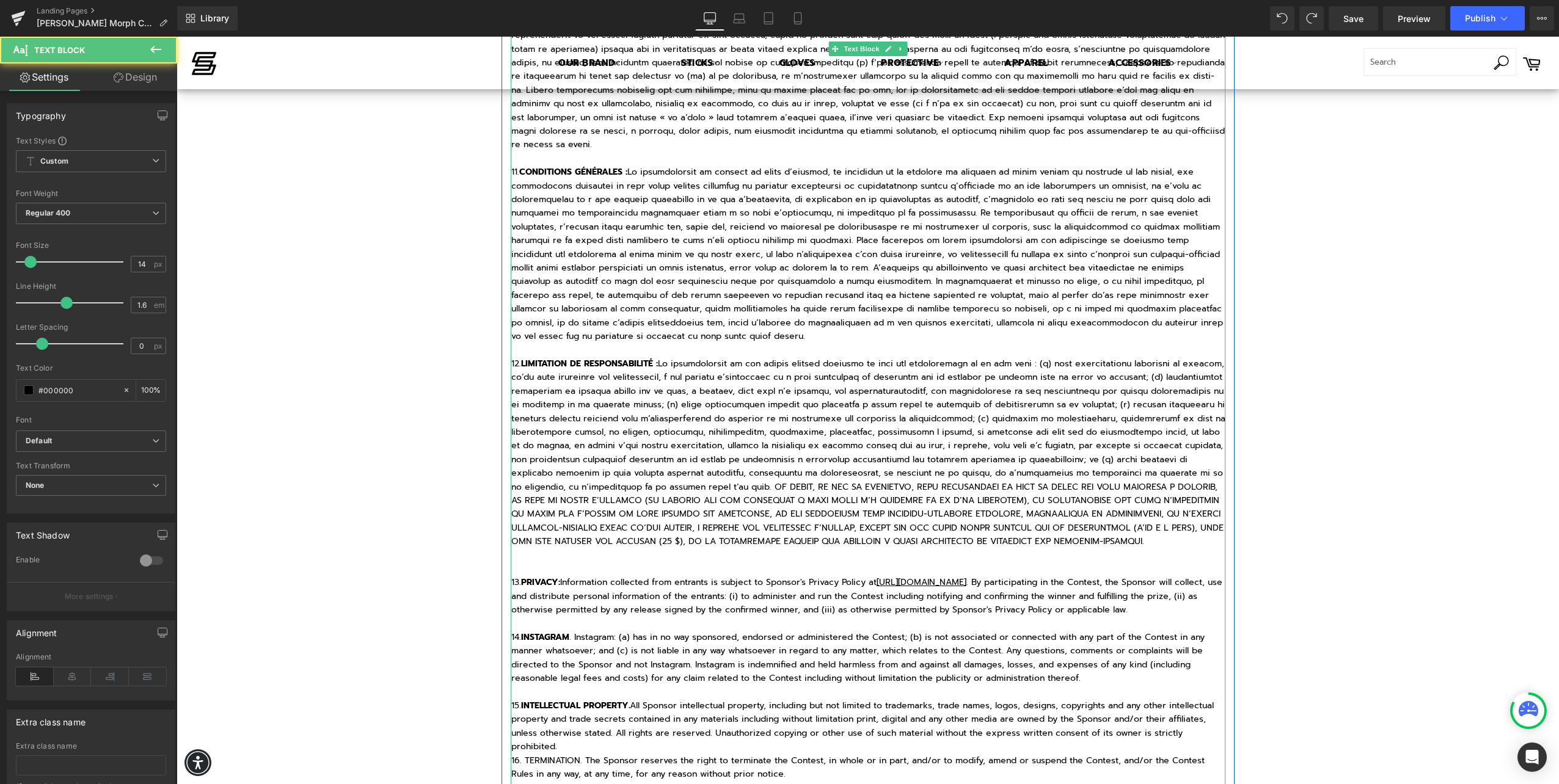
click at [525, 575] on strong "PRIVACY:" at bounding box center [540, 582] width 39 height 13
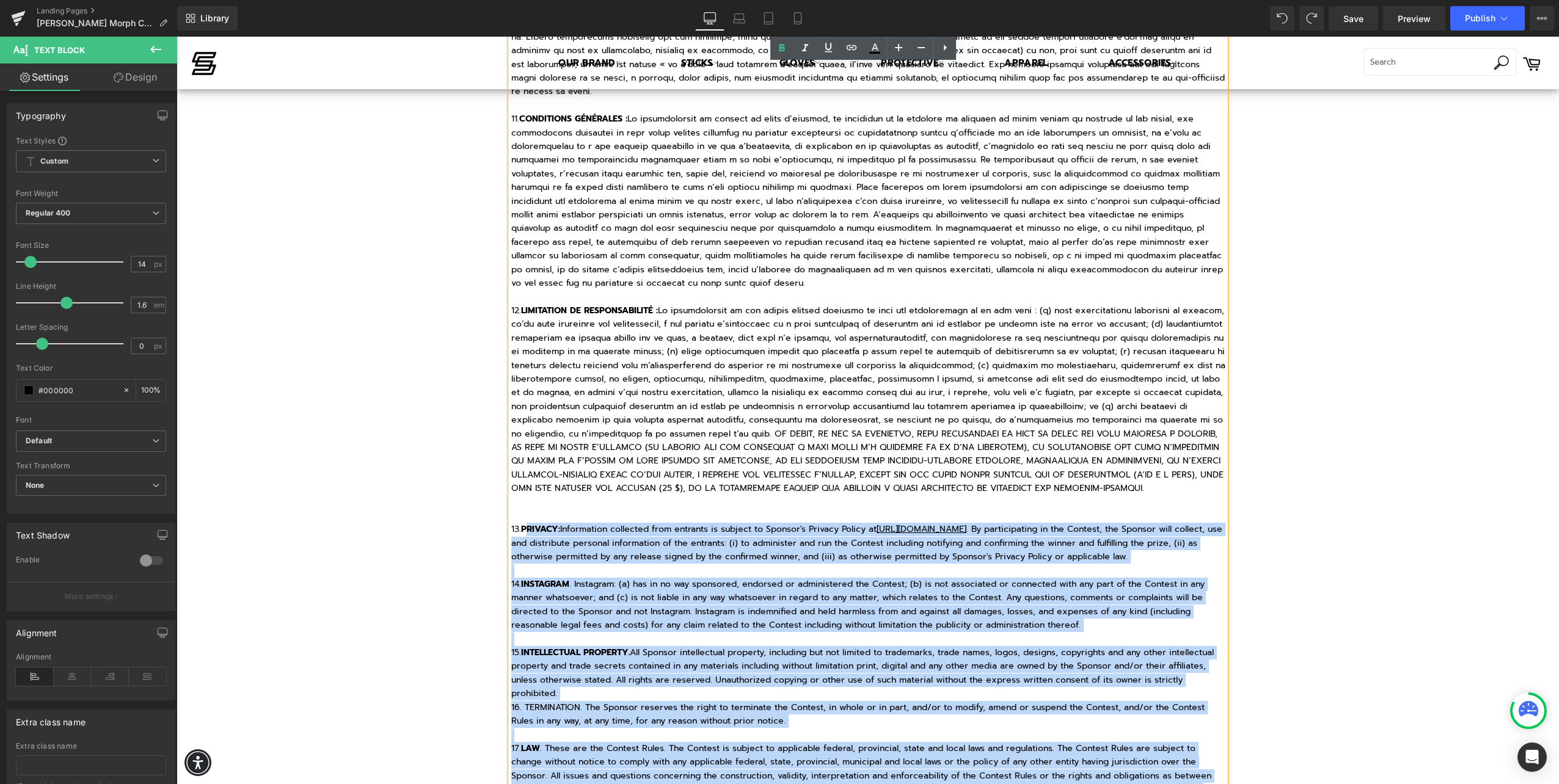
scroll to position [2120, 0]
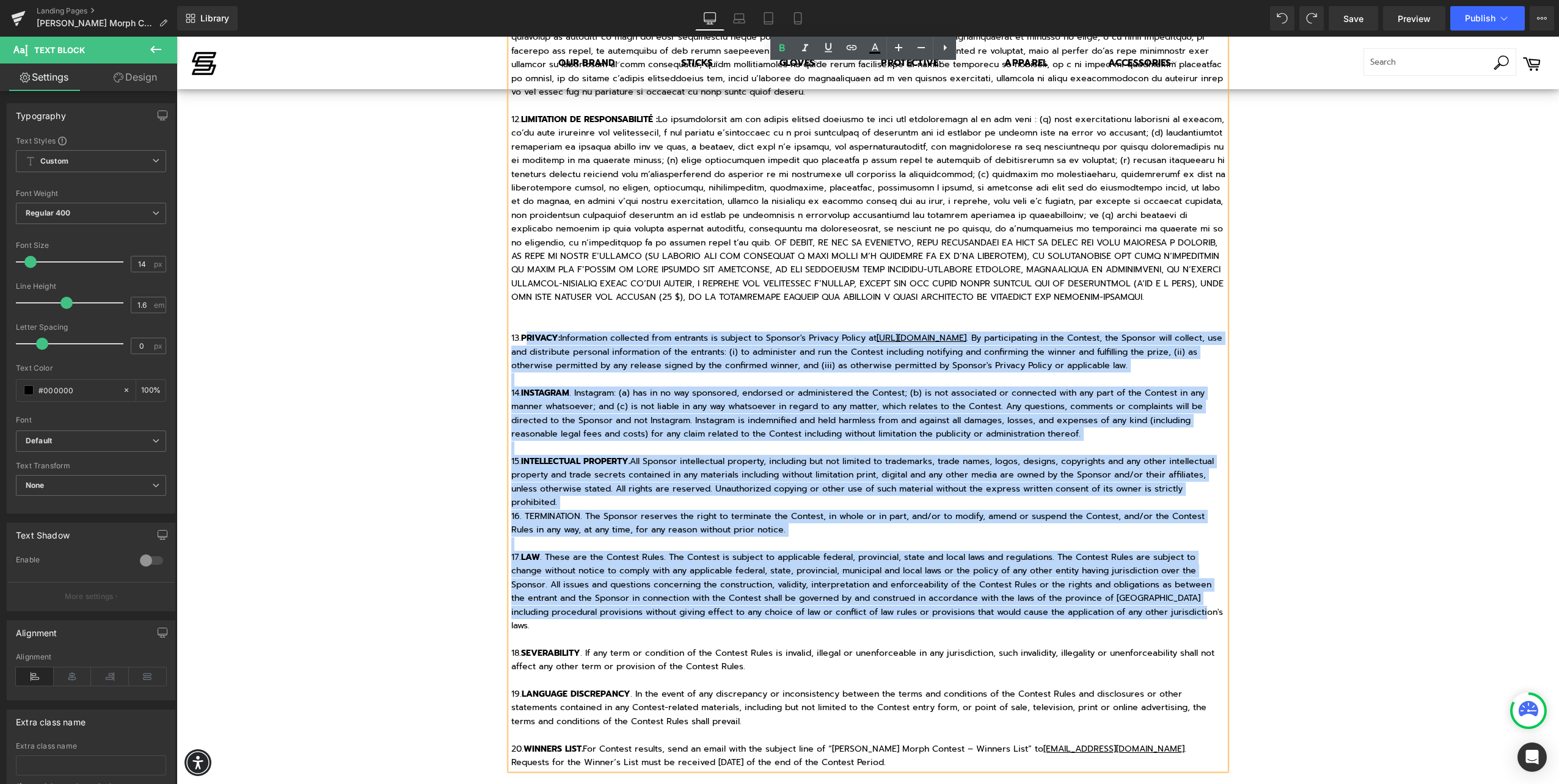
drag, startPoint x: 519, startPoint y: 556, endPoint x: 1197, endPoint y: 589, distance: 678.8
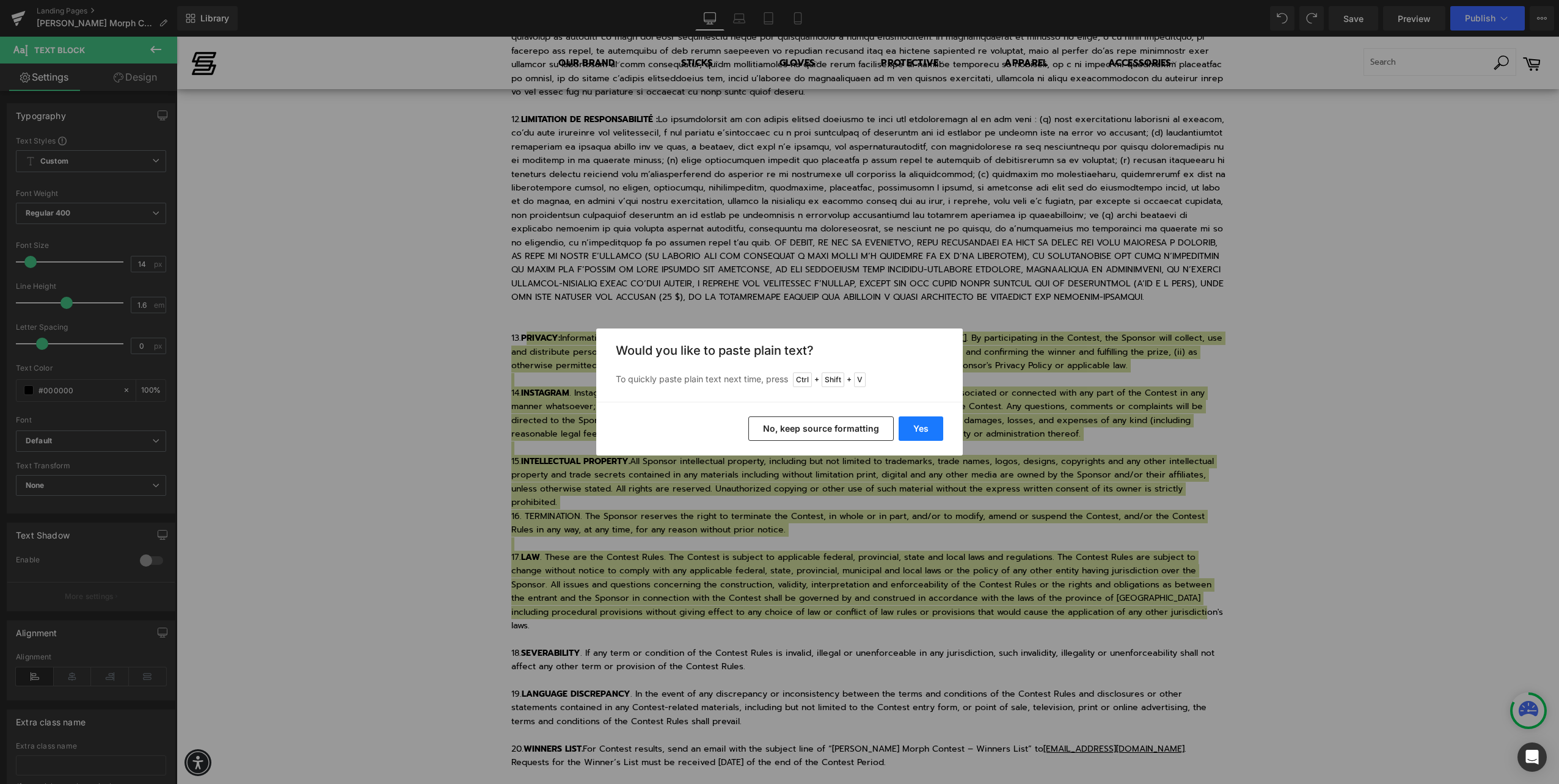
click at [934, 437] on button "Yes" at bounding box center [921, 429] width 44 height 25
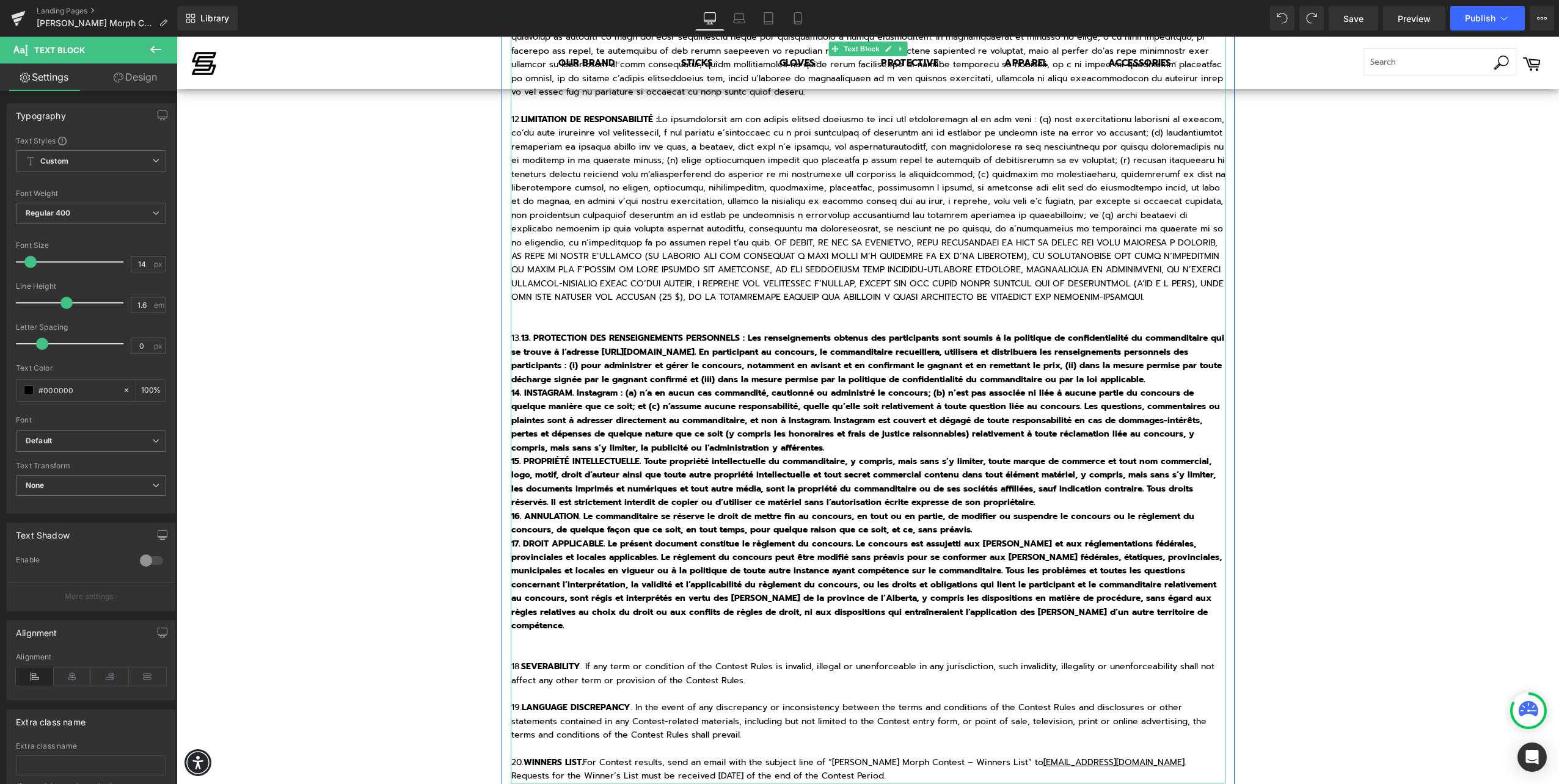
click at [584, 368] on p "13. 13. PROTECTION DES RENSEIGNEMENTS PERSONNELS : Les renseignements obtenus d…" at bounding box center [867, 359] width 714 height 55
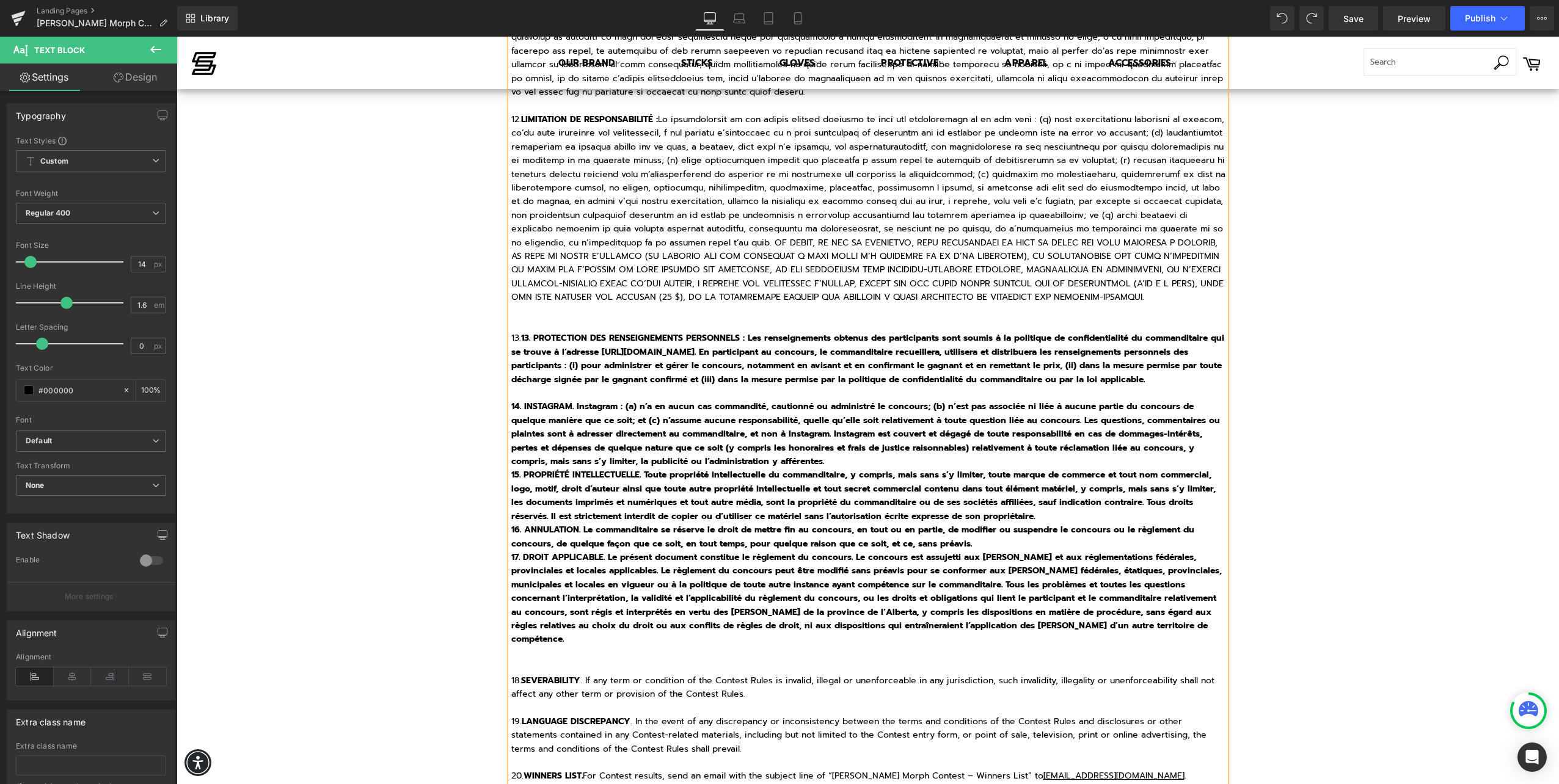
click at [844, 453] on p "14. INSTAGRAM. Instagram : (a) n’a en aucun cas commandité, cautionné ou admini…" at bounding box center [867, 433] width 714 height 68
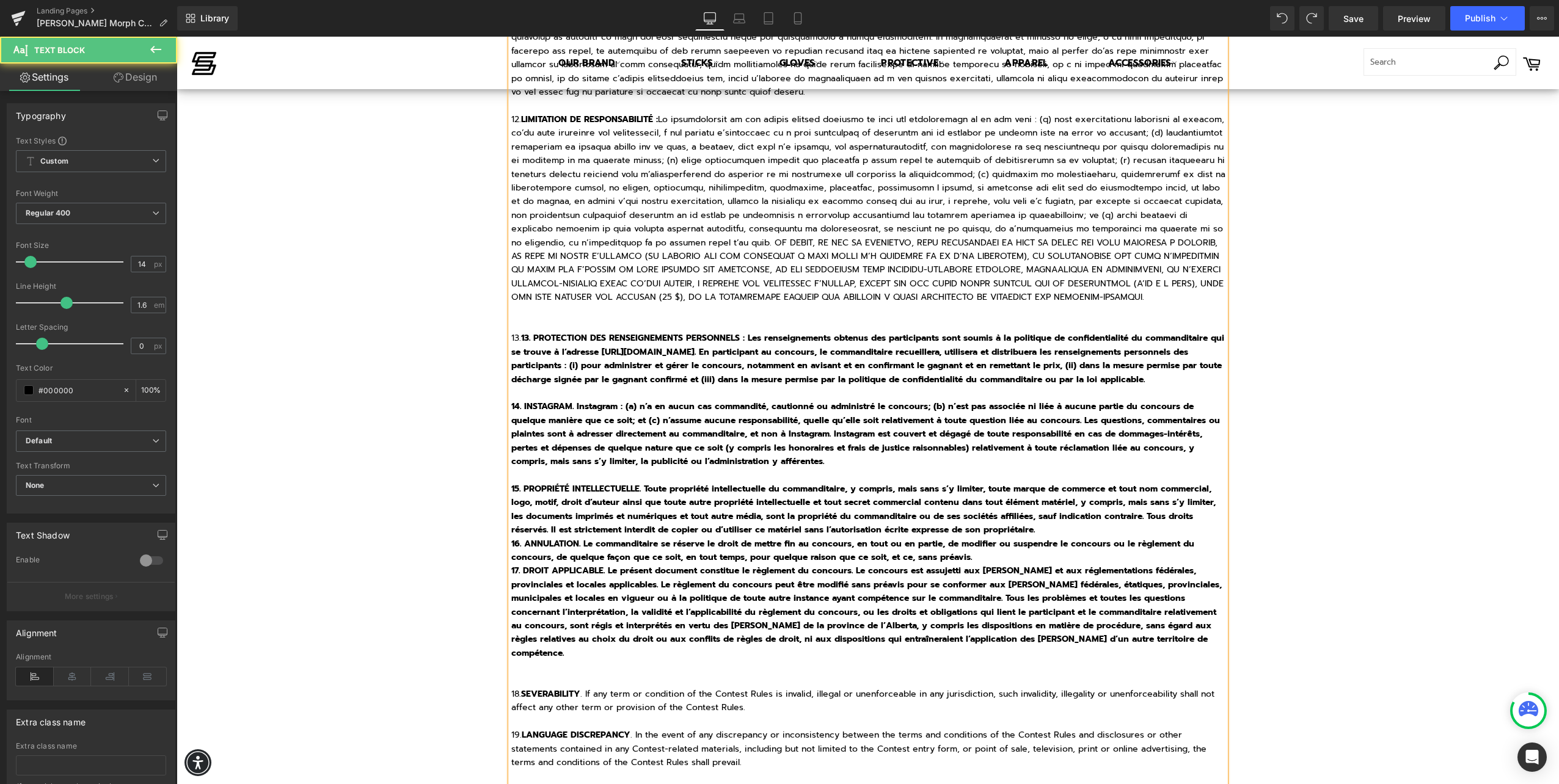
click at [990, 543] on p "16. ANNULATION. Le commanditaire se réserve le droit de mettre fin au concours,…" at bounding box center [867, 551] width 714 height 27
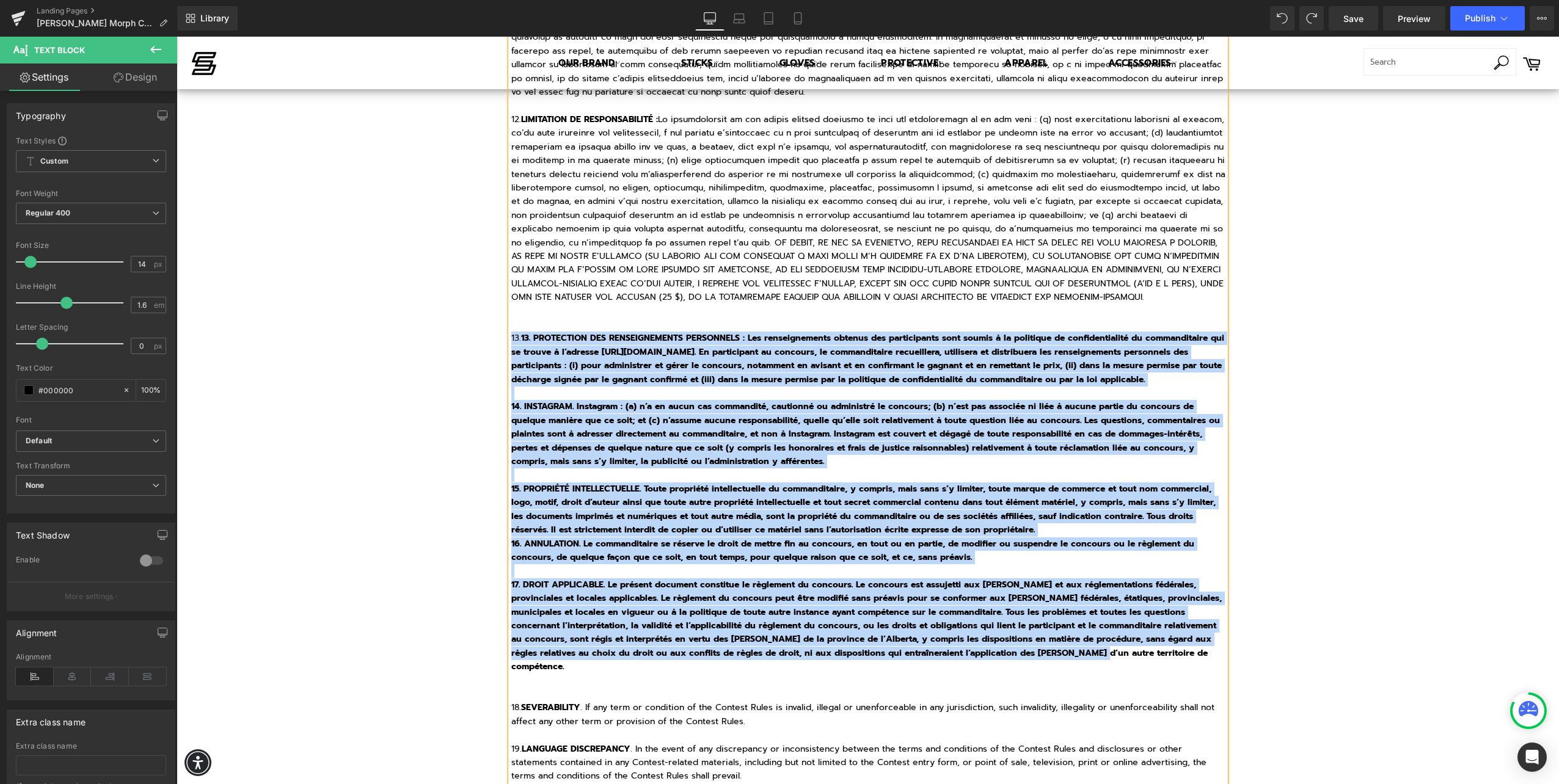
drag, startPoint x: 1051, startPoint y: 637, endPoint x: 491, endPoint y: 308, distance: 649.5
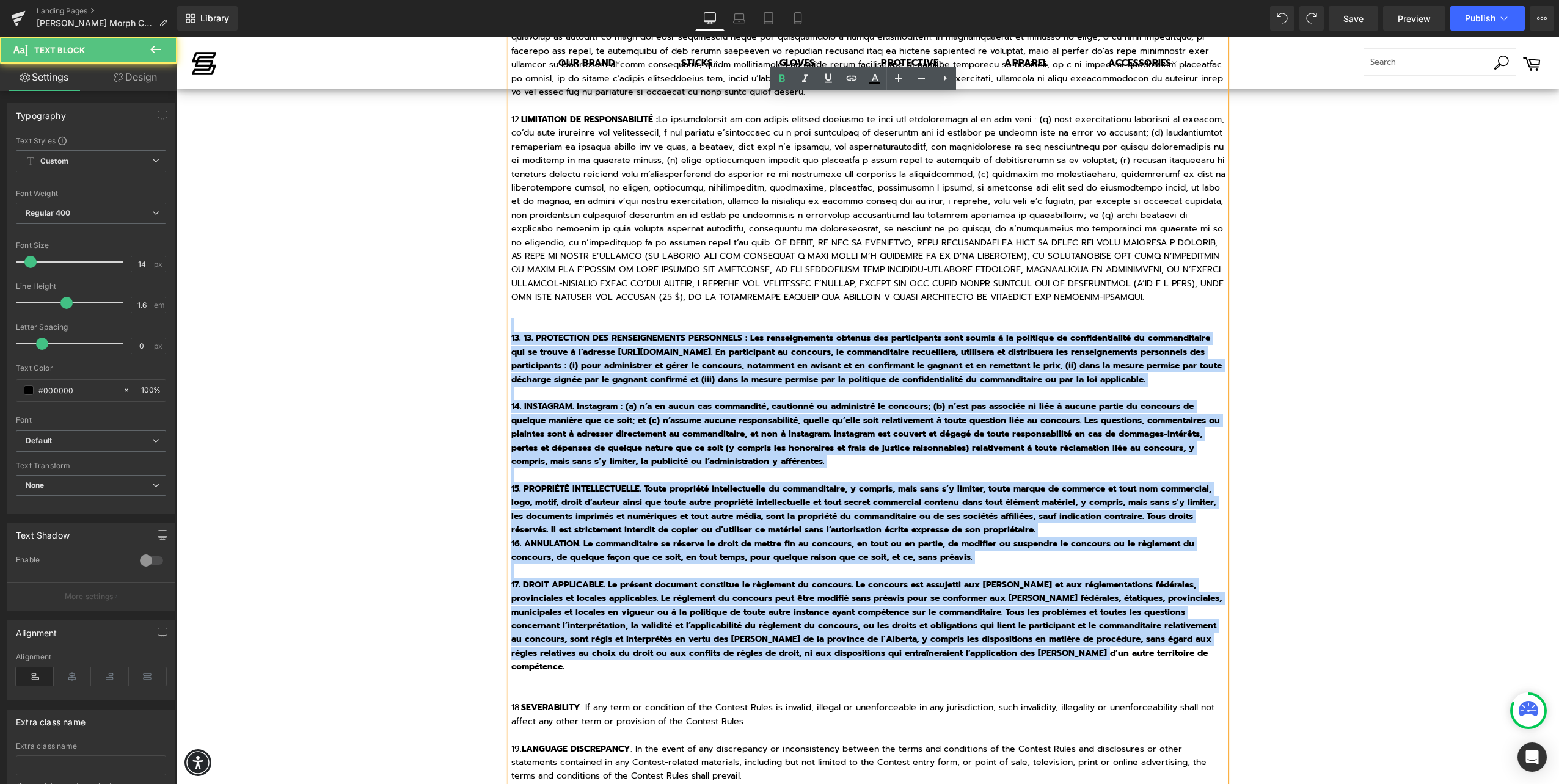
drag, startPoint x: 1051, startPoint y: 640, endPoint x: 485, endPoint y: 299, distance: 660.8
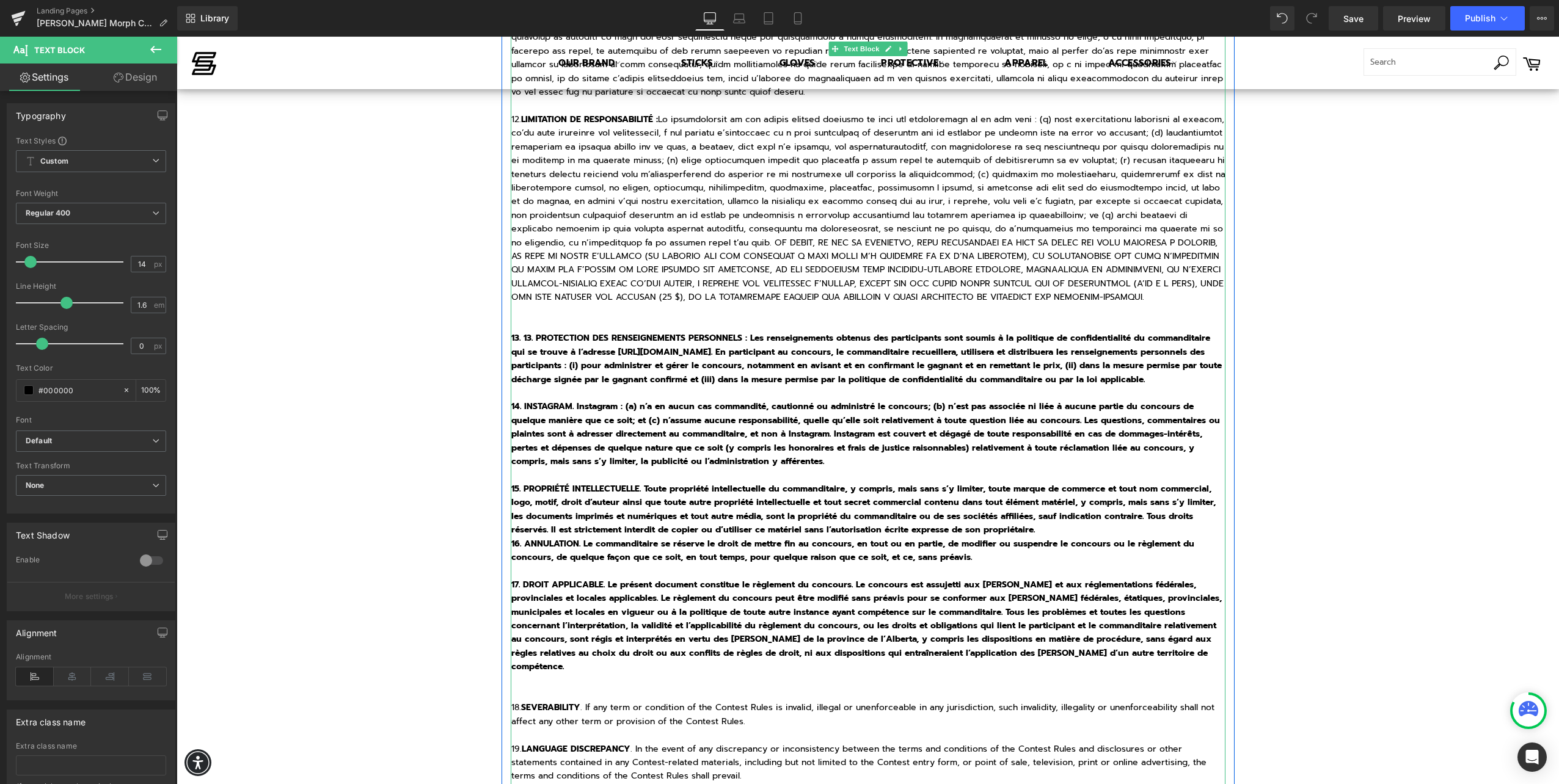
click at [932, 601] on strong "17. DROIT APPLICABLE. Le présent document constitue le règlement du concours. L…" at bounding box center [866, 625] width 710 height 95
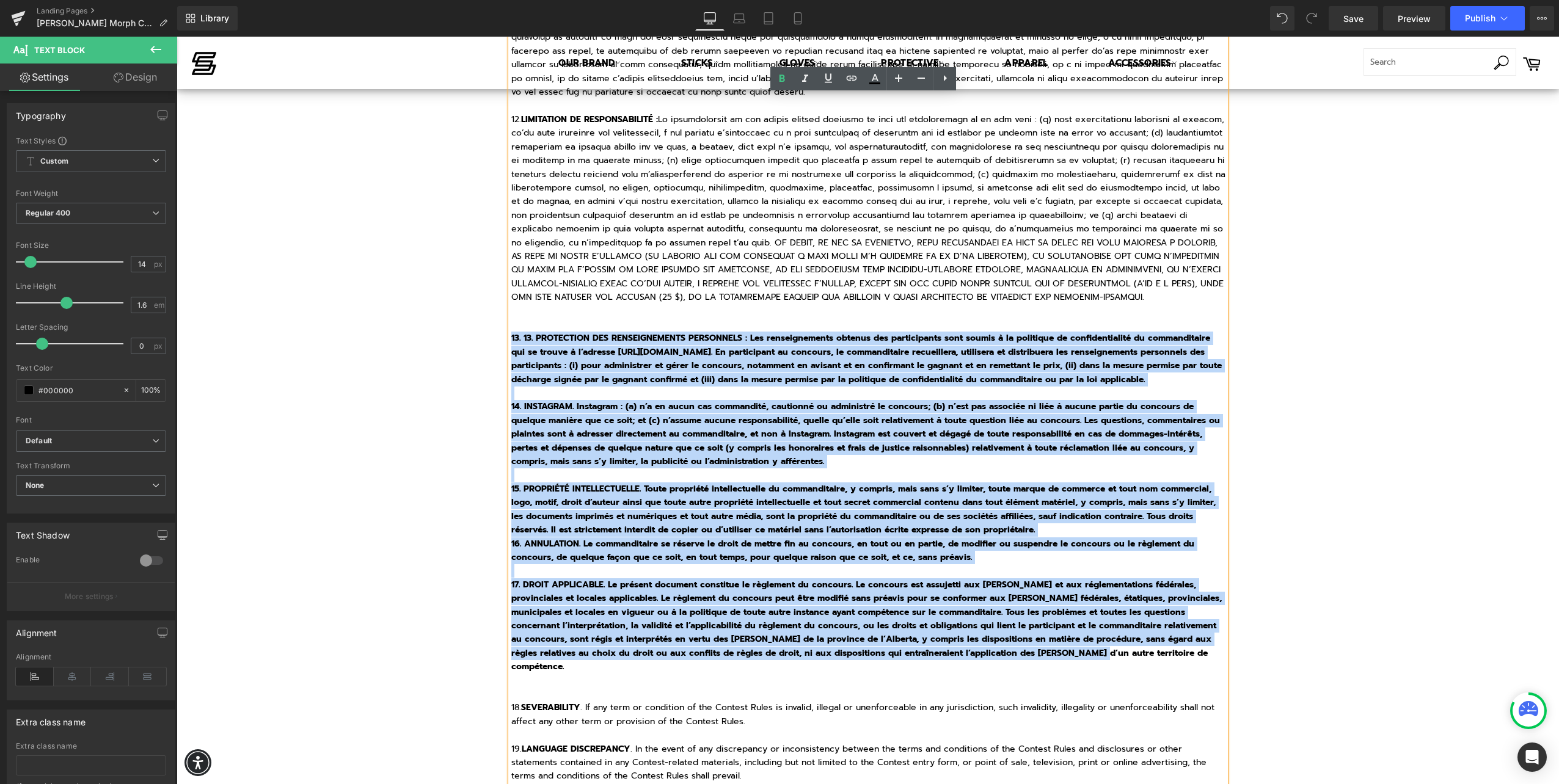
drag, startPoint x: 1051, startPoint y: 637, endPoint x: 506, endPoint y: 311, distance: 635.1
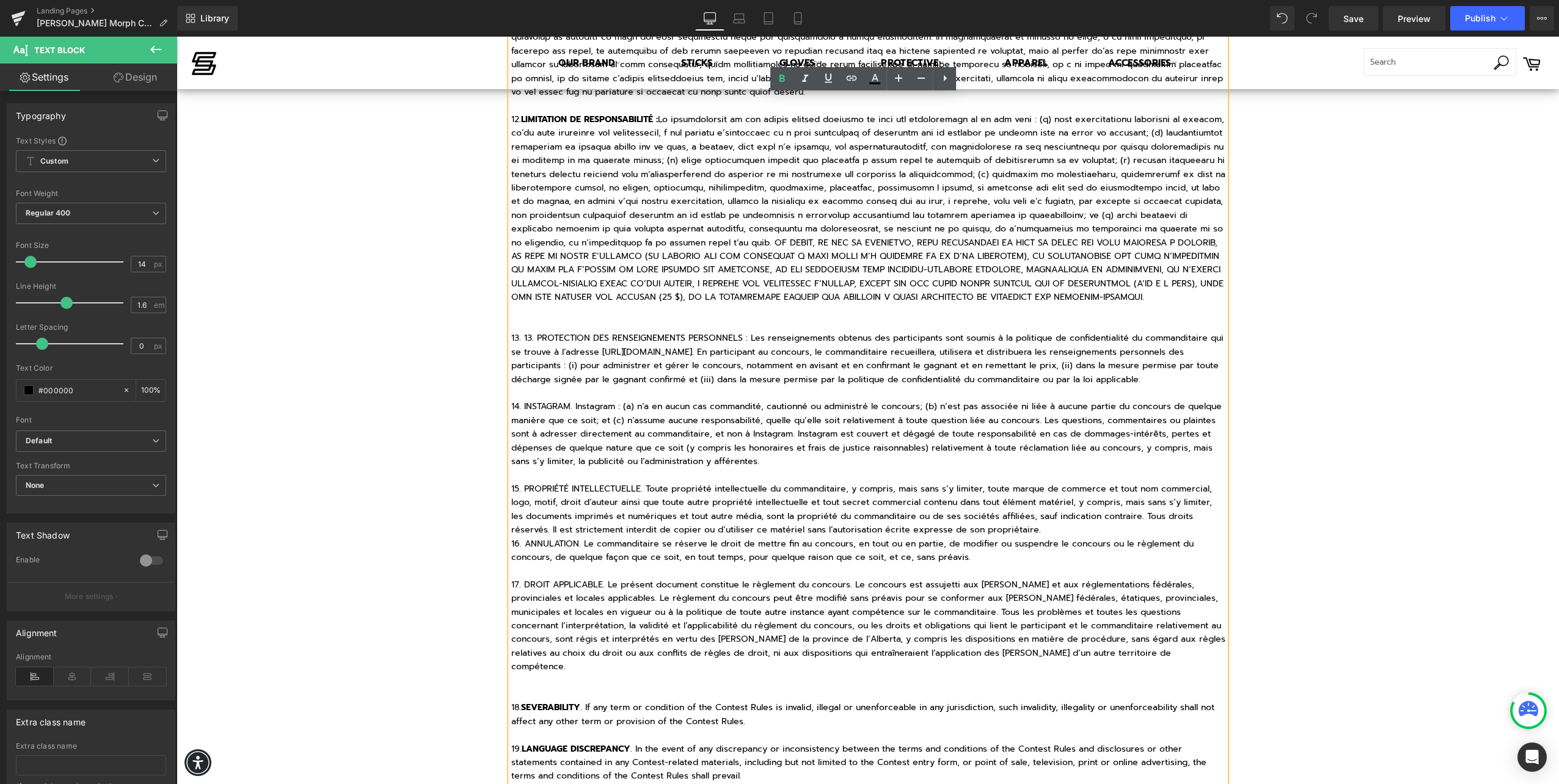
click at [530, 331] on p "13. 13. PROTECTION DES RENSEIGNEMENTS PERSONNELS : Les renseignements obtenus d…" at bounding box center [867, 359] width 714 height 55
click at [533, 331] on p "13. 13. PROTECTION DES RENSEIGNEMENTS PERSONNELS : Les renseignements obtenus d…" at bounding box center [867, 359] width 714 height 55
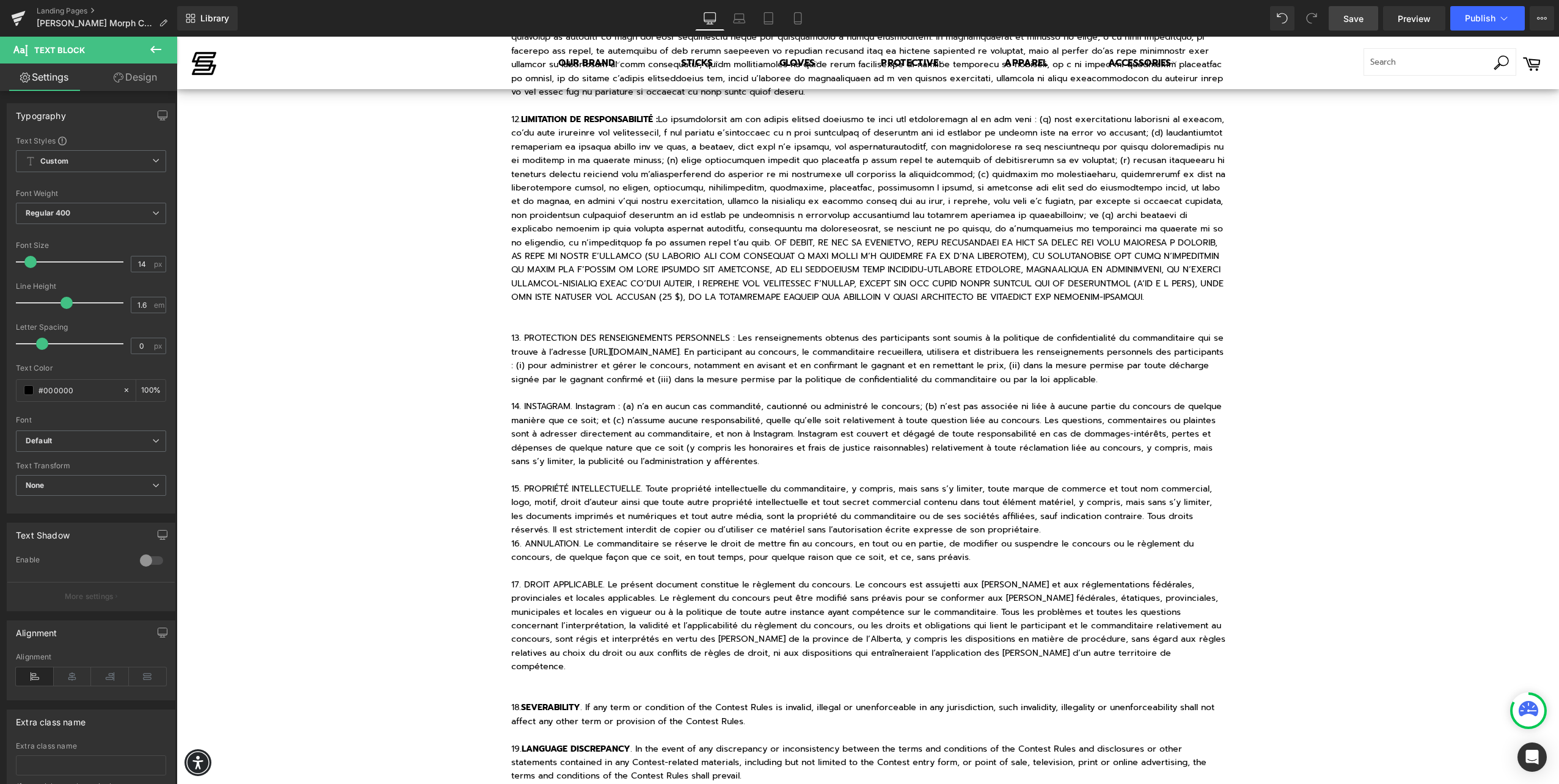
click at [1372, 20] on link "Save" at bounding box center [1353, 19] width 50 height 25
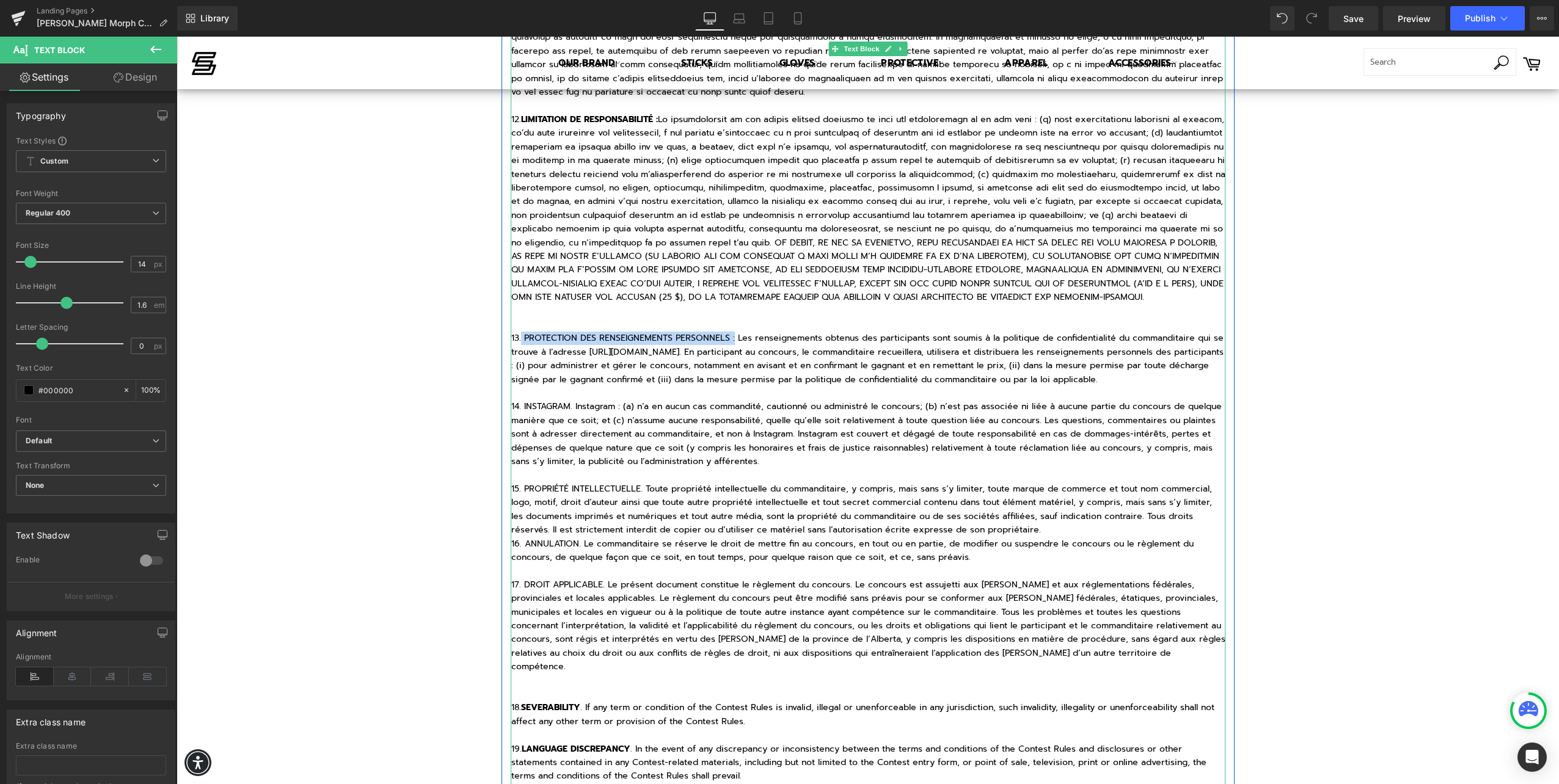
drag, startPoint x: 517, startPoint y: 310, endPoint x: 726, endPoint y: 313, distance: 209.0
click at [726, 331] on p "13. PROTECTION DES RENSEIGNEMENTS PERSONNELS : Les renseignements obtenus des p…" at bounding box center [867, 359] width 714 height 55
click at [698, 345] on p "13. PROTECTION DES RENSEIGNEMENTS PERSONNELS : Les renseignements obtenus des p…" at bounding box center [867, 359] width 714 height 55
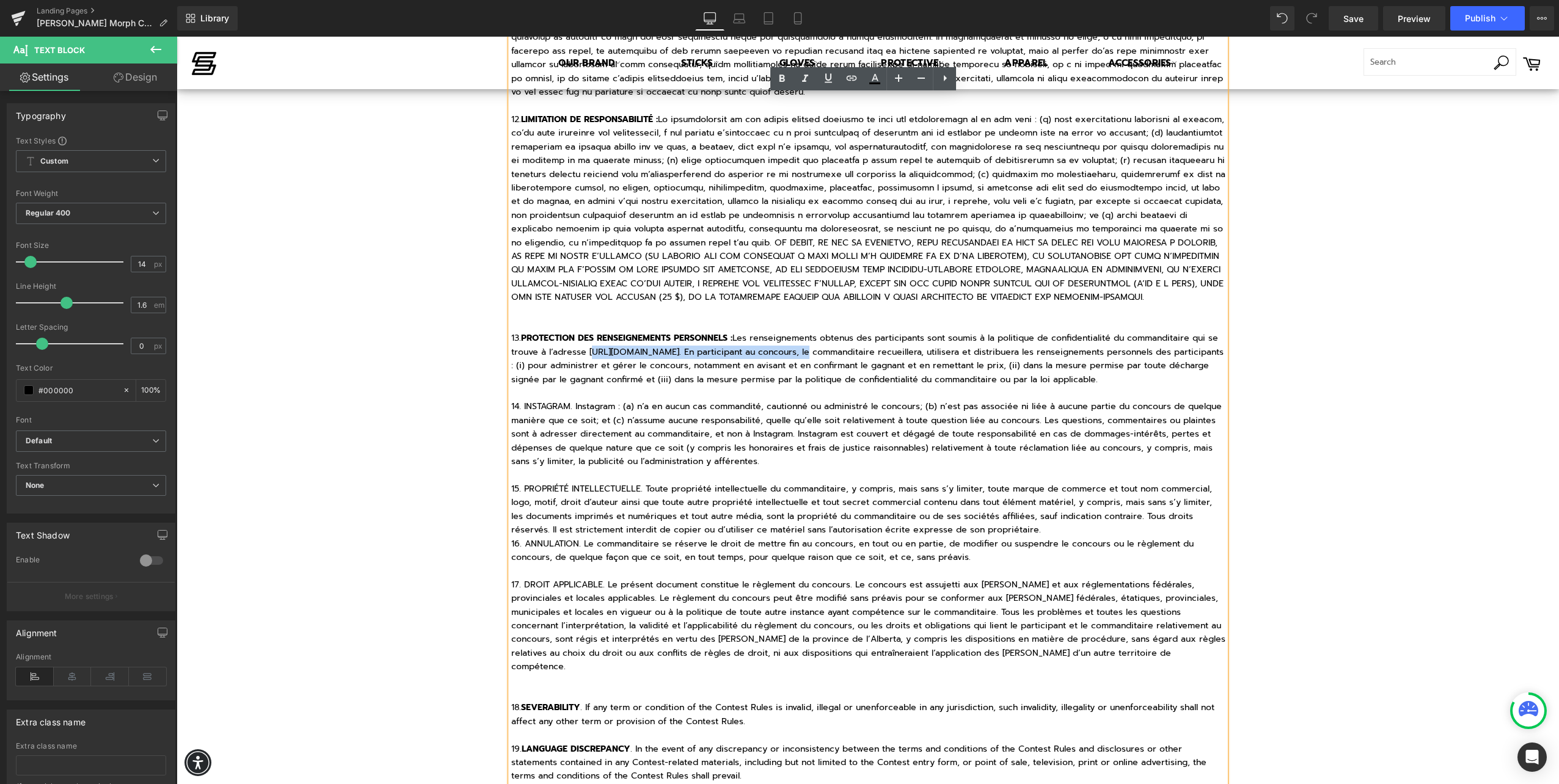
drag, startPoint x: 584, startPoint y: 325, endPoint x: 799, endPoint y: 323, distance: 215.0
click at [799, 331] on p "13. PROTECTION DES RENSEIGNEMENTS PERSONNELS : Les renseignements obtenus des p…" at bounding box center [867, 359] width 714 height 55
click at [826, 75] on icon at bounding box center [828, 79] width 7 height 9
click at [850, 83] on icon at bounding box center [851, 78] width 15 height 15
click at [759, 354] on input "text" at bounding box center [723, 351] width 188 height 31
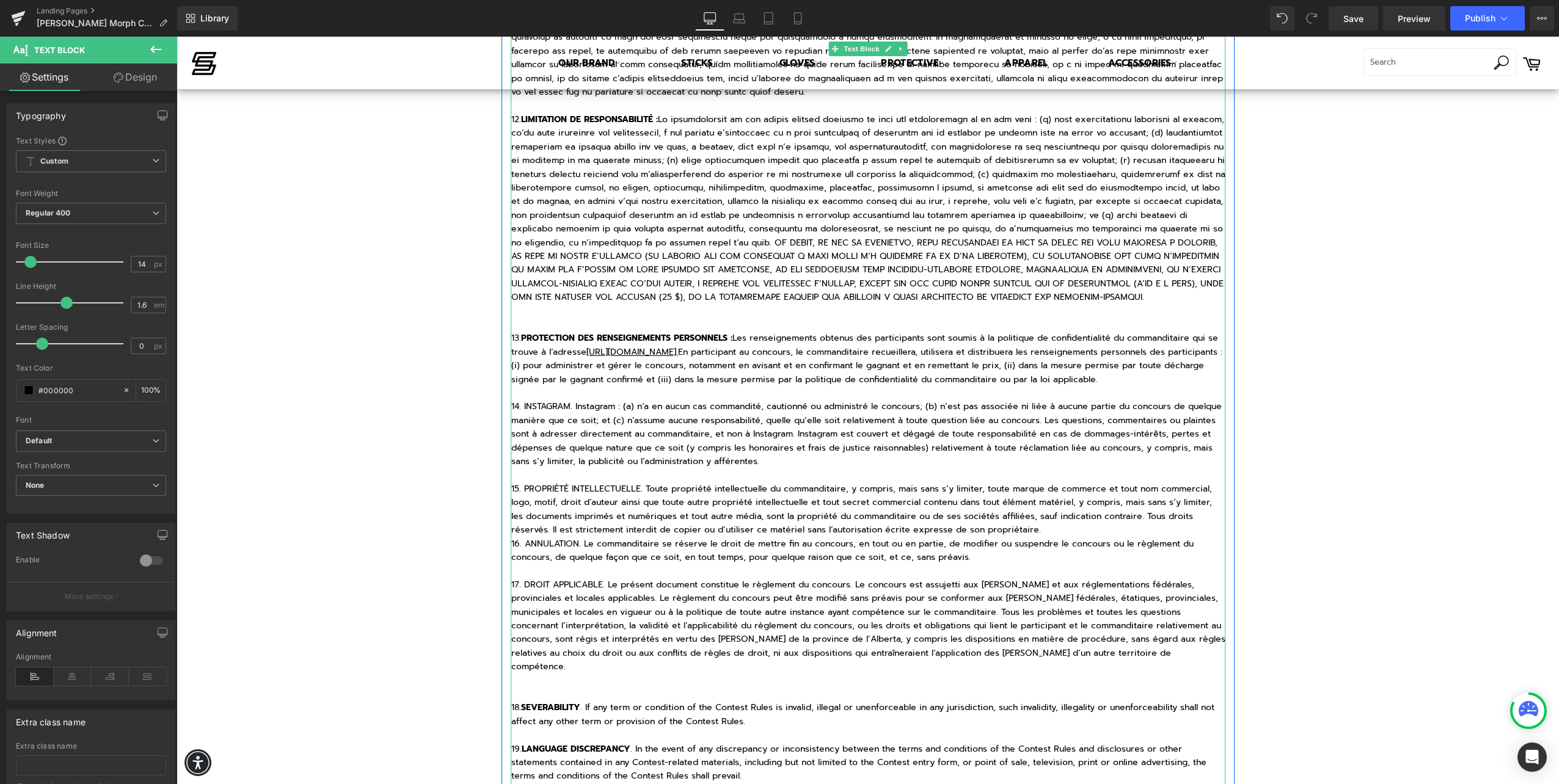
click at [678, 346] on u "https://sherwoodhockey.com/pages/confidentialite." at bounding box center [632, 352] width 92 height 13
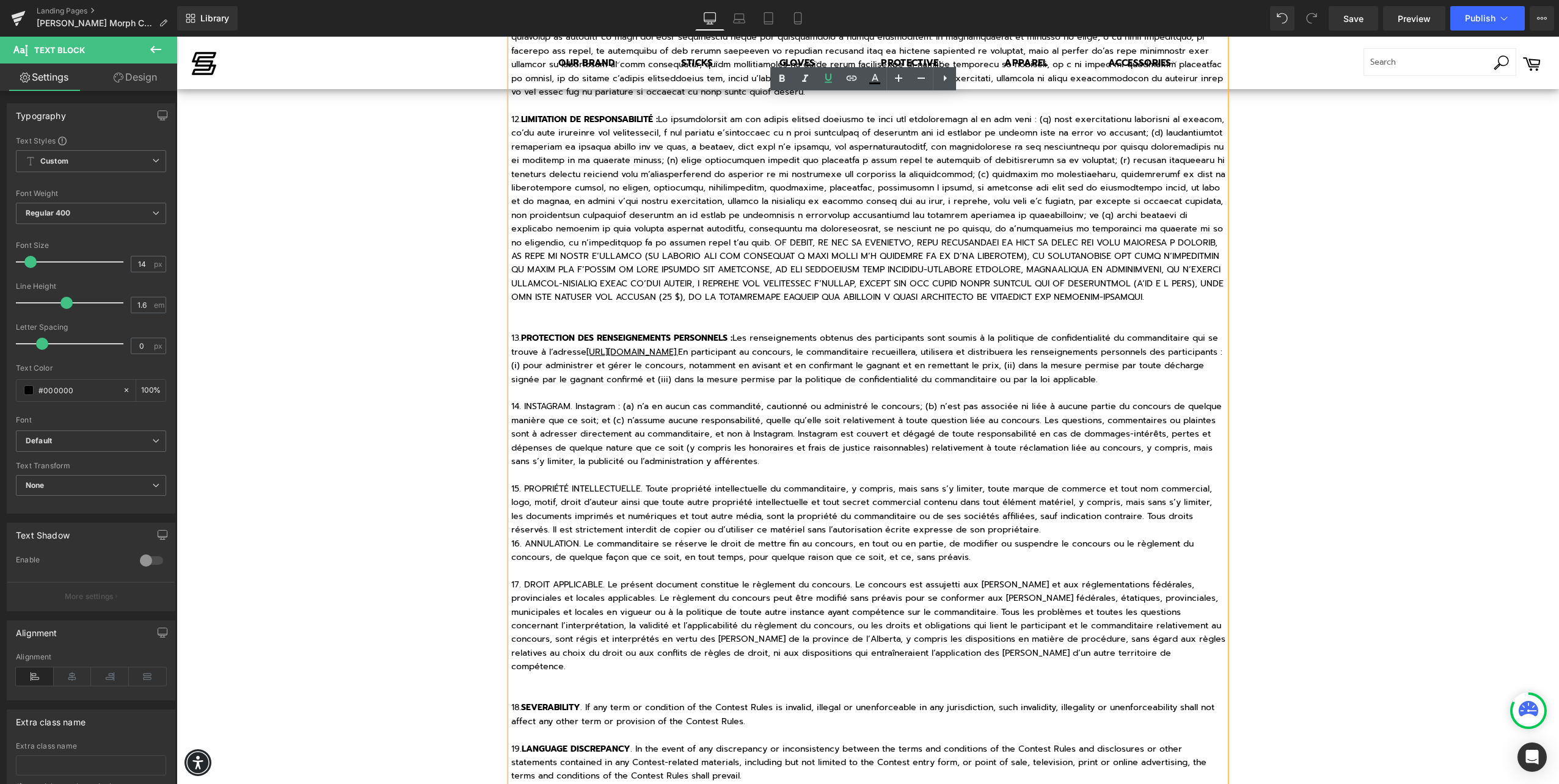
drag, startPoint x: 584, startPoint y: 324, endPoint x: 796, endPoint y: 324, distance: 212.0
click at [678, 346] on u "https://sherwoodhockey.com/pages/confidentialite." at bounding box center [632, 352] width 92 height 13
click at [842, 79] on link at bounding box center [852, 79] width 23 height 23
click at [747, 344] on input "text" at bounding box center [722, 351] width 188 height 31
paste input "https://sherwoodhockey.com/pages/confidentialite"
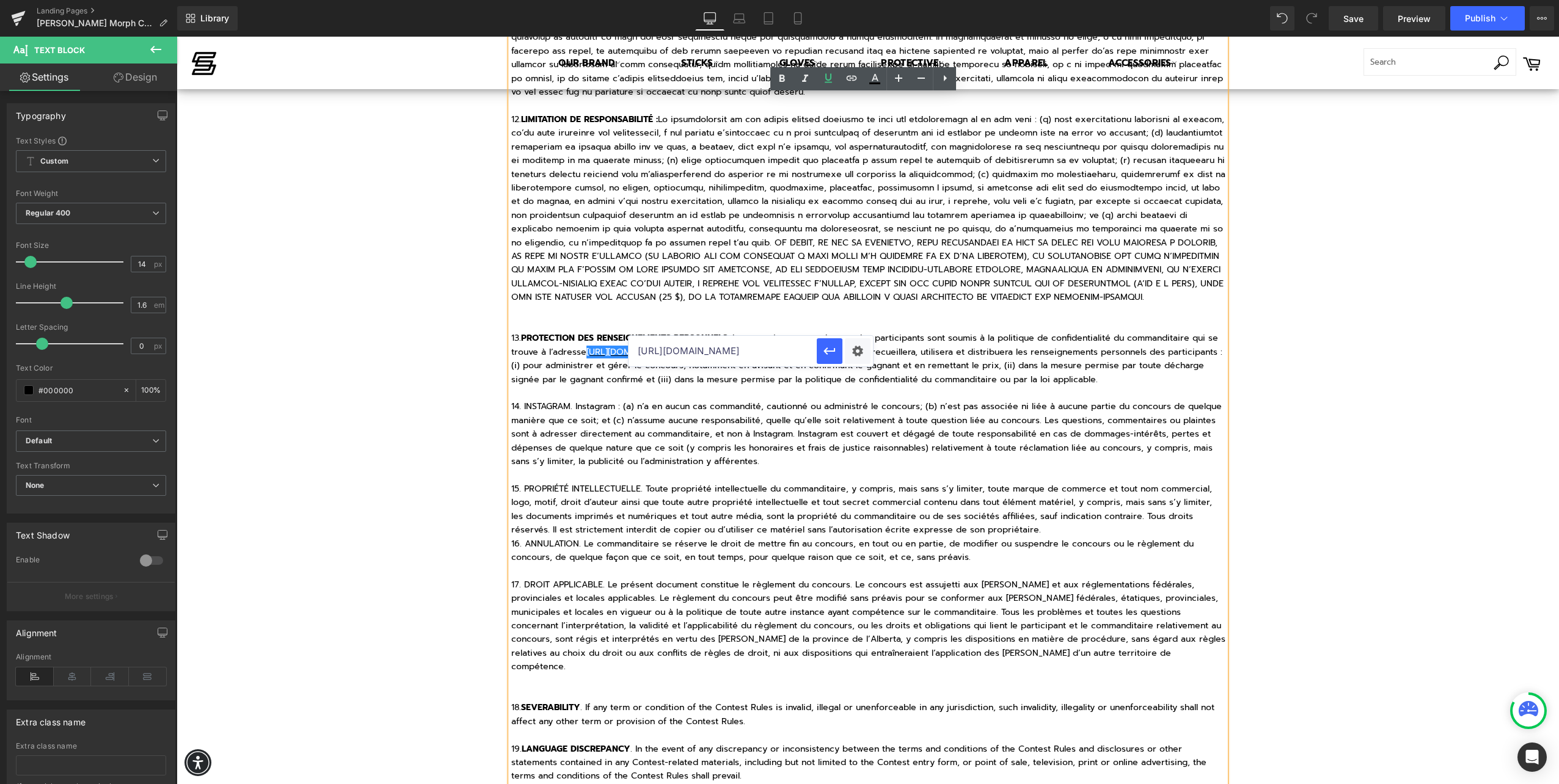
scroll to position [0, 60]
type input "https://sherwoodhockey.com/pages/confidentialite"
click at [835, 354] on icon "button" at bounding box center [829, 351] width 15 height 15
click at [802, 331] on p "13. PROTECTION DES RENSEIGNEMENTS PERSONNELS : Les renseignements obtenus des p…" at bounding box center [867, 359] width 714 height 55
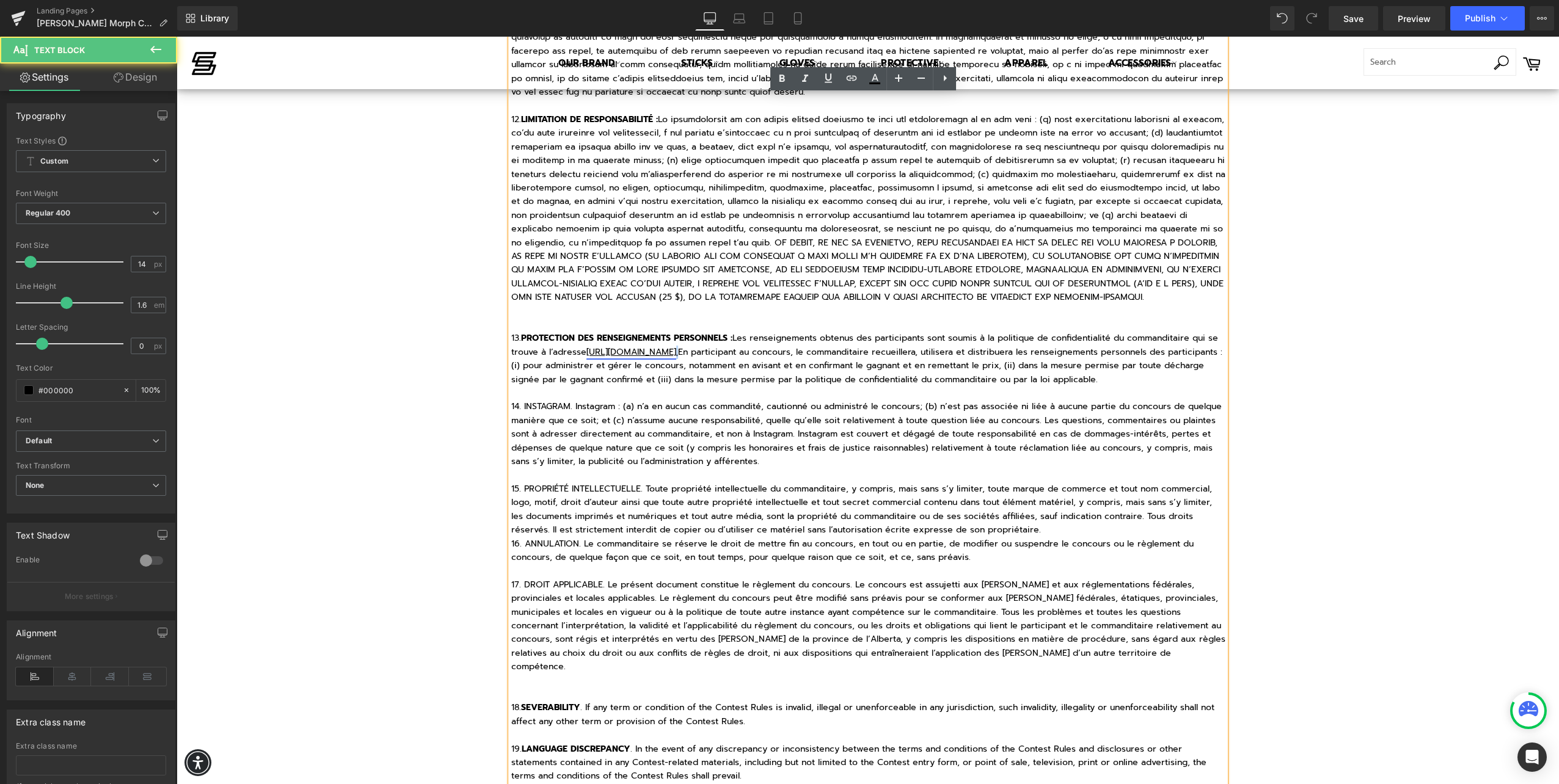
click at [678, 346] on u "https://sherwoodhockey.com/pages/confidentialite ." at bounding box center [632, 352] width 92 height 13
click at [824, 76] on icon at bounding box center [828, 78] width 15 height 15
click at [852, 438] on p "14. INSTAGRAM. Instagram : (a) n’a en aucun cas commandité, cautionné ou admini…" at bounding box center [867, 433] width 714 height 68
click at [547, 400] on p "14. INSTAGRAM. Instagram : (a) n’a en aucun cas commandité, cautionné ou admini…" at bounding box center [867, 433] width 714 height 68
drag, startPoint x: 520, startPoint y: 379, endPoint x: 567, endPoint y: 382, distance: 47.1
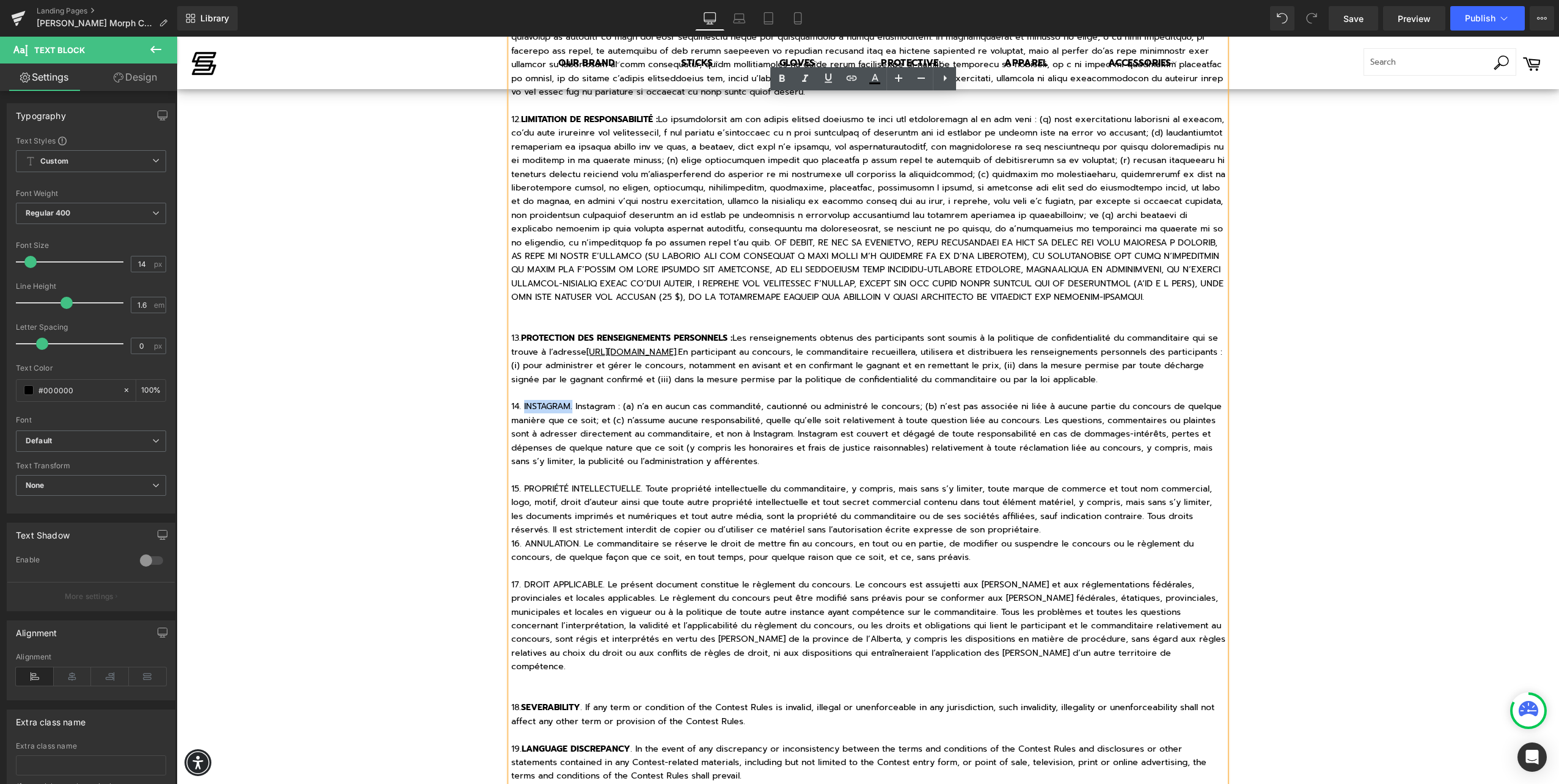
click at [567, 400] on p "14. INSTAGRAM. Instagram : (a) n’a en aucun cas commandité, cautionné ou admini…" at bounding box center [867, 433] width 714 height 68
drag, startPoint x: 518, startPoint y: 461, endPoint x: 636, endPoint y: 460, distance: 118.0
click at [636, 483] on p "15. PROPRIÉTÉ INTELLECTUELLE. Toute propriété intellectuelle du commanditaire, …" at bounding box center [867, 510] width 714 height 55
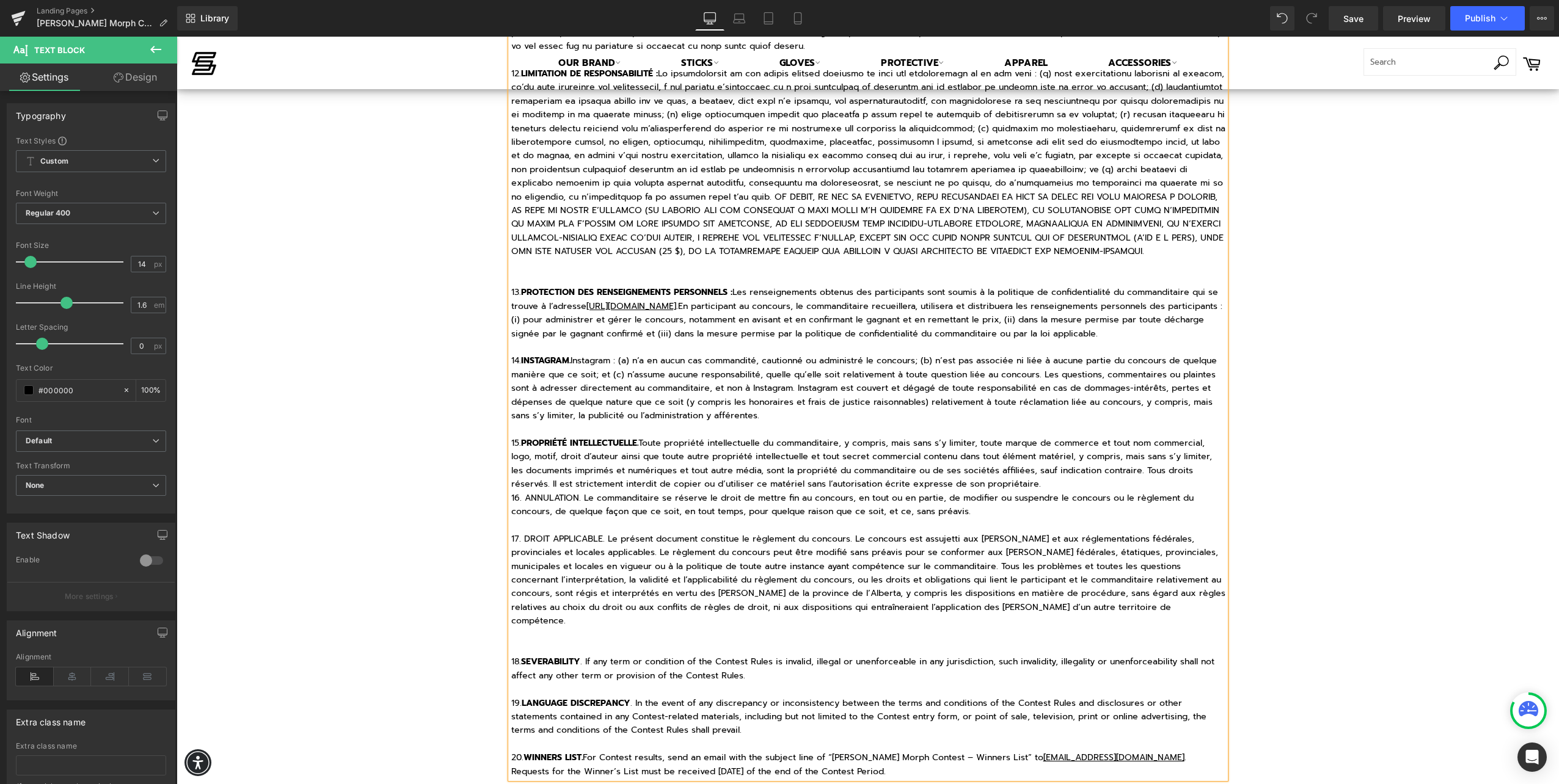
scroll to position [2242, 0]
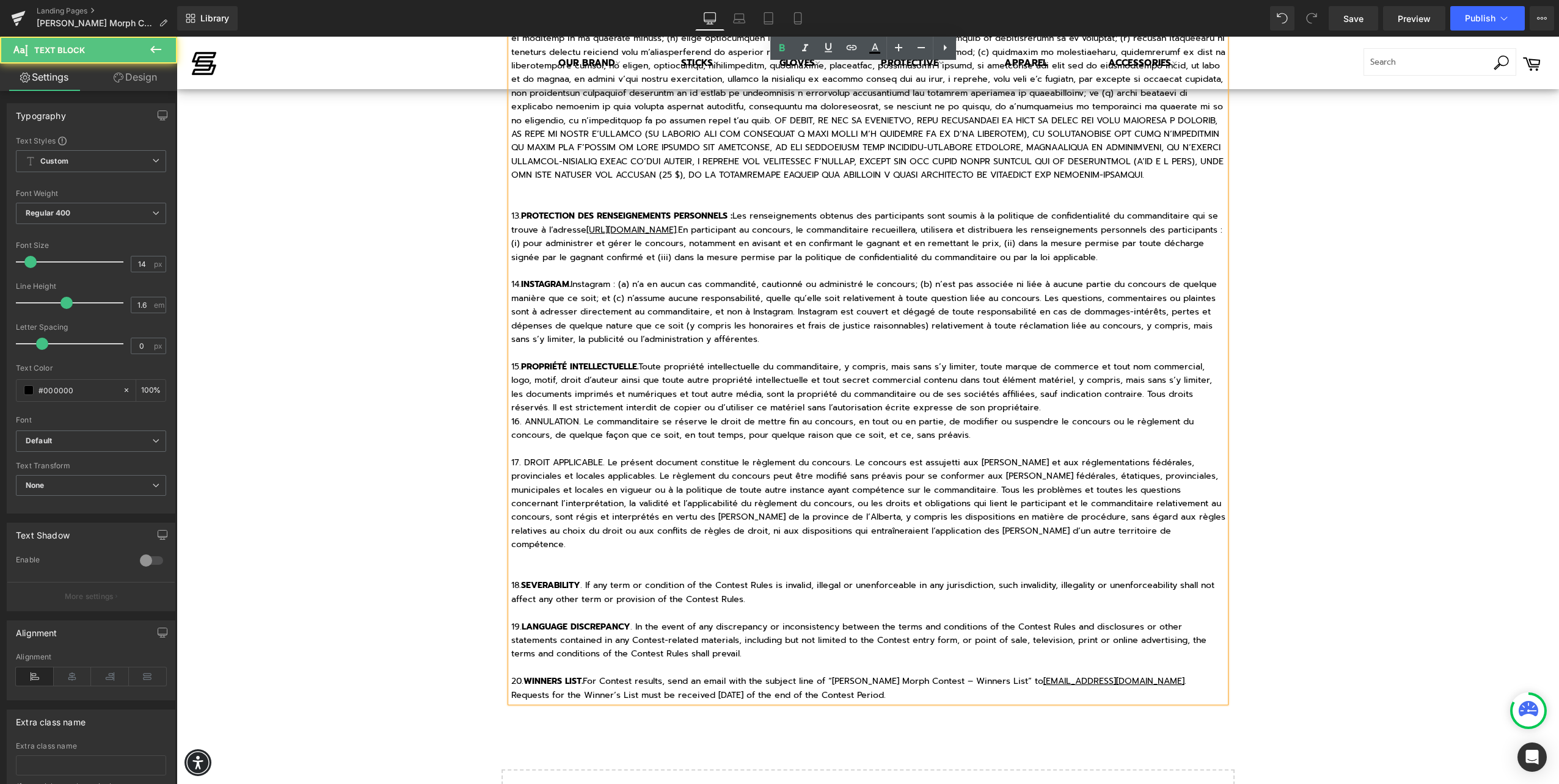
click at [1081, 378] on p "15. PROPRIÉTÉ INTELLECTUELLE. Toute propriété intellectuelle du commanditaire, …" at bounding box center [867, 387] width 714 height 55
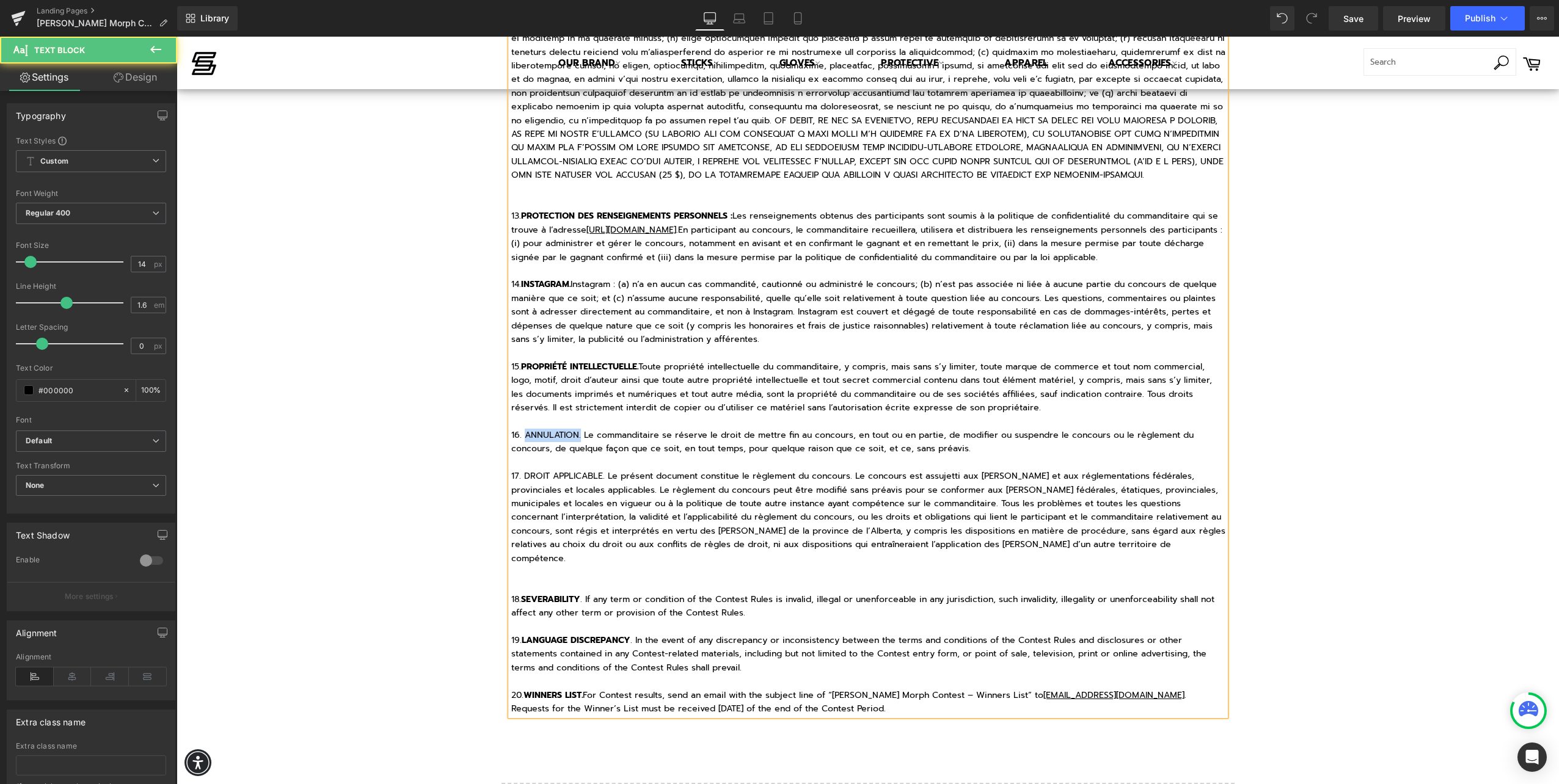
drag, startPoint x: 521, startPoint y: 408, endPoint x: 575, endPoint y: 406, distance: 54.0
click at [575, 429] on p "16. ANNULATION. Le commanditaire se réserve le droit de mettre fin au concours,…" at bounding box center [867, 442] width 714 height 27
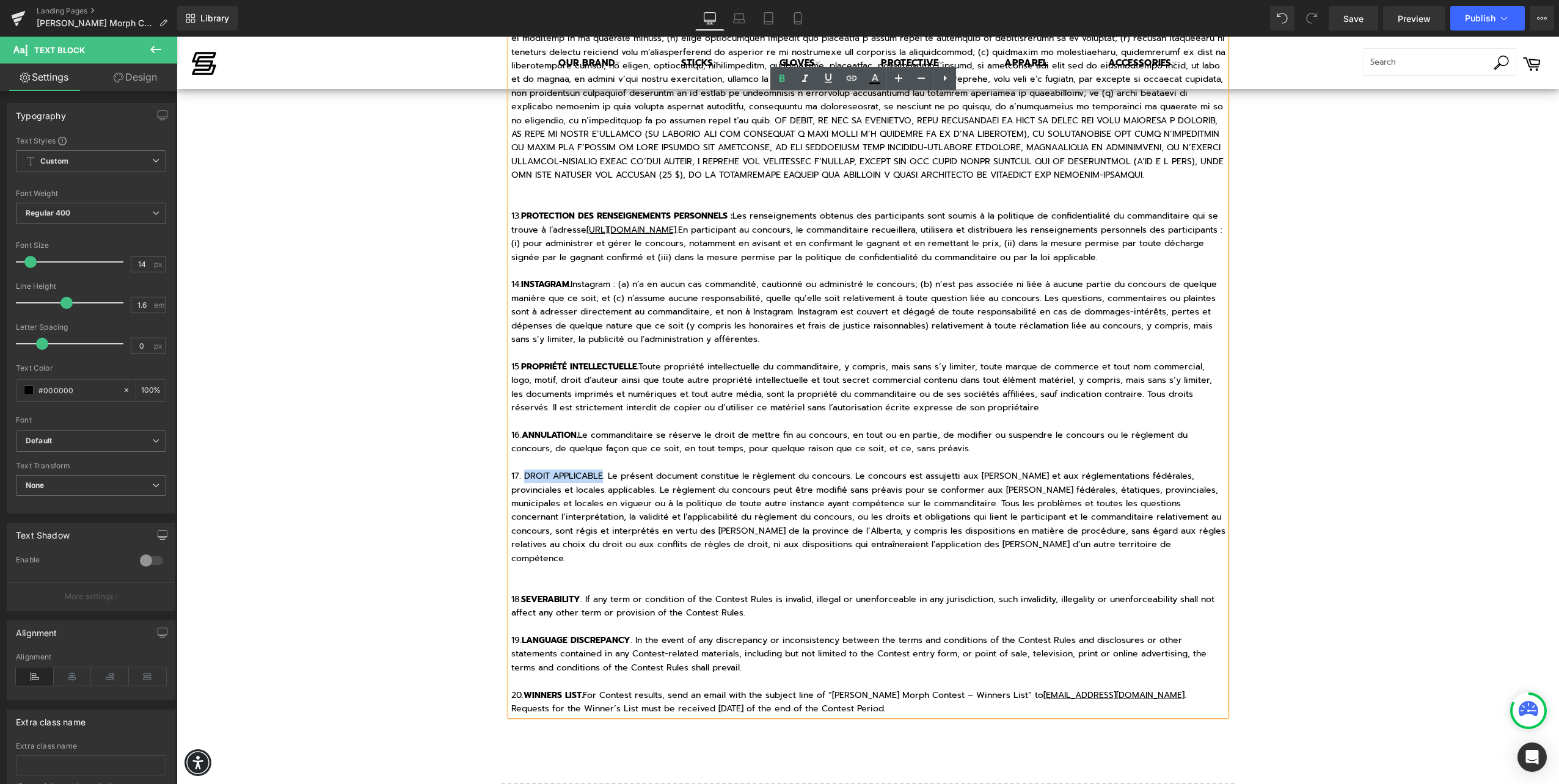
drag, startPoint x: 518, startPoint y: 445, endPoint x: 598, endPoint y: 455, distance: 80.6
click at [598, 469] on p "17. DROIT APPLICABLE. Le présent document constitue le règlement du concours. L…" at bounding box center [867, 517] width 714 height 95
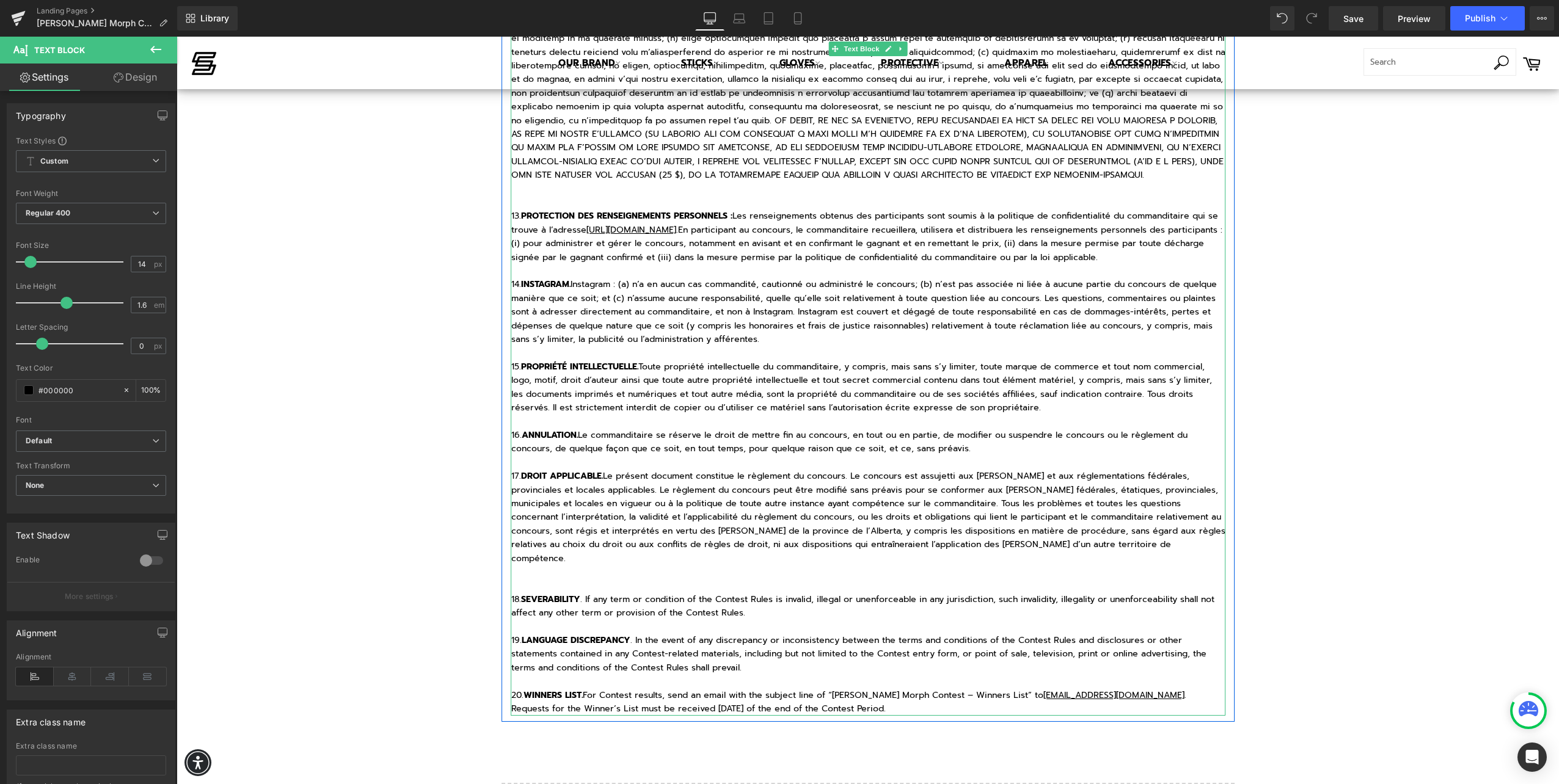
click at [562, 579] on p at bounding box center [867, 585] width 714 height 13
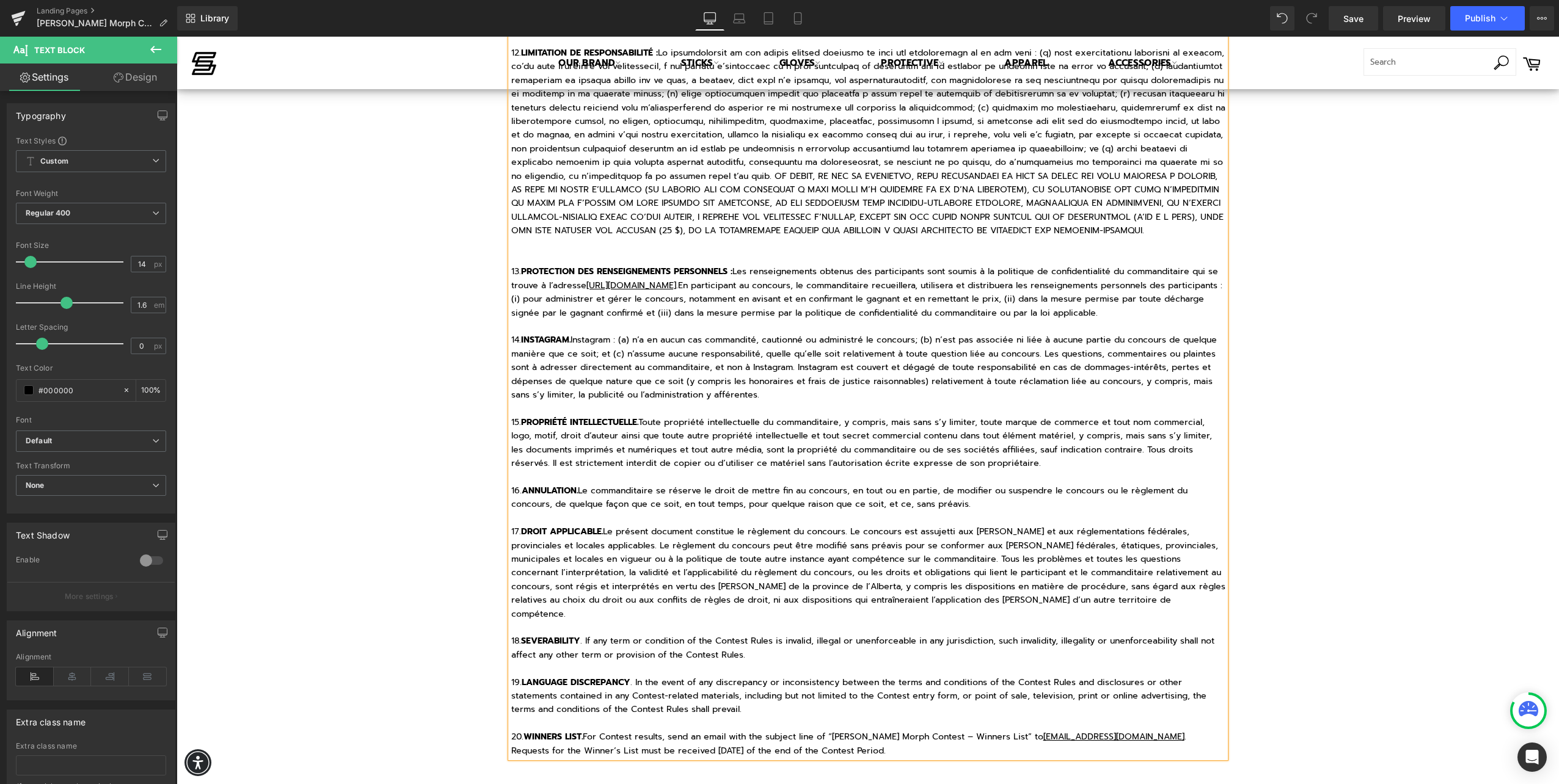
scroll to position [2120, 0]
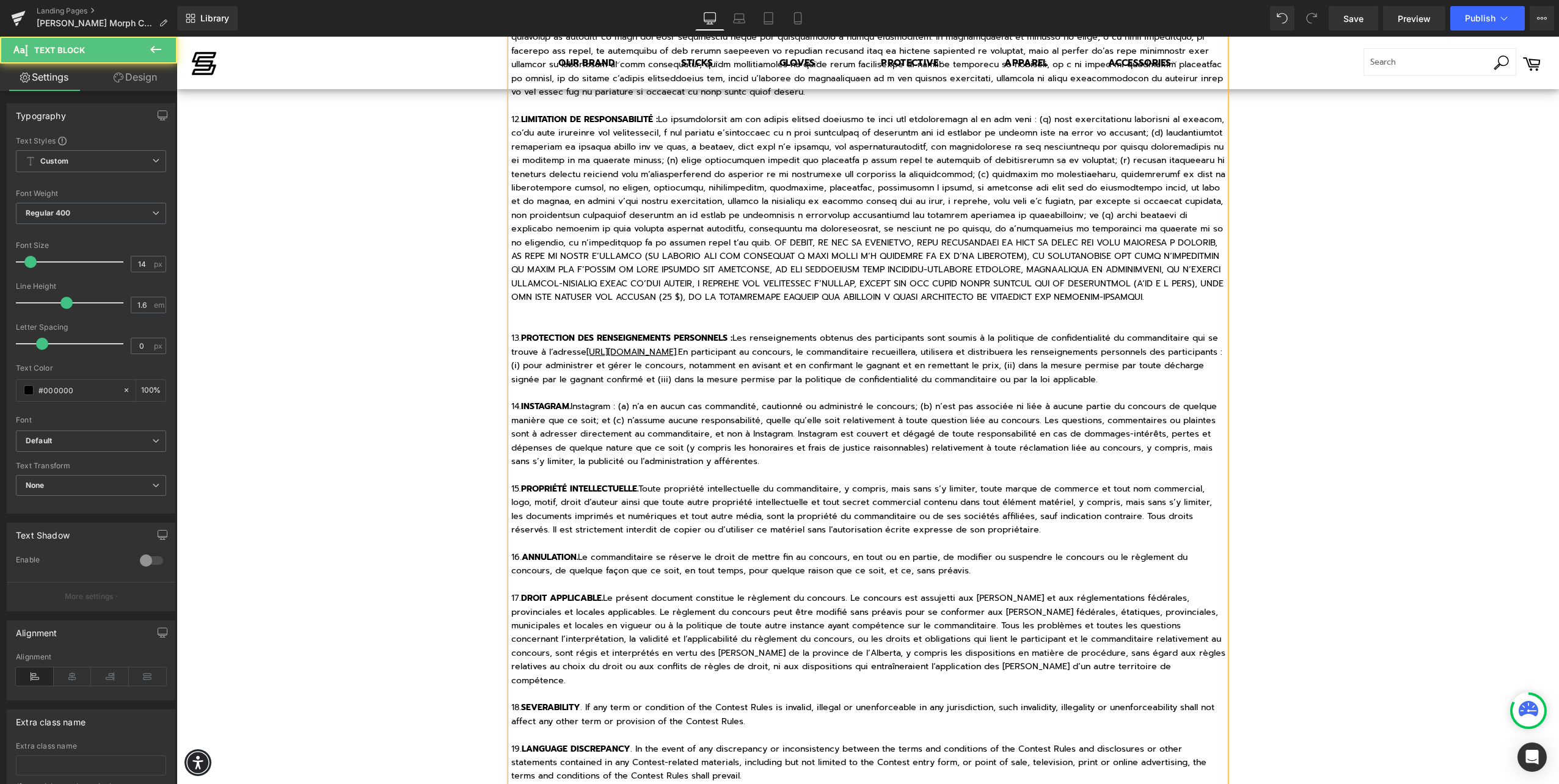
click at [520, 305] on p at bounding box center [867, 311] width 714 height 13
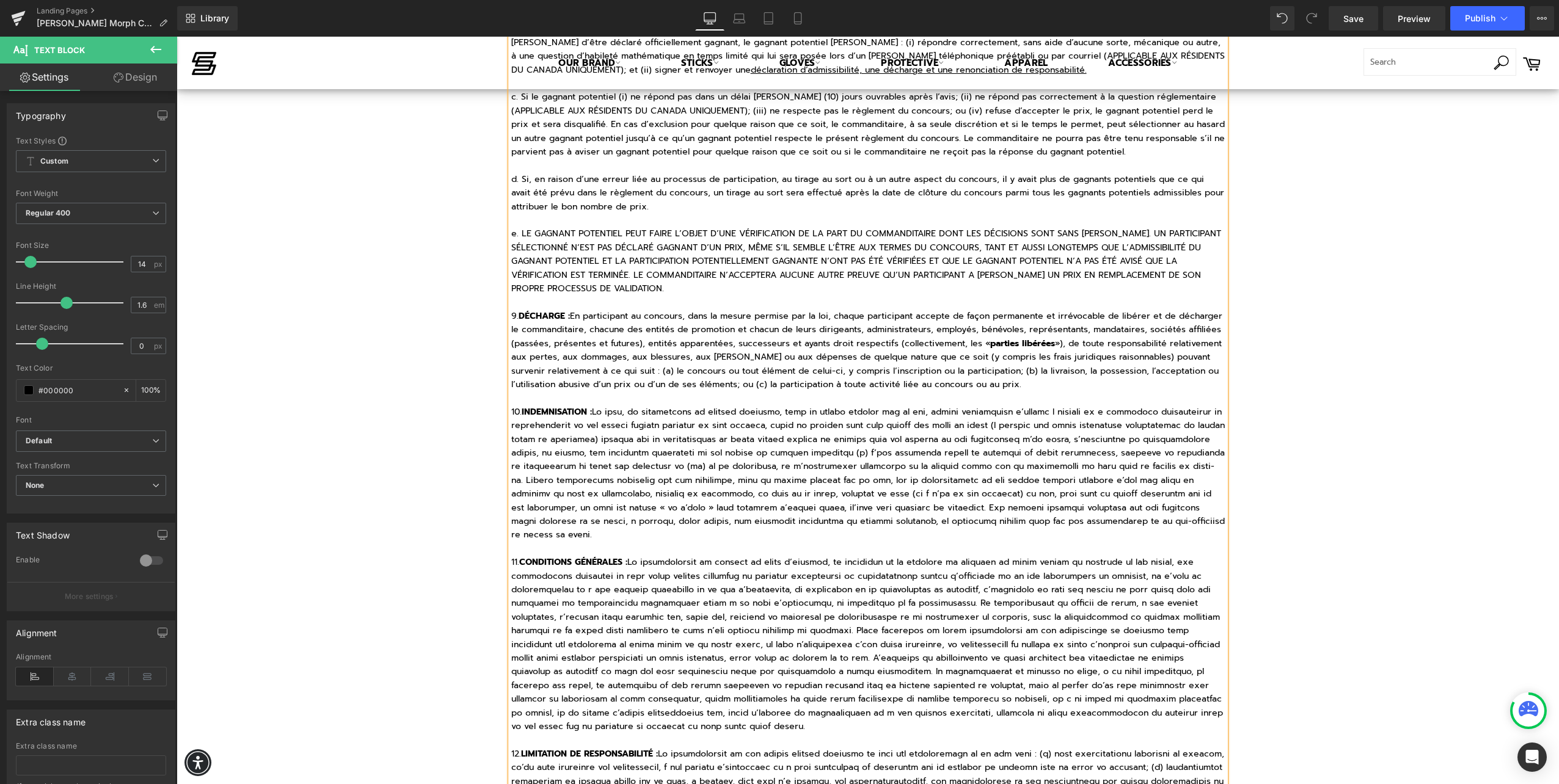
scroll to position [1327, 0]
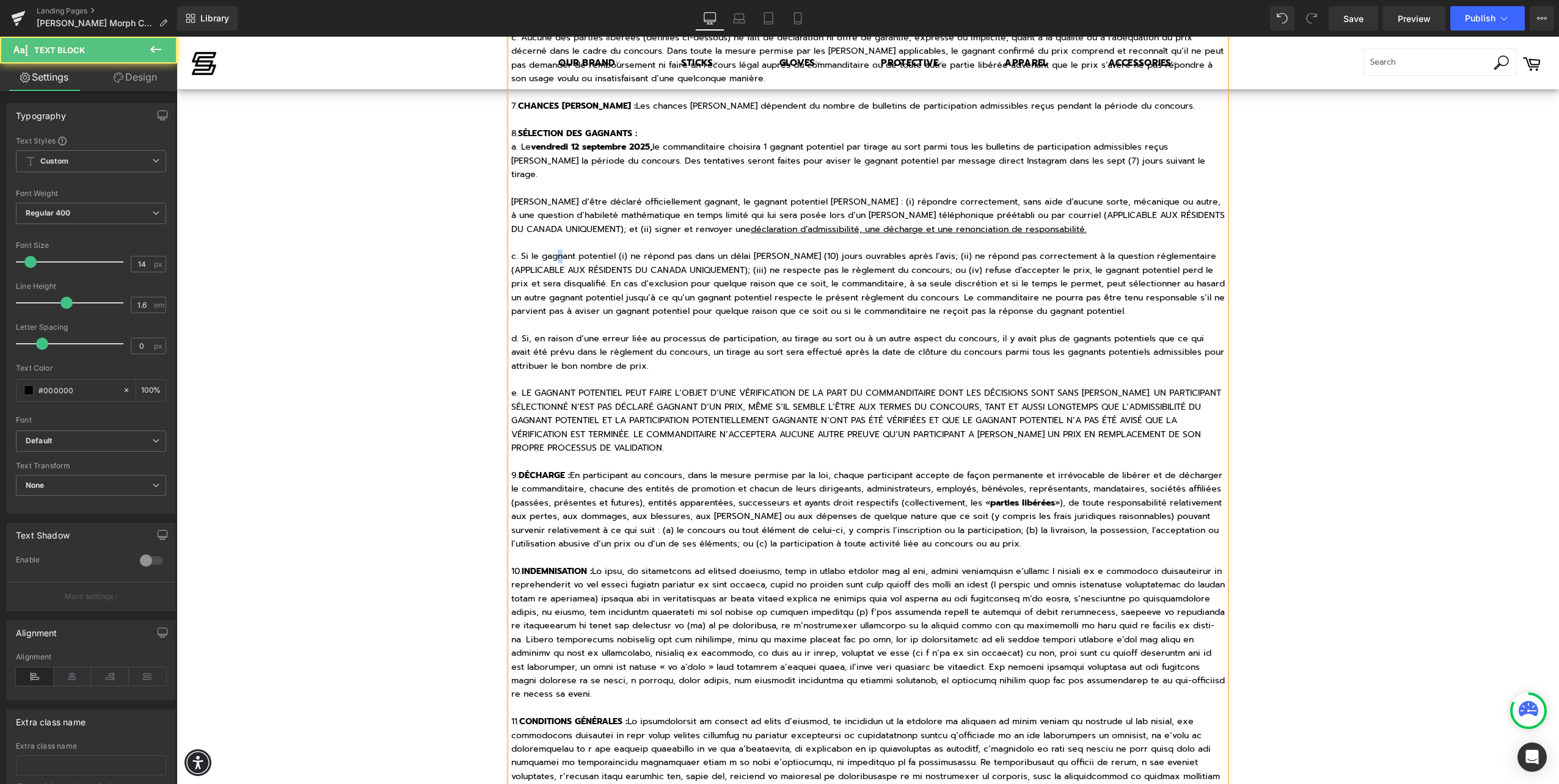
drag, startPoint x: 554, startPoint y: 240, endPoint x: 553, endPoint y: 232, distance: 8.1
click at [554, 249] on p "c. Si le gagnant potentiel (i) ne répond pas dans un délai de dix (10) jours ou…" at bounding box center [867, 283] width 714 height 68
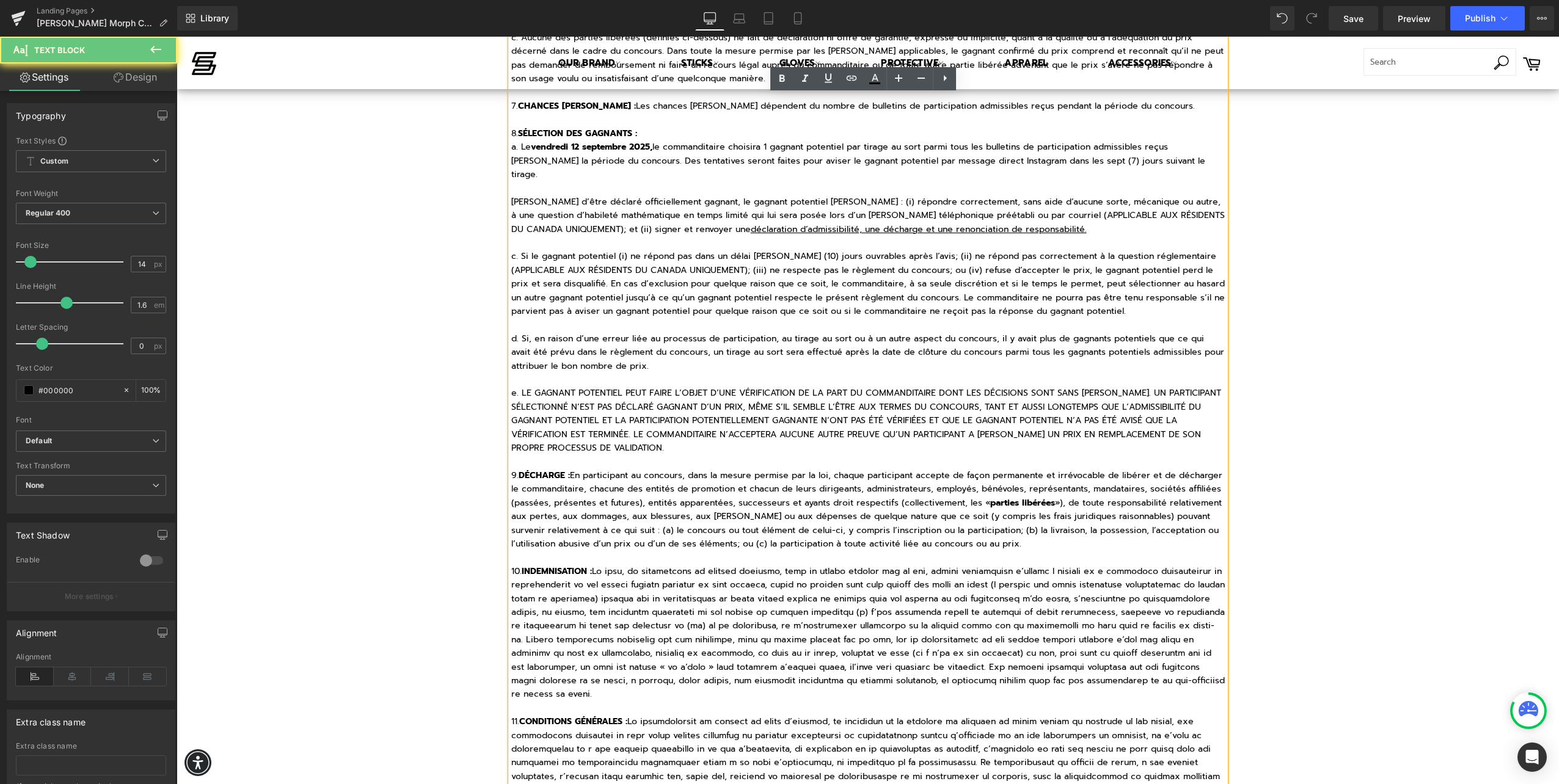
click at [550, 222] on p "b. Avant d’être déclaré officiellement gagnant, le gagnant potentiel devra : (i…" at bounding box center [867, 216] width 714 height 41
click at [550, 236] on p at bounding box center [867, 242] width 714 height 13
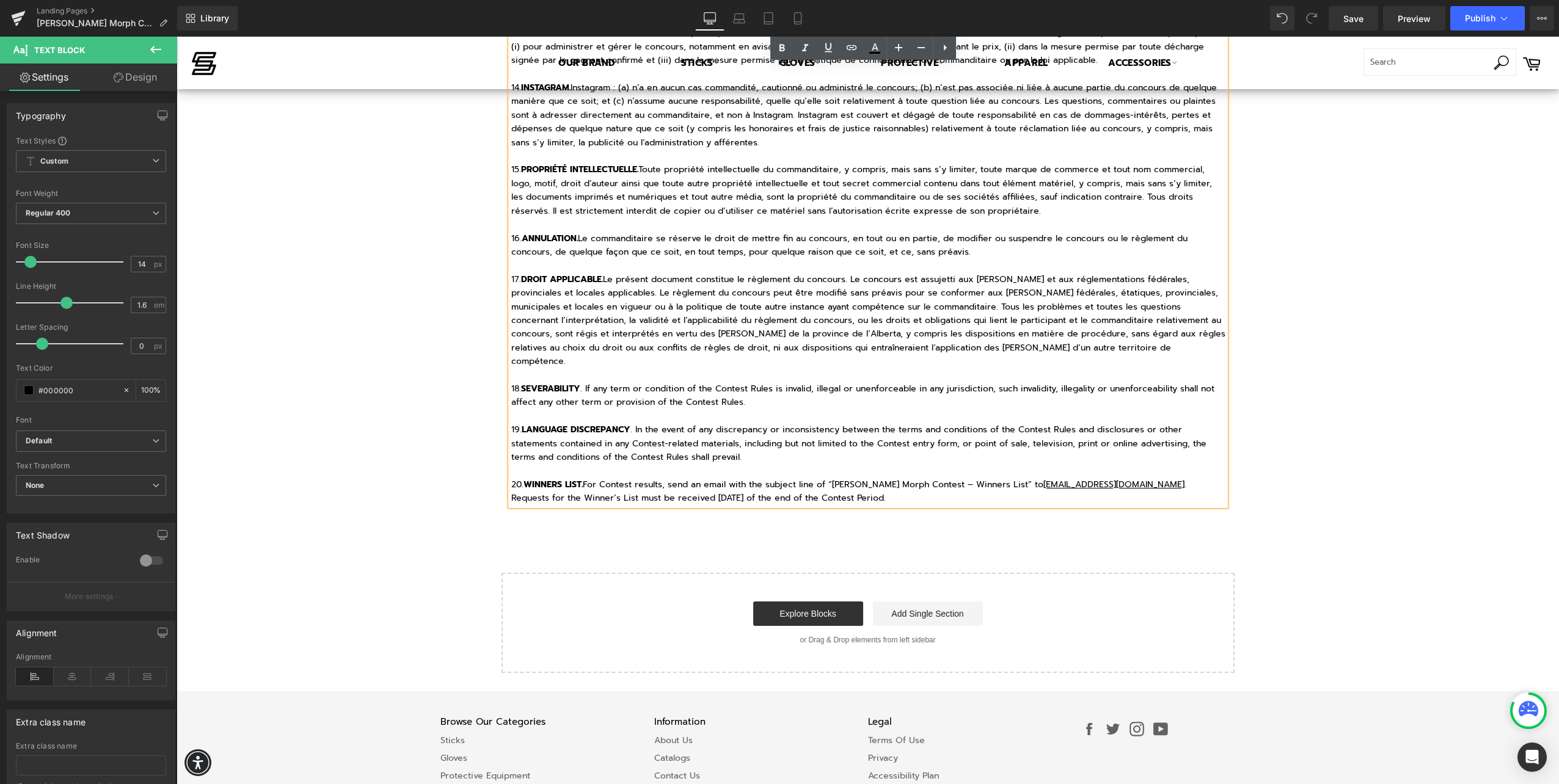
scroll to position [2466, 0]
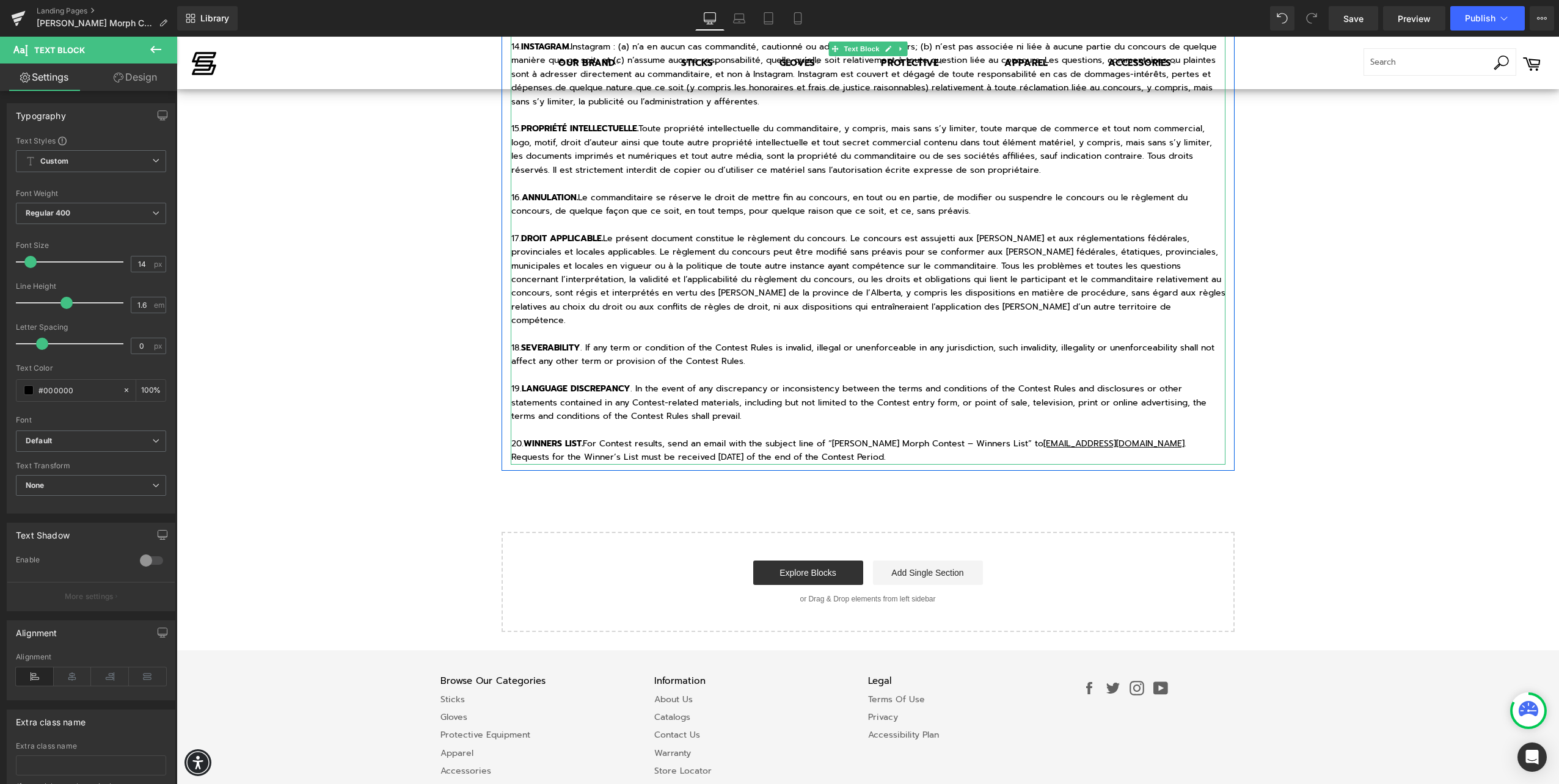
click at [535, 341] on strong "SEVERABILITY" at bounding box center [550, 347] width 59 height 13
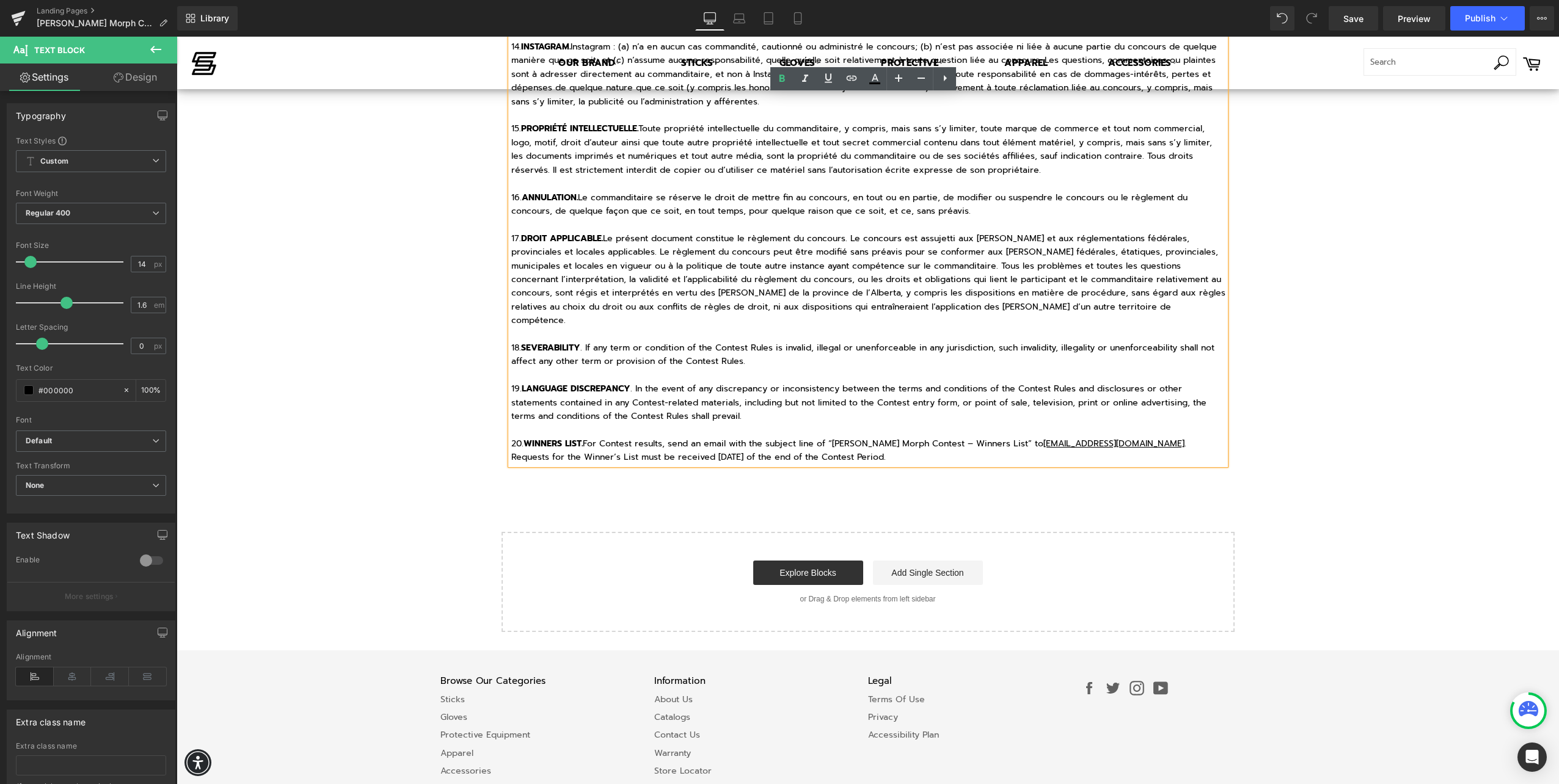
drag, startPoint x: 519, startPoint y: 305, endPoint x: 931, endPoint y: 422, distance: 428.3
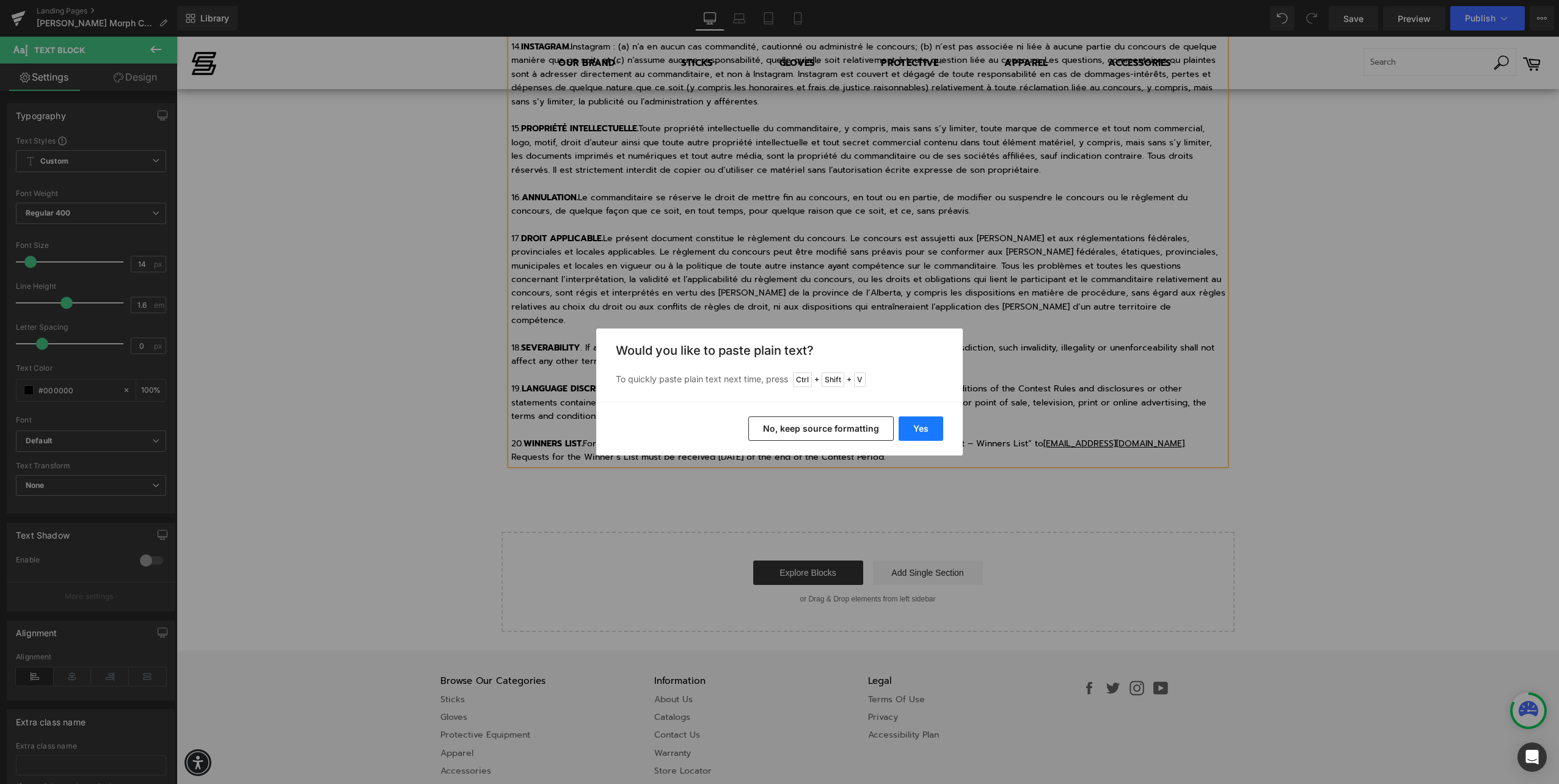
click at [914, 422] on button "Yes" at bounding box center [921, 429] width 44 height 25
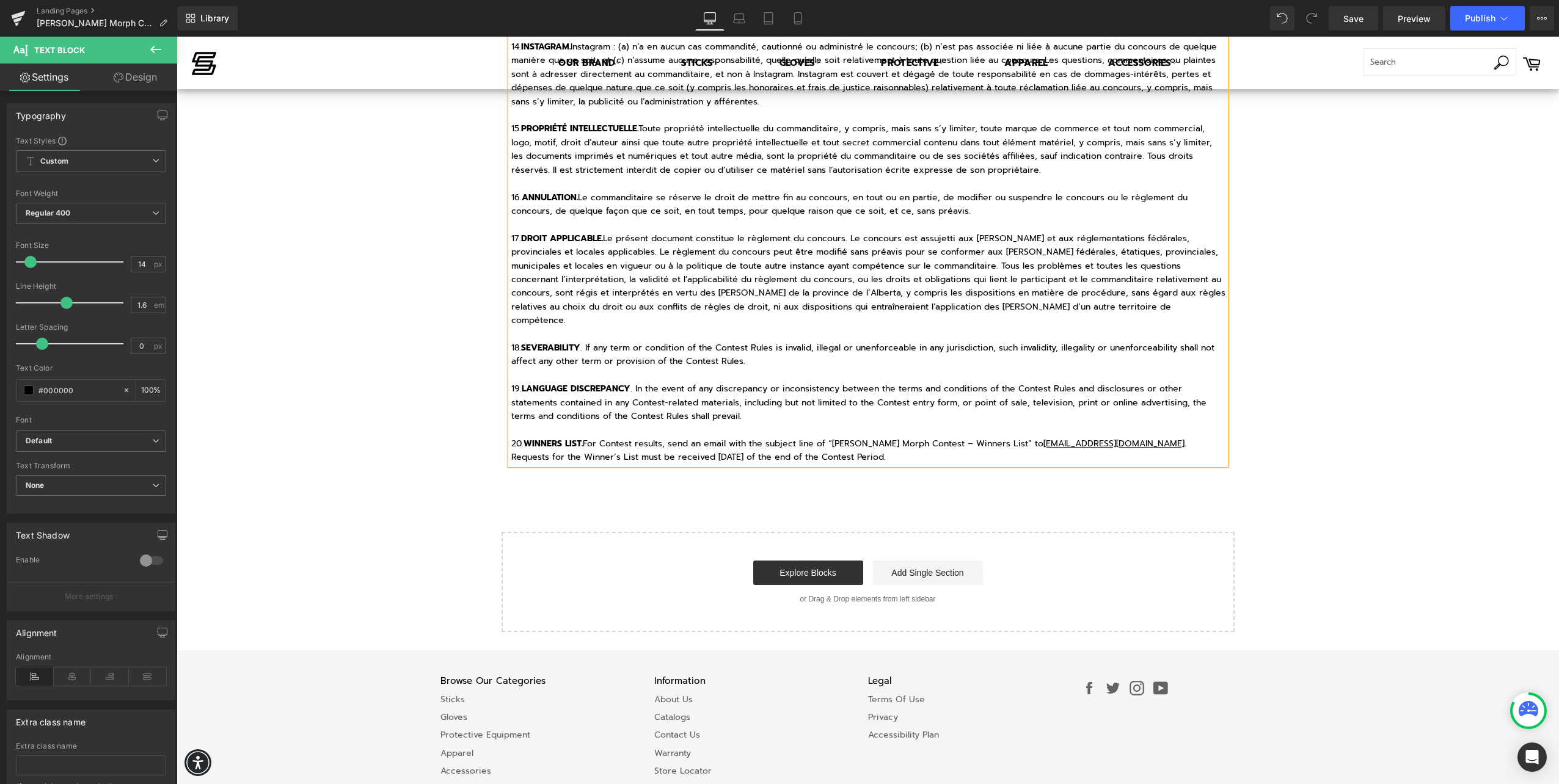
scroll to position [2453, 0]
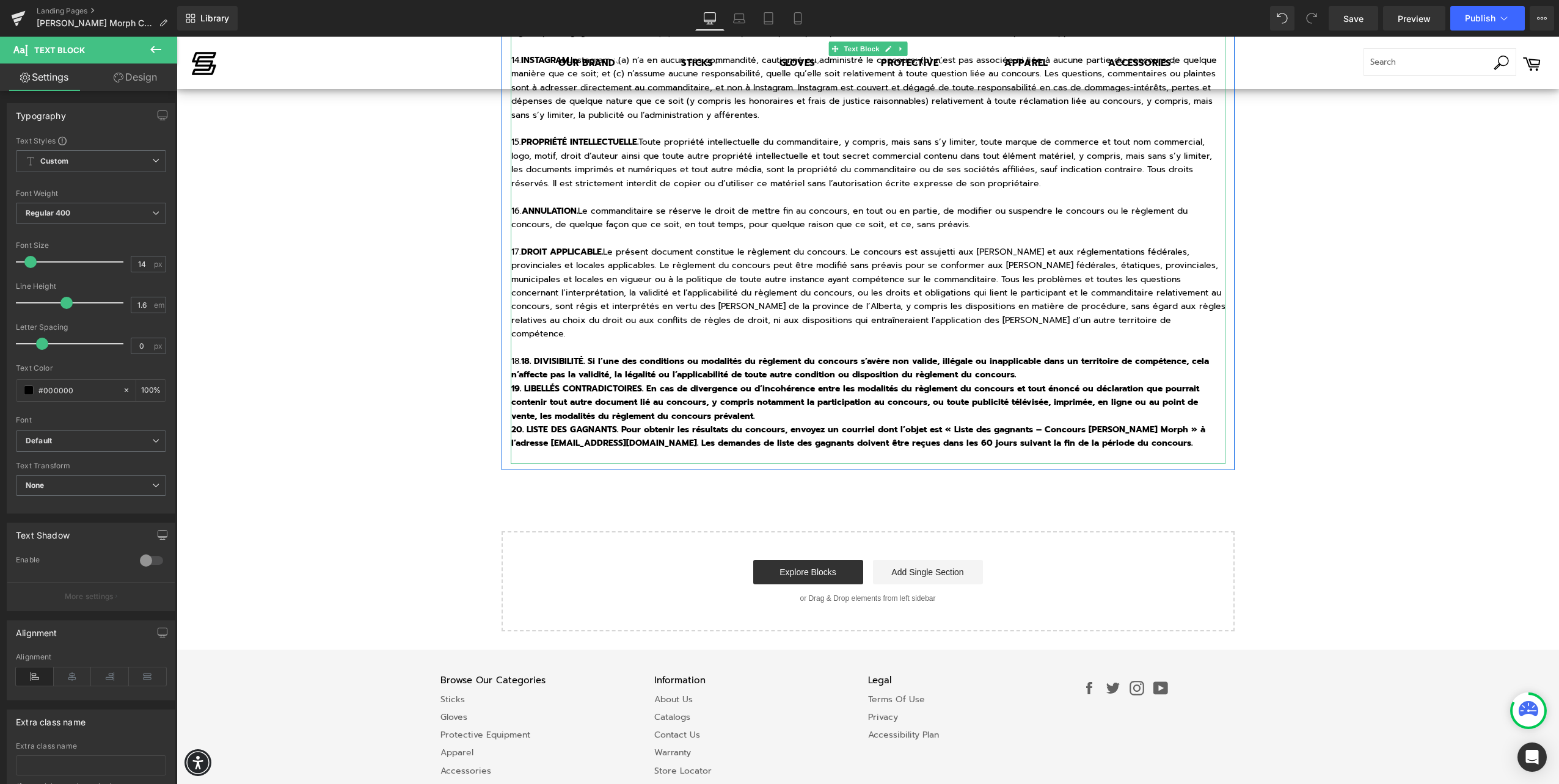
click at [529, 354] on b "18. DIVISIBILITÉ. Si l’une des conditions ou modalités du règlement du concours…" at bounding box center [860, 368] width 698 height 27
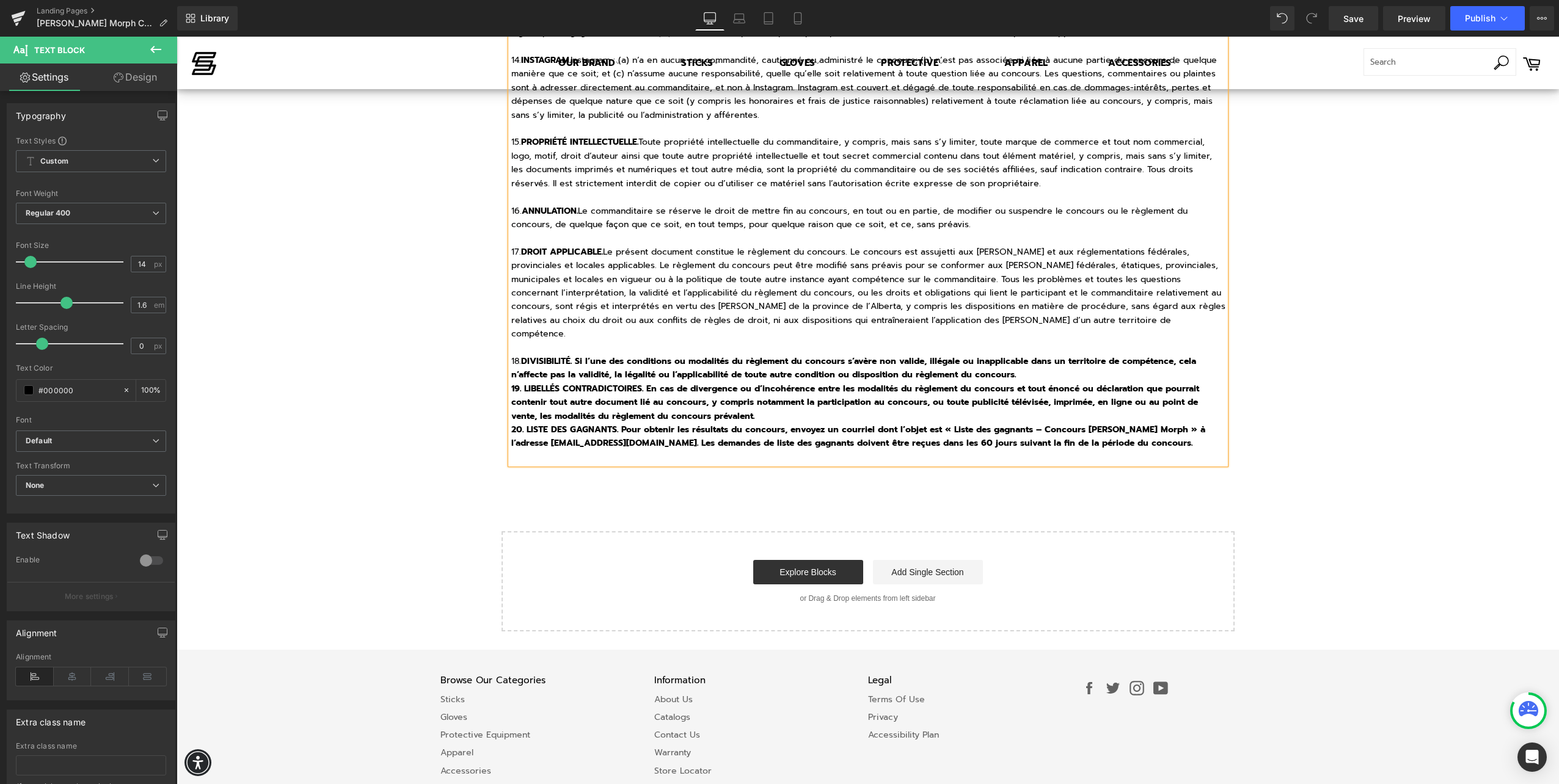
click at [1023, 354] on p "18. DIVISIBILITÉ. Si l’une des conditions ou modalités du règlement du concours…" at bounding box center [867, 368] width 714 height 27
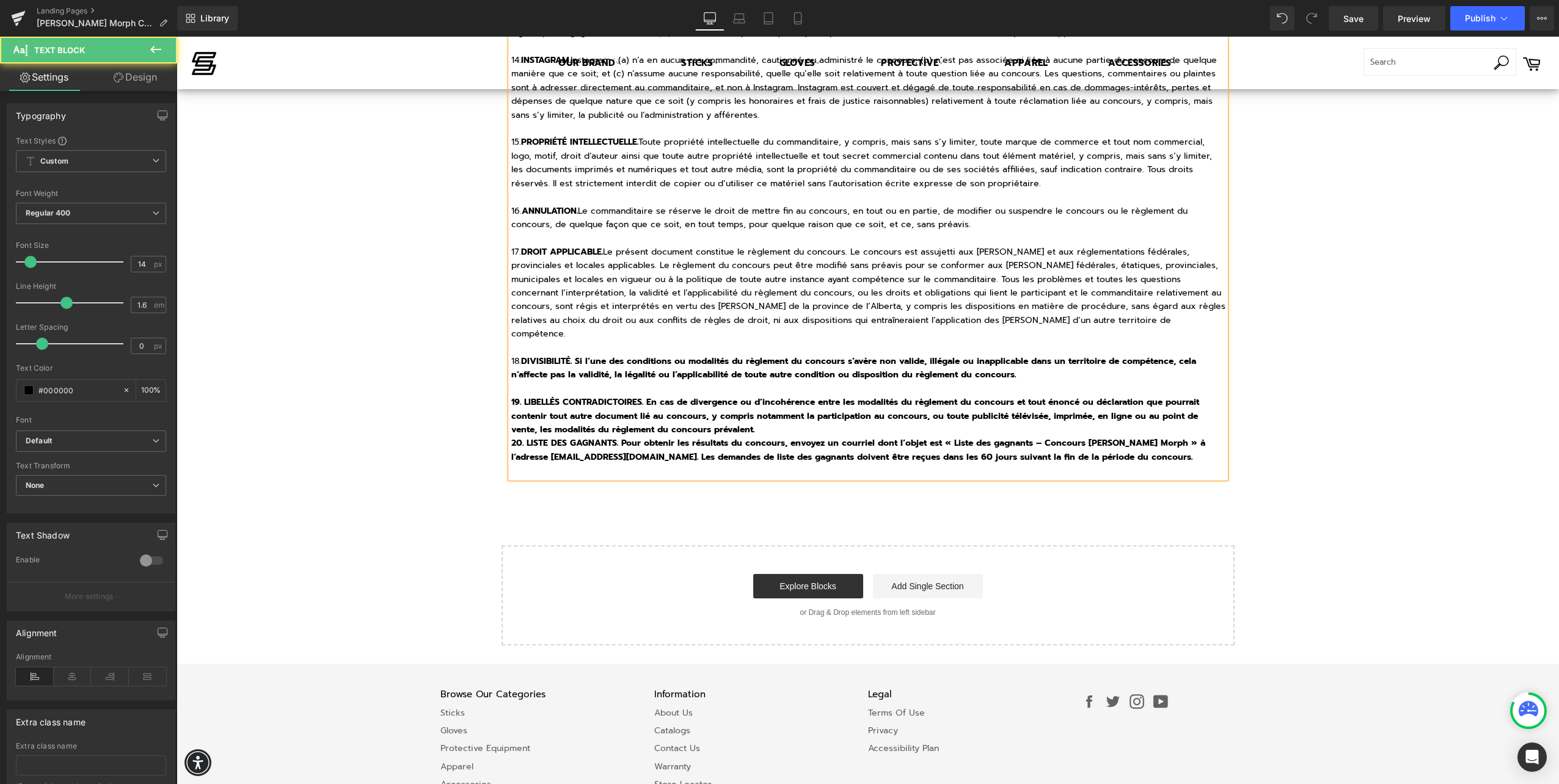
click at [921, 396] on b "19. LIBELLÉS CONTRADICTOIRES. En cas de divergence ou d’incohérence entre les m…" at bounding box center [855, 416] width 688 height 41
click at [923, 396] on p "19. LIBELLÉS CONTRADICTOIRES. En cas de divergence ou d’incohérence entre les m…" at bounding box center [867, 416] width 714 height 41
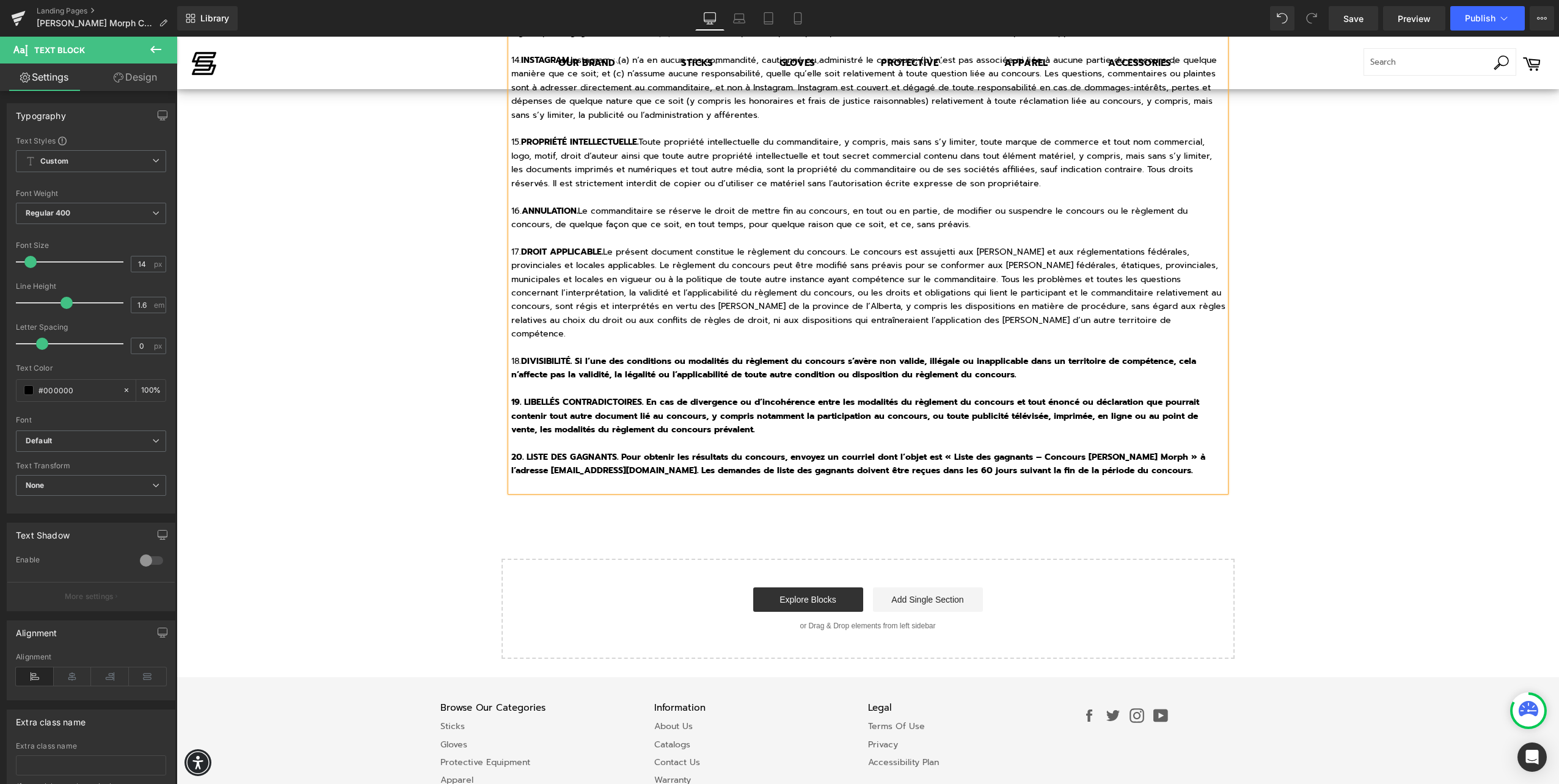
drag, startPoint x: 1207, startPoint y: 433, endPoint x: 507, endPoint y: 316, distance: 709.7
click at [512, 354] on p "18. DIVISIBILITÉ. Si l’une des conditions ou modalités du règlement du concours…" at bounding box center [867, 368] width 714 height 27
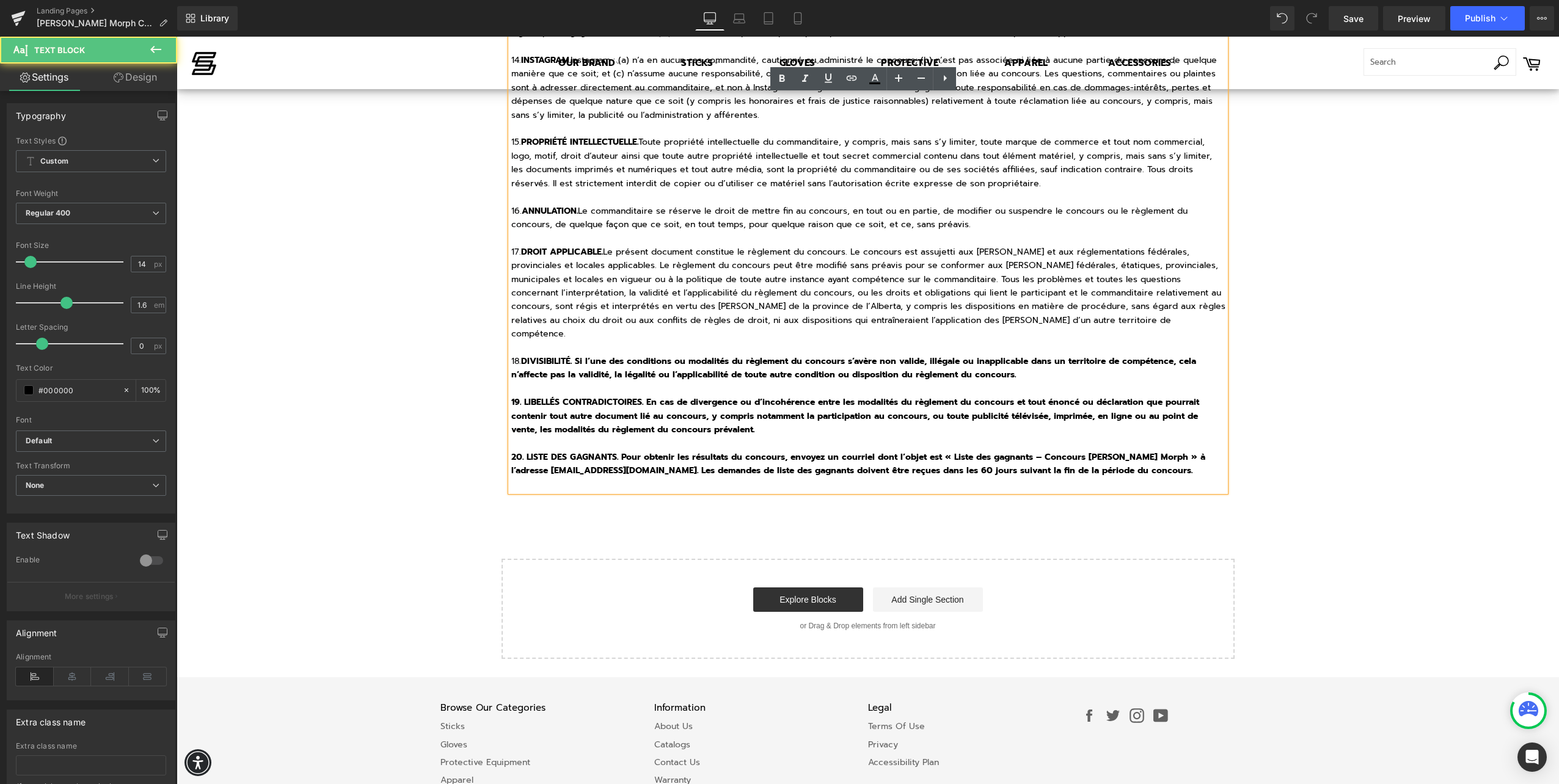
click at [516, 354] on b "DIVISIBILITÉ. Si l’une des conditions ou modalités du règlement du concours s’a…" at bounding box center [853, 368] width 684 height 27
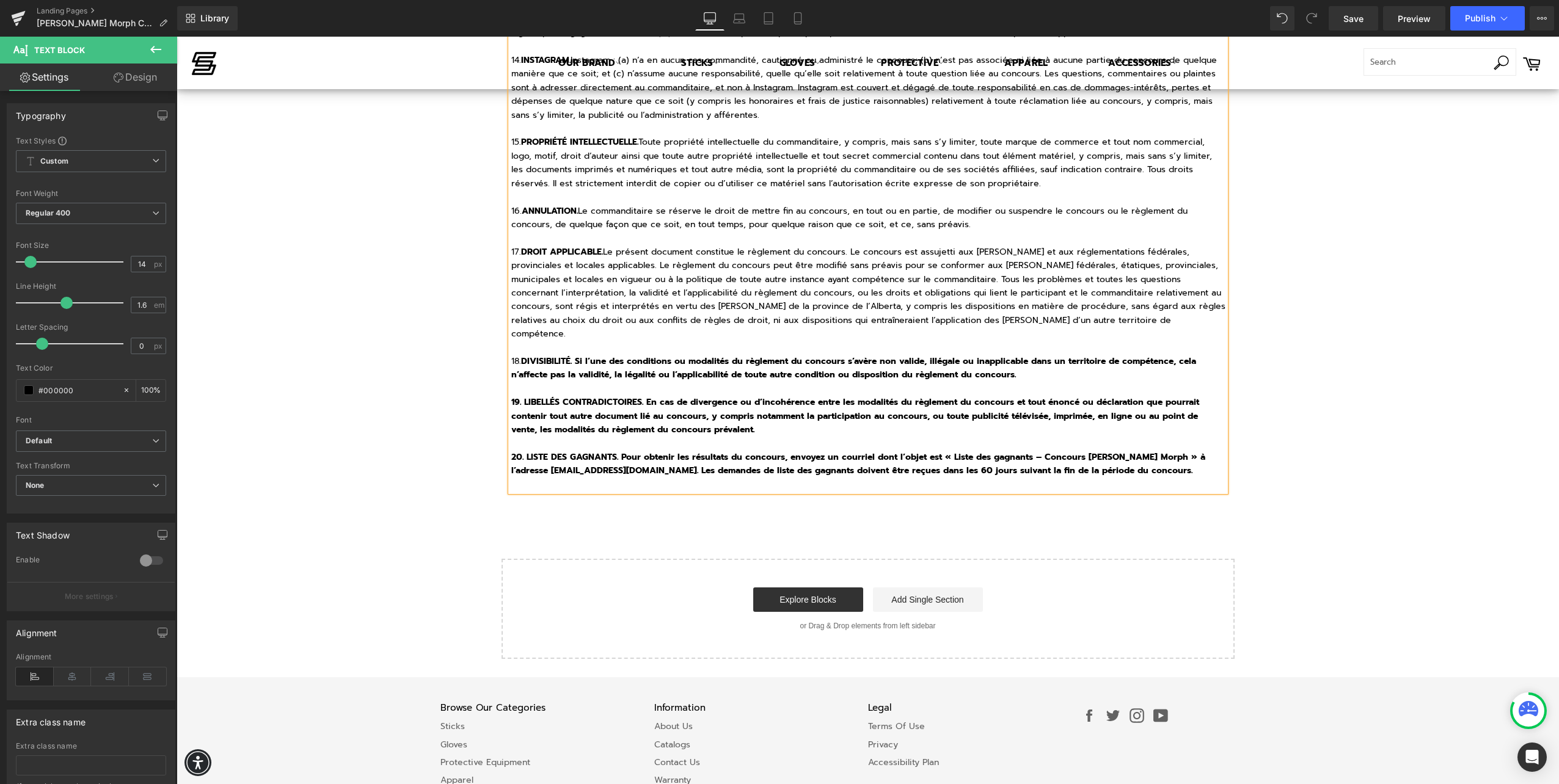
drag, startPoint x: 1188, startPoint y: 430, endPoint x: 508, endPoint y: 321, distance: 688.7
click at [787, 73] on icon at bounding box center [782, 79] width 15 height 15
drag, startPoint x: 1209, startPoint y: 432, endPoint x: 504, endPoint y: 316, distance: 714.5
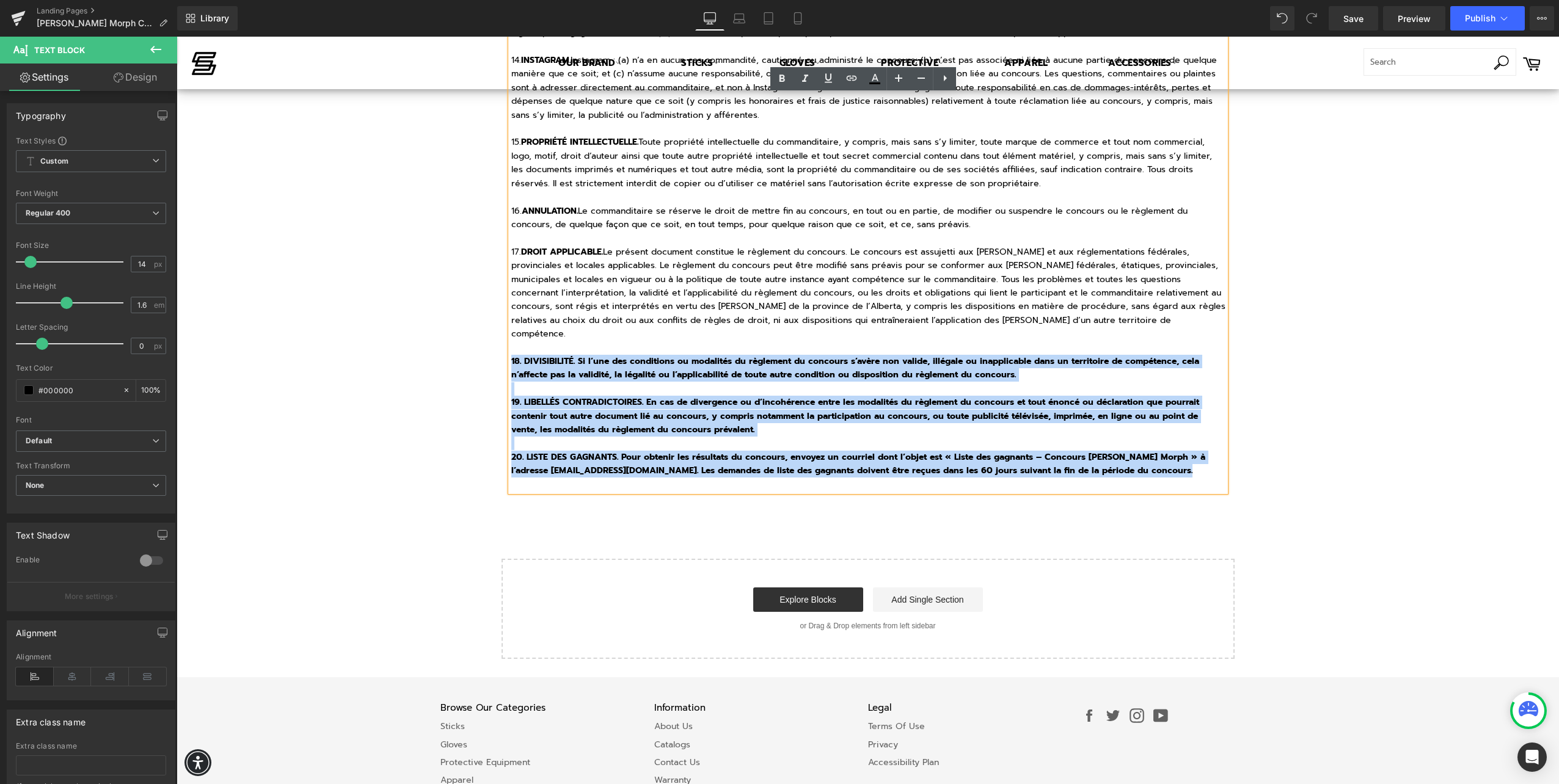
drag, startPoint x: 504, startPoint y: 321, endPoint x: 506, endPoint y: 315, distance: 6.3
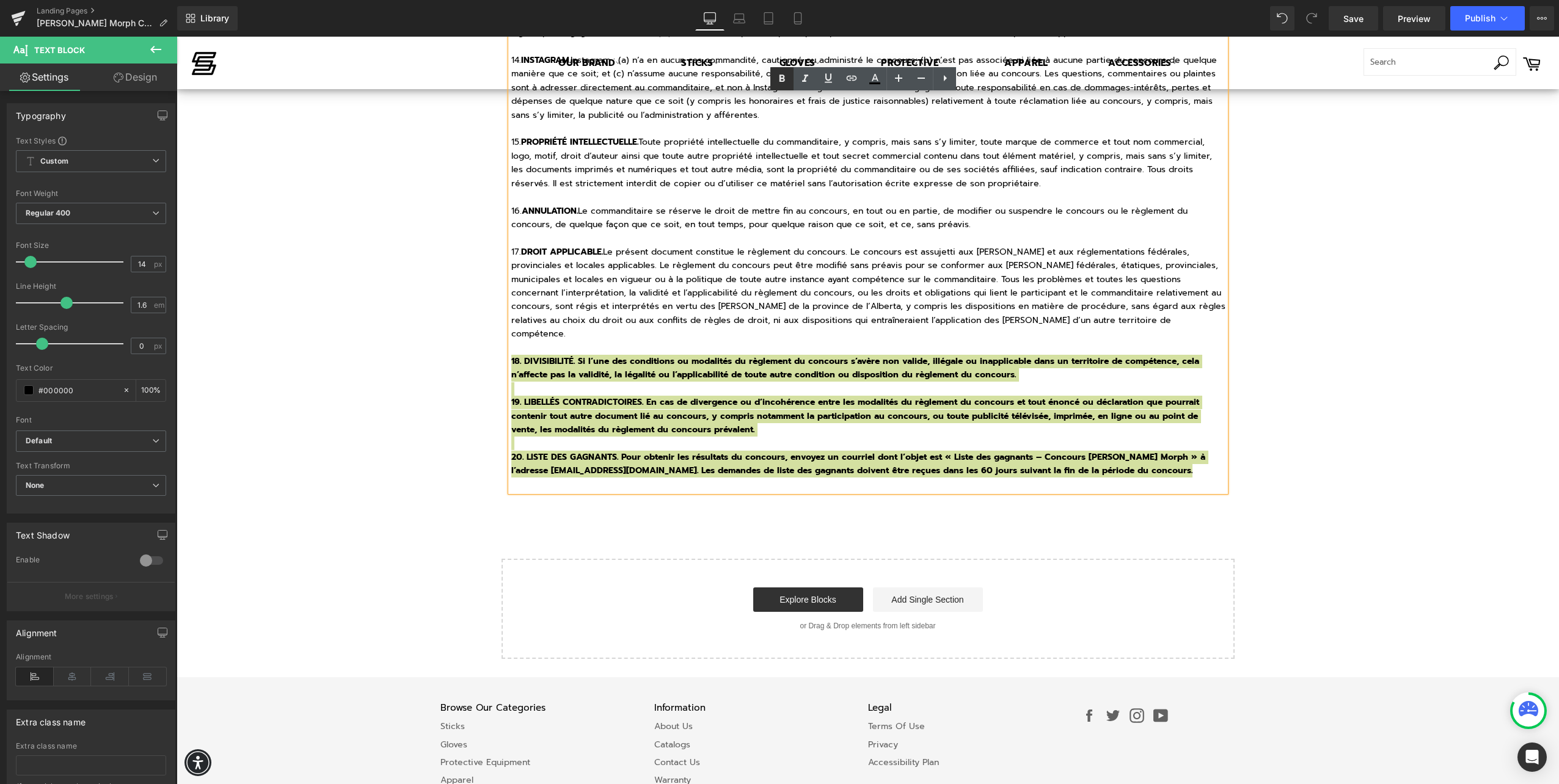
click at [781, 84] on icon at bounding box center [782, 79] width 15 height 15
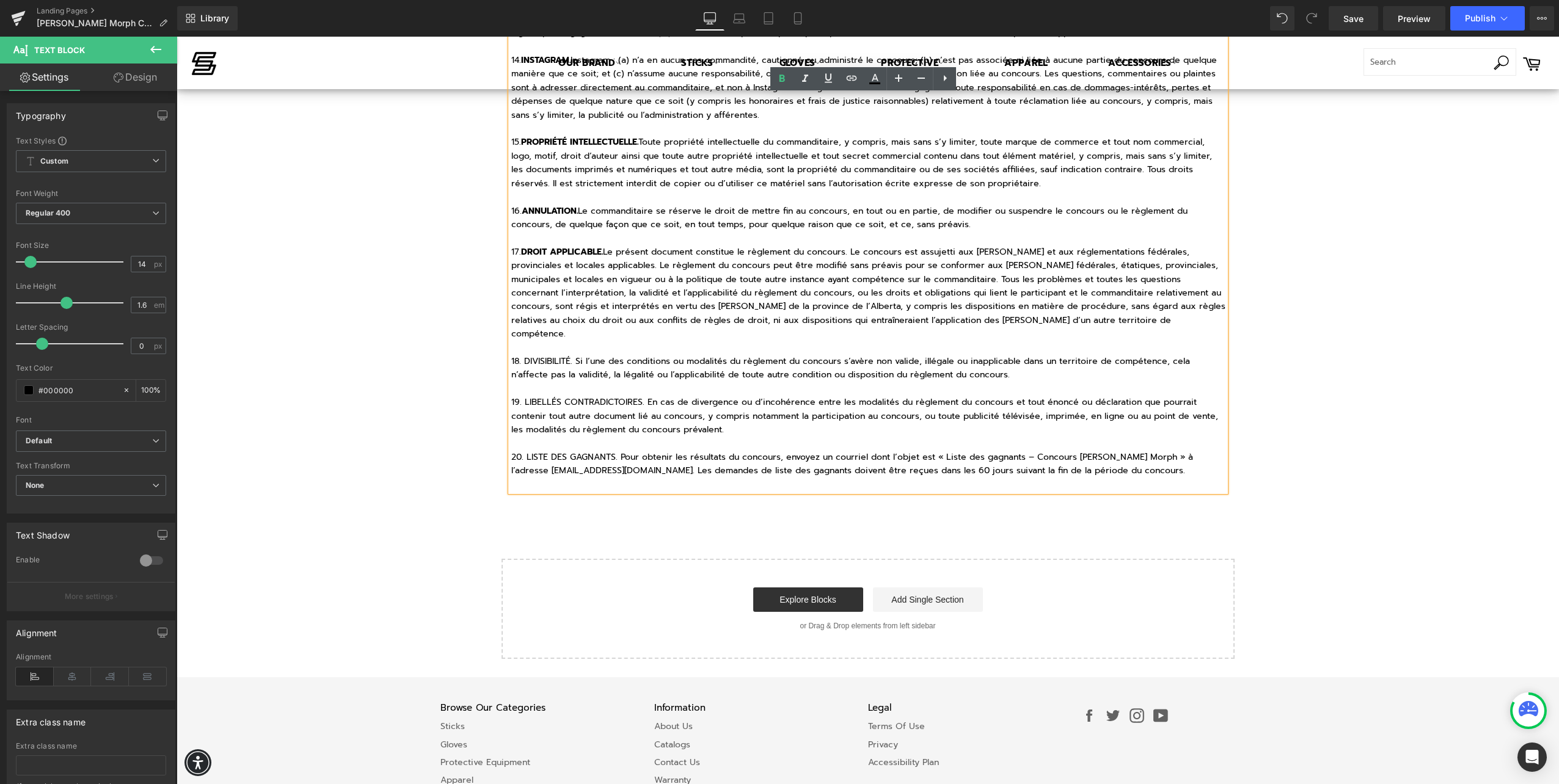
click at [622, 285] on p "17. DROIT APPLICABLE. Le présent document constitue le règlement du concours. L…" at bounding box center [867, 293] width 714 height 95
drag, startPoint x: 569, startPoint y: 322, endPoint x: 520, endPoint y: 325, distance: 49.1
click at [520, 354] on p "18. DIVISIBILITÉ. Si l’une des conditions ou modalités du règlement du concours…" at bounding box center [867, 368] width 714 height 27
drag, startPoint x: 638, startPoint y: 361, endPoint x: 521, endPoint y: 360, distance: 117.0
click at [521, 396] on p "19. LIBELLÉS CONTRADICTOIRES. En cas de divergence ou d’incohérence entre les m…" at bounding box center [867, 416] width 714 height 41
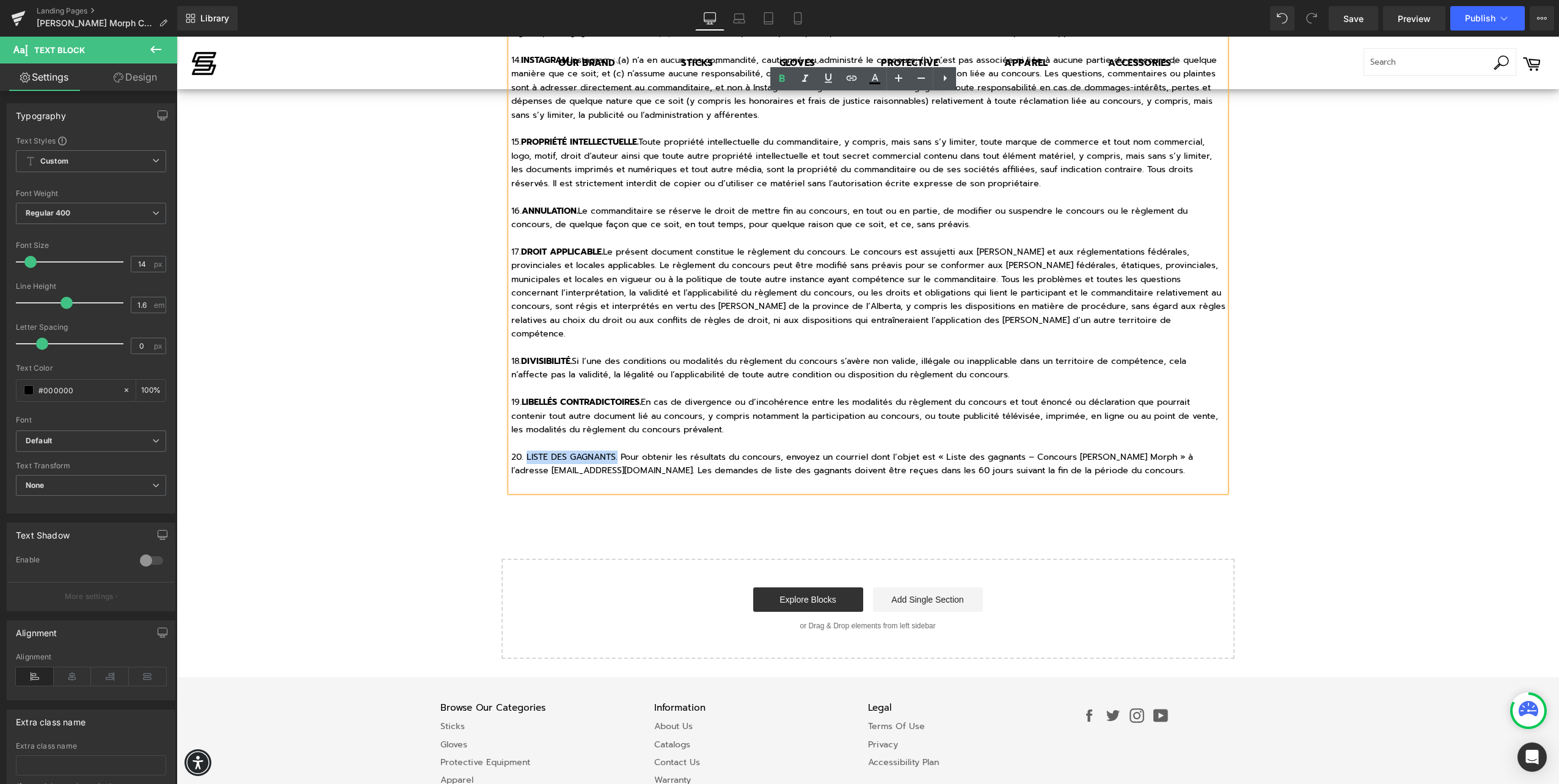
drag, startPoint x: 613, startPoint y: 414, endPoint x: 523, endPoint y: 411, distance: 90.0
click at [523, 451] on p "20. LISTE DES GAGNANTS. Pour obtenir les résultats du concours, envoyez un cour…" at bounding box center [867, 464] width 714 height 27
drag, startPoint x: 544, startPoint y: 431, endPoint x: 686, endPoint y: 436, distance: 142.1
click at [686, 451] on p "20. LISTE DES GAGNANTS. Pour obtenir les résultats du concours, envoyez un cour…" at bounding box center [867, 464] width 714 height 27
click at [832, 84] on icon at bounding box center [828, 78] width 15 height 15
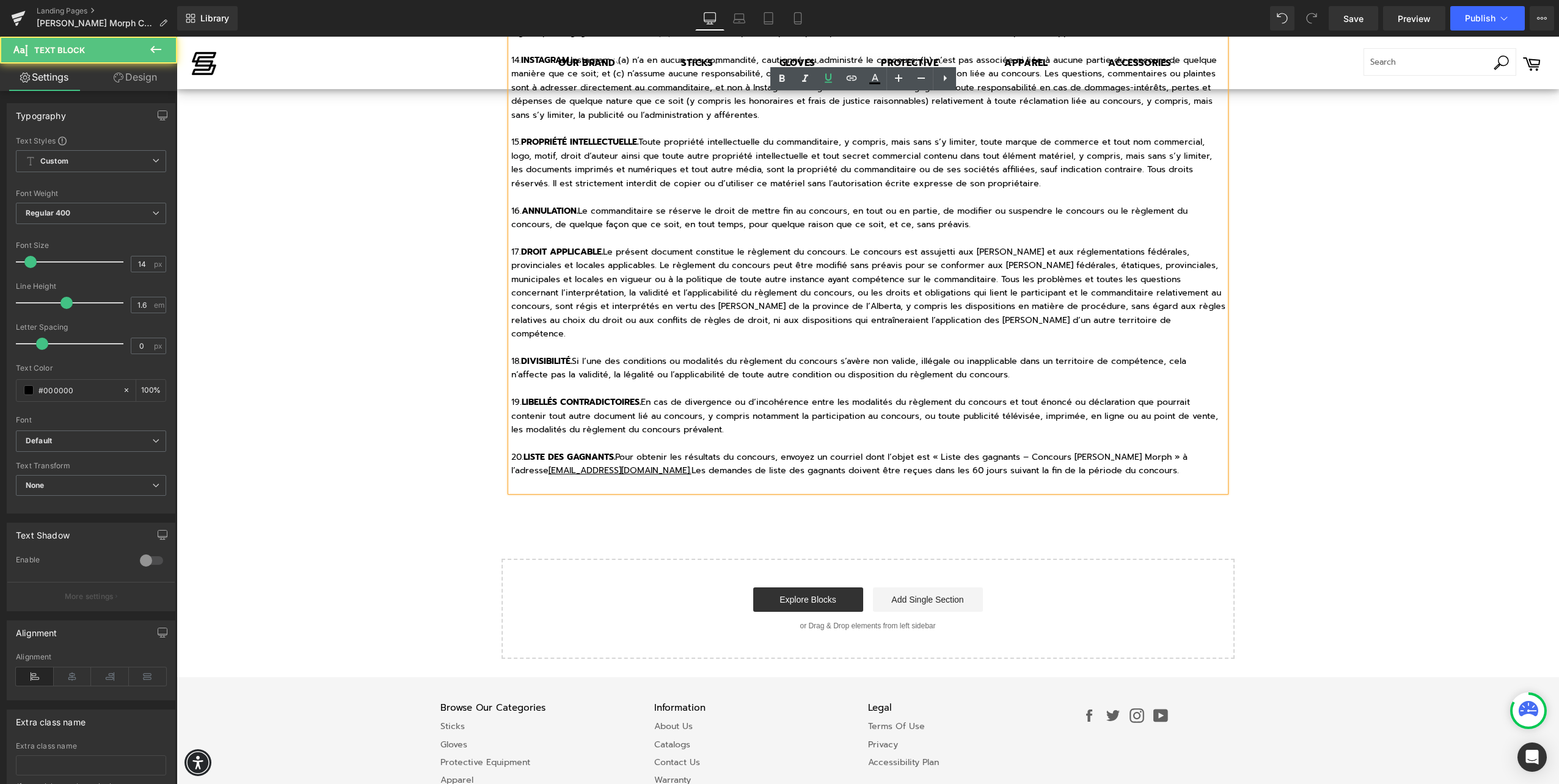
click at [1183, 451] on p "20. LISTE DES GAGNANTS. Pour obtenir les résultats du concours, envoyez un cour…" at bounding box center [867, 464] width 714 height 27
click at [1349, 17] on span "Save" at bounding box center [1353, 19] width 20 height 13
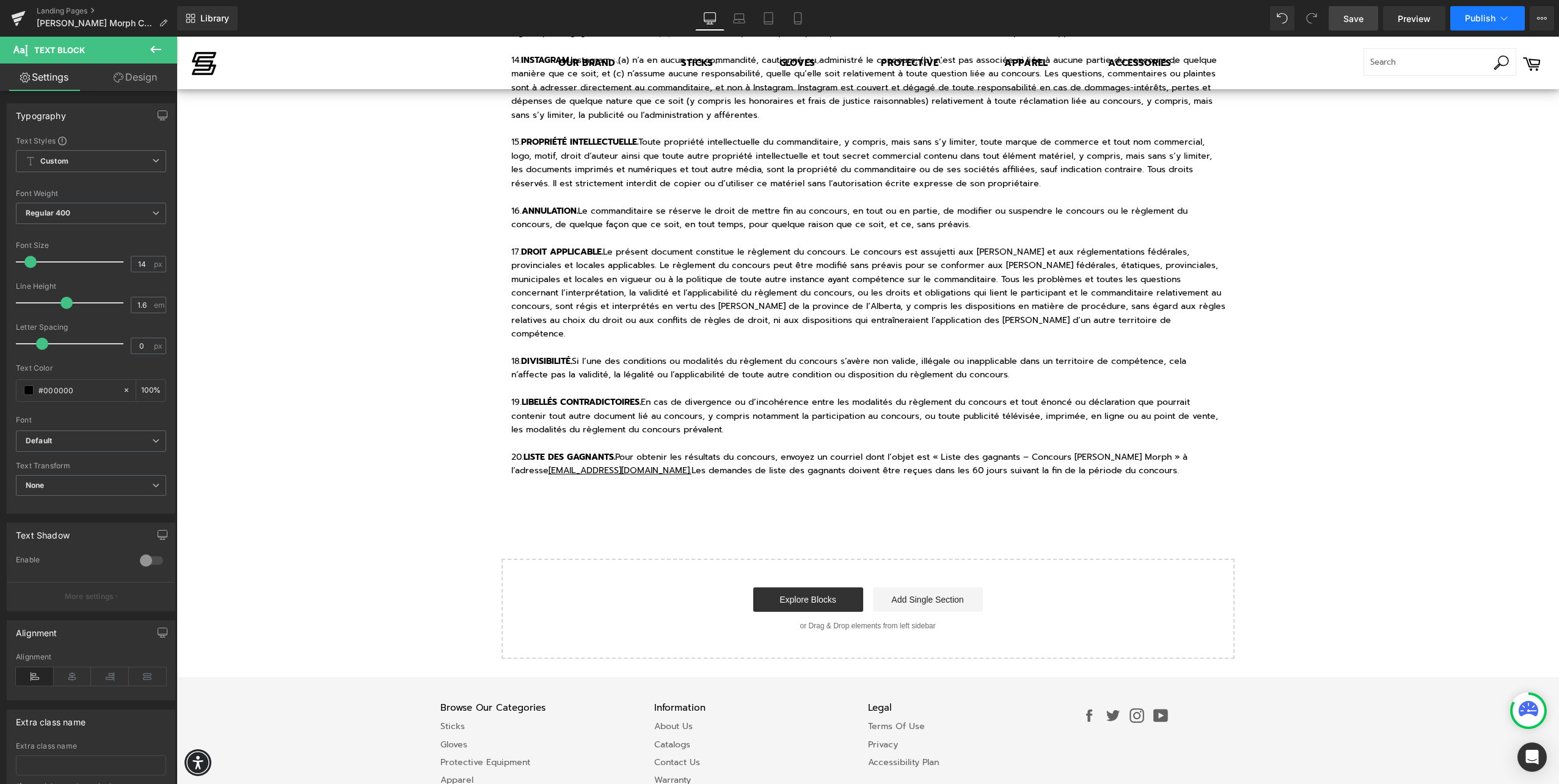
click at [1476, 20] on span "Publish" at bounding box center [1479, 18] width 31 height 10
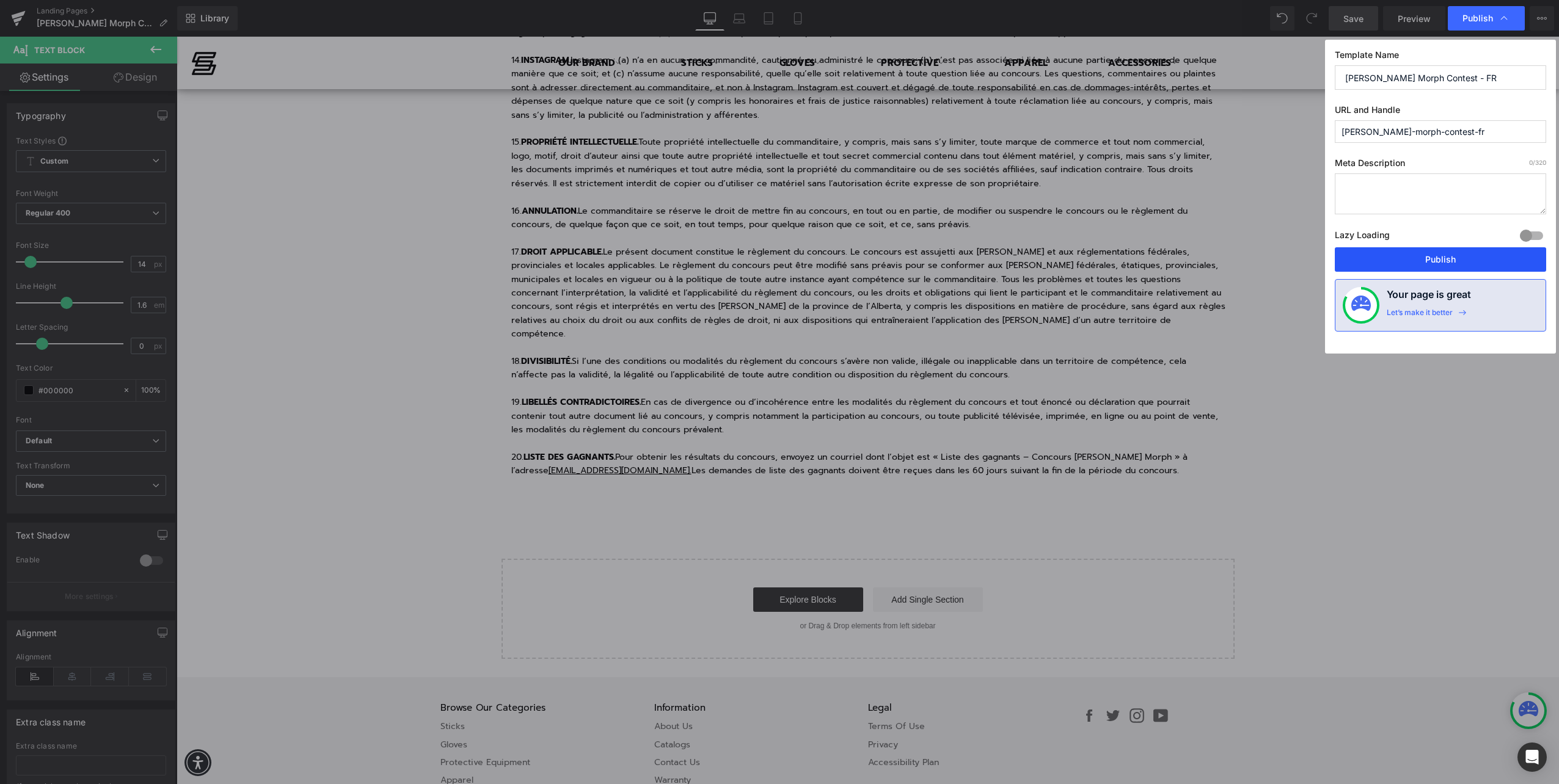
click at [1425, 255] on button "Publish" at bounding box center [1440, 260] width 211 height 25
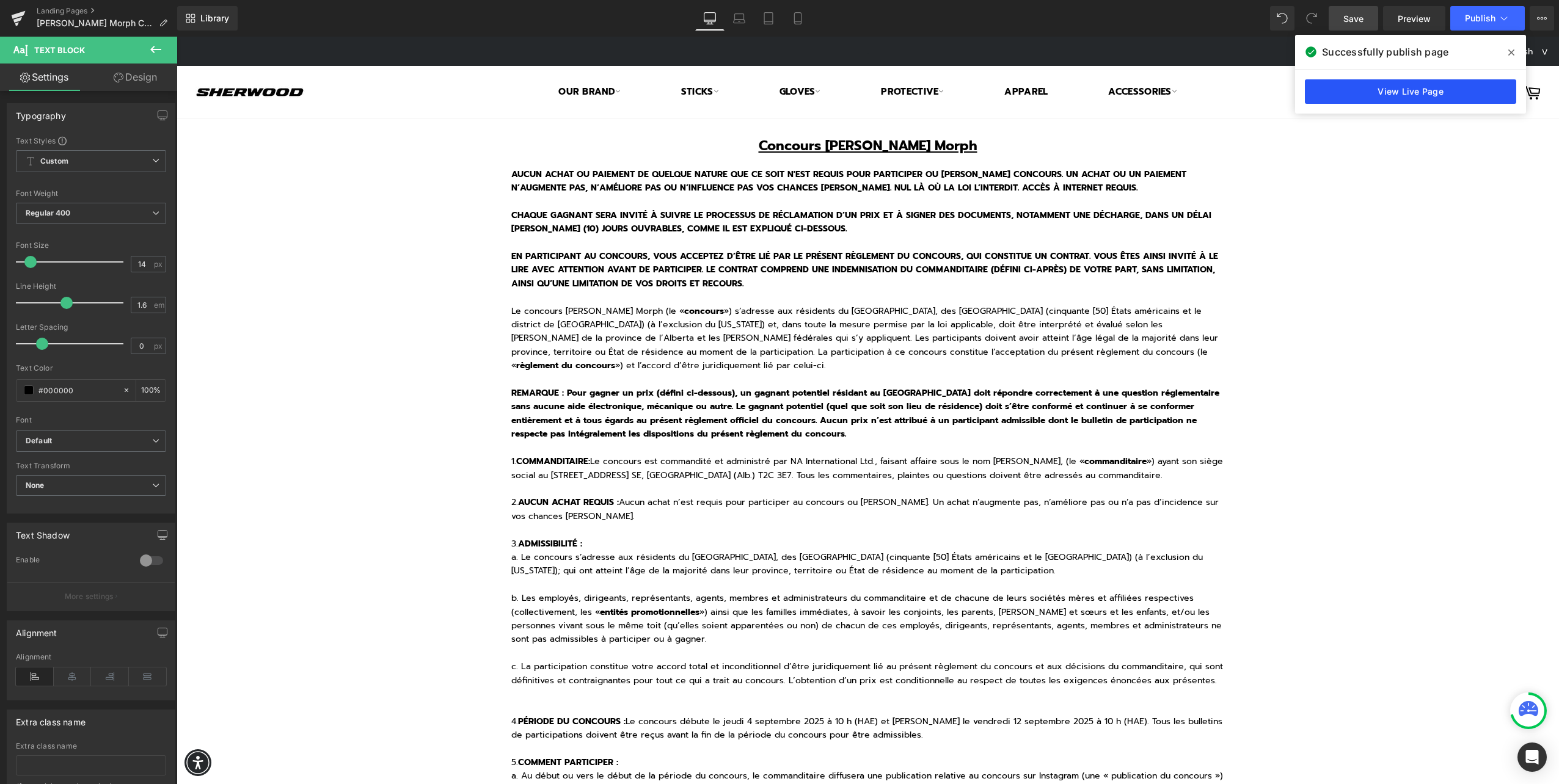
click at [1424, 94] on link "View Live Page" at bounding box center [1410, 92] width 211 height 25
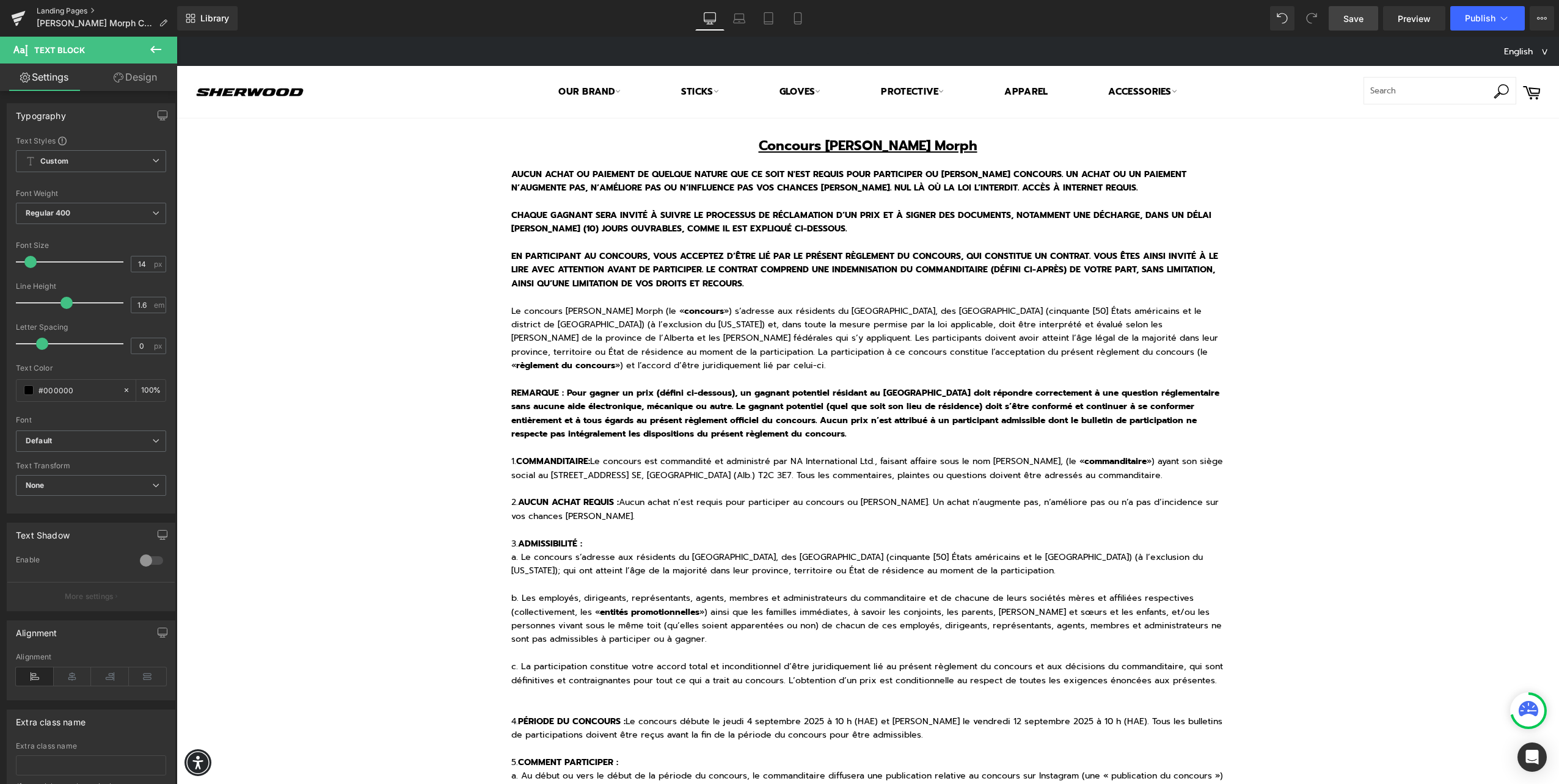
click at [47, 10] on link "Landing Pages" at bounding box center [106, 11] width 141 height 10
